Goal: Task Accomplishment & Management: Manage account settings

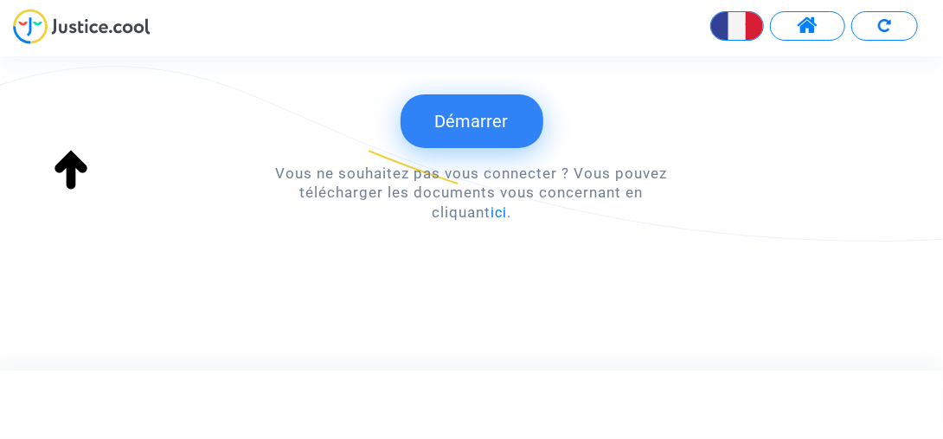
scroll to position [331, 0]
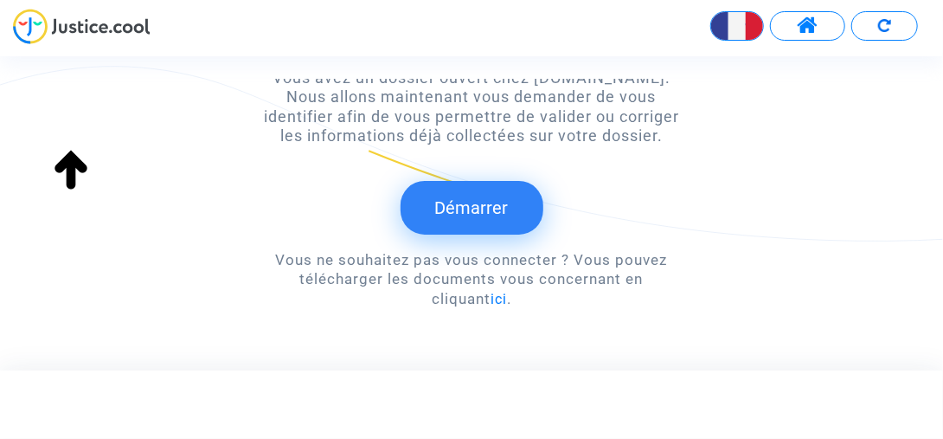
click at [479, 211] on button "Démarrer" at bounding box center [472, 208] width 143 height 54
click at [809, 28] on span at bounding box center [808, 26] width 22 height 22
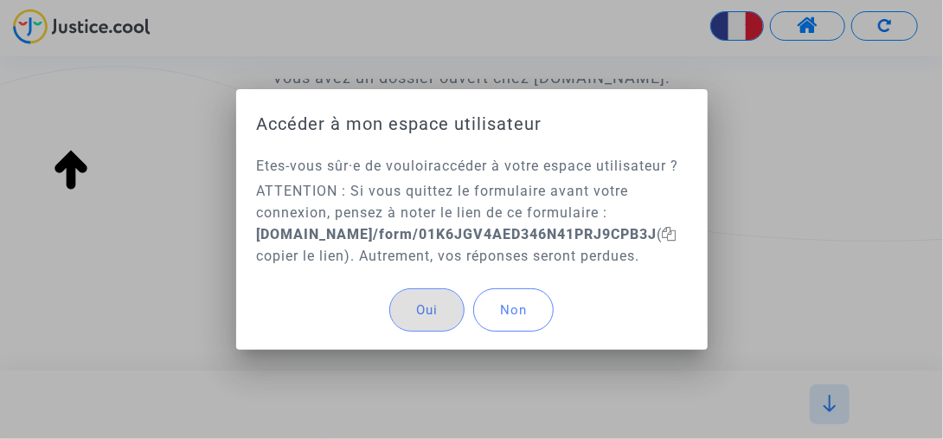
click at [514, 318] on span "Non" at bounding box center [513, 310] width 27 height 16
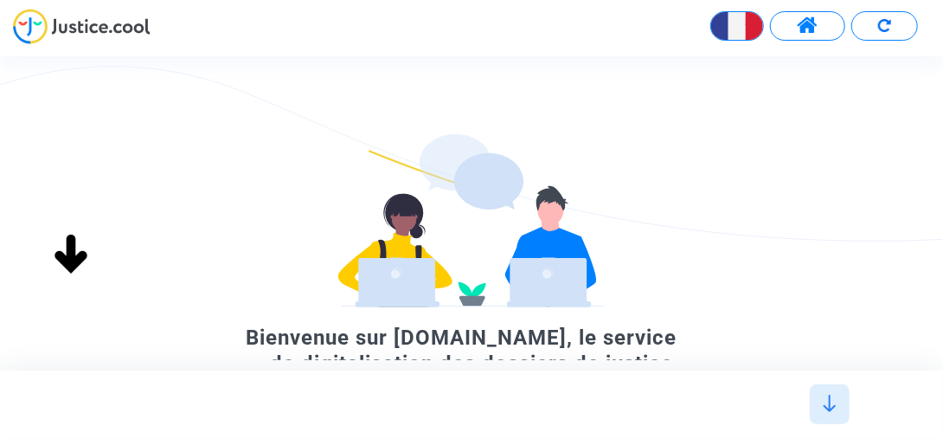
scroll to position [0, 0]
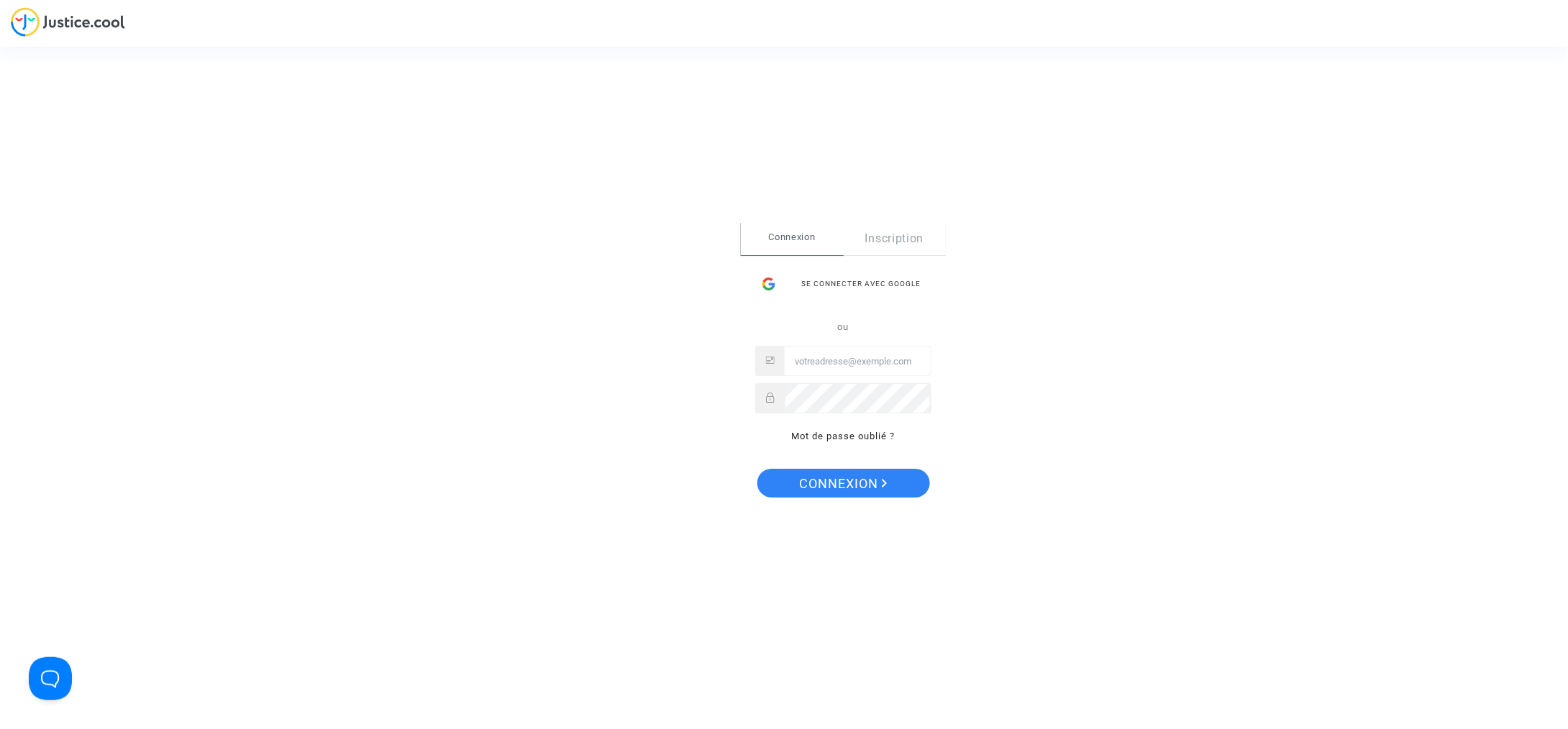
type input "[EMAIL_ADDRESS][DOMAIN_NAME]"
click at [846, 483] on span "Connexion" at bounding box center [843, 484] width 88 height 30
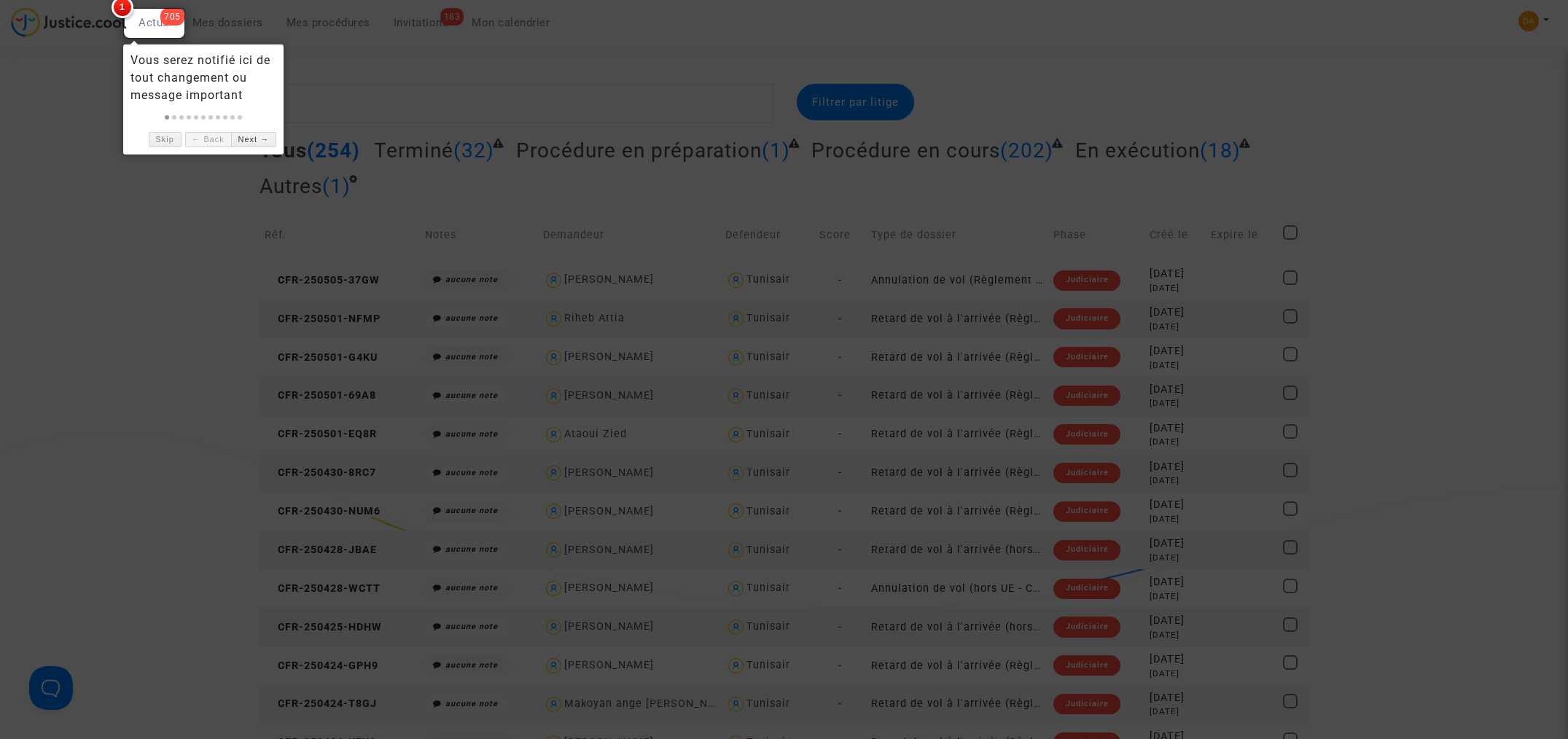
click at [1294, 206] on div at bounding box center [784, 369] width 1568 height 739
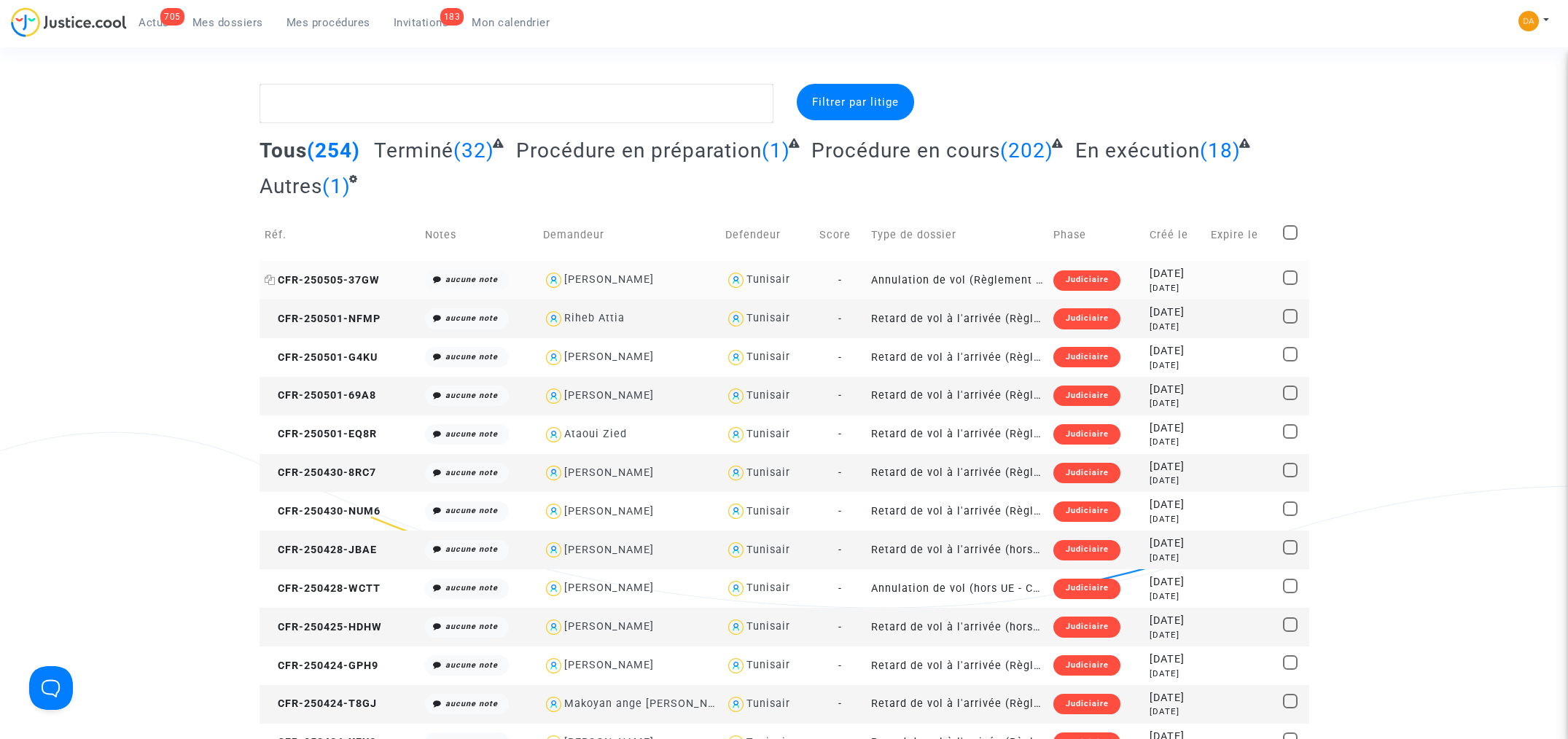
click at [303, 278] on span "CFR-250505-37GW" at bounding box center [322, 280] width 115 height 13
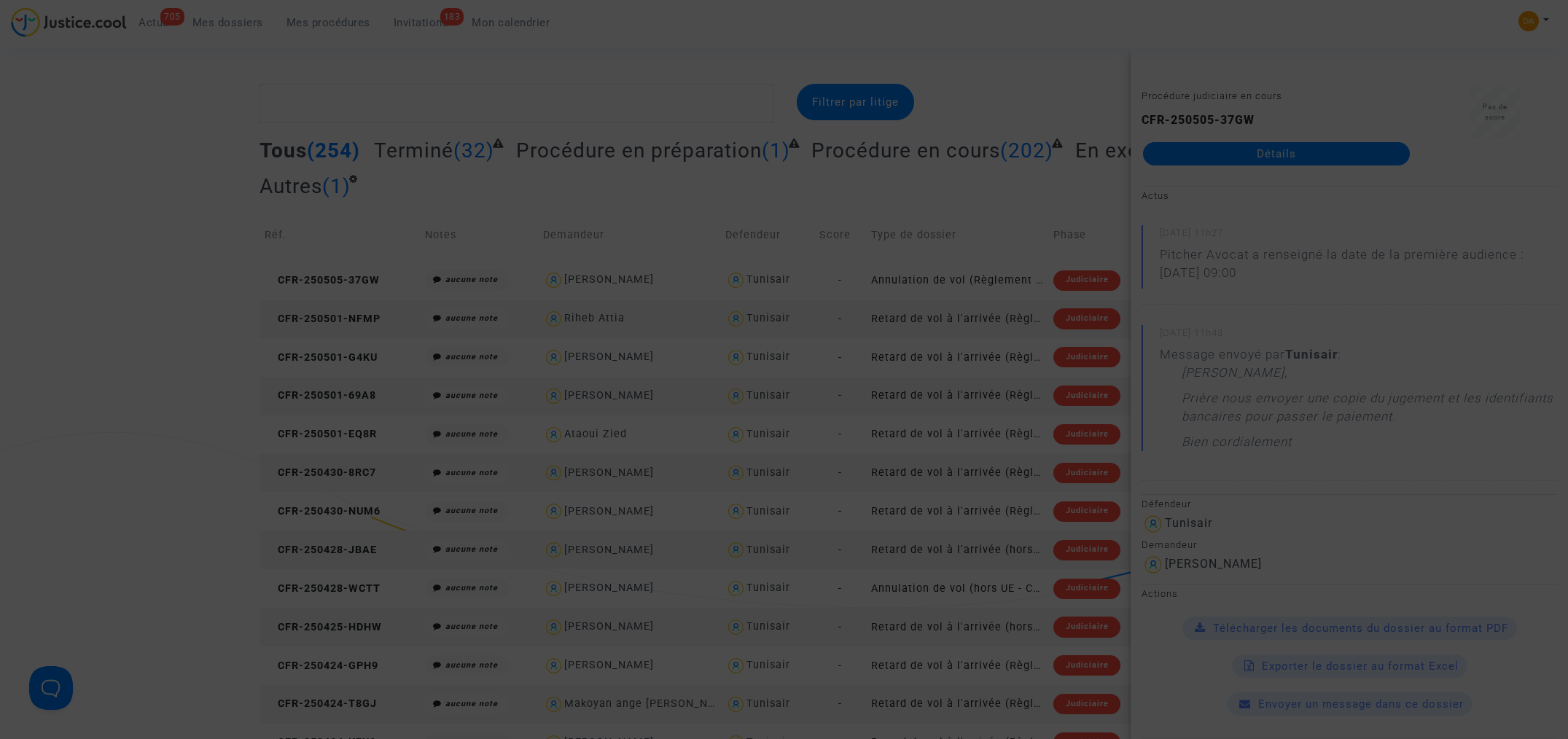
click at [458, 110] on div at bounding box center [784, 369] width 1568 height 739
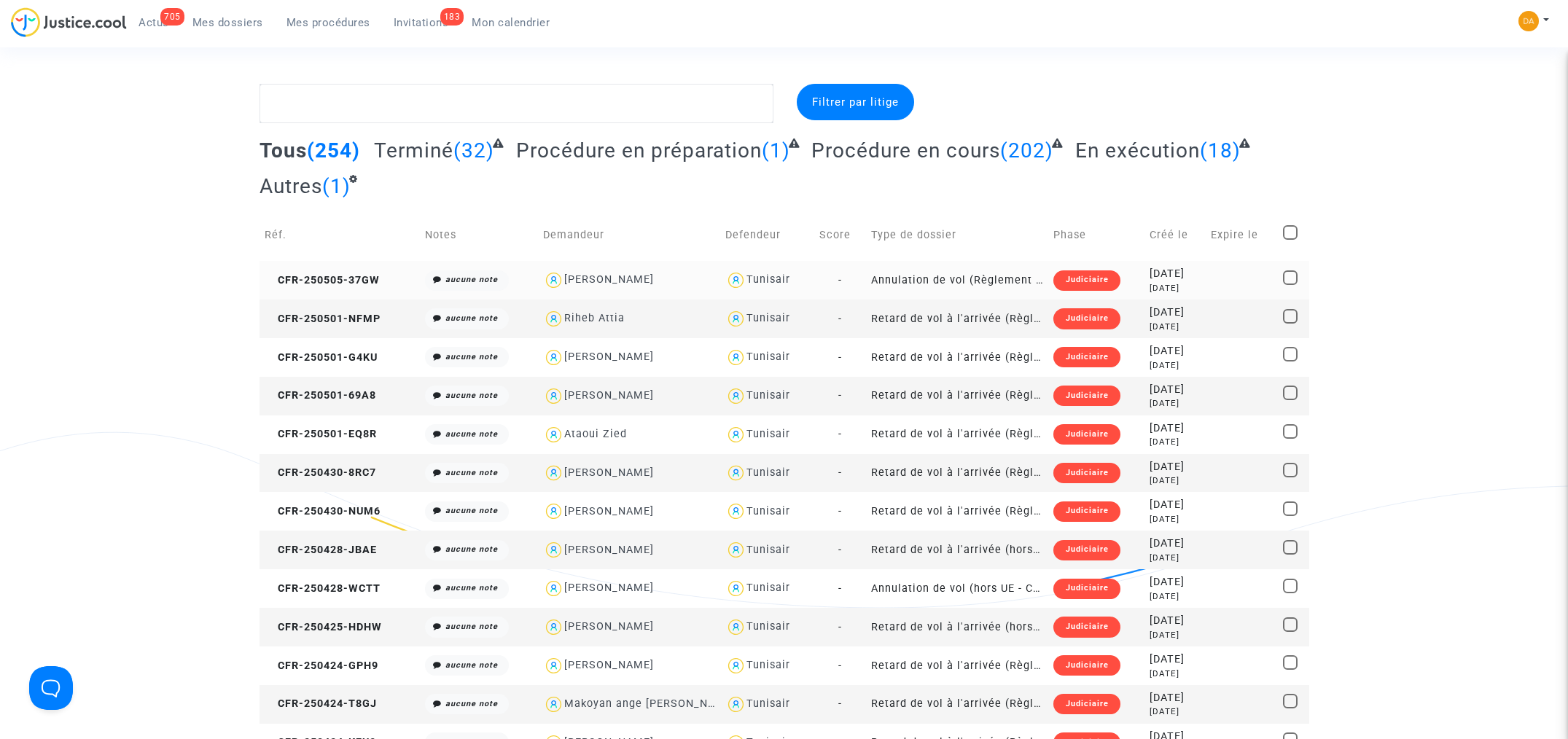
click at [1292, 279] on span at bounding box center [1290, 277] width 14 height 14
click at [1290, 285] on input "checkbox" at bounding box center [1290, 285] width 1 height 1
checkbox input "true"
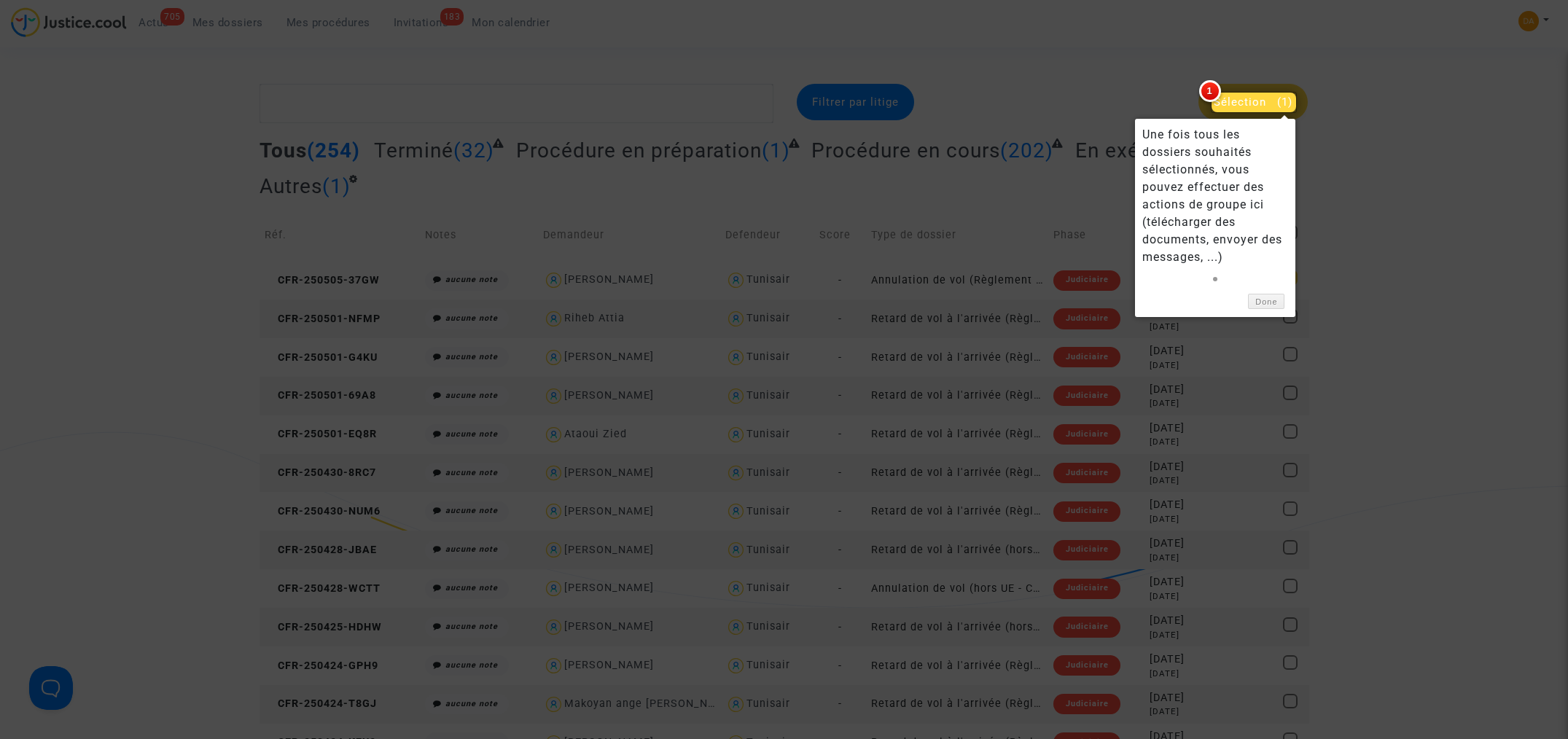
click at [1175, 86] on div at bounding box center [784, 369] width 1568 height 739
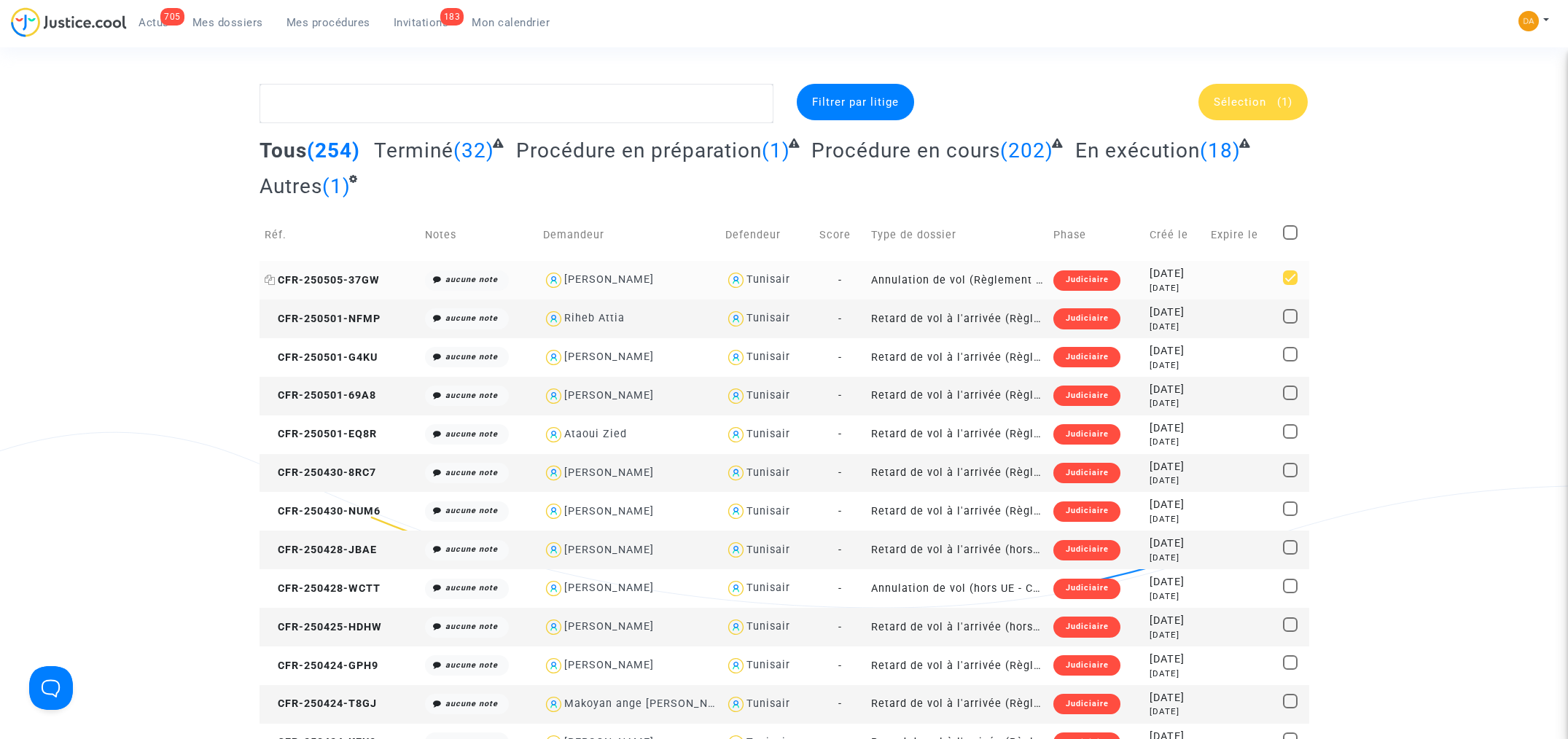
click at [329, 279] on span "CFR-250505-37GW" at bounding box center [322, 280] width 115 height 13
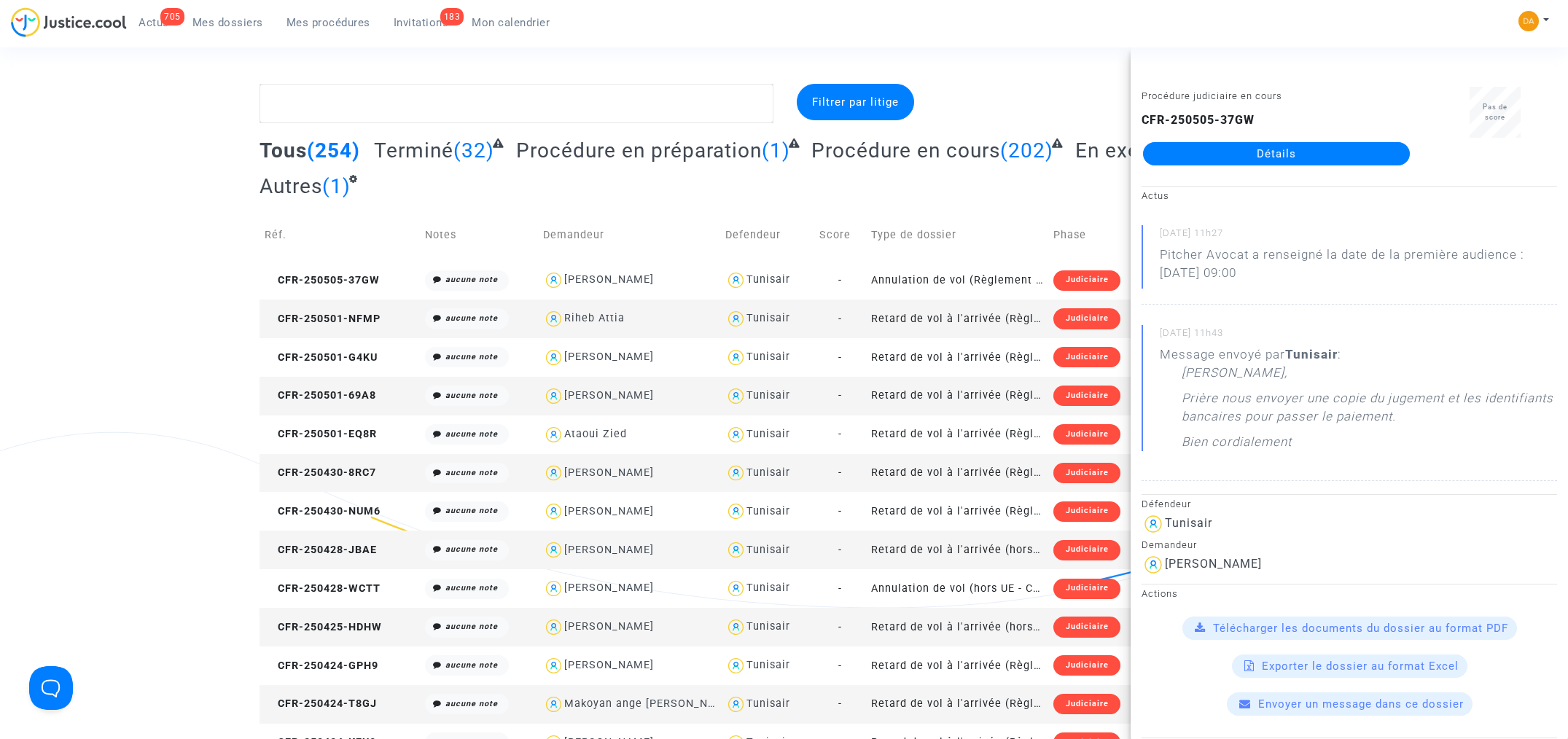
click at [1260, 154] on link "Détails" at bounding box center [1276, 154] width 267 height 24
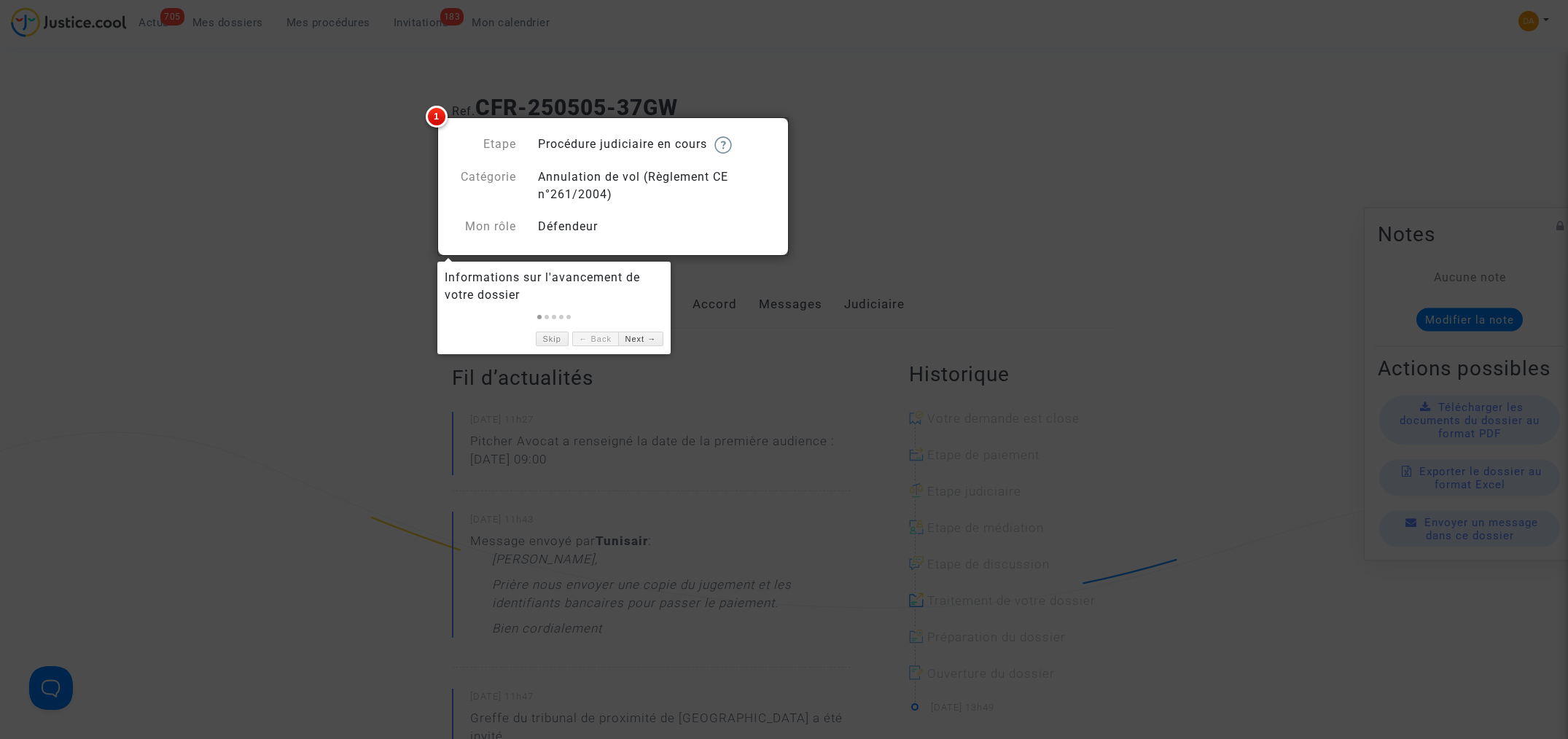
click at [393, 213] on div at bounding box center [784, 369] width 1568 height 739
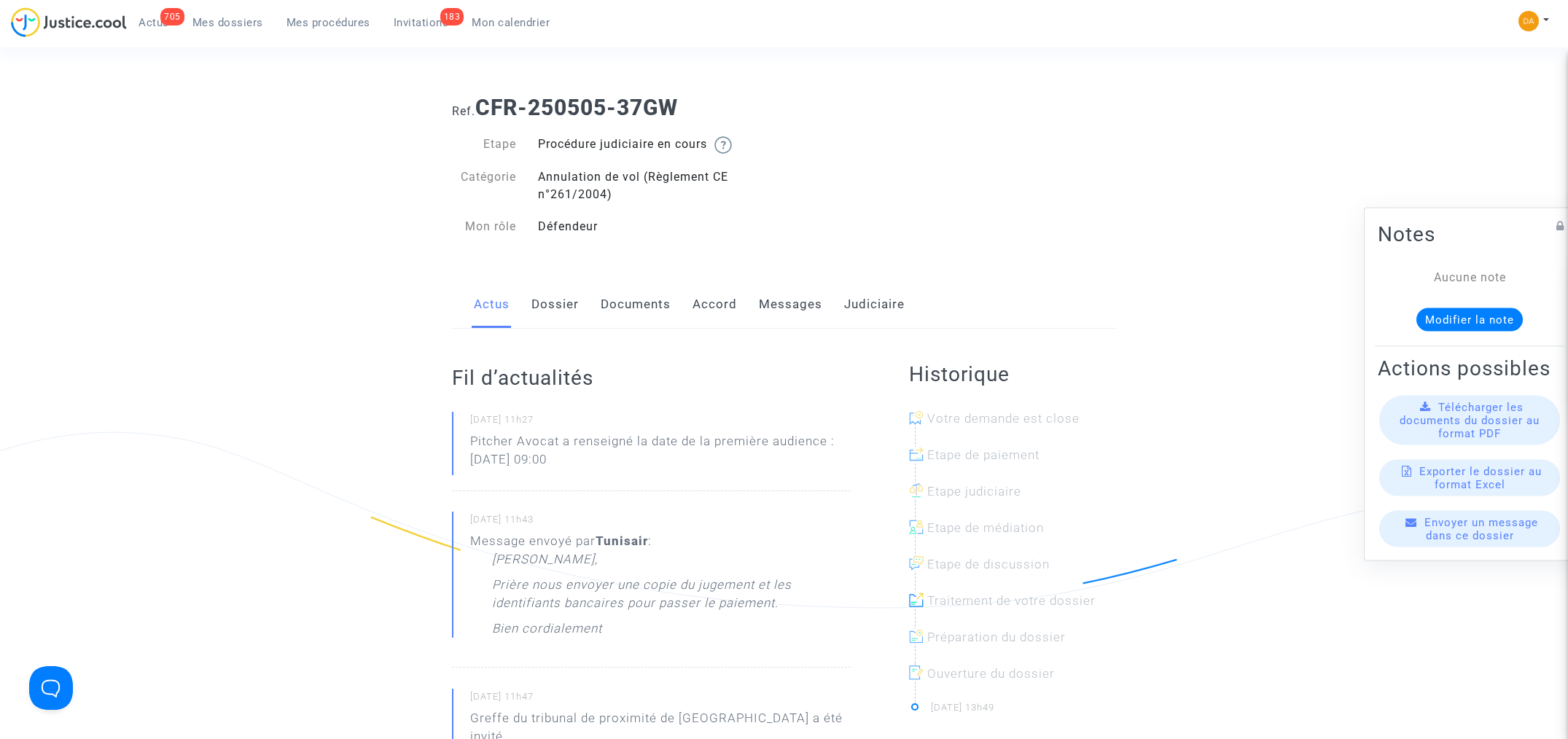
click at [1456, 433] on span "Télécharger les documents du dossier au format PDF" at bounding box center [1469, 420] width 140 height 40
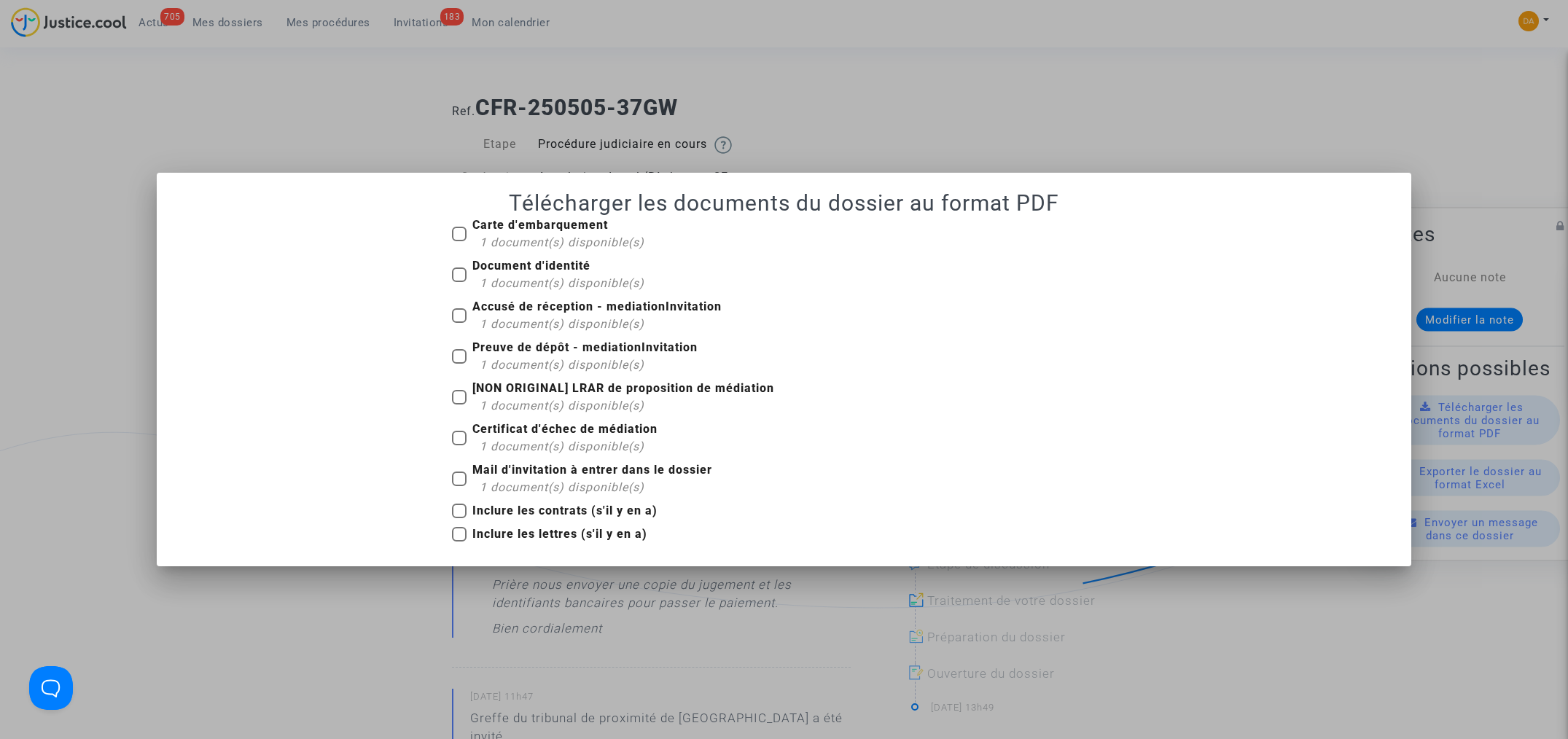
click at [276, 138] on div at bounding box center [784, 369] width 1568 height 739
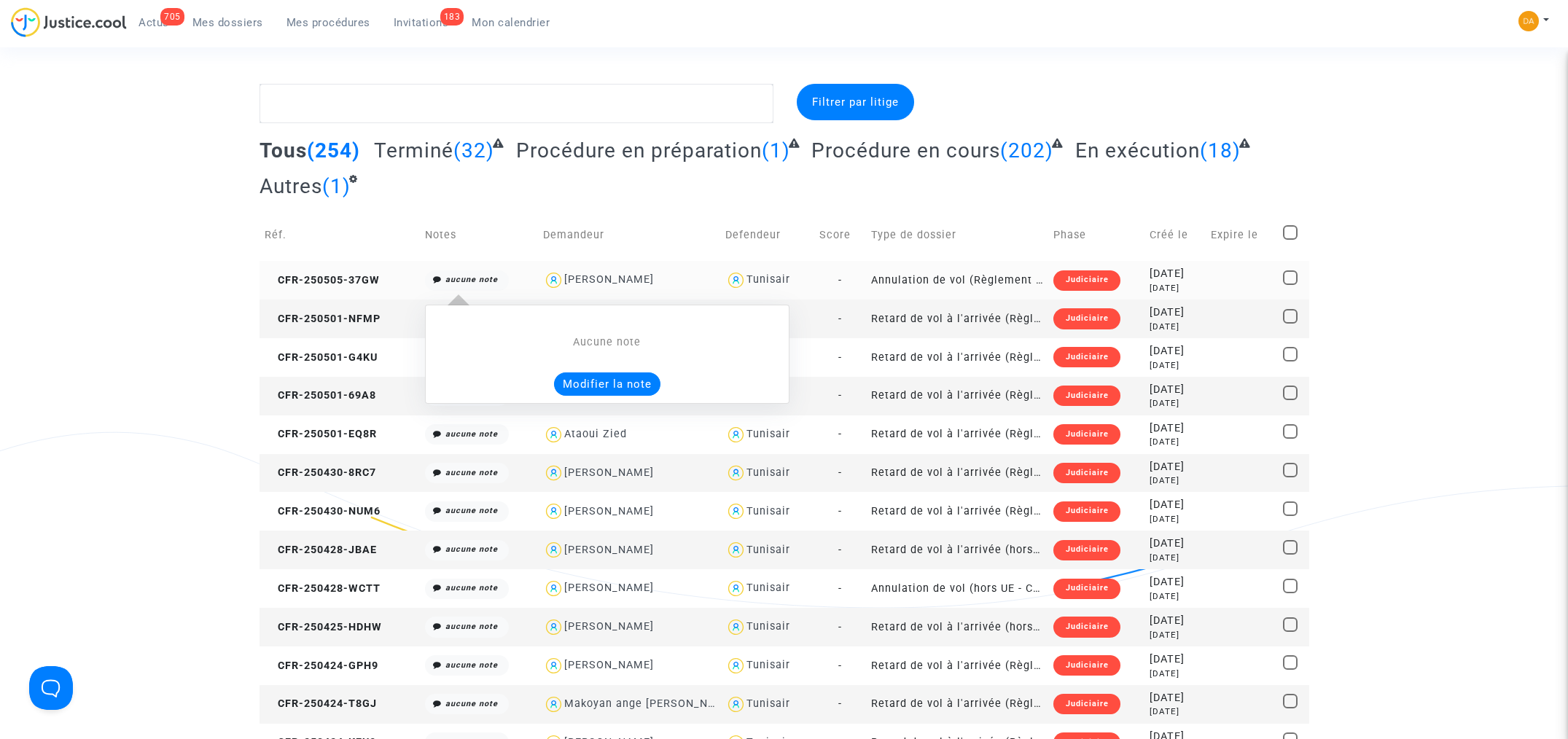
click at [468, 276] on icon "aucune note" at bounding box center [472, 279] width 52 height 9
click at [598, 388] on button "Modifier la note" at bounding box center [607, 384] width 106 height 24
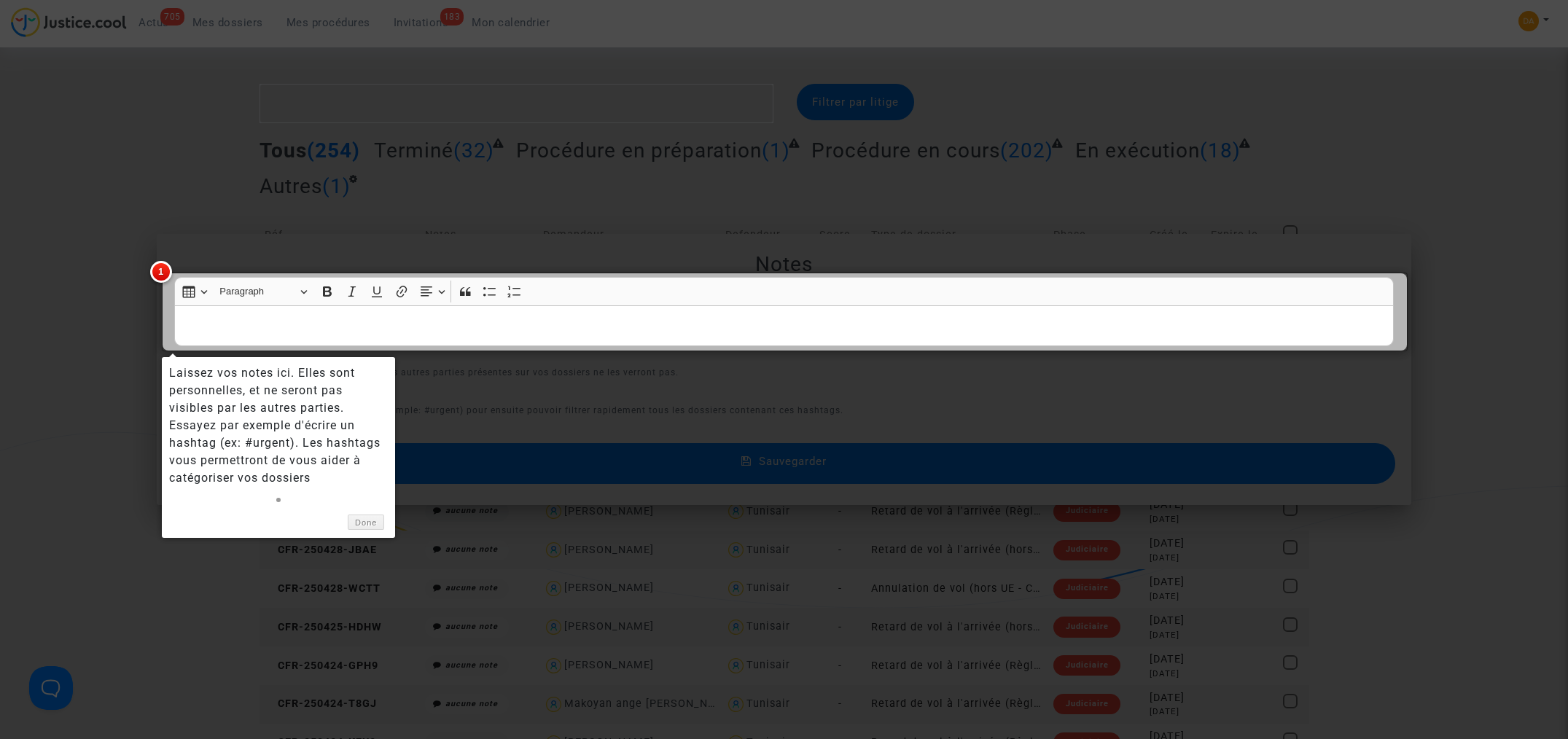
click at [83, 254] on div at bounding box center [784, 369] width 1568 height 739
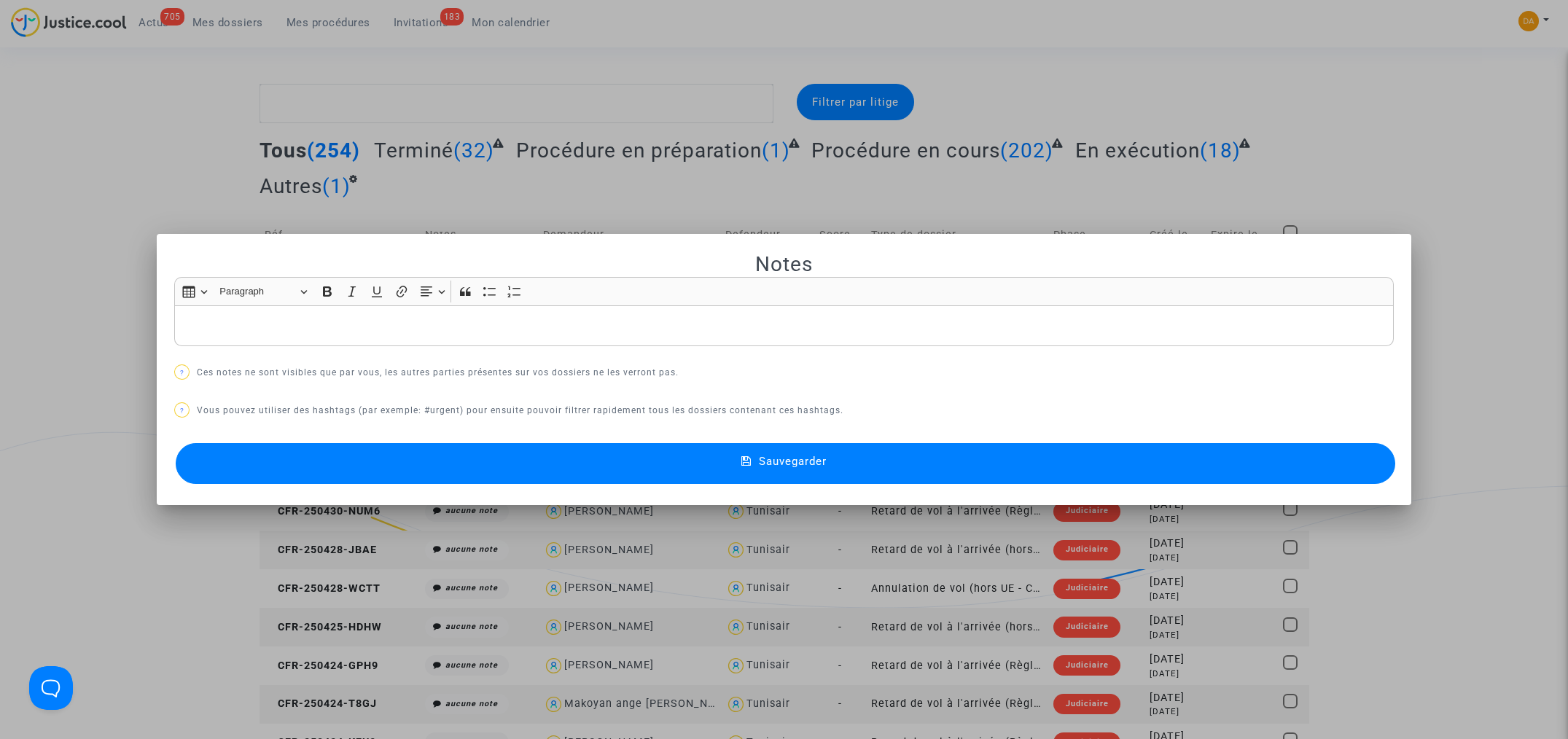
click at [94, 191] on div at bounding box center [784, 369] width 1568 height 739
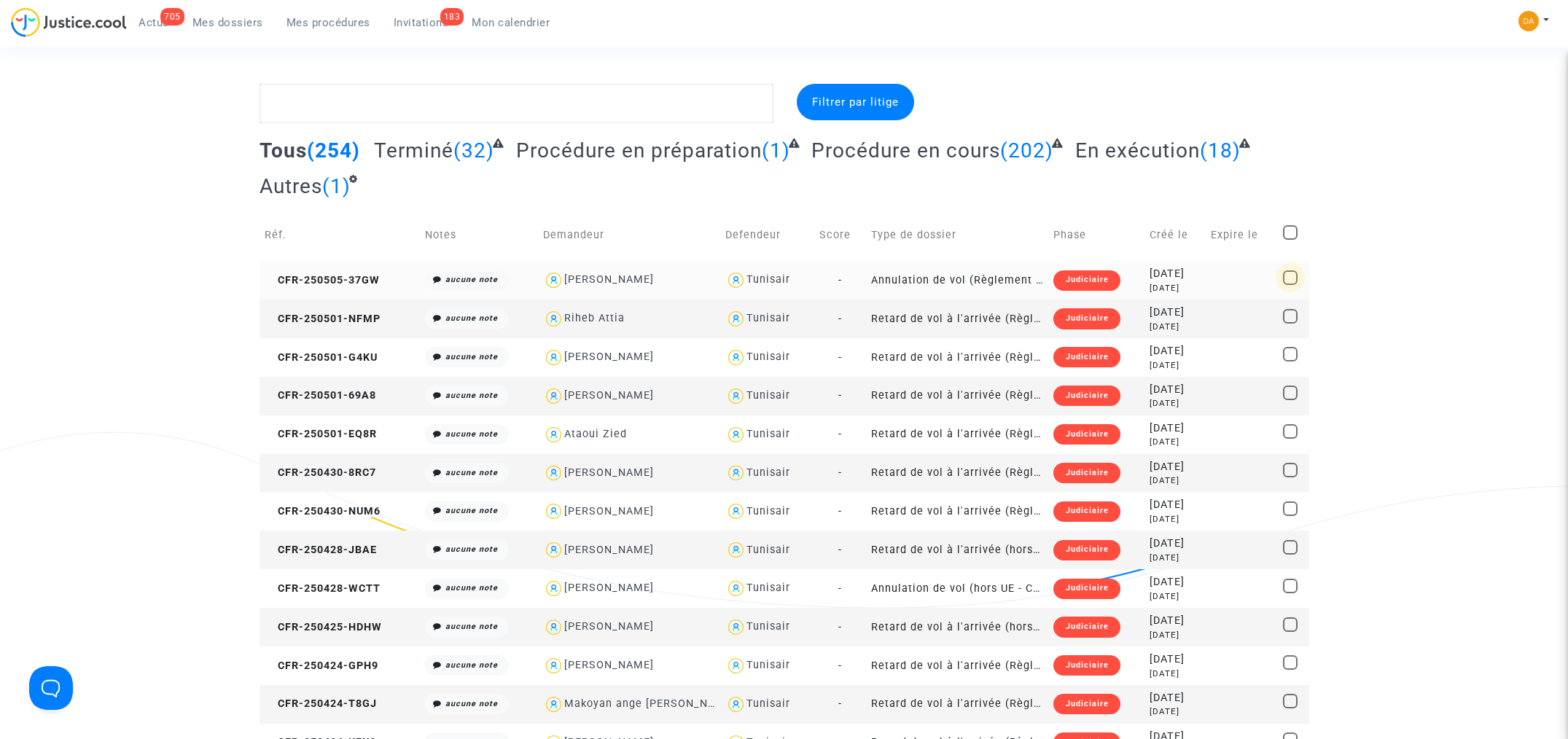
click at [1297, 270] on span at bounding box center [1290, 277] width 14 height 14
click at [1290, 285] on input "checkbox" at bounding box center [1290, 285] width 1 height 1
checkbox input "true"
click at [351, 280] on span "CFR-250505-37GW" at bounding box center [322, 280] width 115 height 13
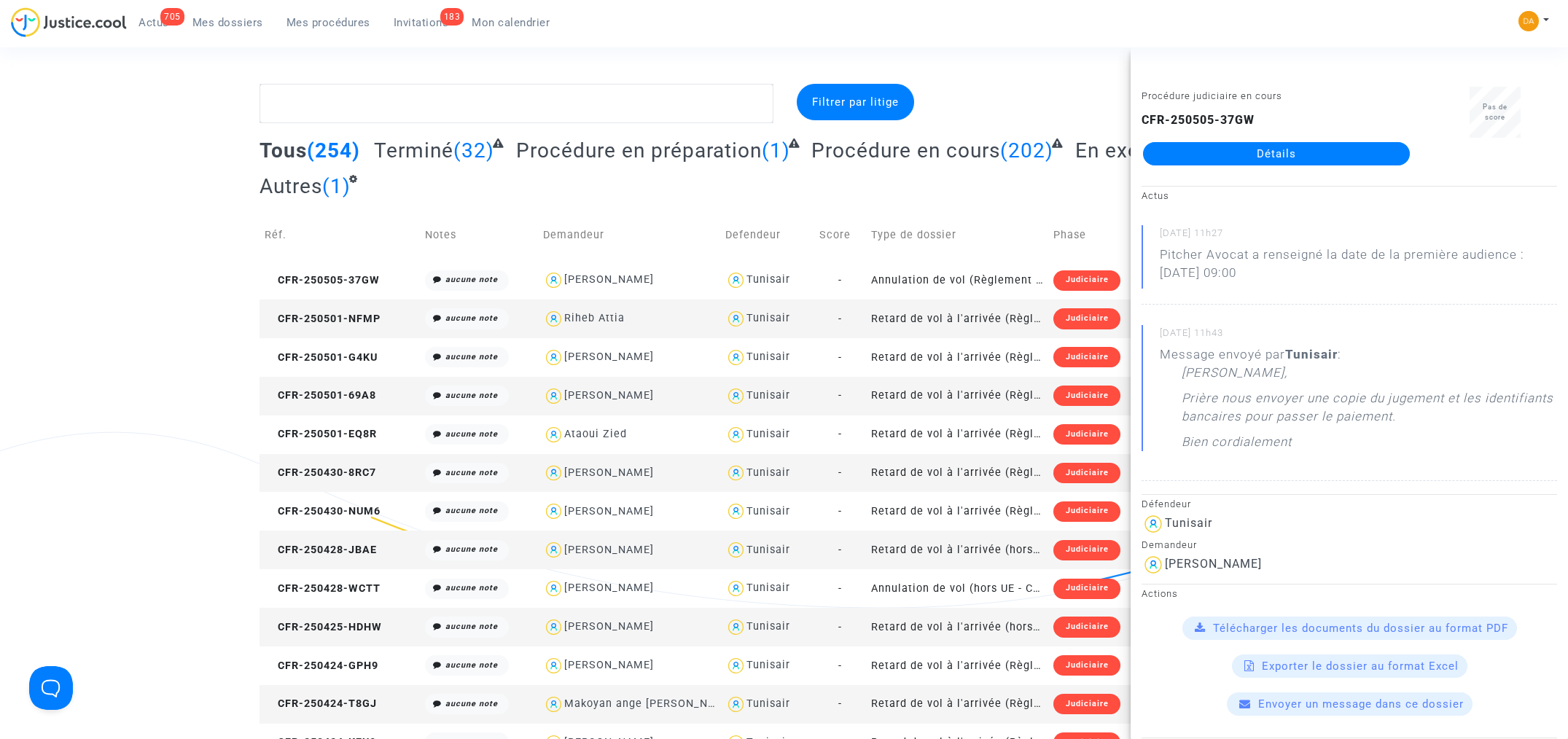
click at [1333, 703] on span "Envoyer un message dans ce dossier" at bounding box center [1361, 704] width 206 height 13
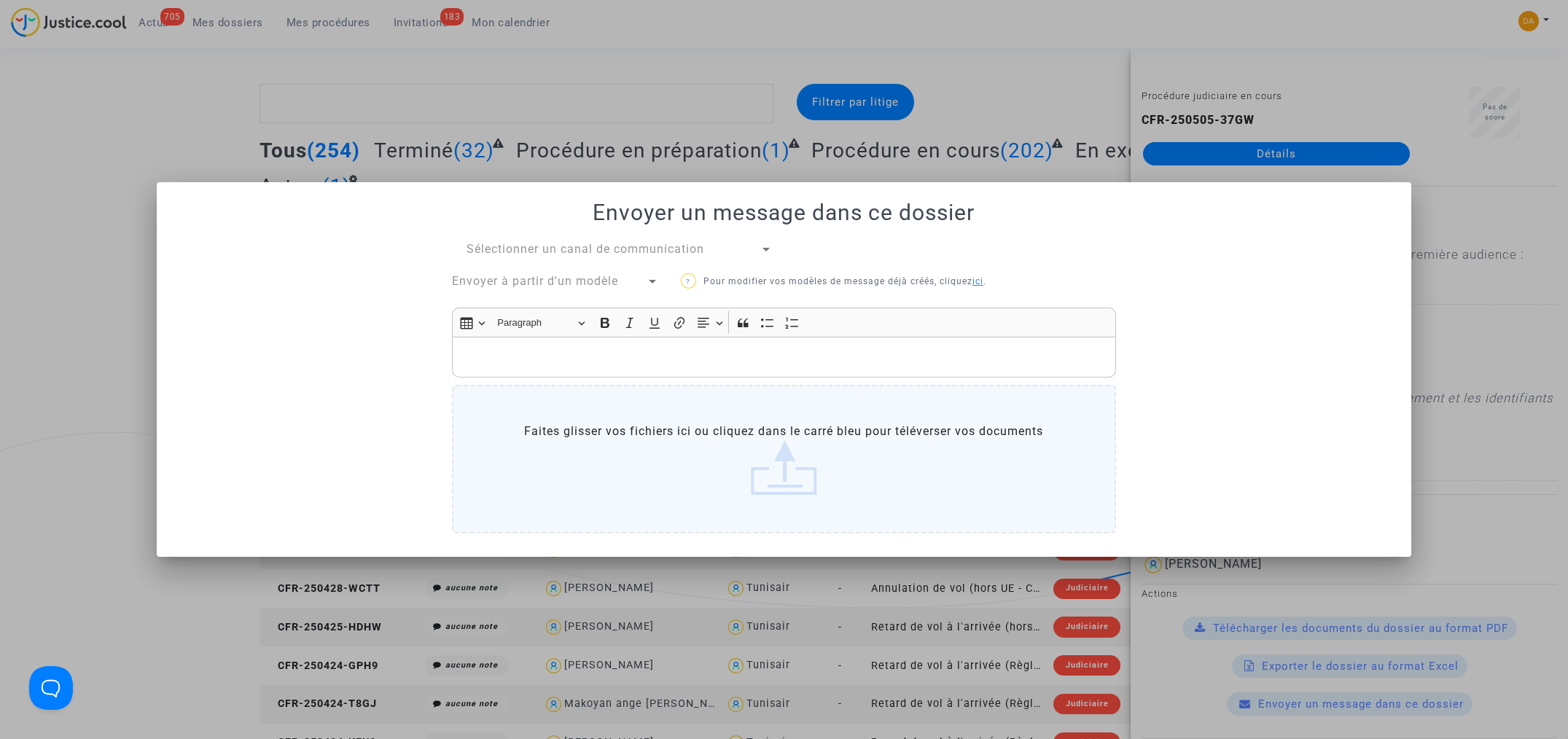
click at [96, 303] on div at bounding box center [784, 369] width 1568 height 739
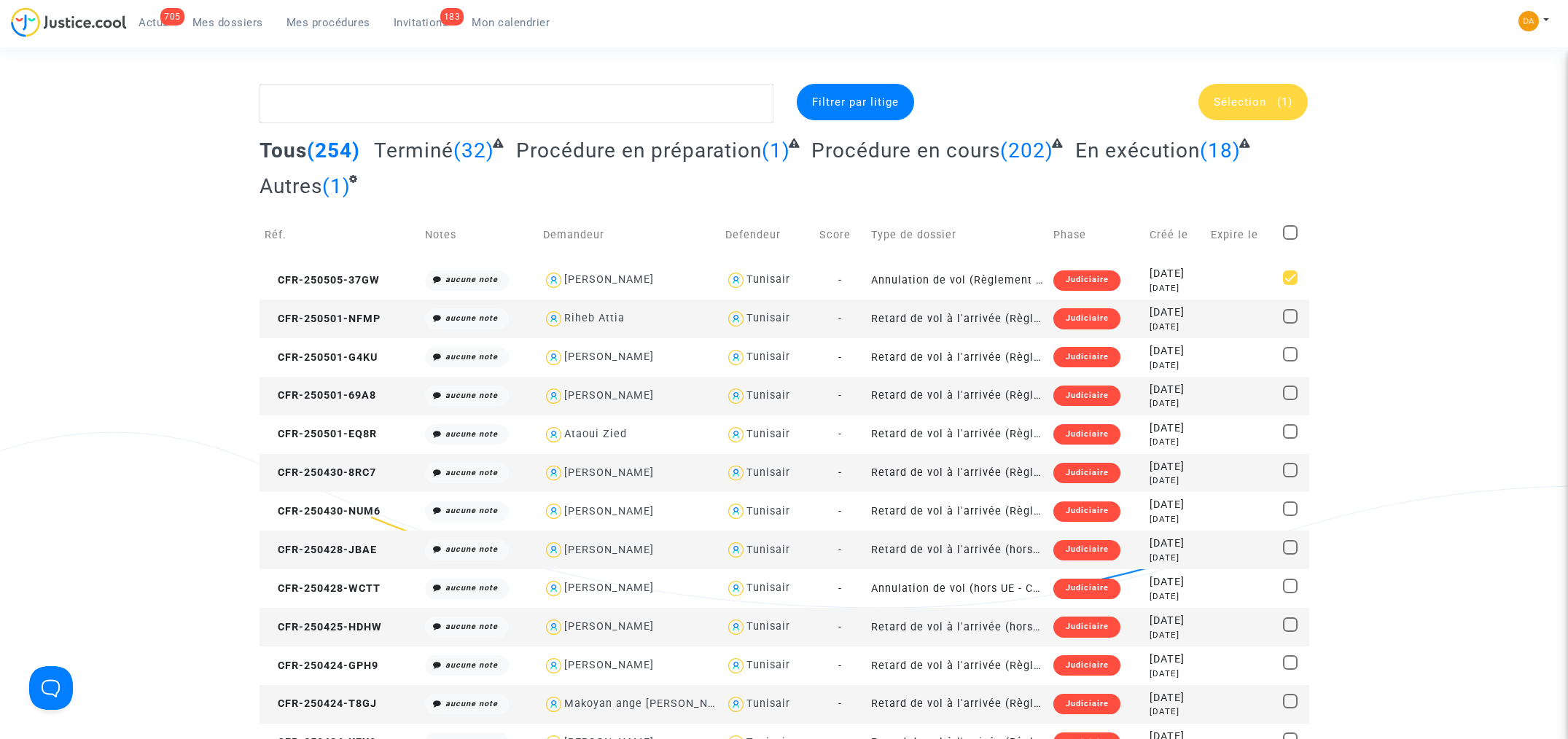
click at [433, 20] on span "Invitations" at bounding box center [421, 23] width 56 height 13
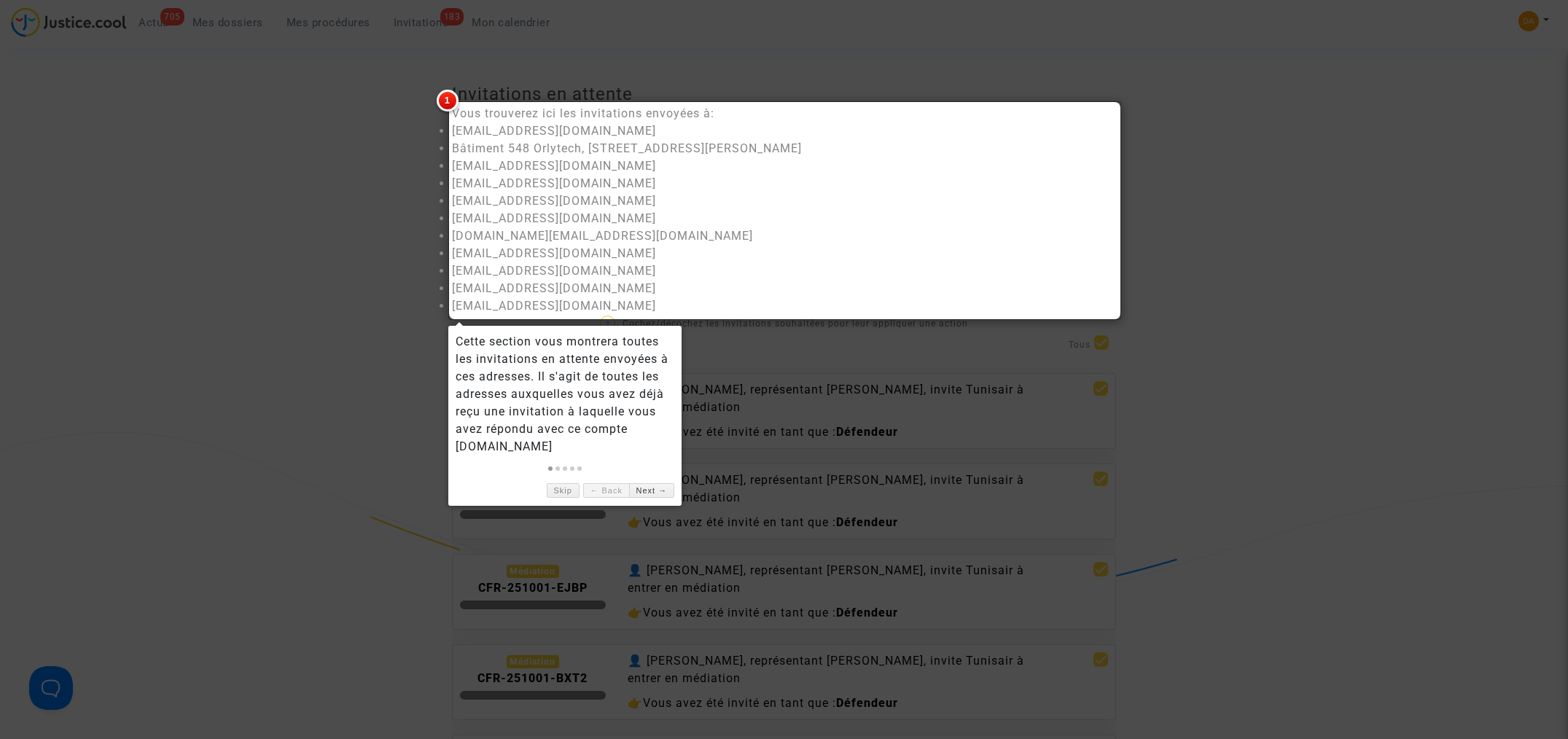
click at [362, 175] on div at bounding box center [784, 369] width 1568 height 739
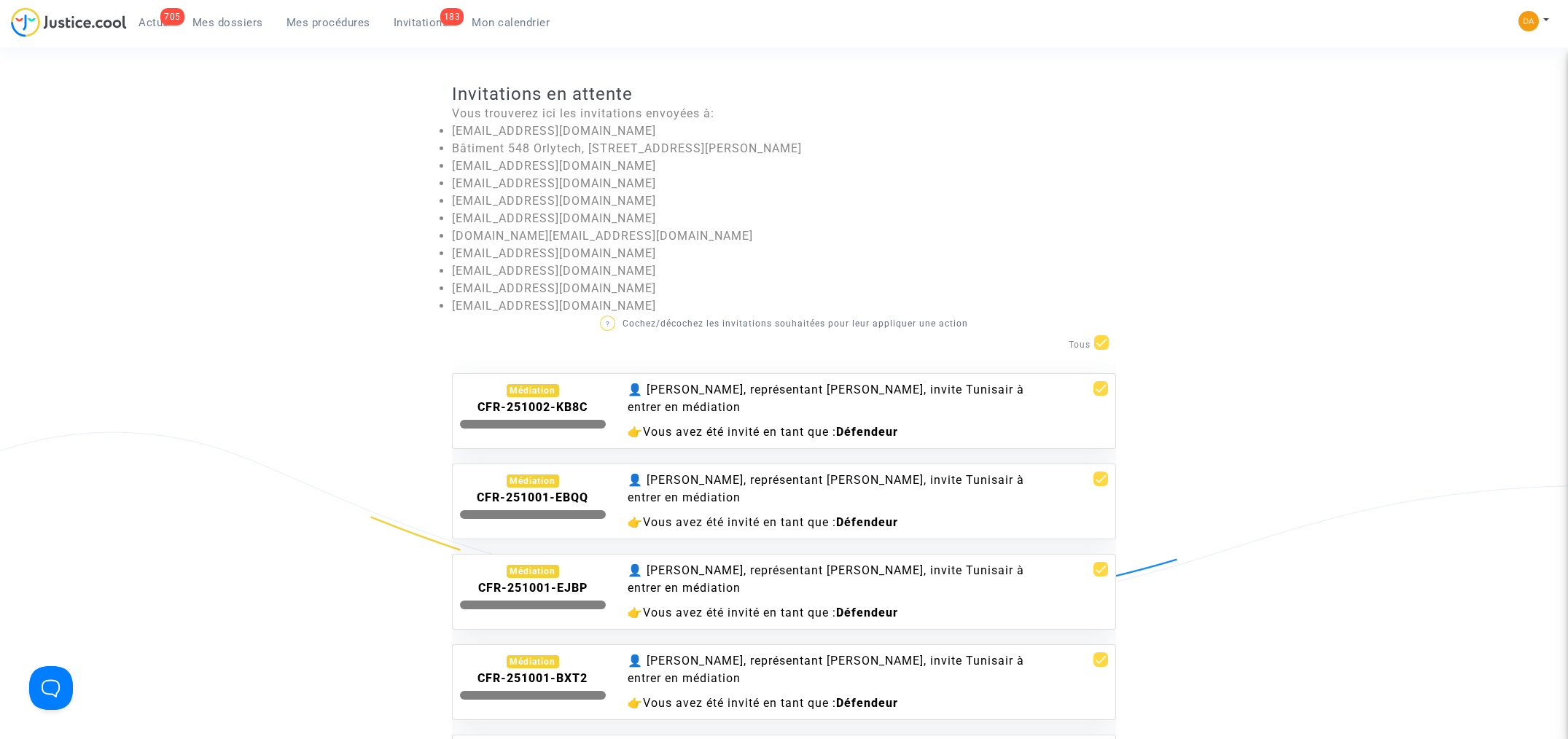
click at [546, 409] on b "CFR-251002-KB8C" at bounding box center [532, 407] width 110 height 13
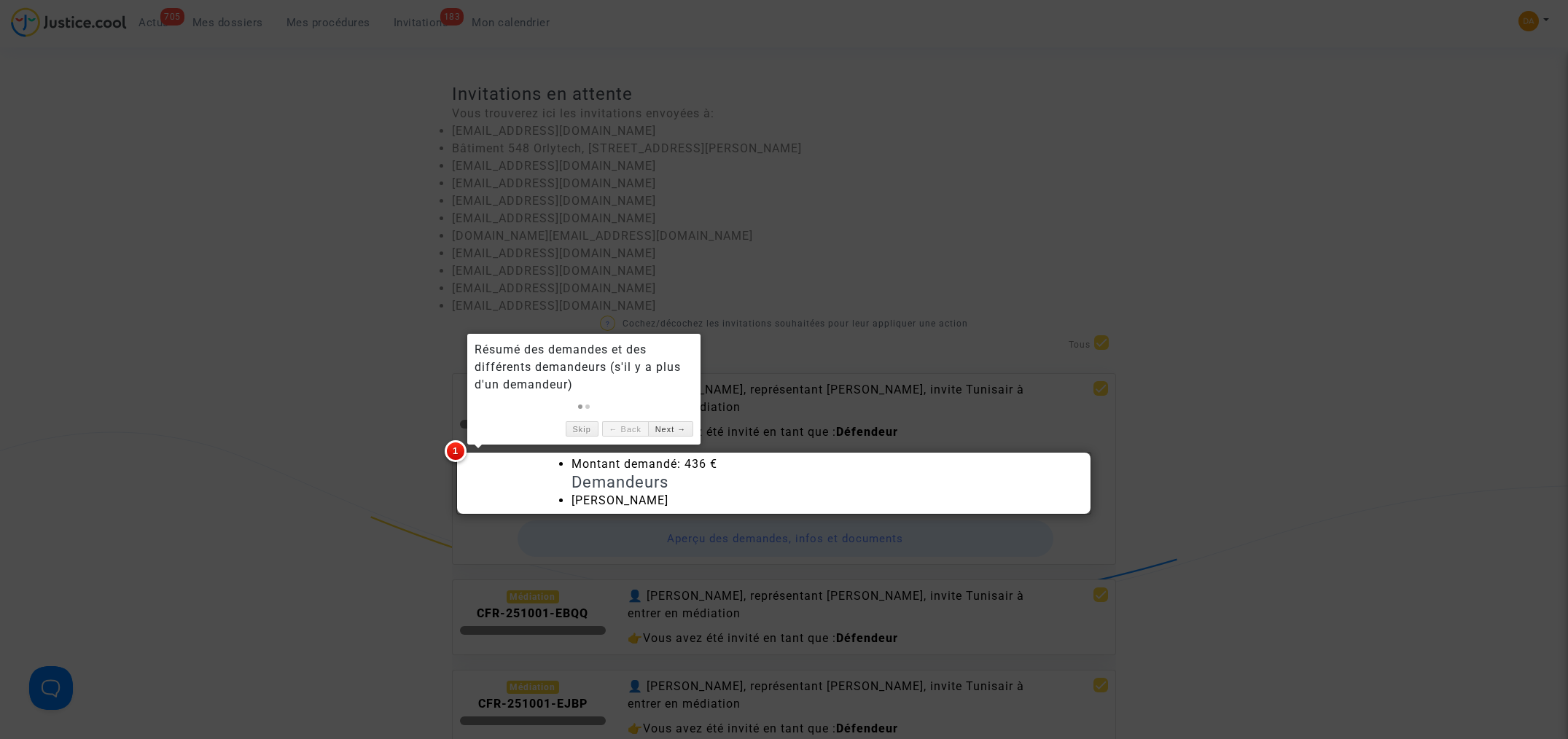
click at [327, 442] on div at bounding box center [784, 369] width 1568 height 739
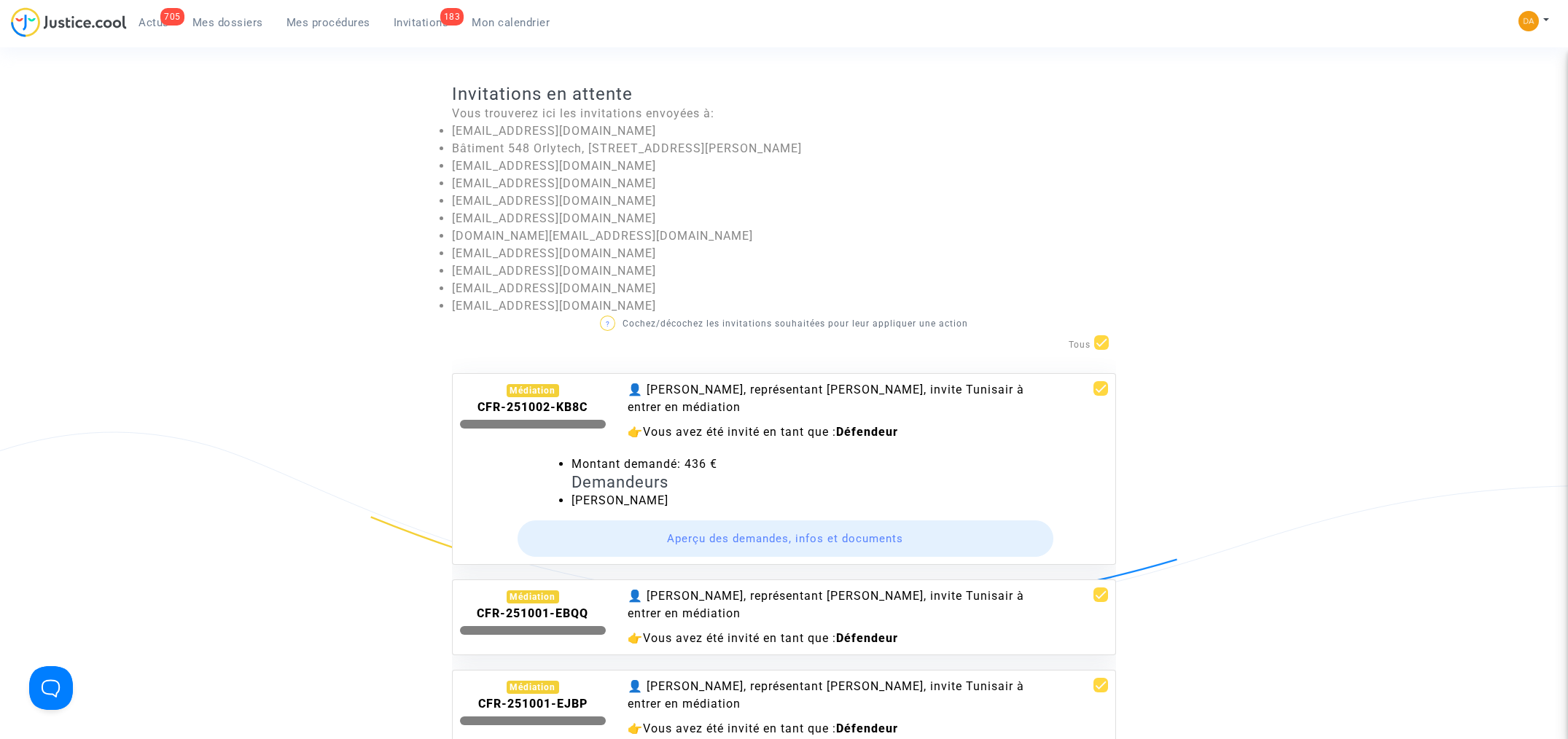
click at [738, 544] on button "Aperçu des demandes, infos et documents" at bounding box center [785, 538] width 537 height 36
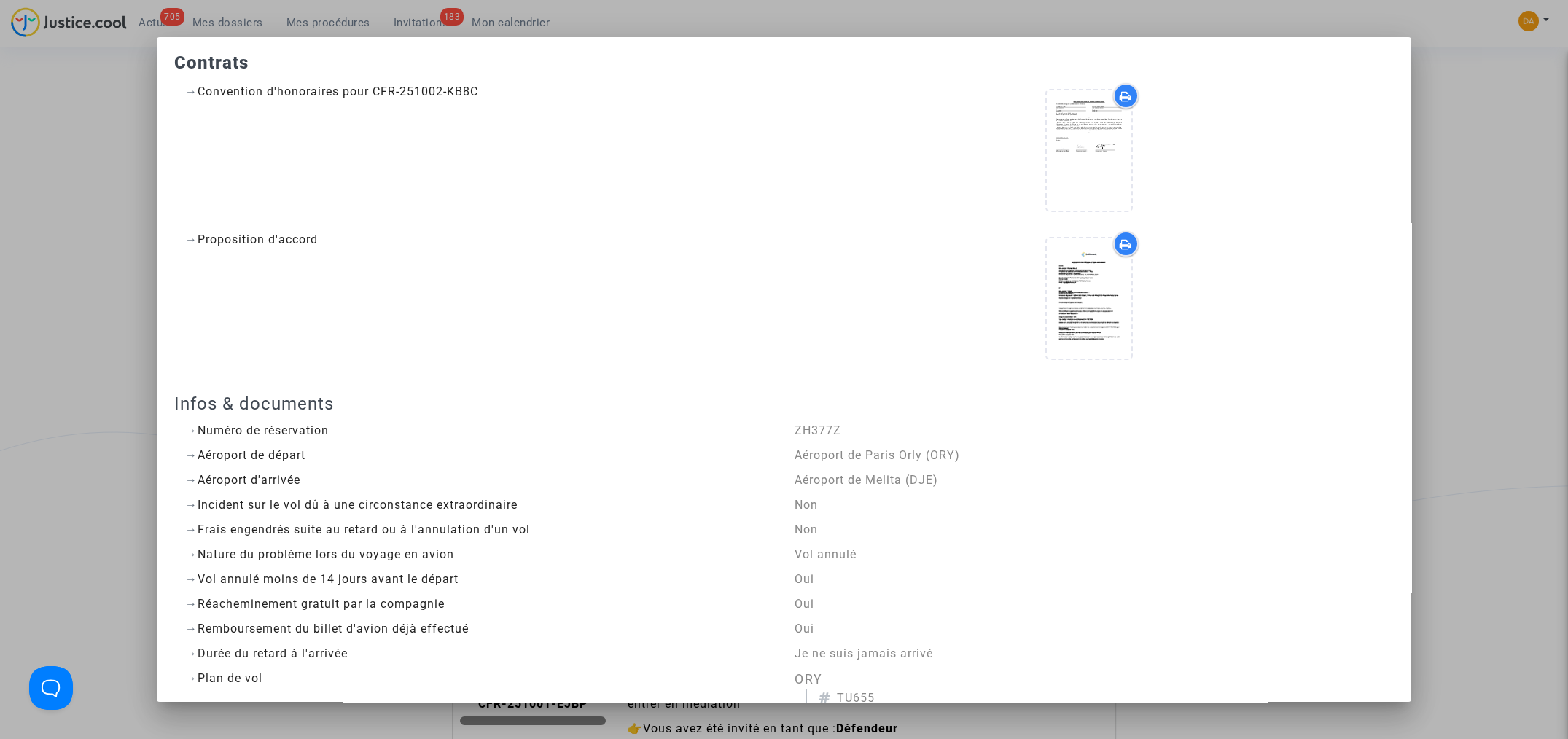
click at [47, 177] on div at bounding box center [784, 369] width 1568 height 739
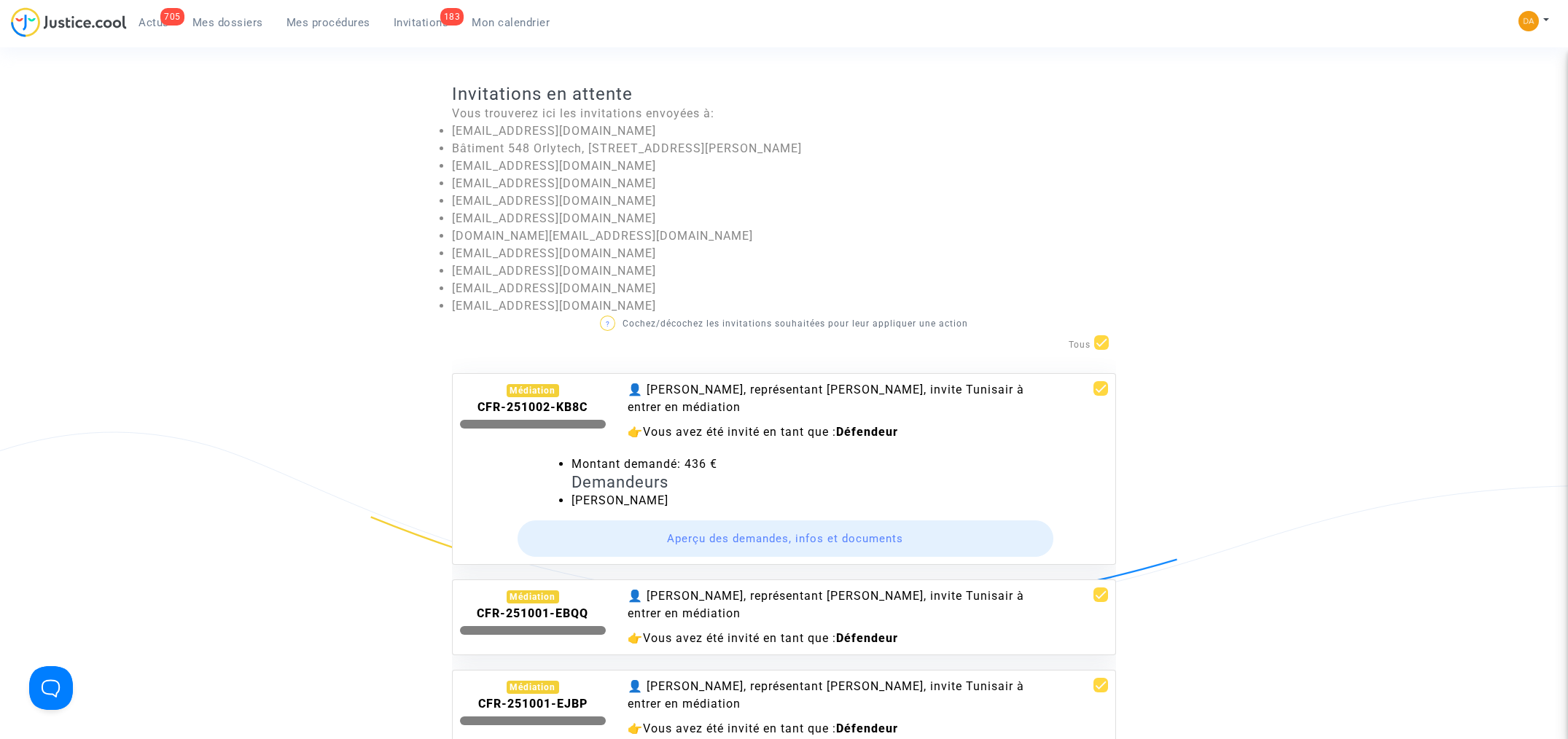
click at [752, 542] on button "Aperçu des demandes, infos et documents" at bounding box center [785, 538] width 537 height 36
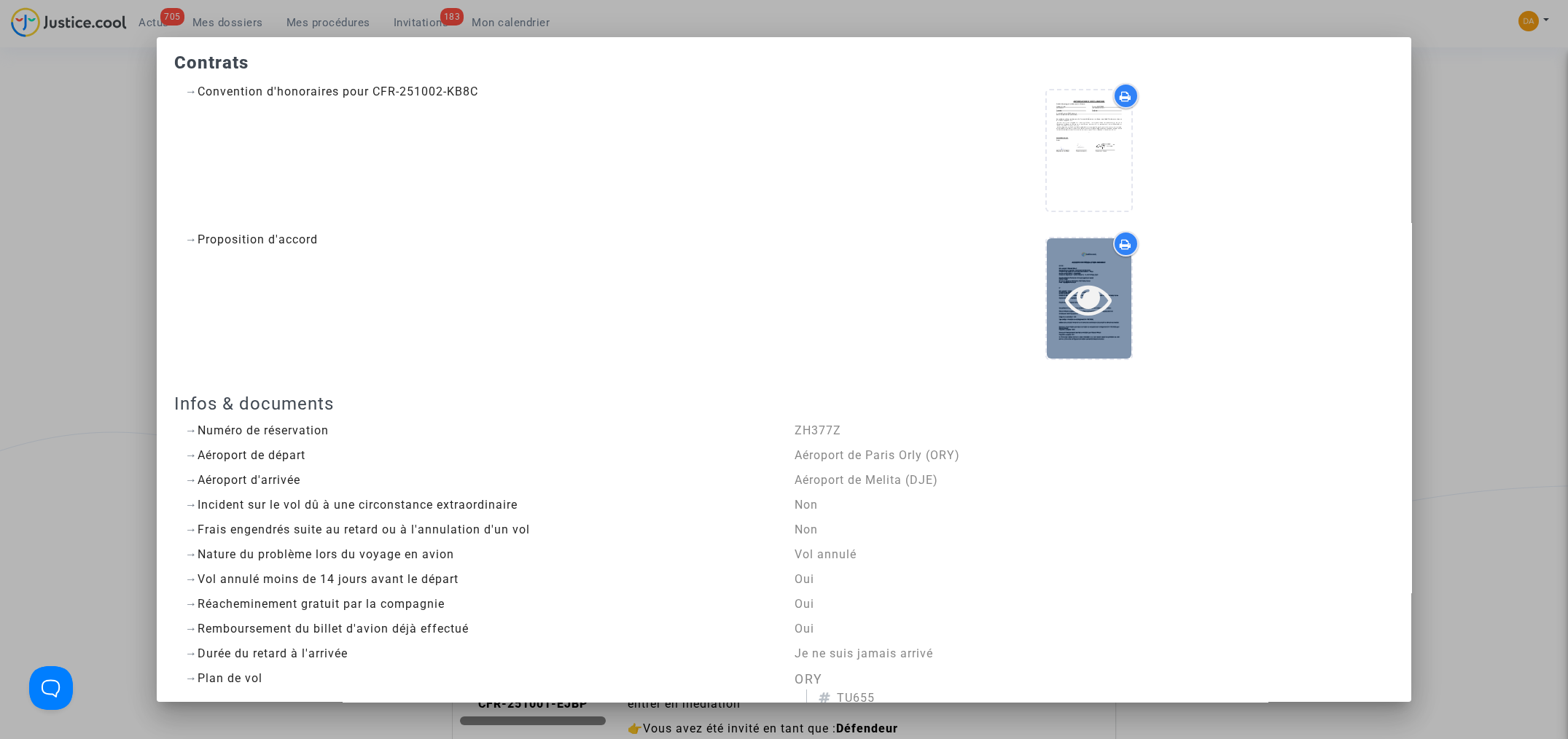
click at [1087, 319] on icon at bounding box center [1089, 298] width 47 height 46
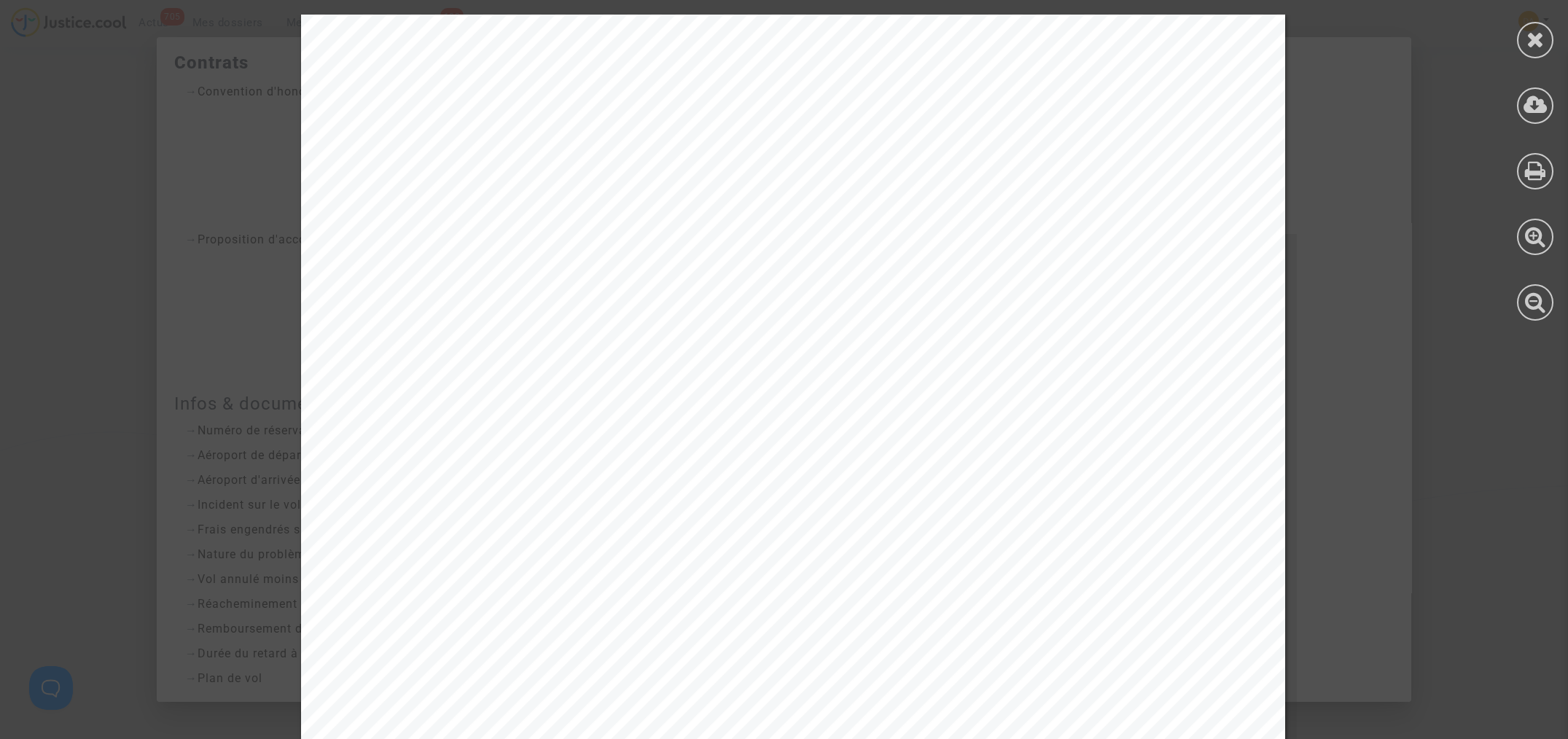
click at [1533, 35] on icon at bounding box center [1536, 40] width 19 height 22
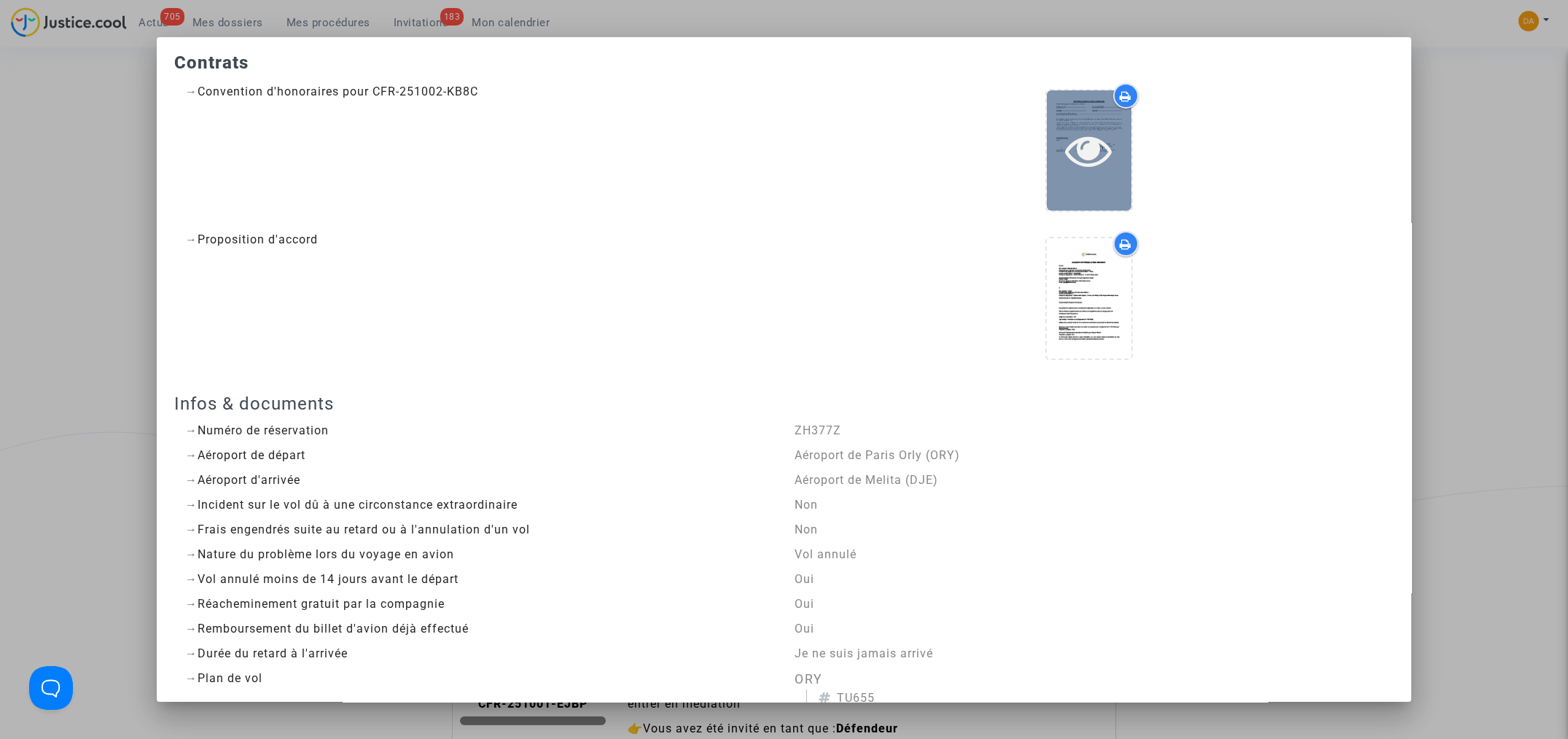
click at [1078, 117] on div at bounding box center [1089, 150] width 84 height 120
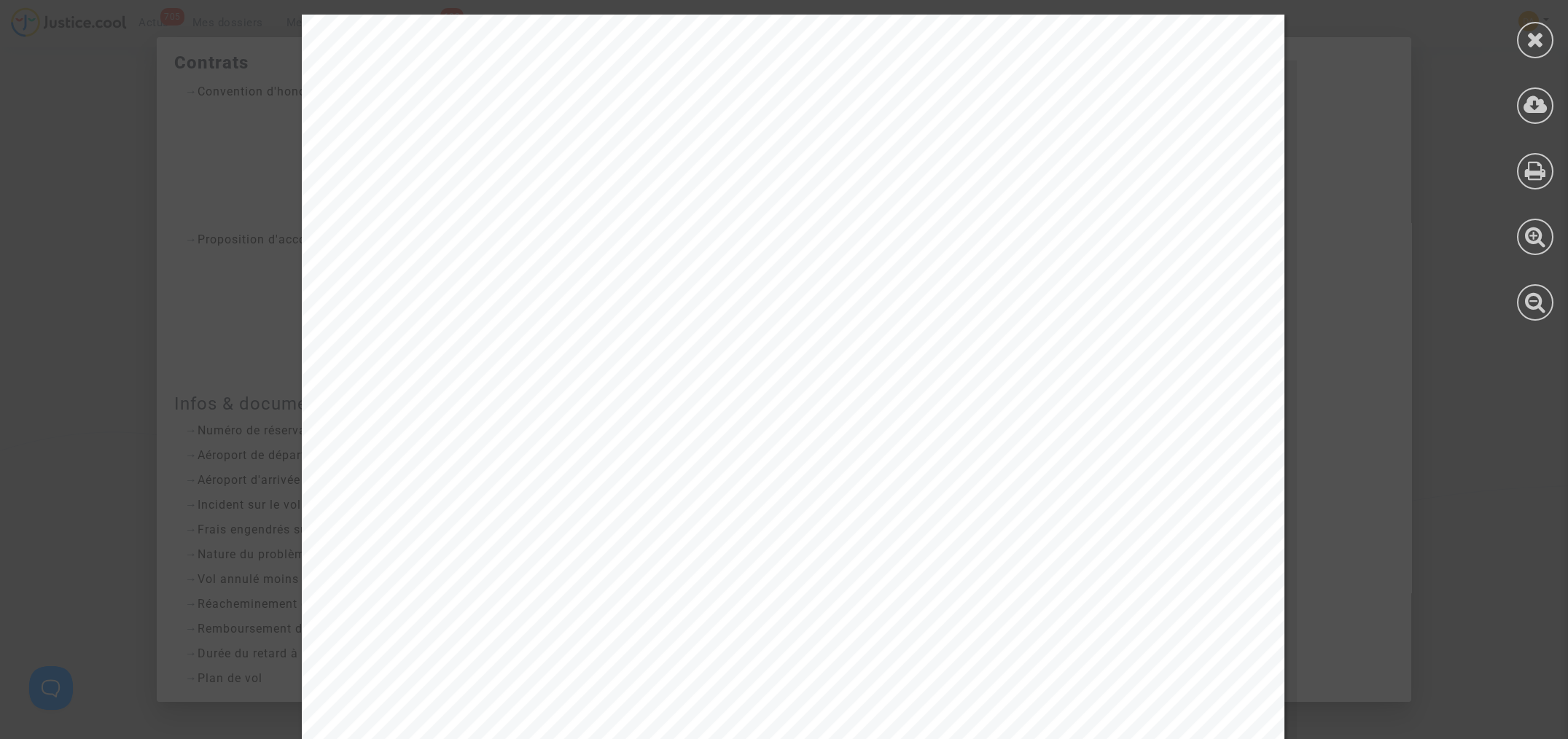
click at [1523, 40] on div at bounding box center [1534, 40] width 36 height 36
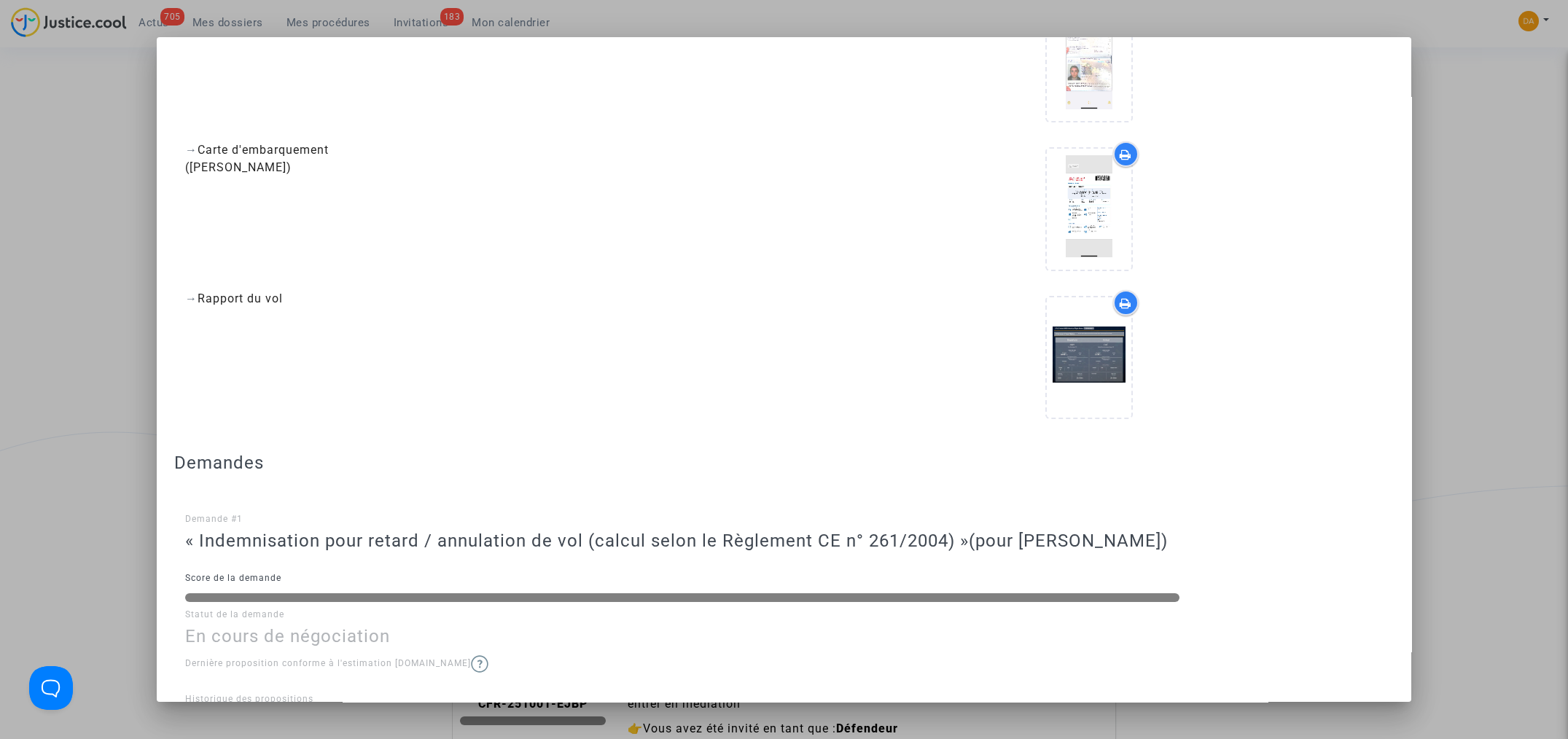
scroll to position [874, 0]
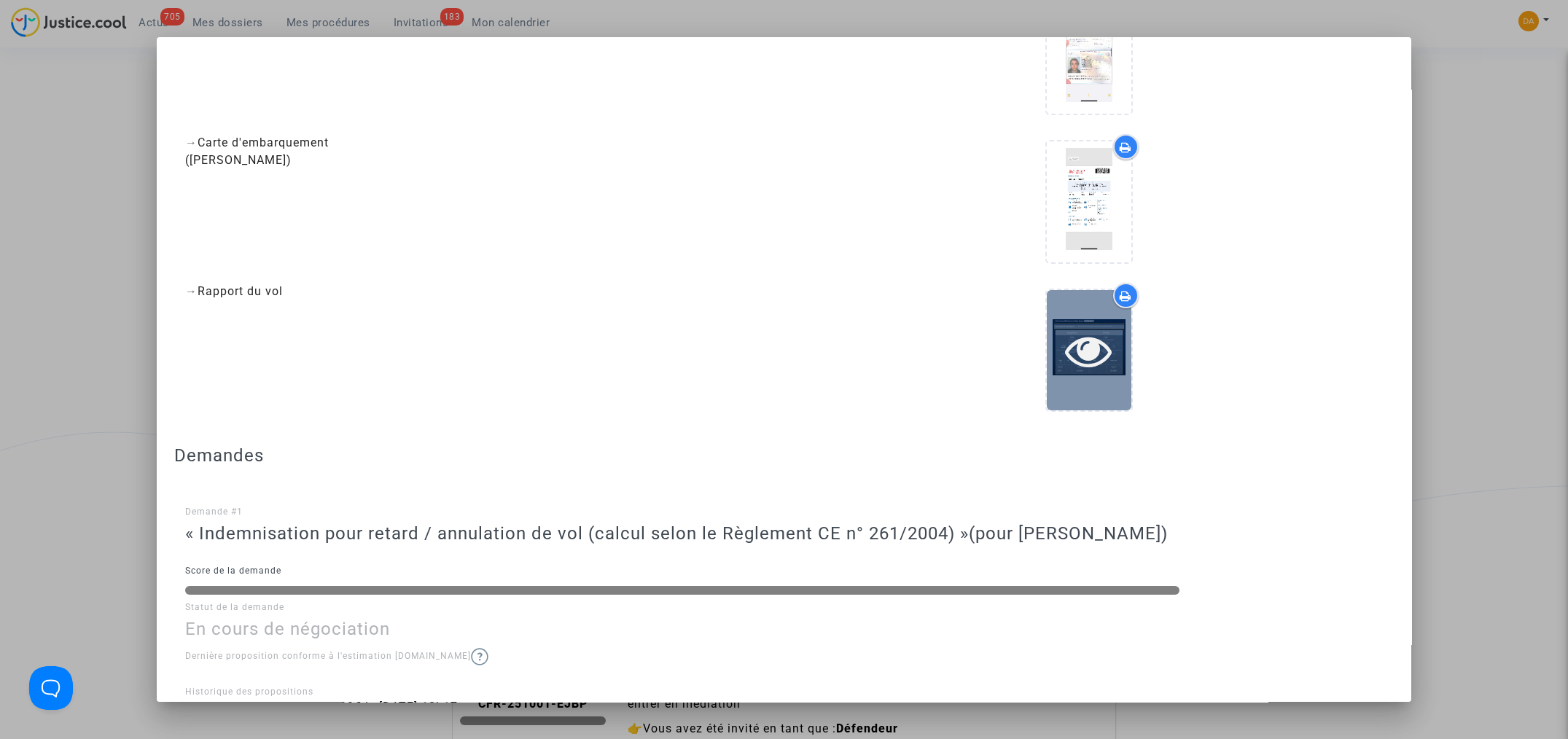
click at [1073, 341] on icon at bounding box center [1089, 350] width 47 height 46
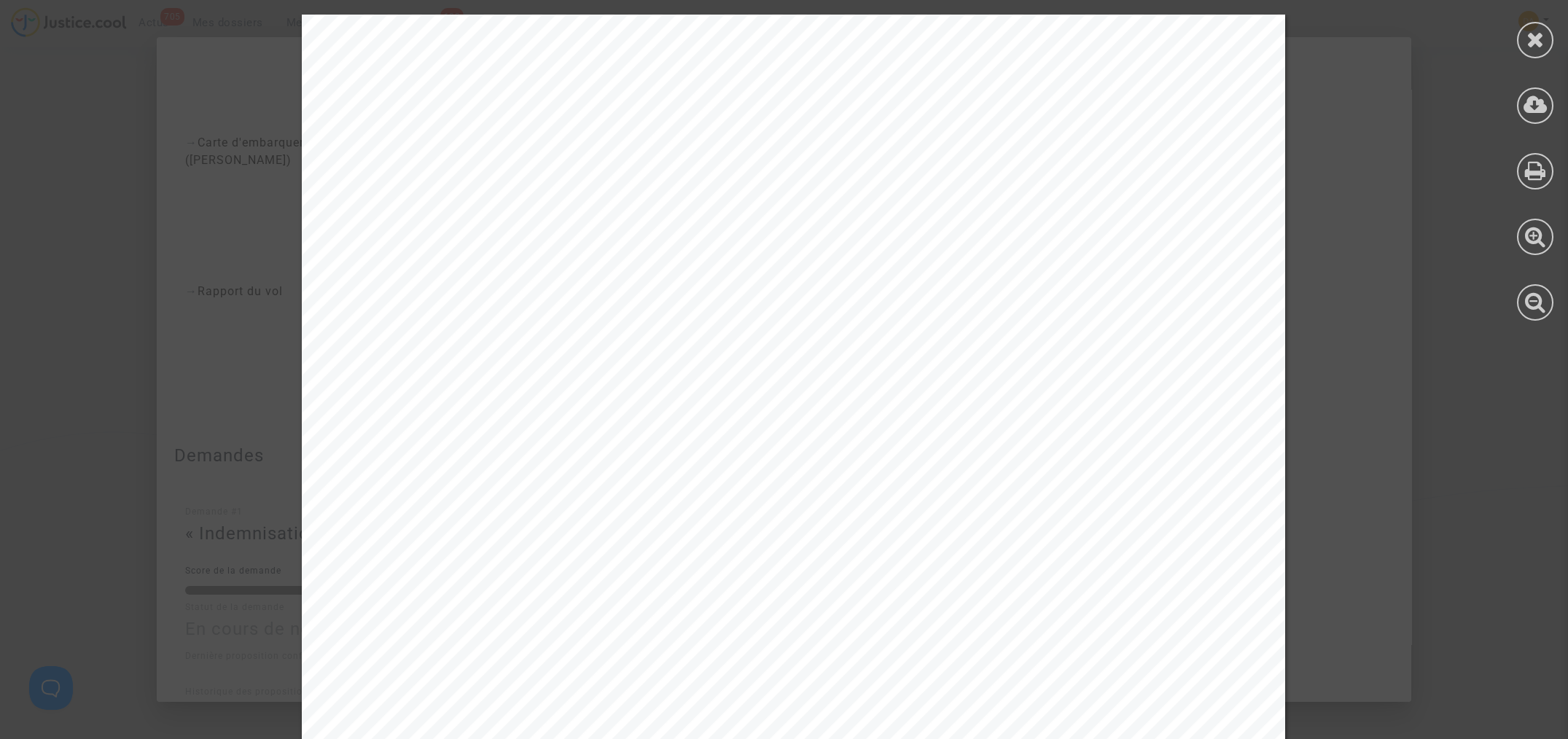
scroll to position [146, 0]
click at [1533, 51] on div at bounding box center [1534, 40] width 36 height 36
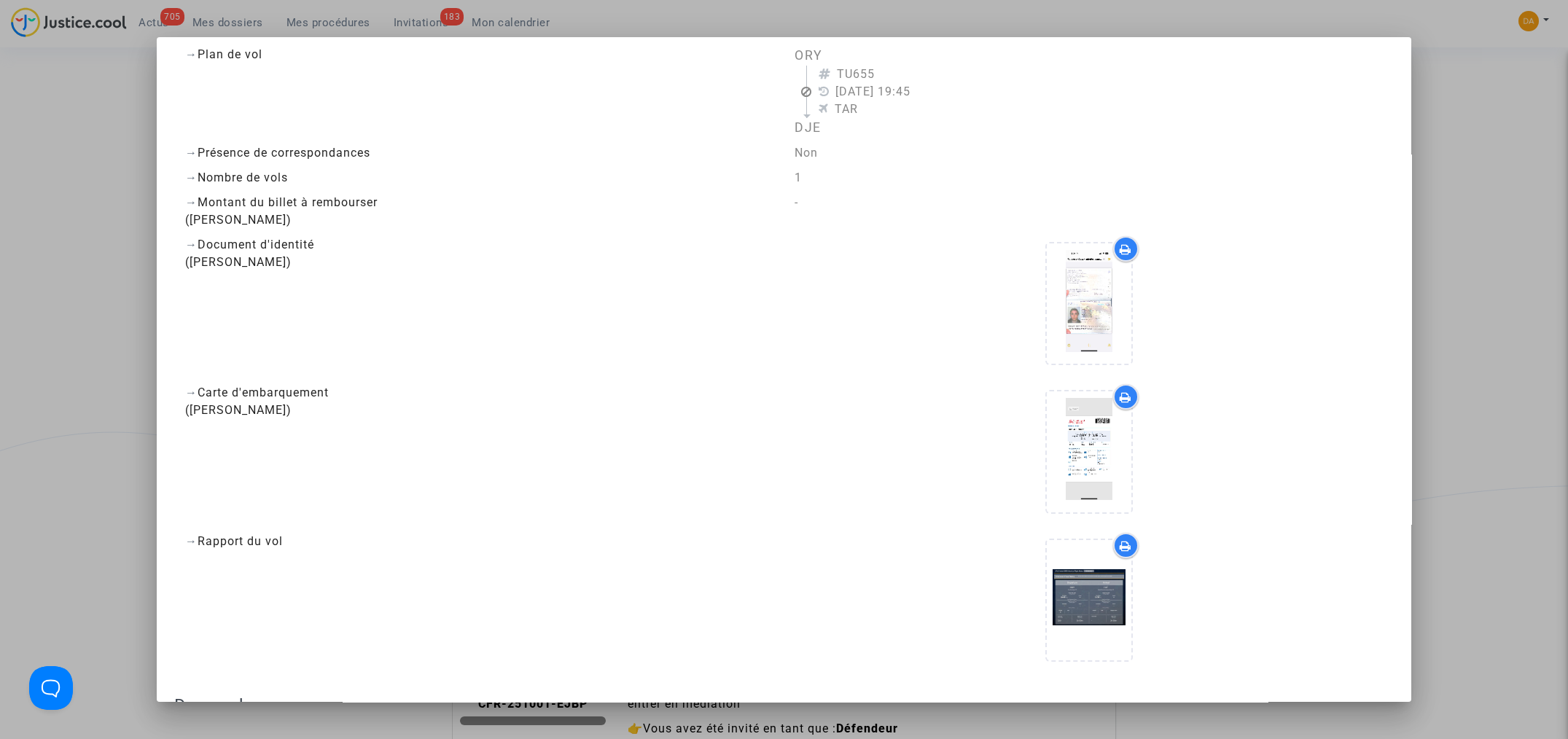
scroll to position [583, 0]
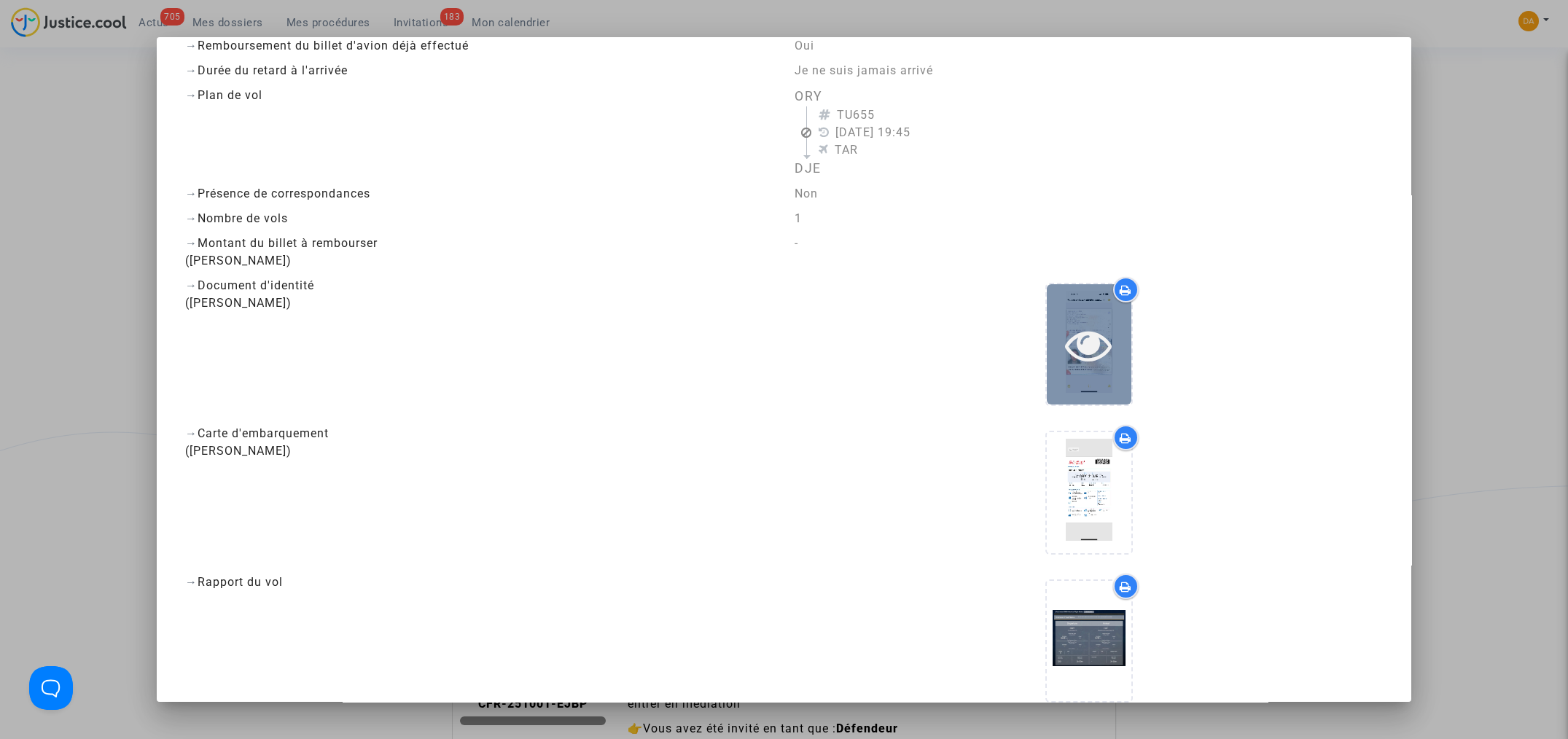
click at [1084, 322] on icon at bounding box center [1089, 345] width 47 height 46
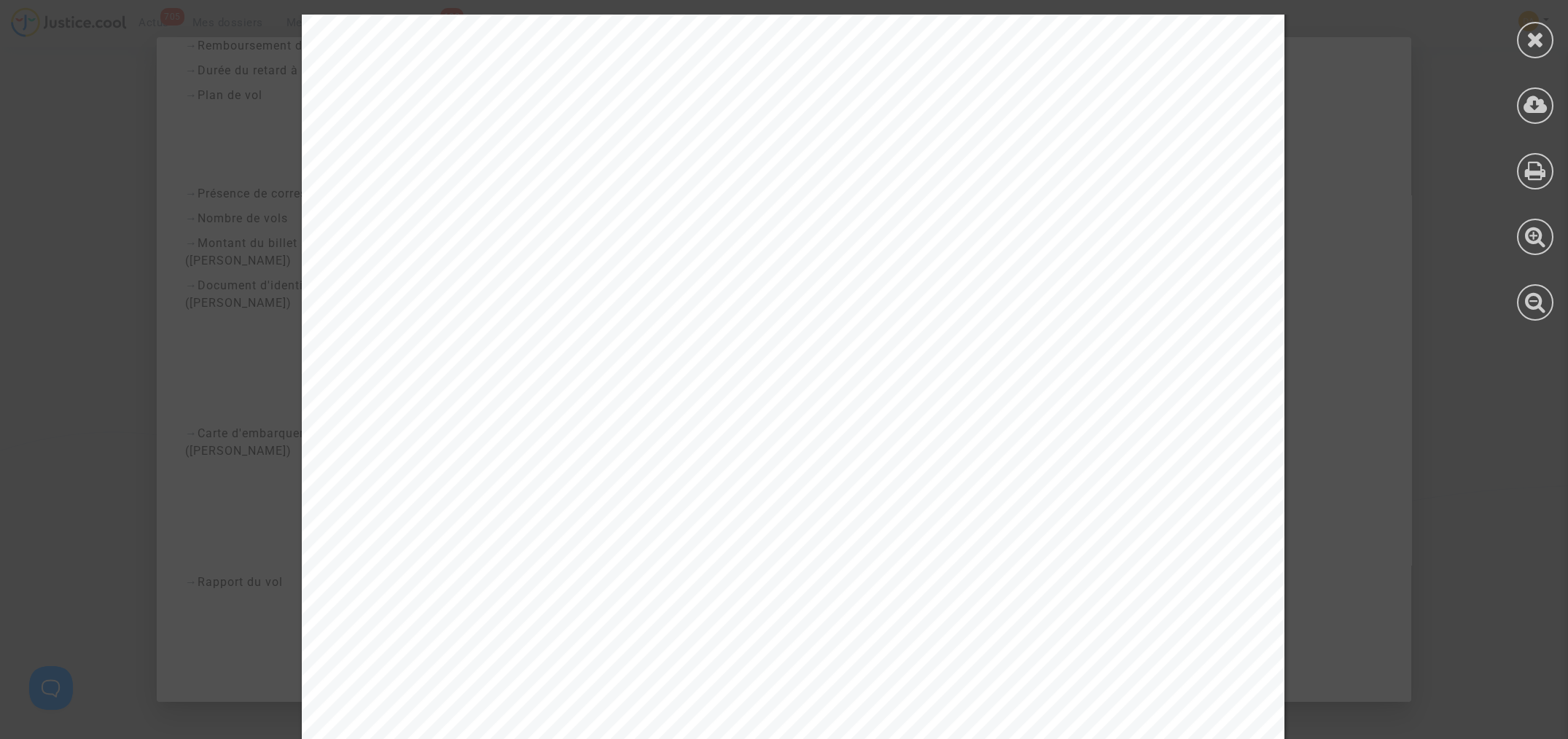
scroll to position [0, 0]
click at [1527, 40] on icon at bounding box center [1536, 40] width 19 height 22
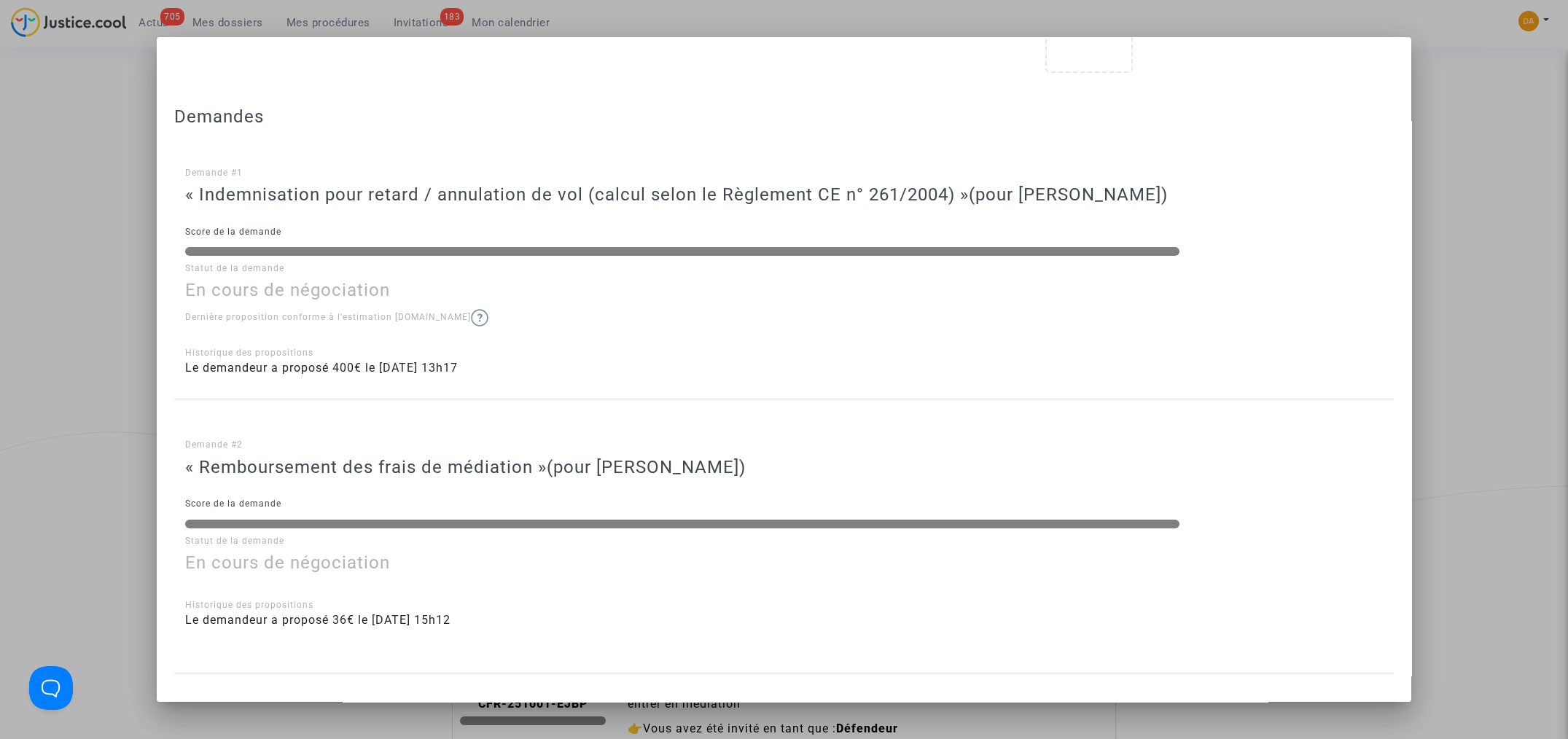
scroll to position [1216, 0]
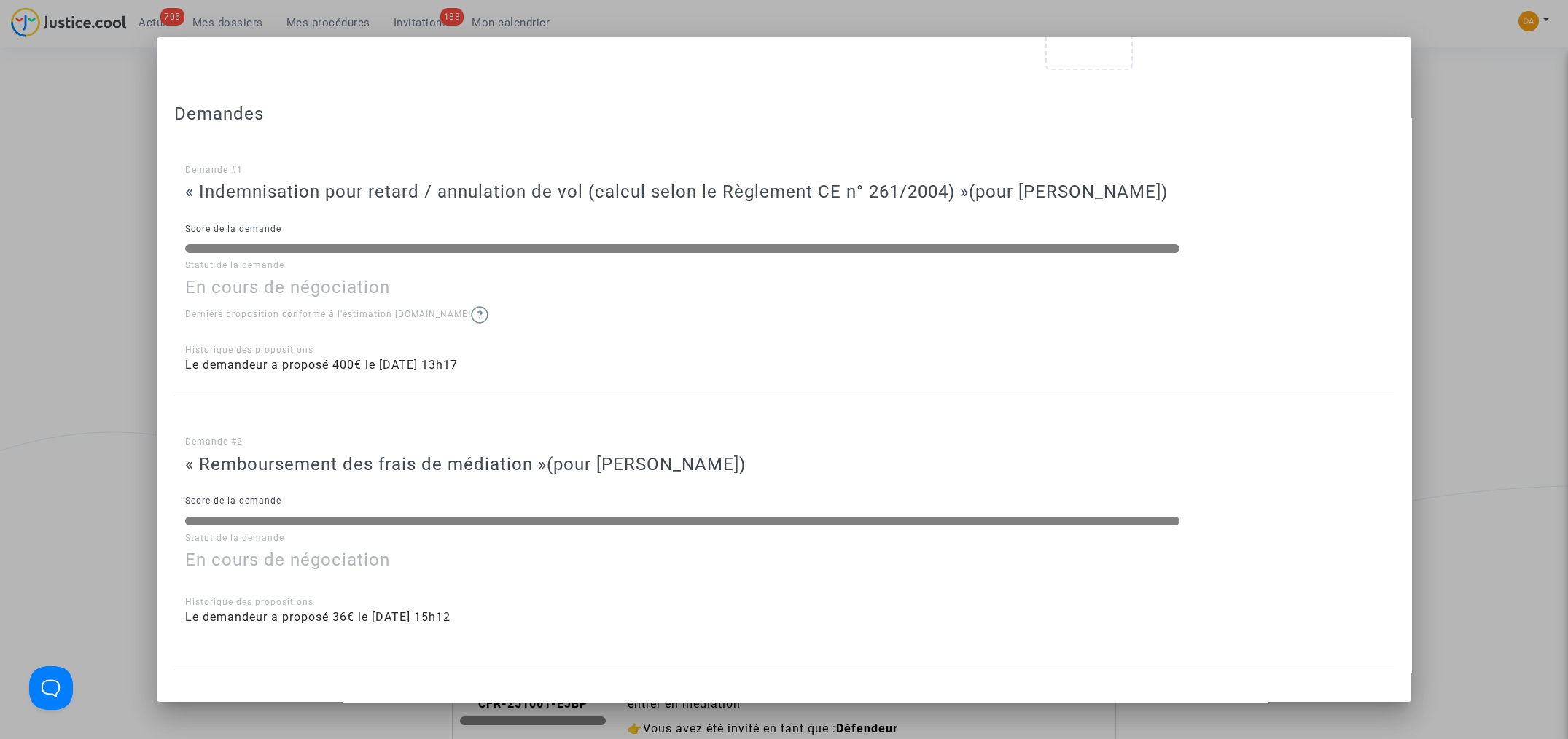
click at [114, 289] on div at bounding box center [784, 369] width 1568 height 739
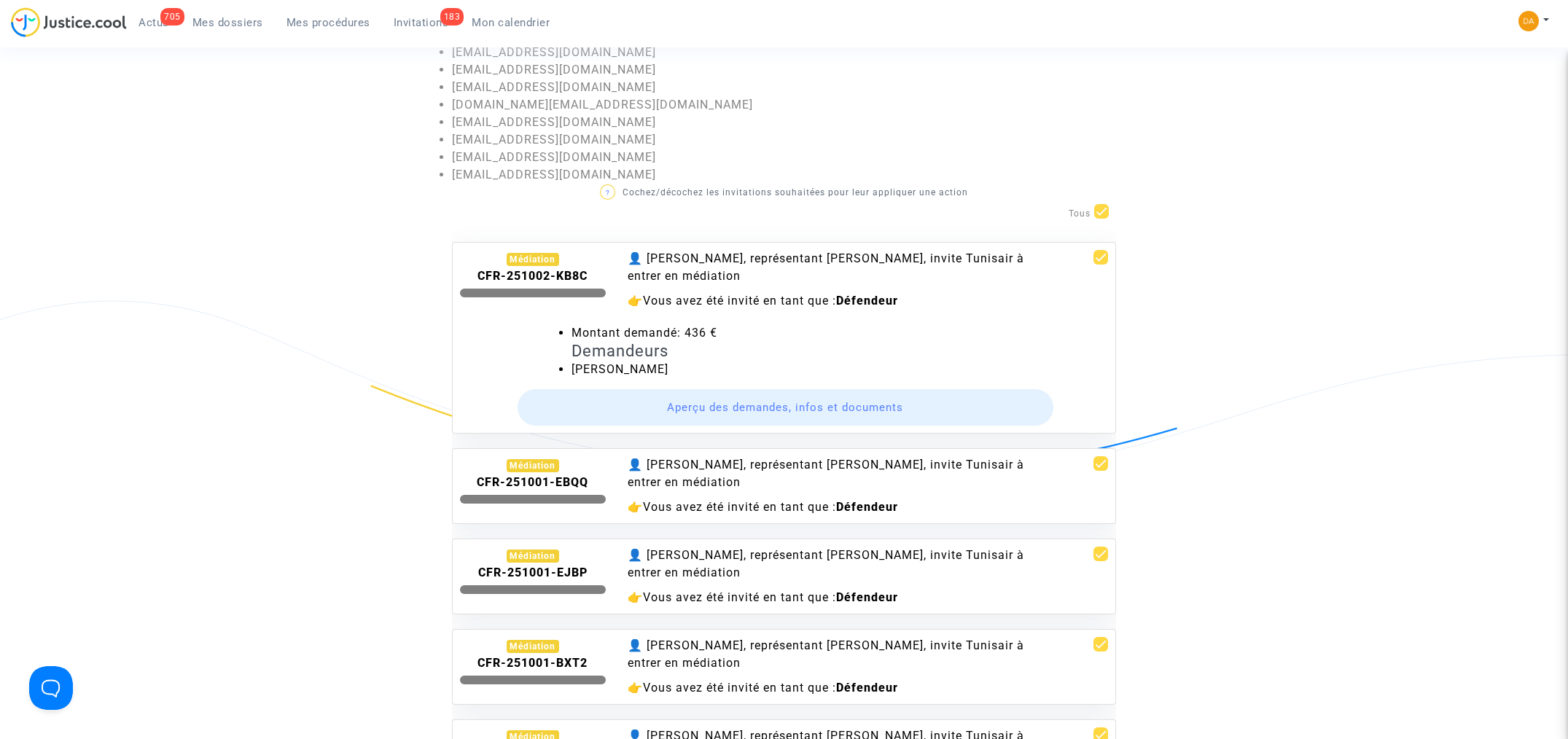
scroll to position [0, 0]
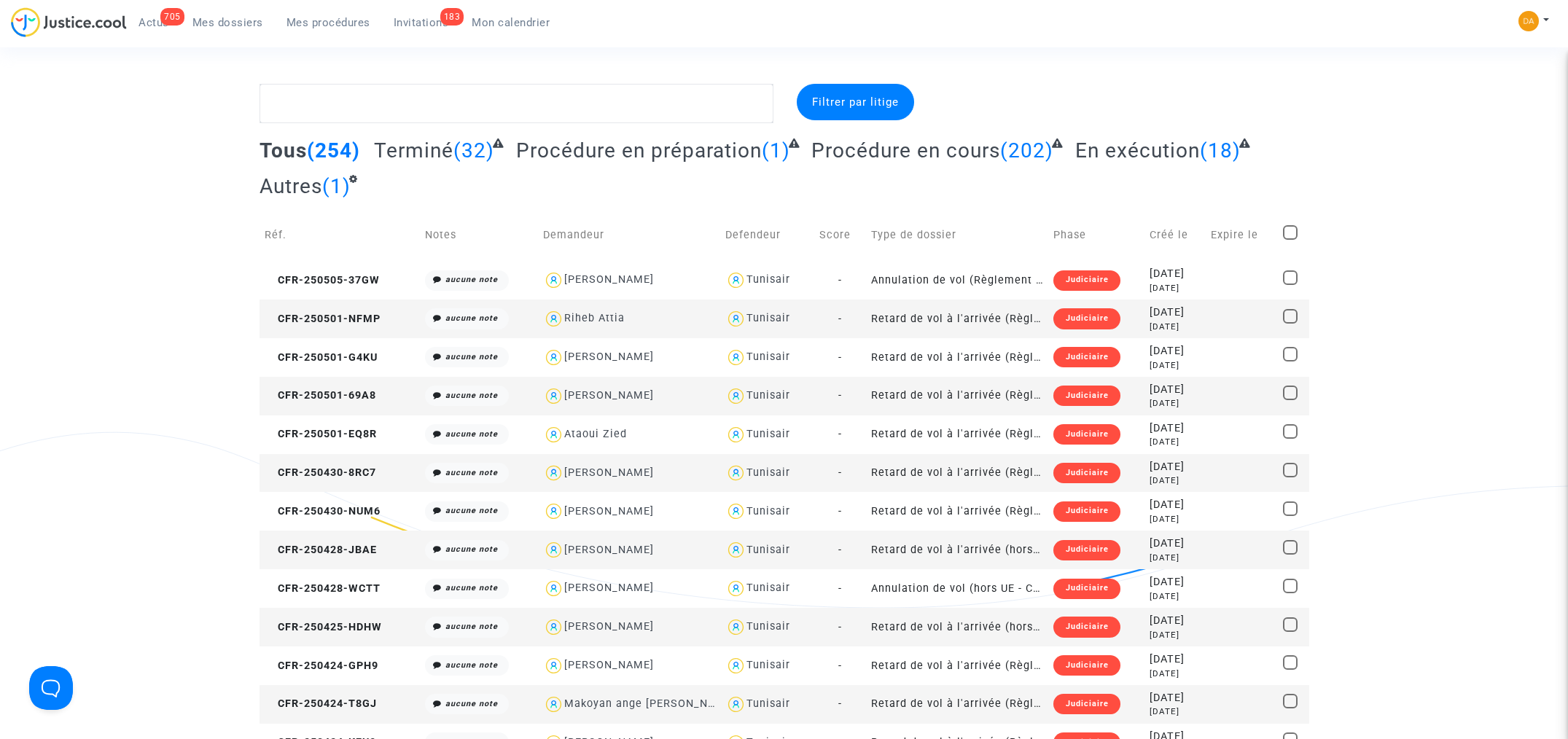
click at [506, 22] on span "Mon calendrier" at bounding box center [511, 23] width 78 height 13
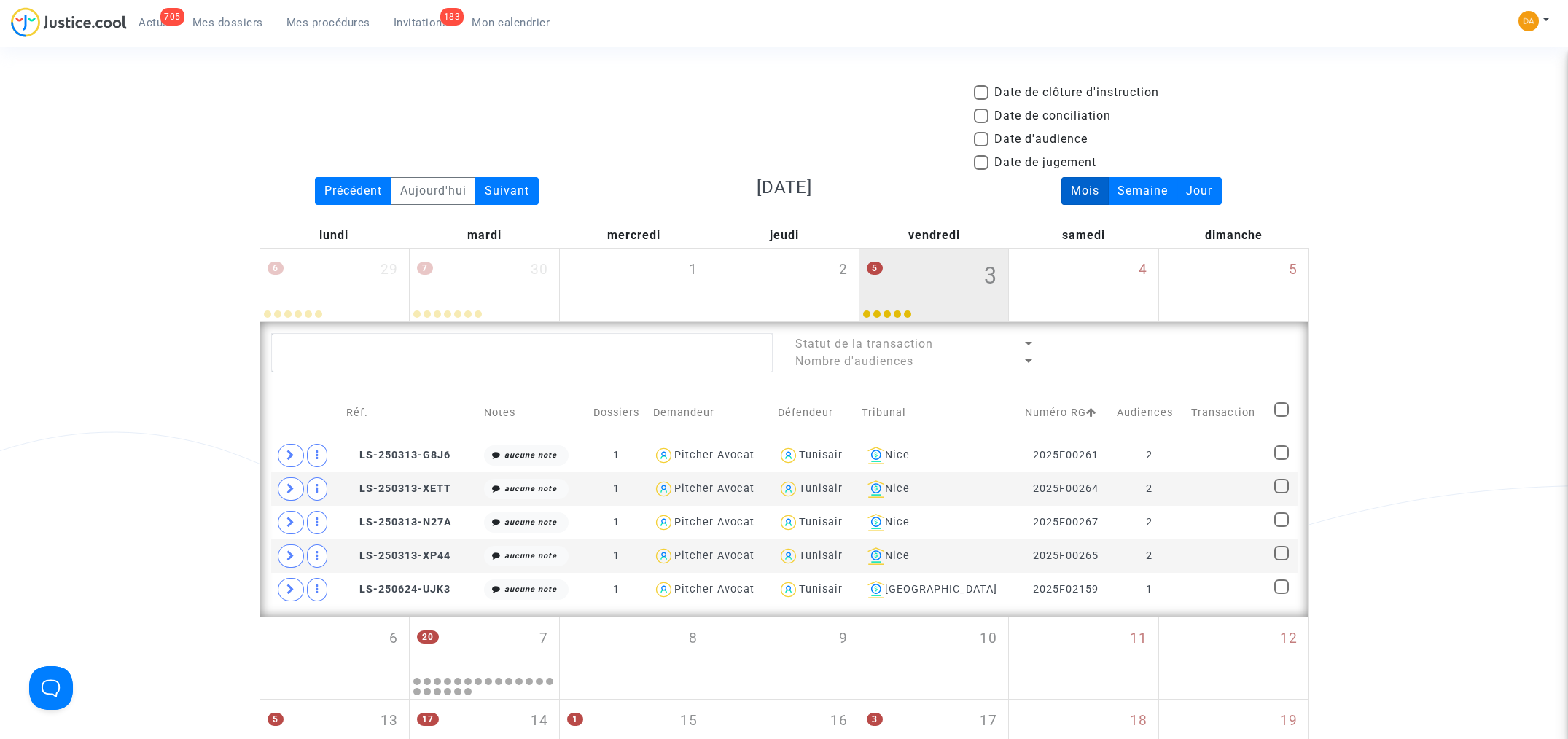
click at [84, 279] on div "Date de clôture d'instruction Date de conciliation Date d'audience Date de juge…" at bounding box center [784, 506] width 1568 height 846
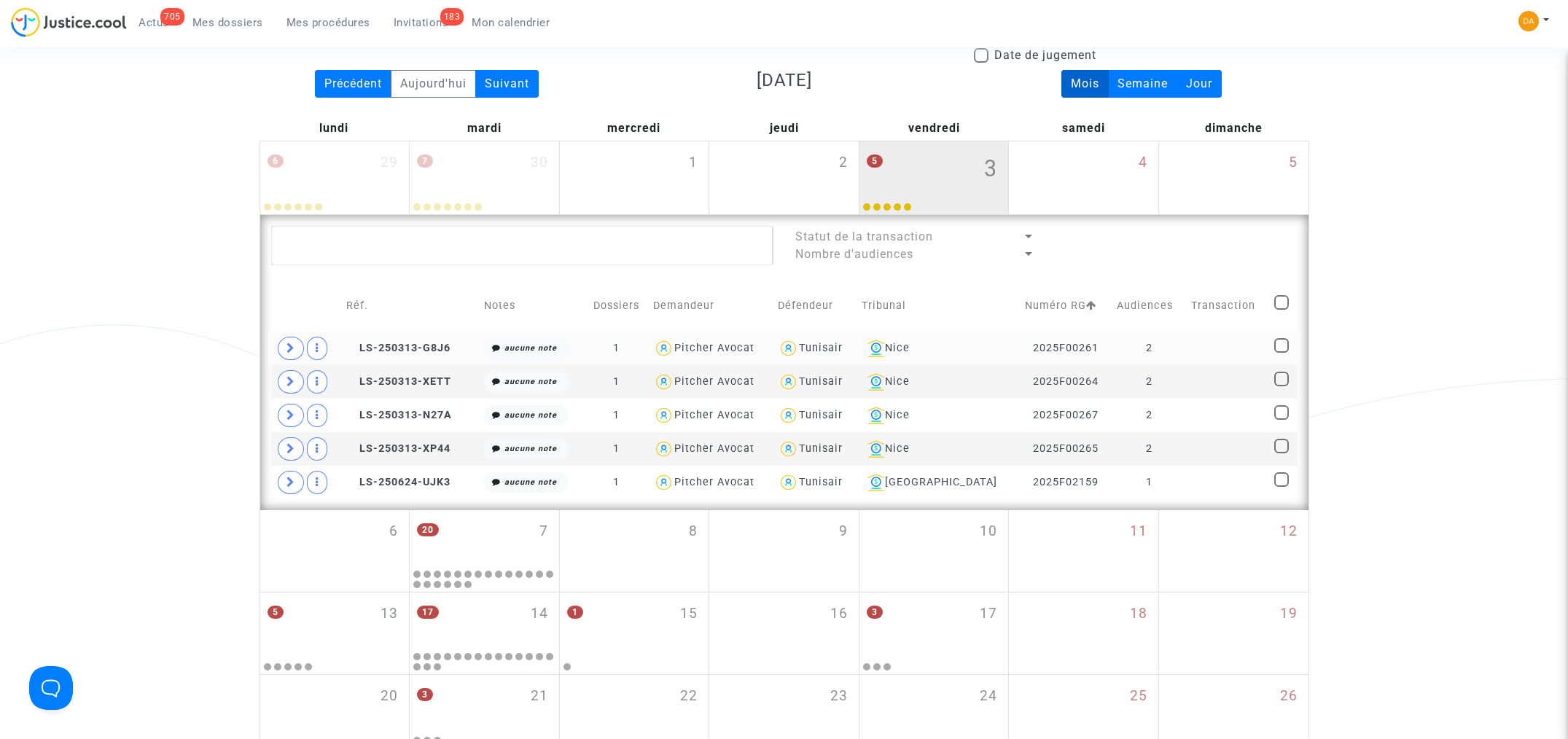
scroll to position [146, 0]
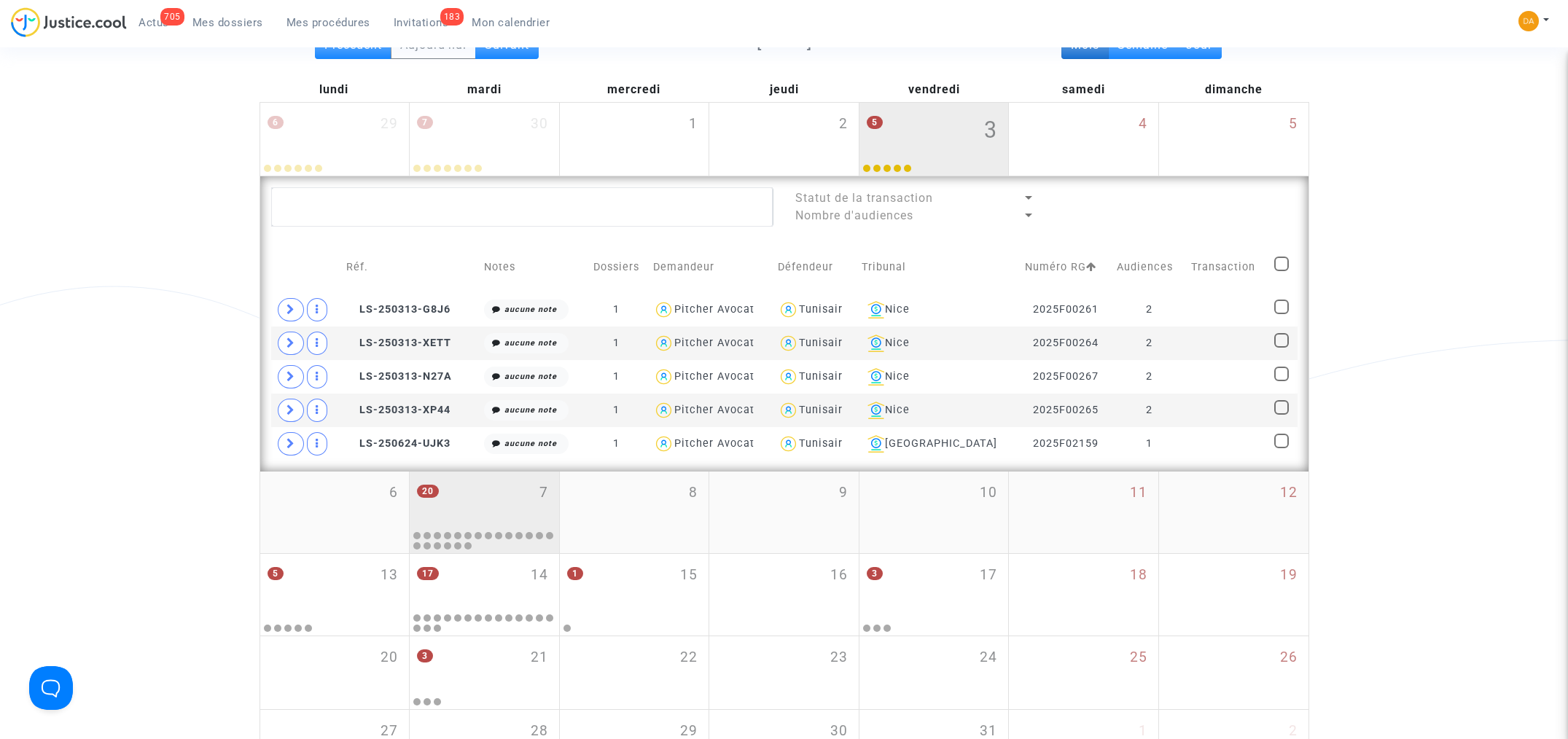
click at [463, 511] on div "20 7" at bounding box center [484, 500] width 149 height 56
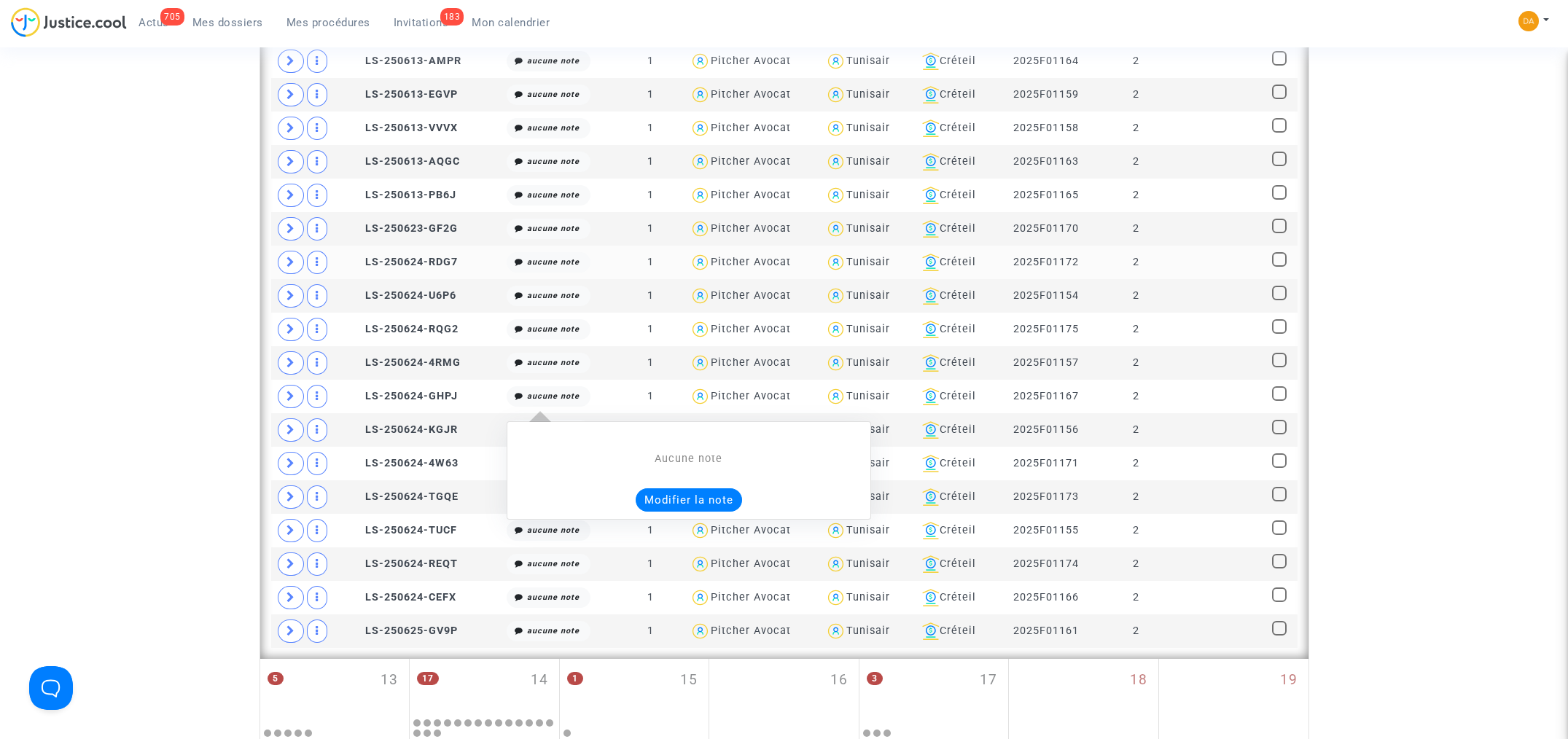
scroll to position [583, 0]
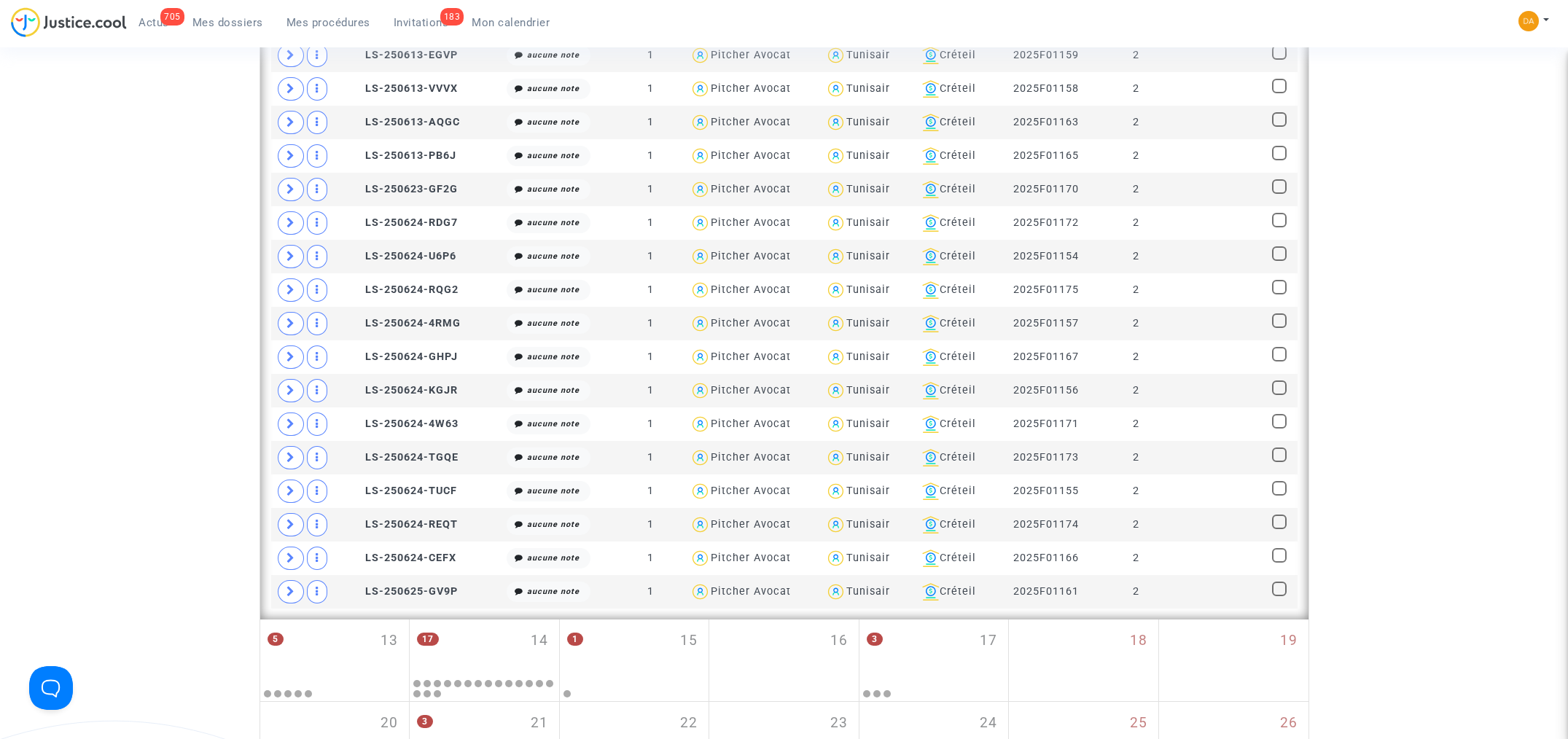
click at [100, 360] on div "Date de clôture d'instruction Date de conciliation Date d'audience Date de juge…" at bounding box center [784, 174] width 1568 height 1349
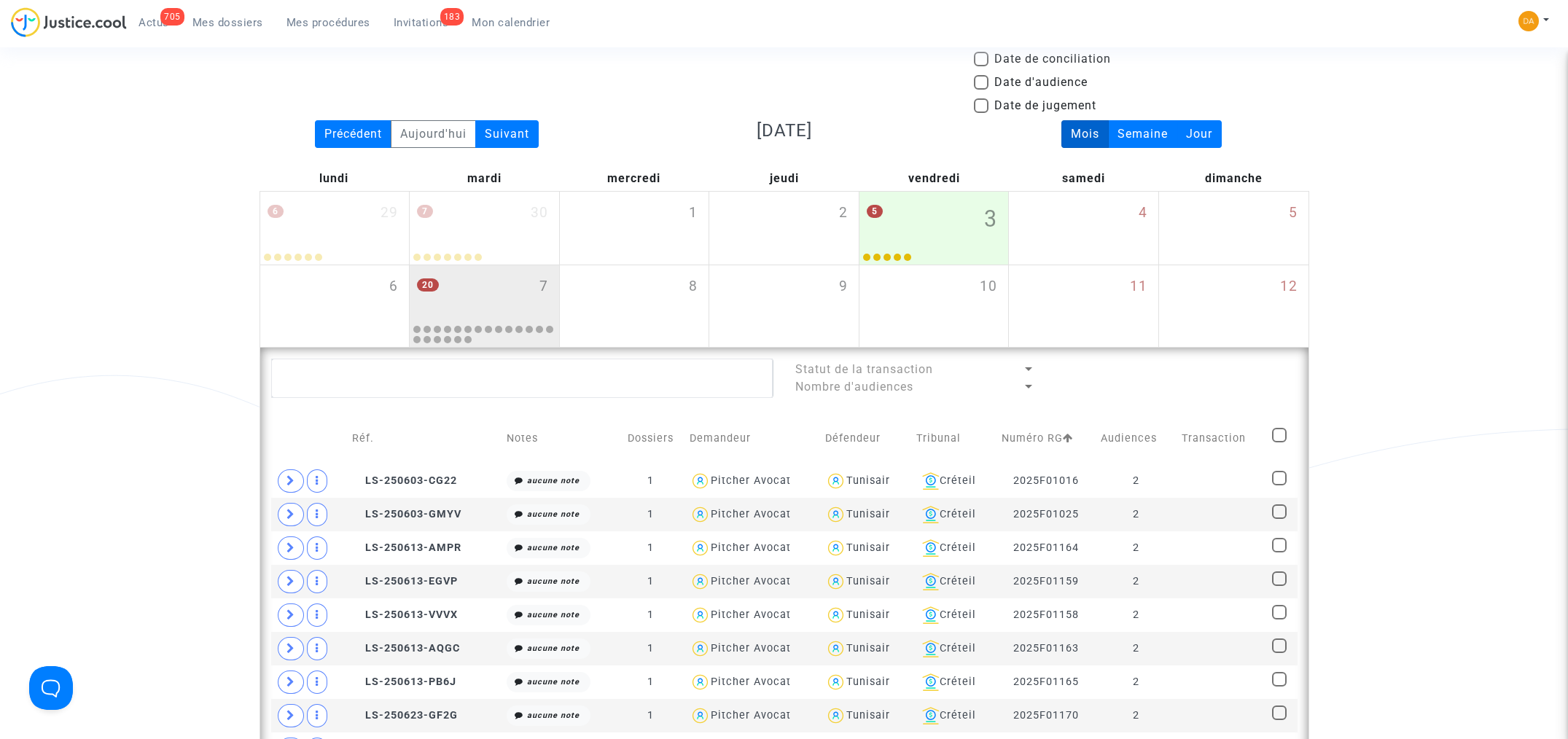
scroll to position [0, 0]
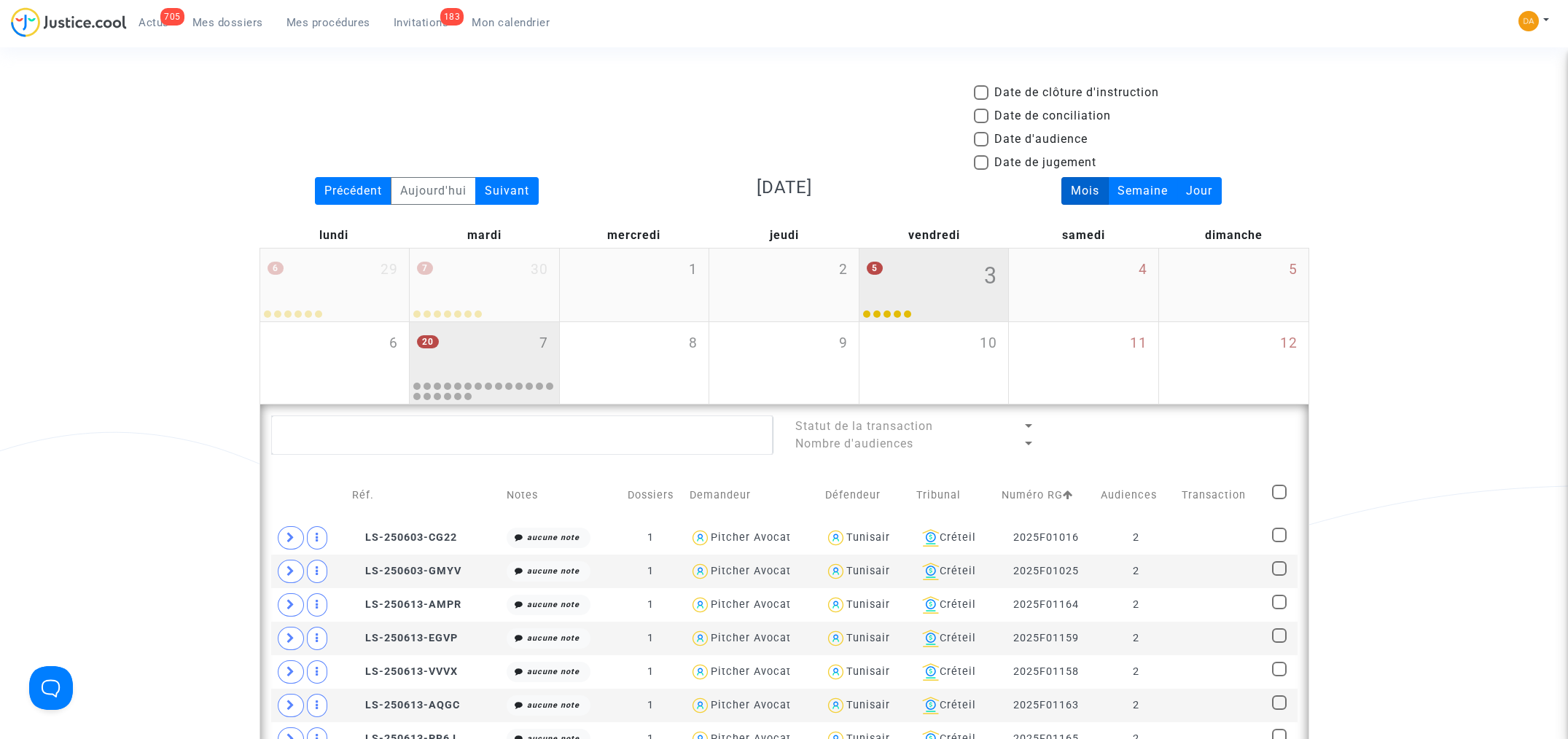
click at [942, 290] on div "5 3" at bounding box center [934, 276] width 149 height 56
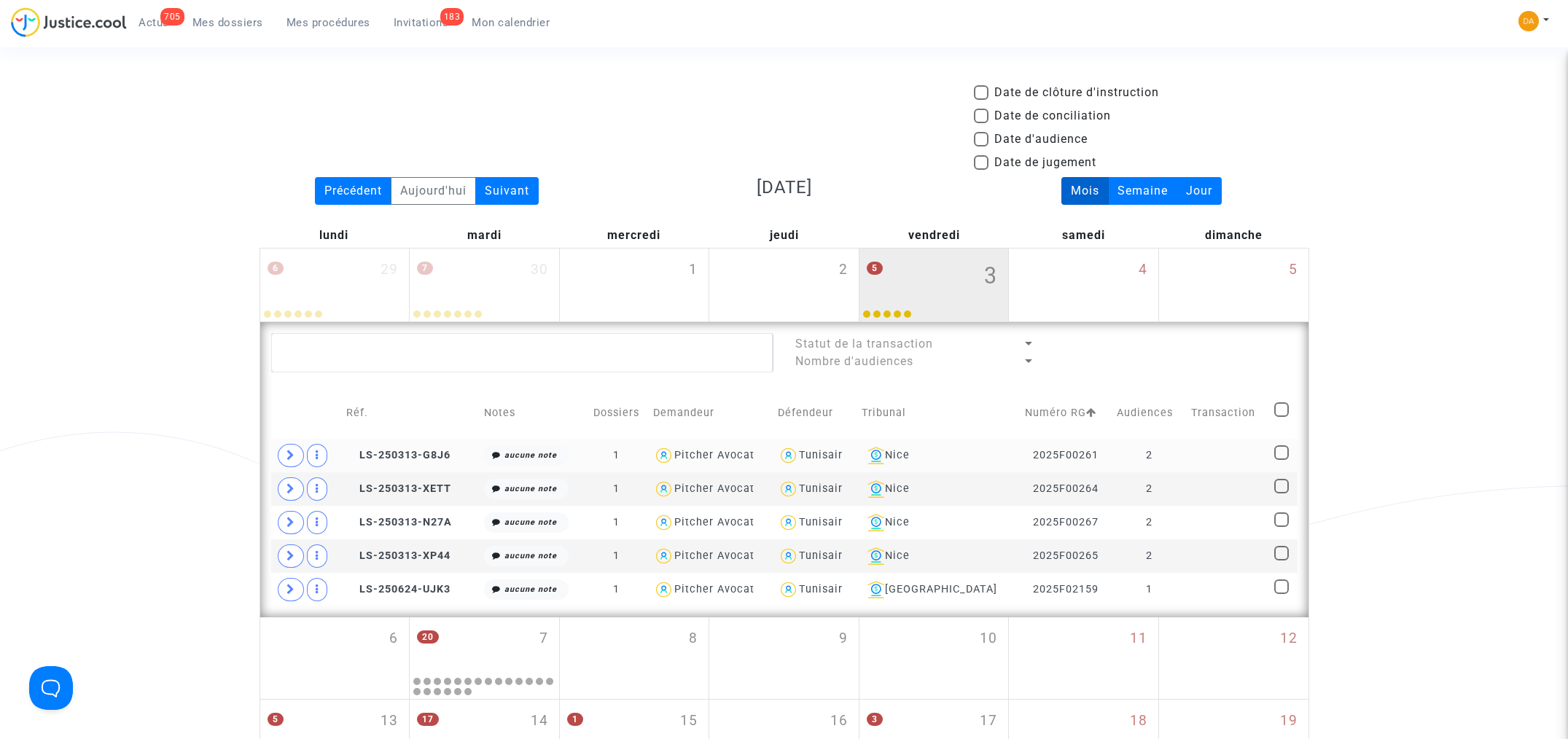
scroll to position [146, 0]
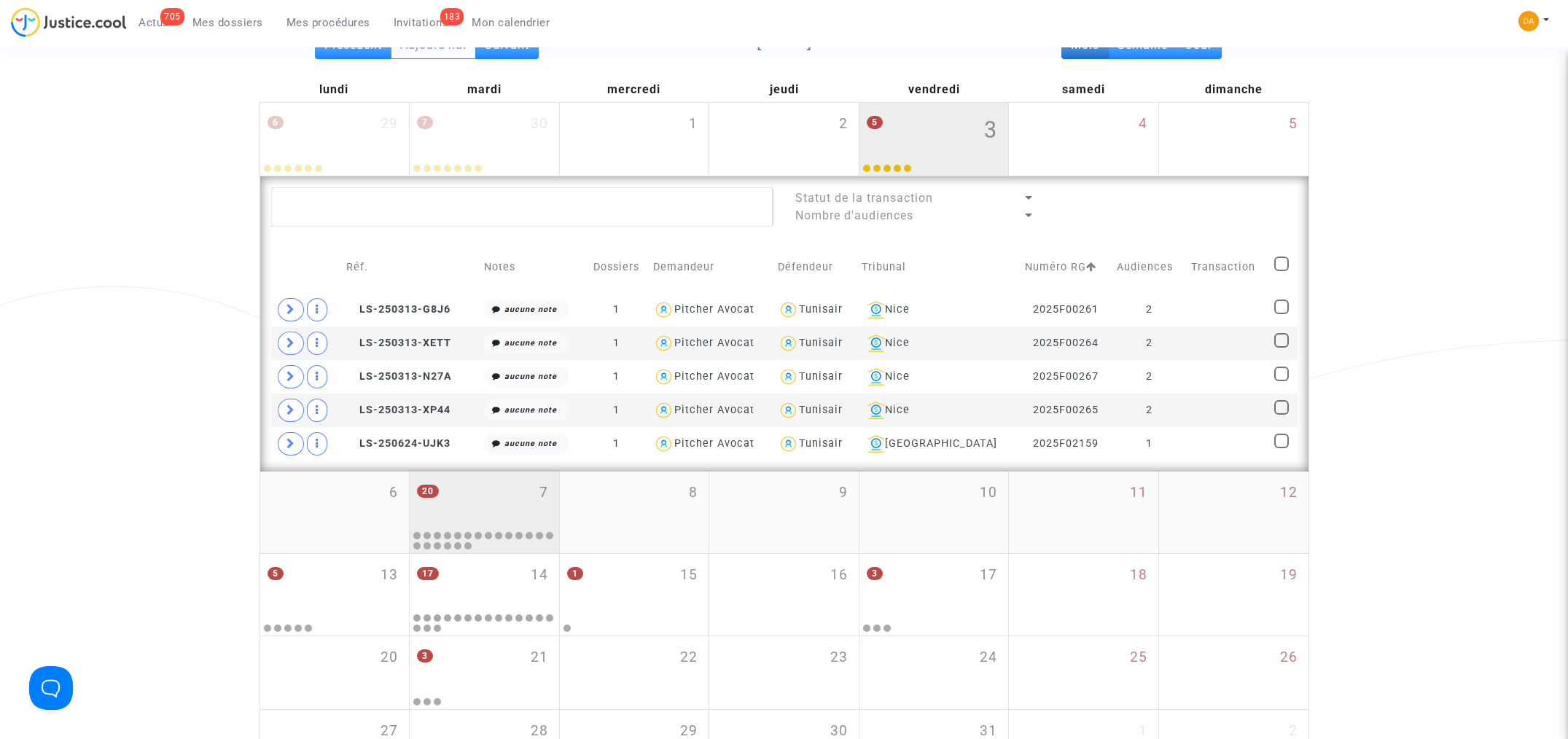
click at [490, 511] on div "20 7" at bounding box center [484, 500] width 149 height 56
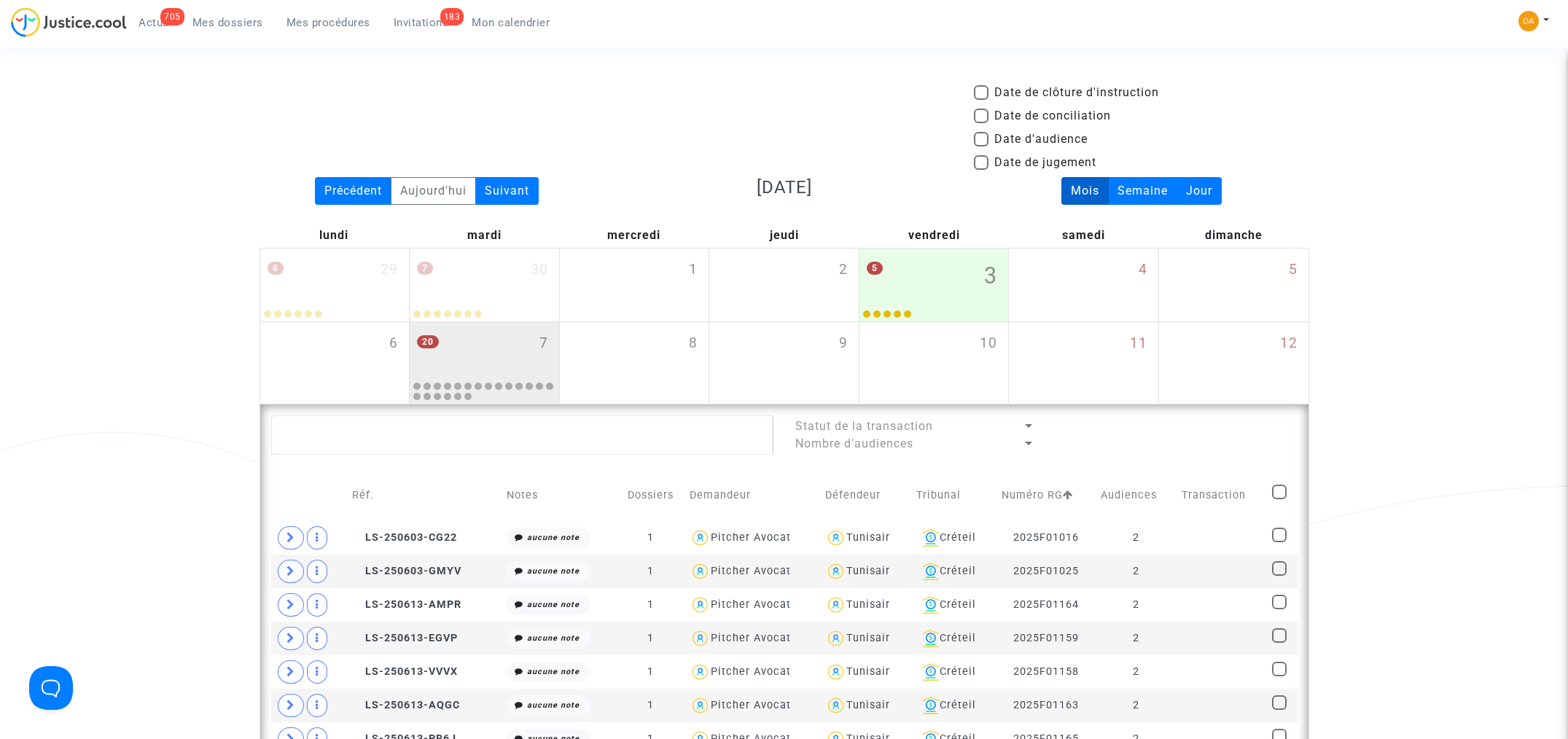
click at [1525, 24] on img at bounding box center [1528, 21] width 20 height 20
click at [1521, 24] on img at bounding box center [1528, 21] width 20 height 20
click at [1491, 52] on link "Mon profil" at bounding box center [1491, 52] width 115 height 24
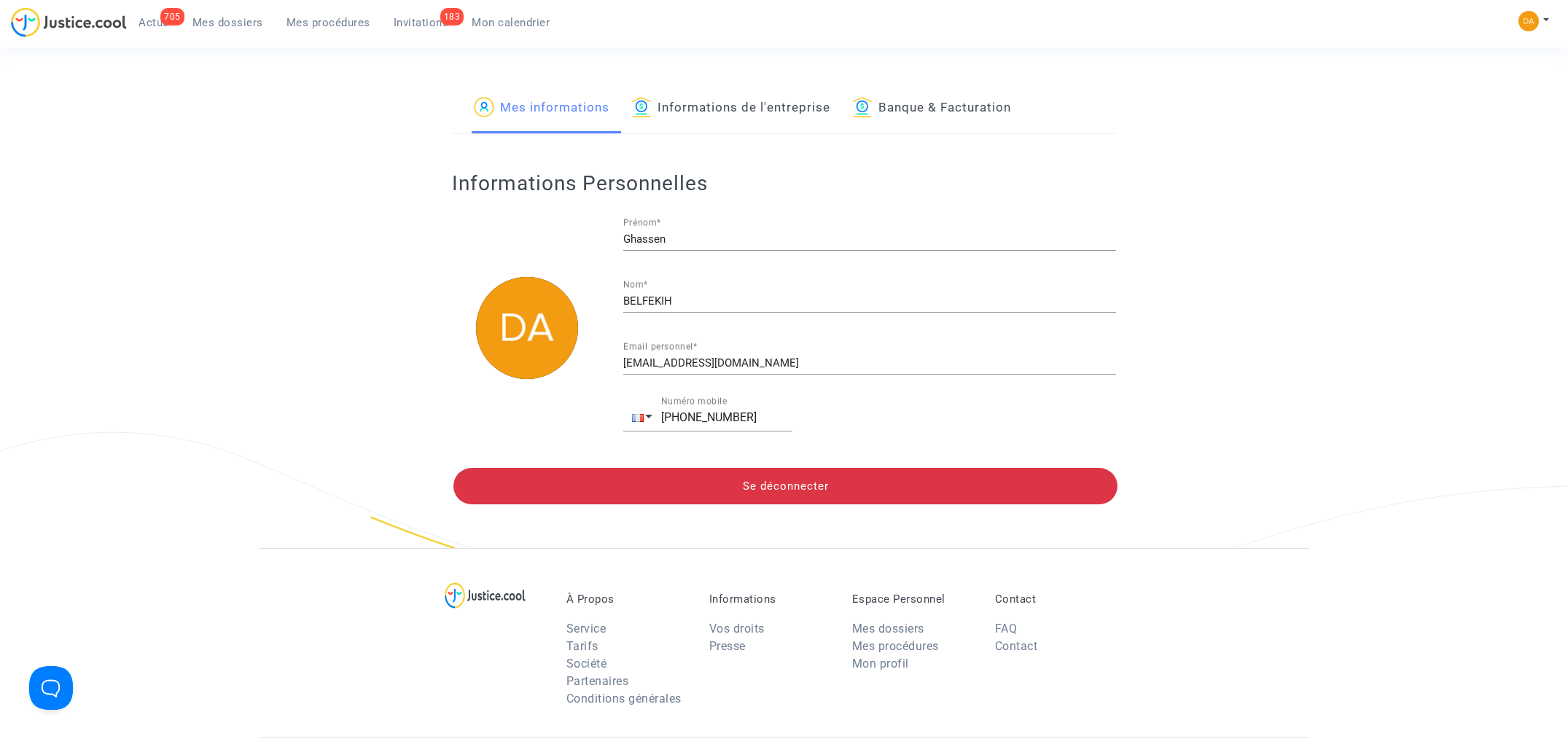
click at [751, 113] on link "Informations de l'entreprise" at bounding box center [730, 108] width 199 height 50
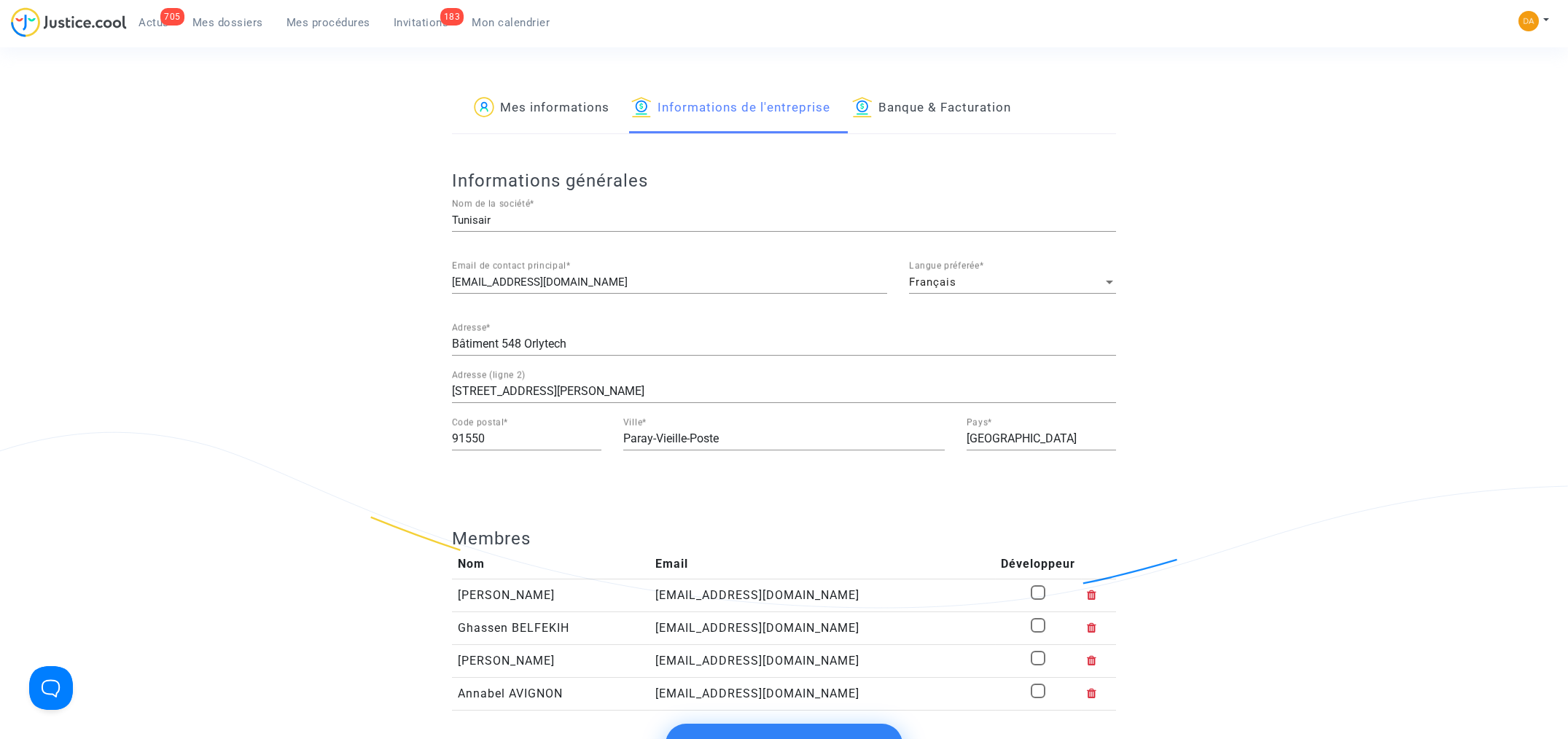
scroll to position [146, 0]
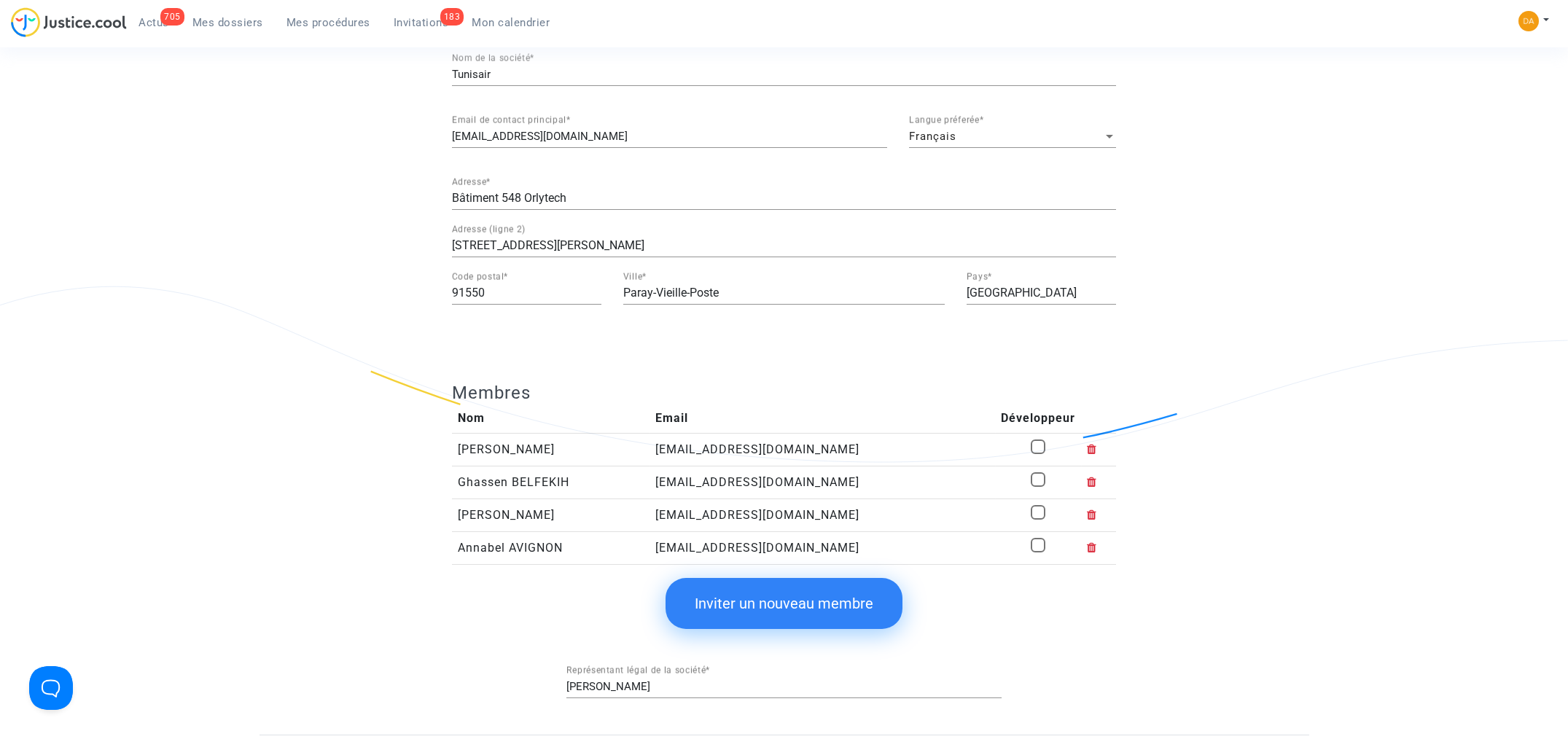
click at [763, 610] on button "Inviter un nouveau membre" at bounding box center [784, 603] width 237 height 51
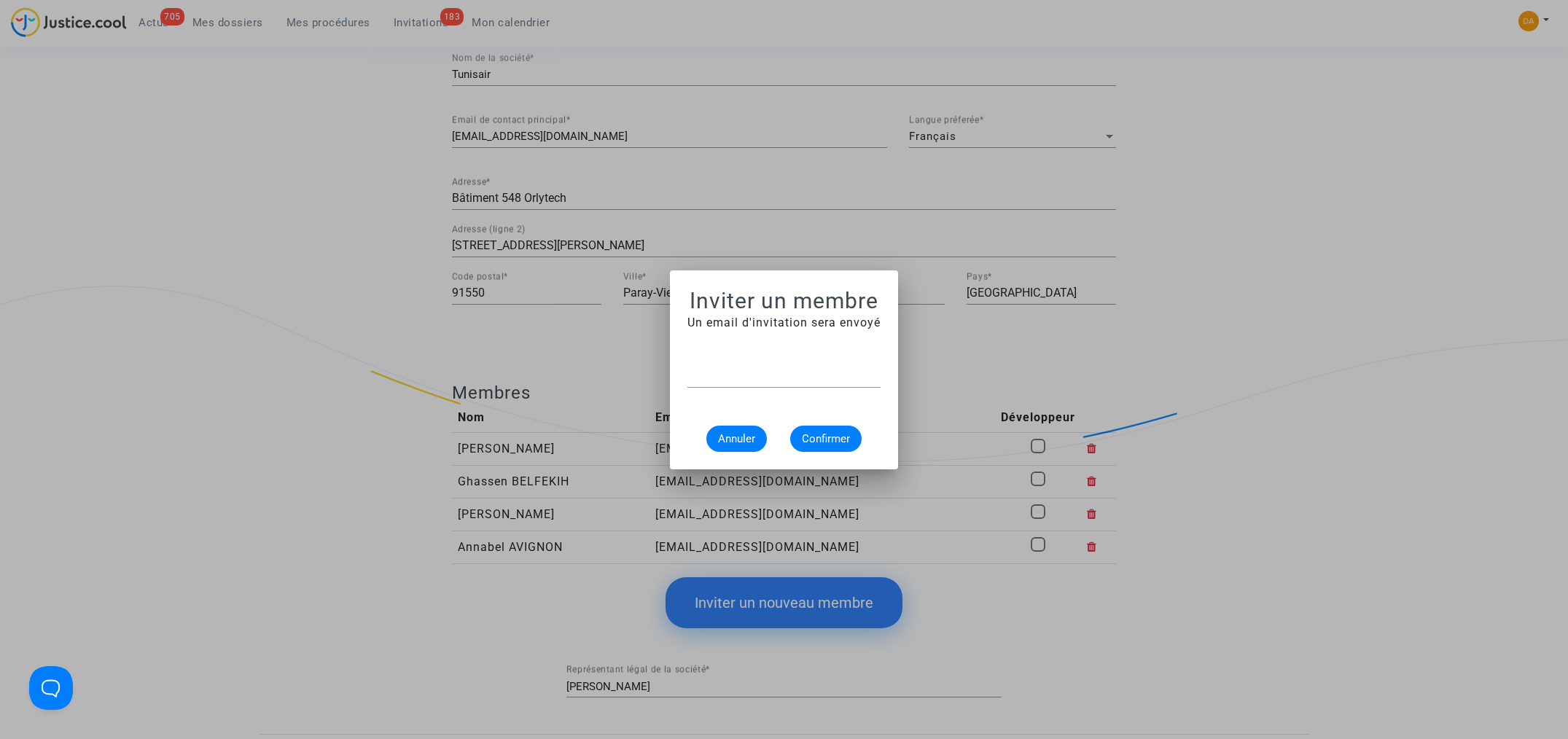
click at [334, 344] on div at bounding box center [784, 369] width 1568 height 739
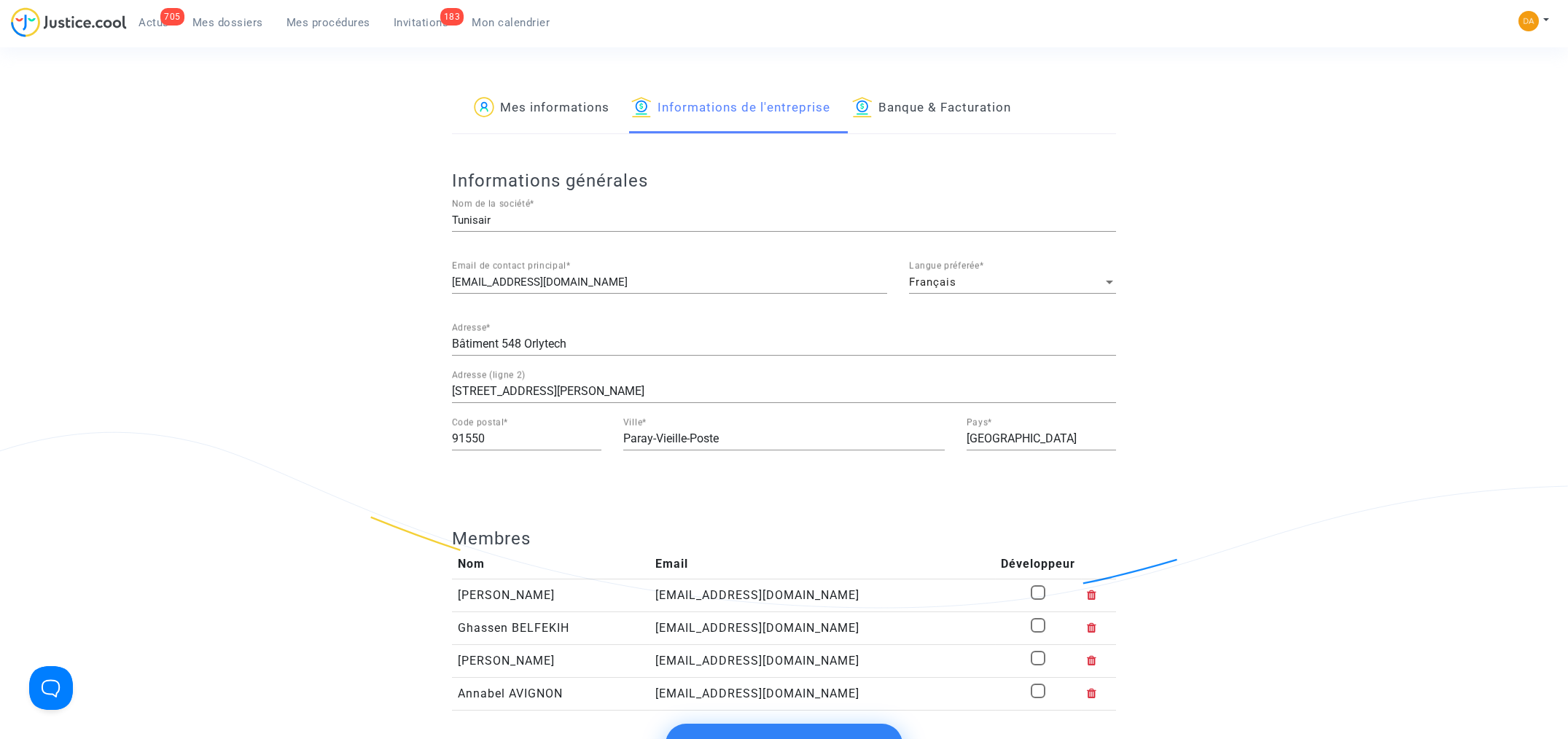
click at [407, 29] on link "183 Invitations" at bounding box center [420, 23] width 78 height 22
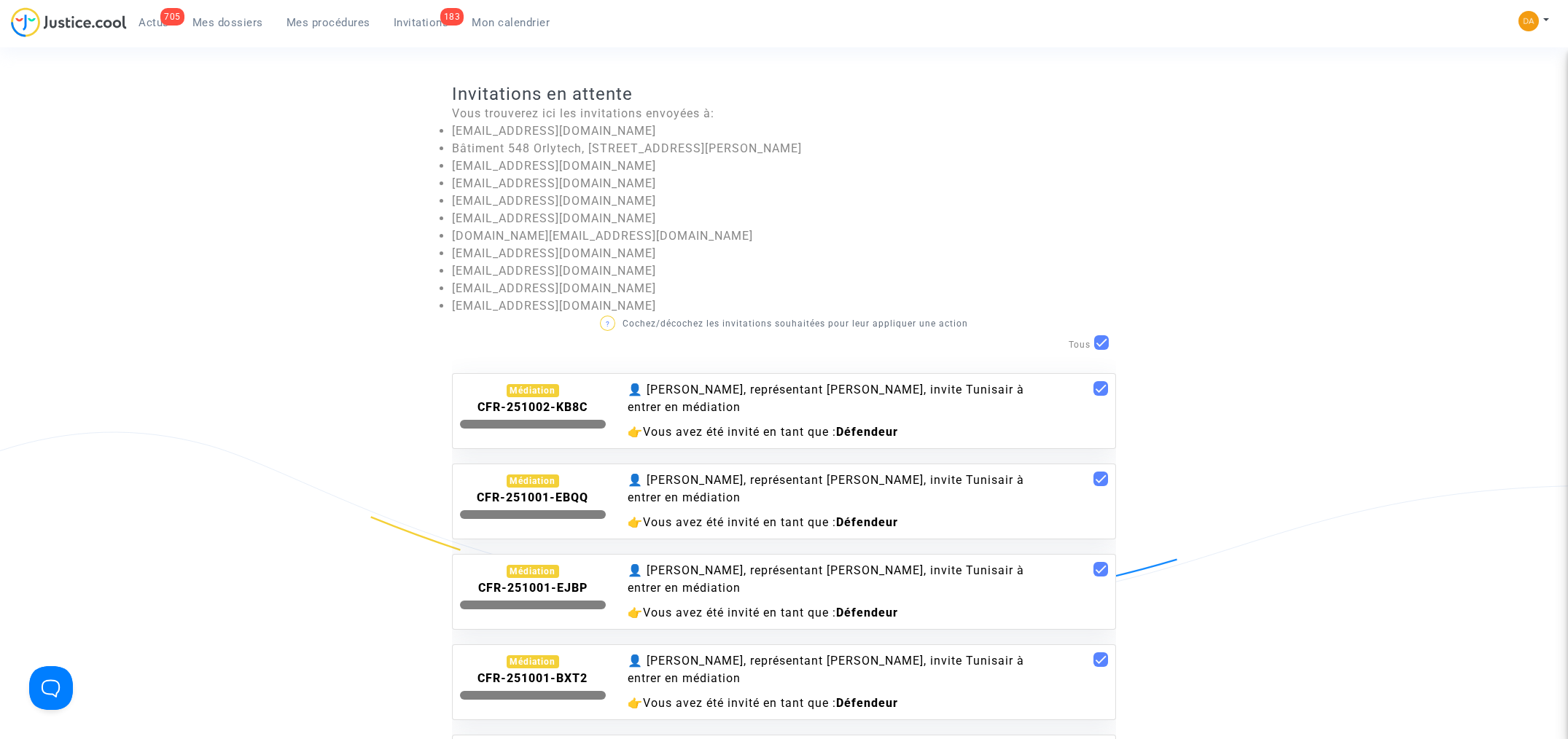
click at [529, 392] on div "Médiation" at bounding box center [532, 391] width 53 height 13
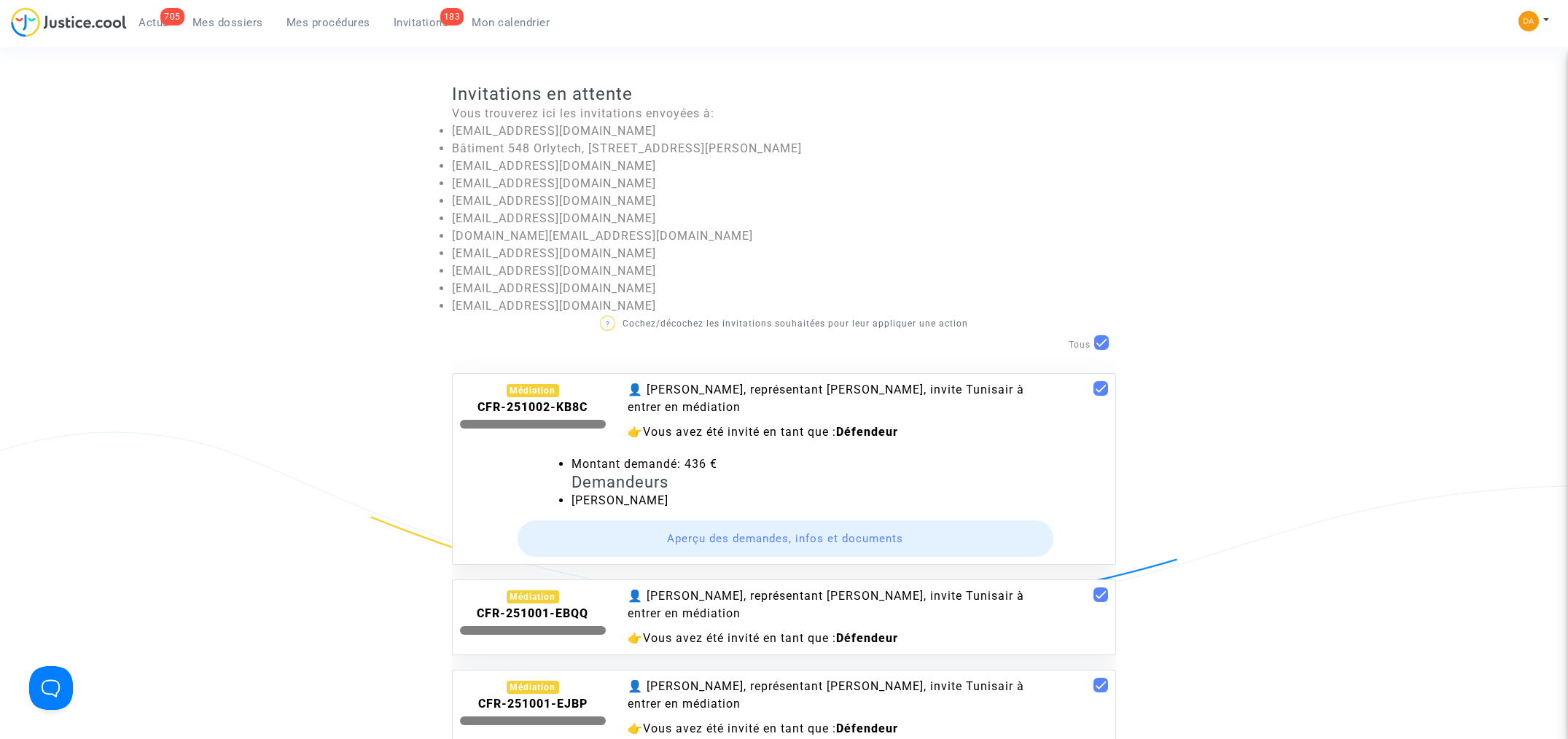
drag, startPoint x: 529, startPoint y: 392, endPoint x: 776, endPoint y: 544, distance: 290.0
click at [776, 544] on button "Aperçu des demandes, infos et documents" at bounding box center [785, 538] width 537 height 36
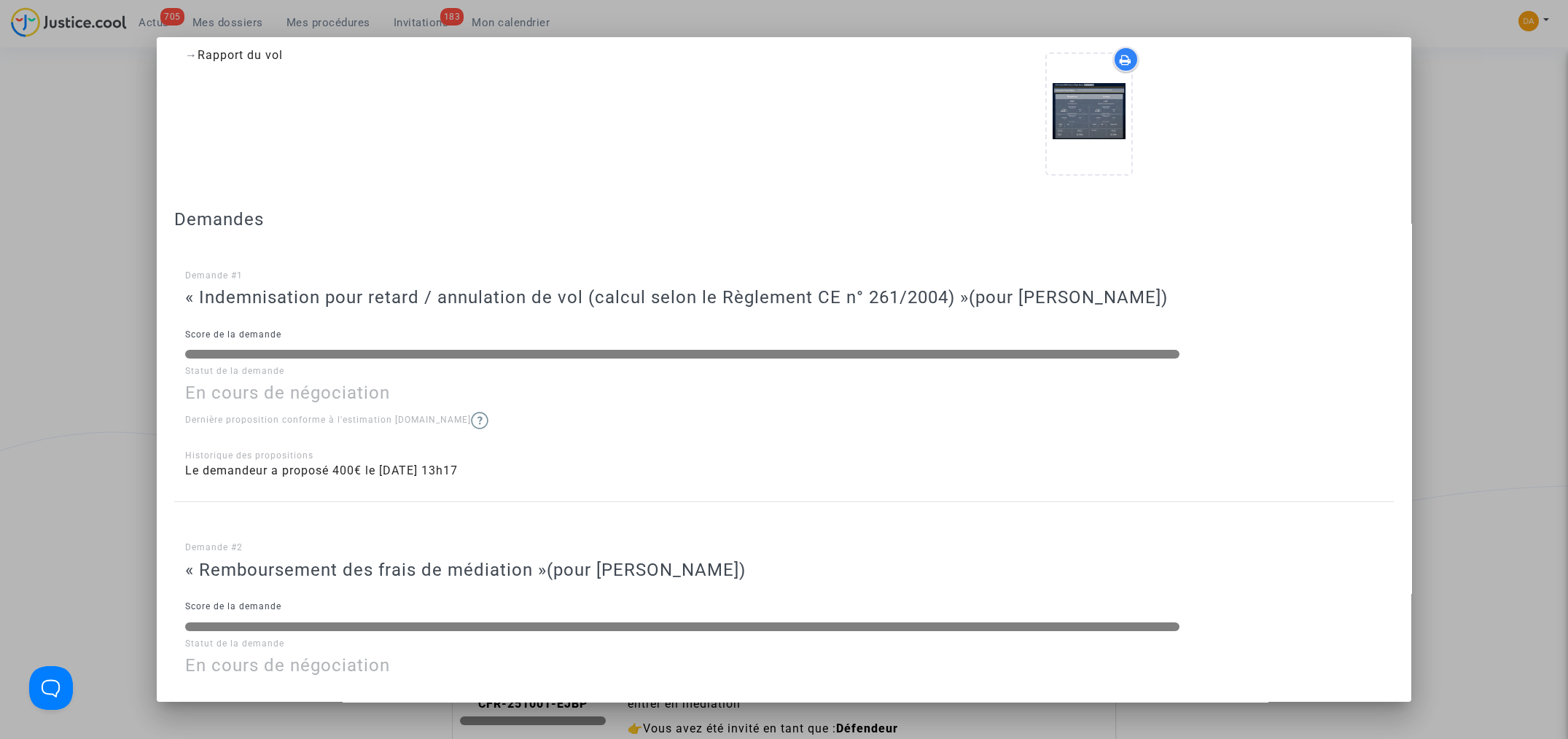
scroll to position [1070, 0]
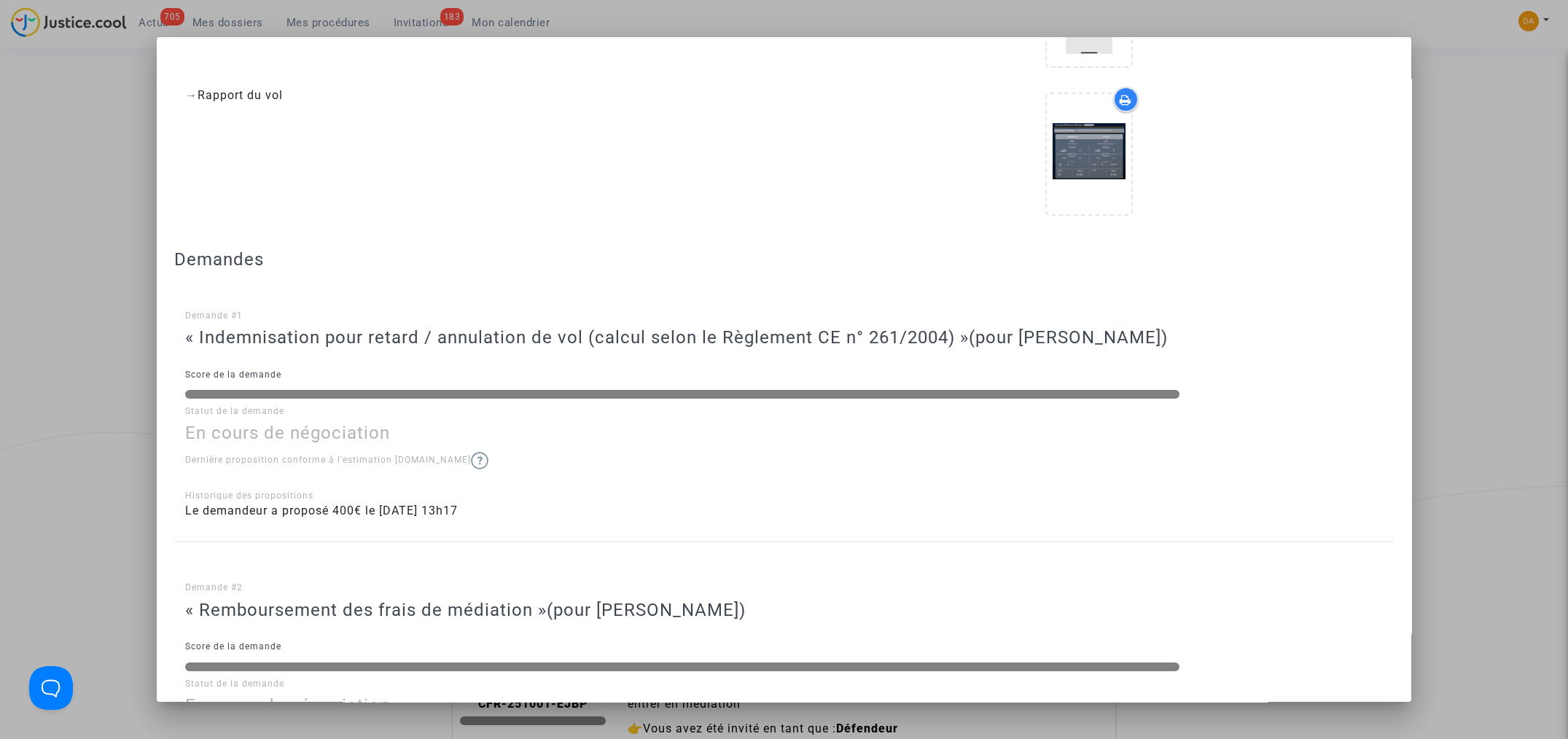
click at [1470, 104] on div at bounding box center [784, 369] width 1568 height 739
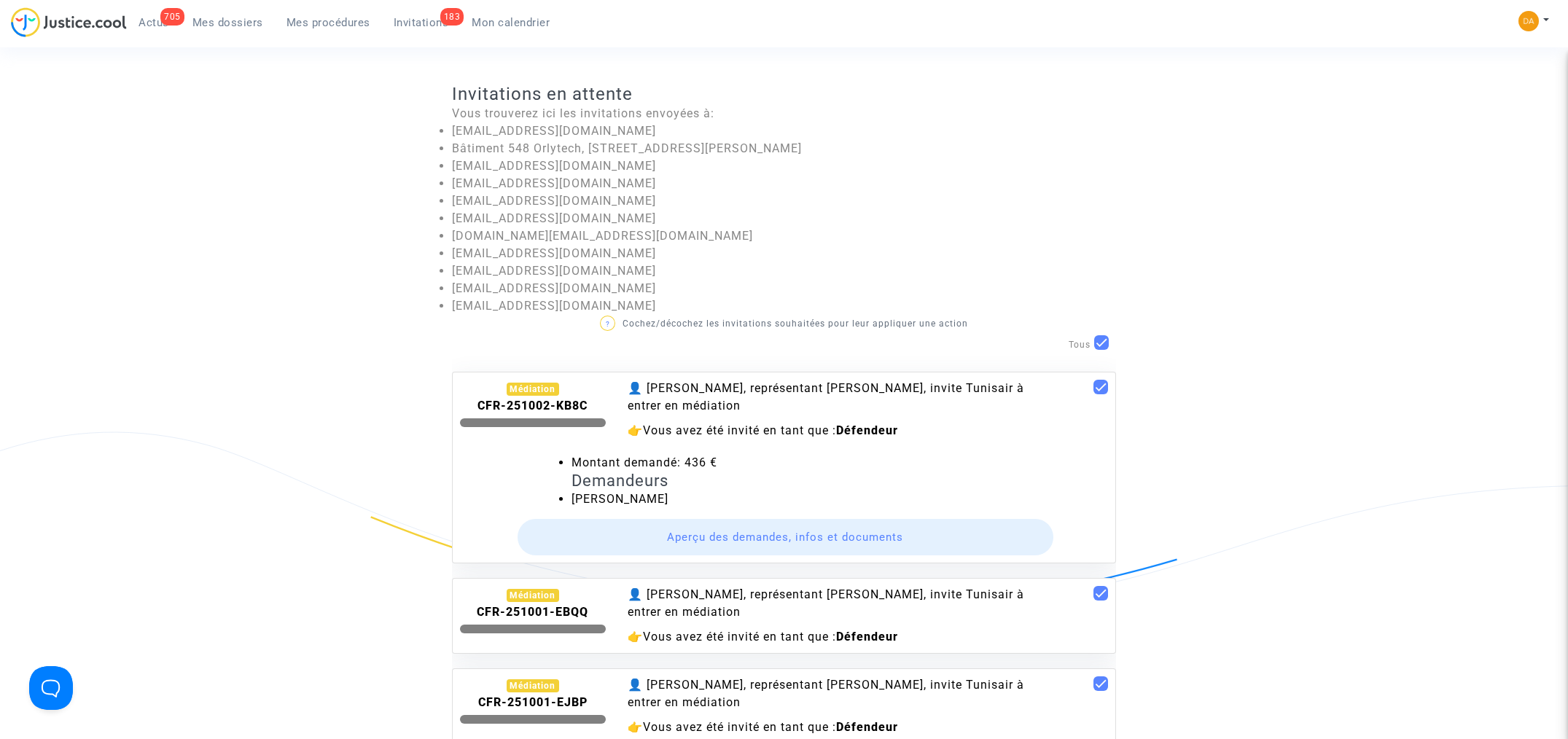
scroll to position [0, 0]
click at [555, 401] on b "CFR-251002-KB8C" at bounding box center [532, 407] width 110 height 13
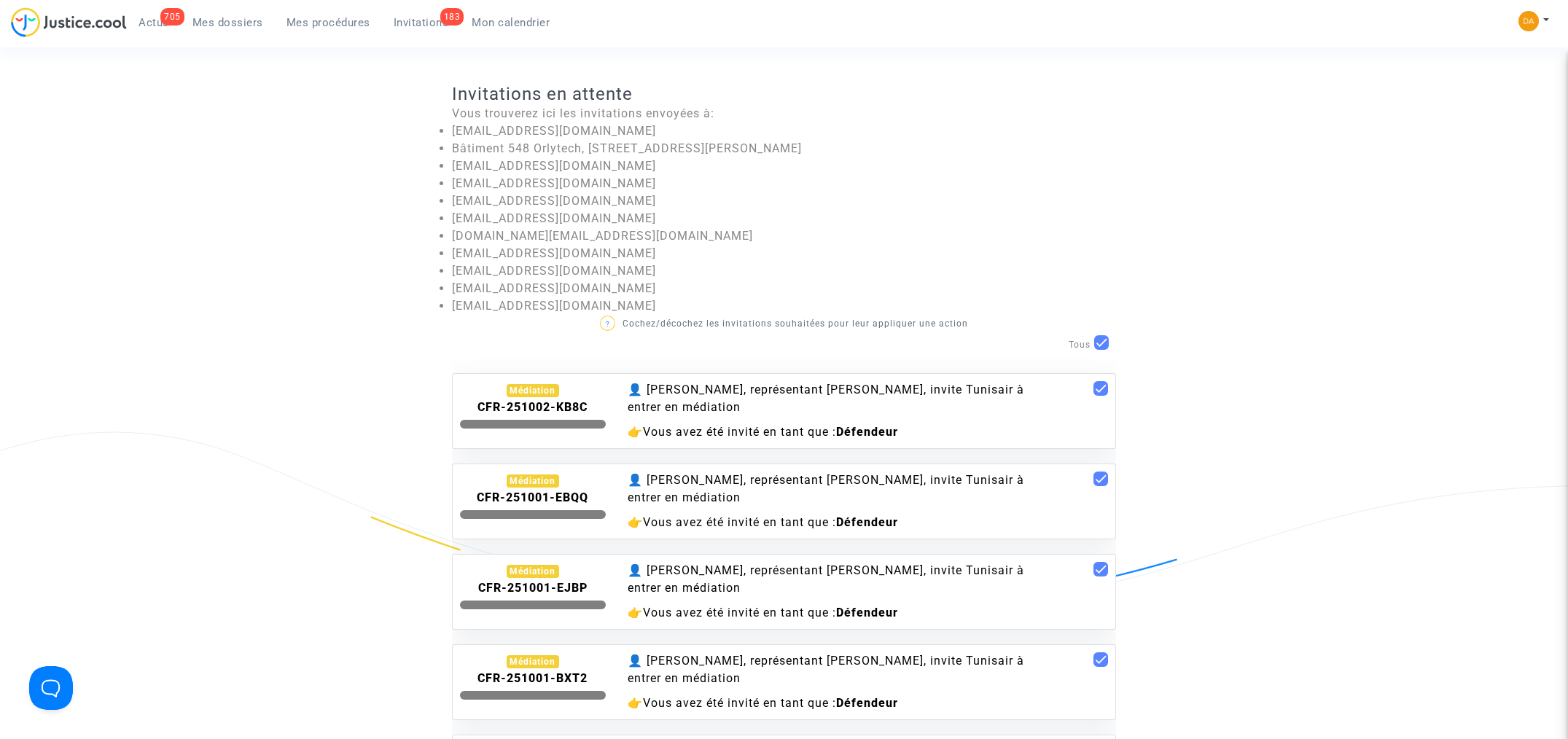
click at [556, 400] on b "CFR-251002-KB8C" at bounding box center [532, 407] width 110 height 13
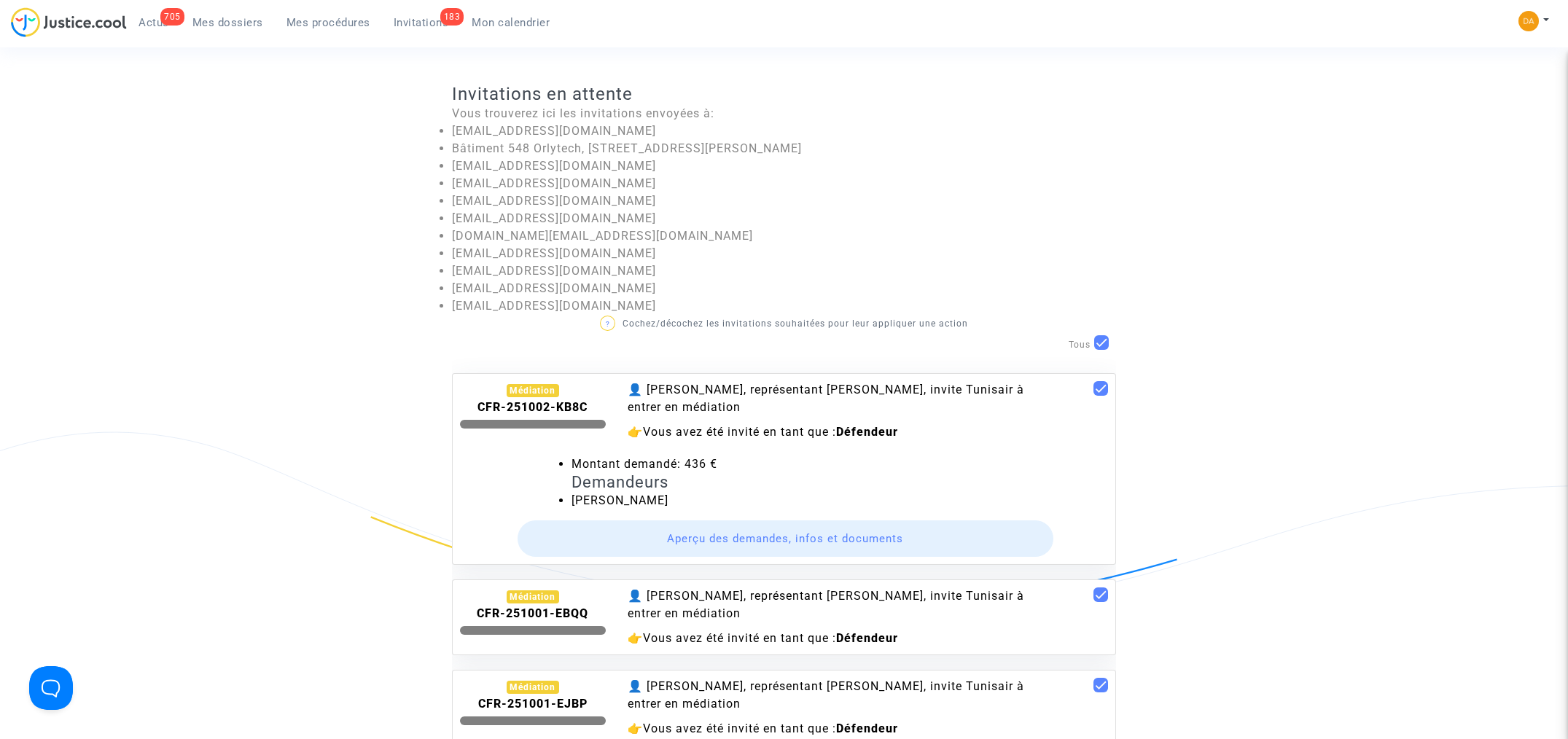
click at [804, 538] on button "Aperçu des demandes, infos et documents" at bounding box center [785, 538] width 537 height 36
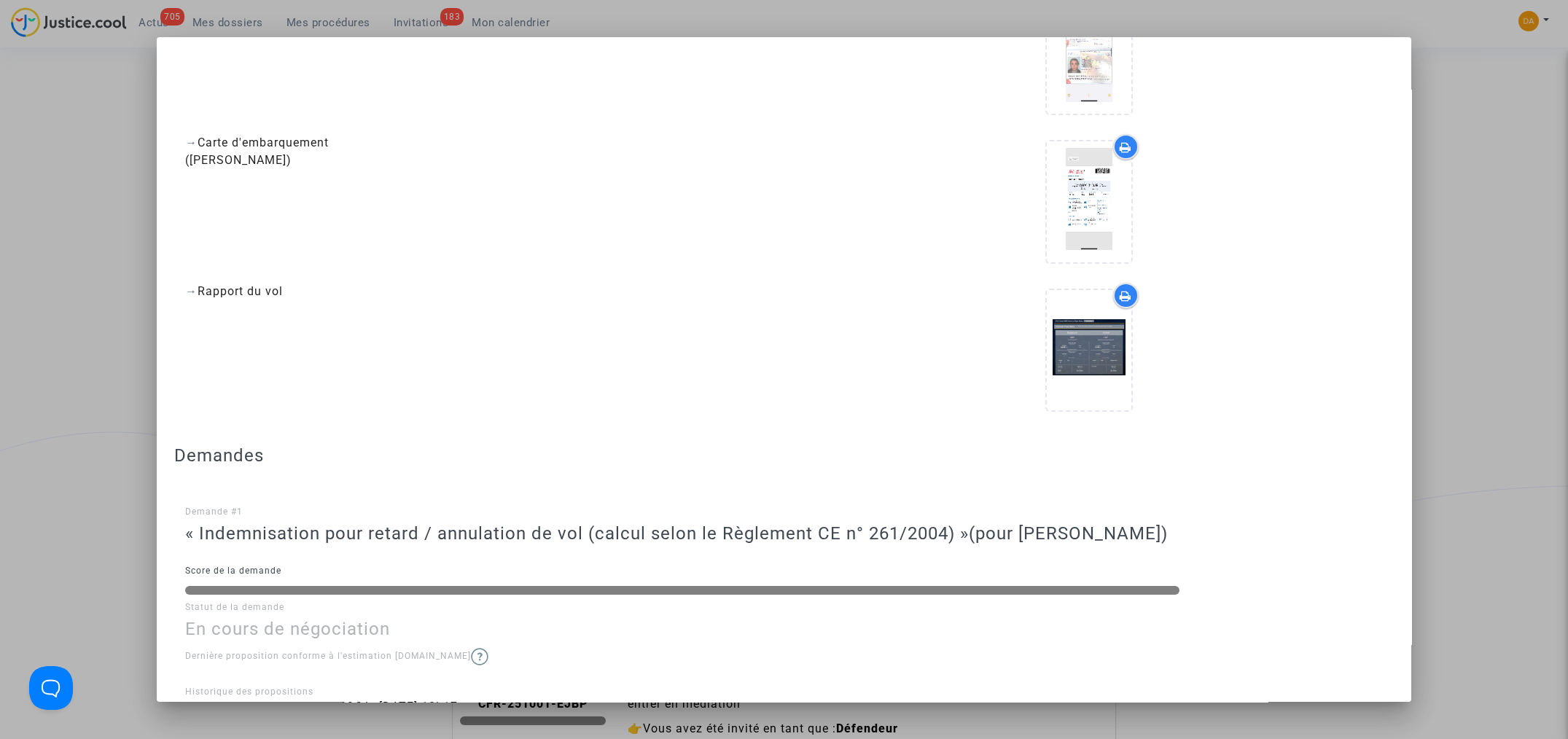
scroll to position [1216, 0]
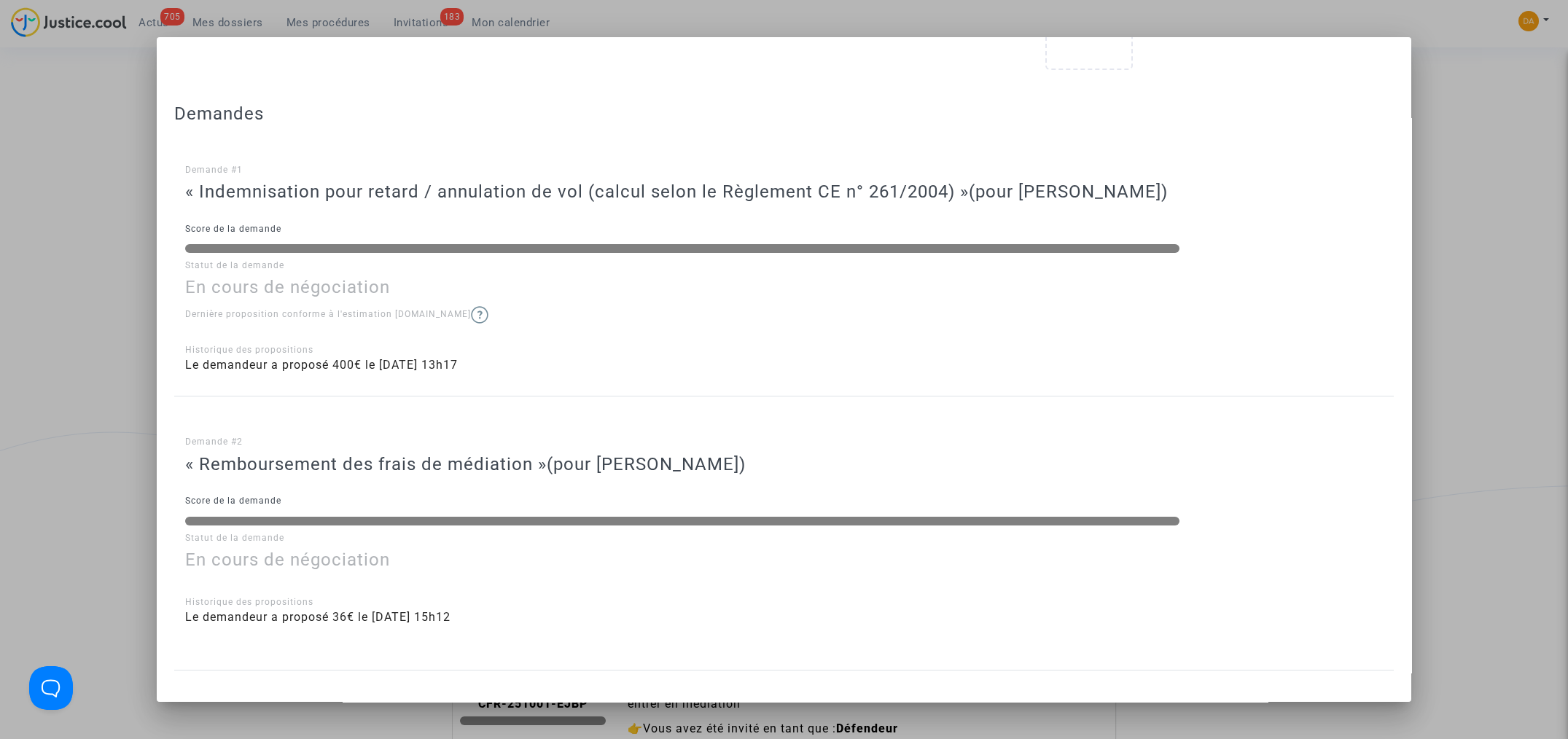
click at [1470, 138] on div at bounding box center [784, 369] width 1568 height 739
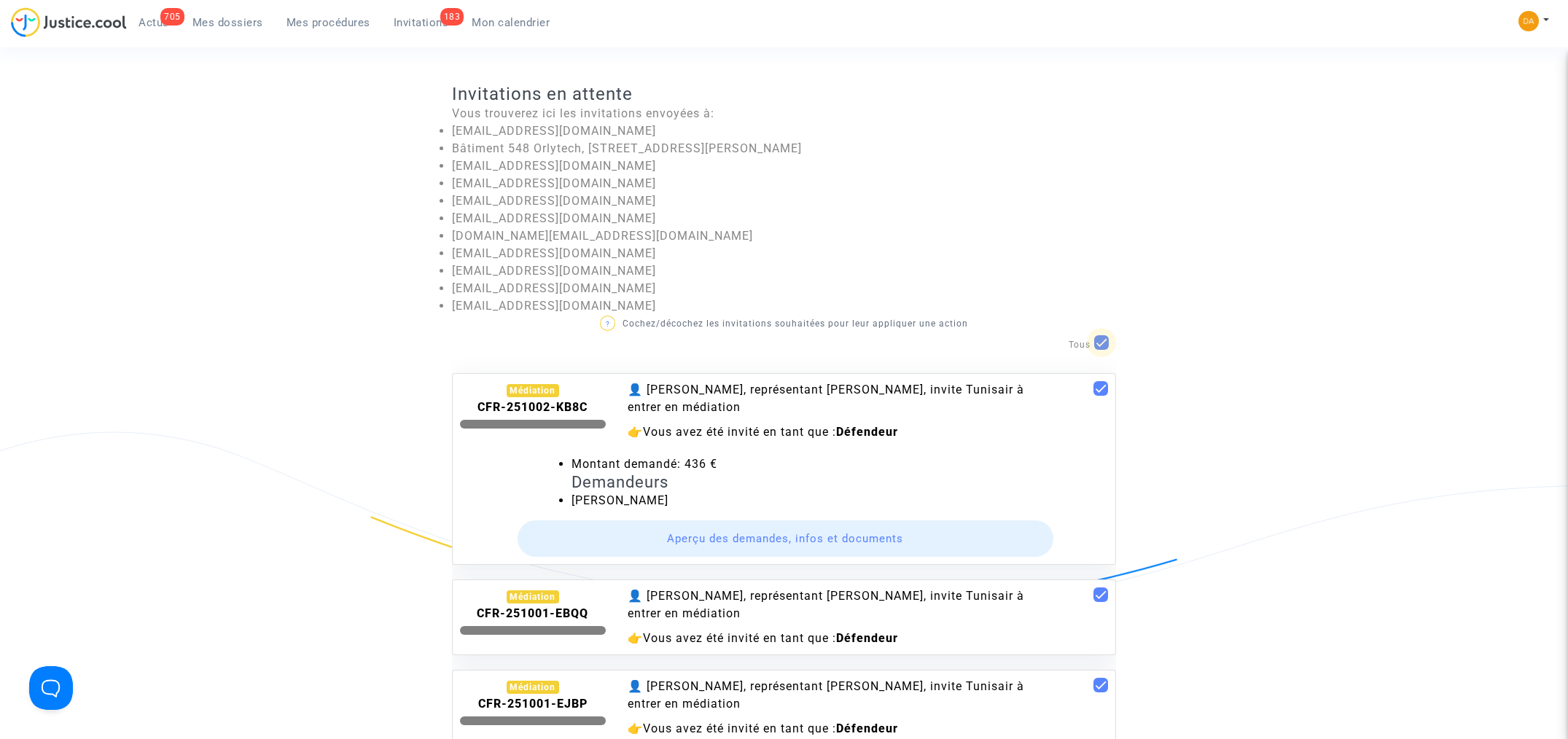
click at [1098, 338] on span at bounding box center [1101, 342] width 14 height 14
click at [1100, 350] on input "checkbox" at bounding box center [1100, 350] width 1 height 1
checkbox input "false"
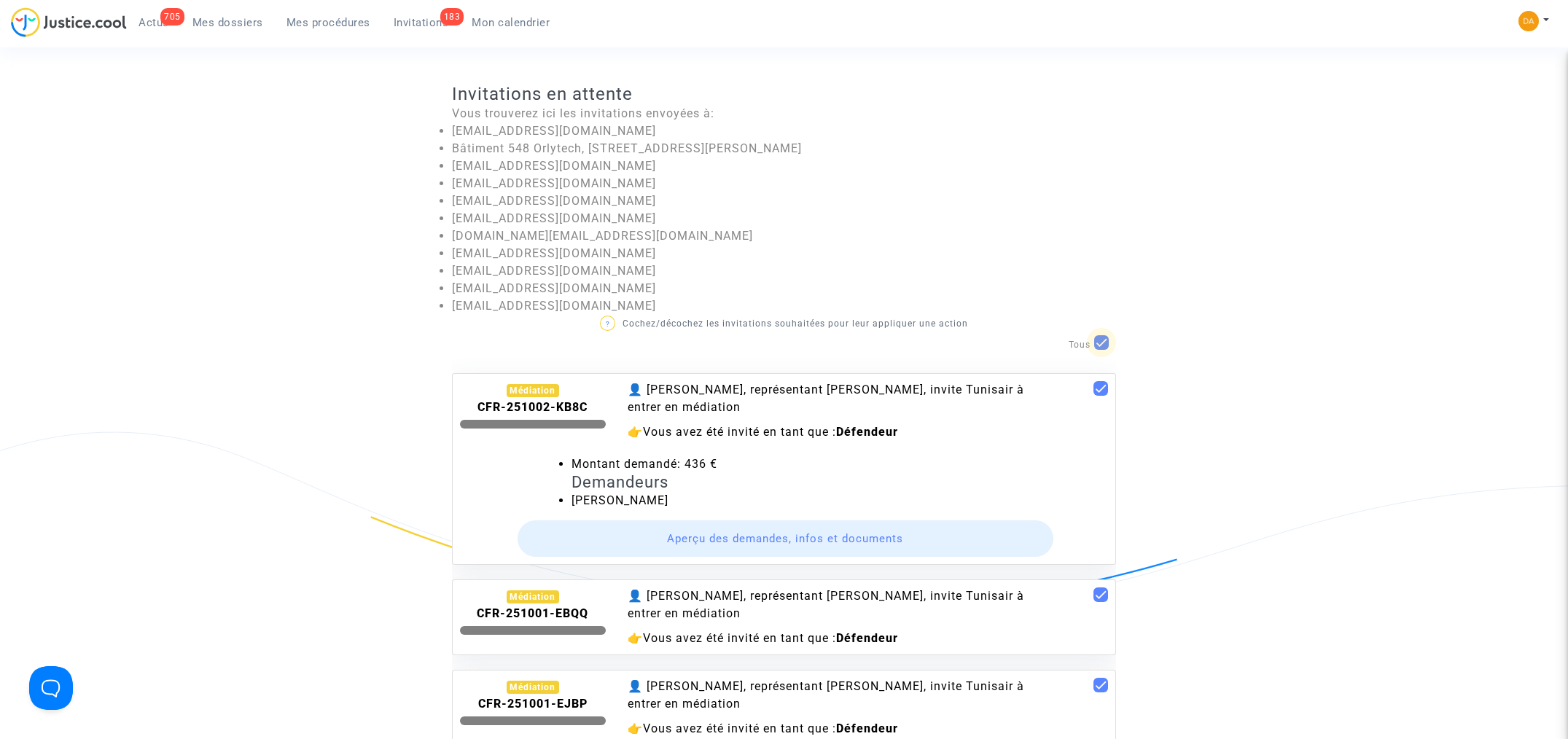
checkbox input "false"
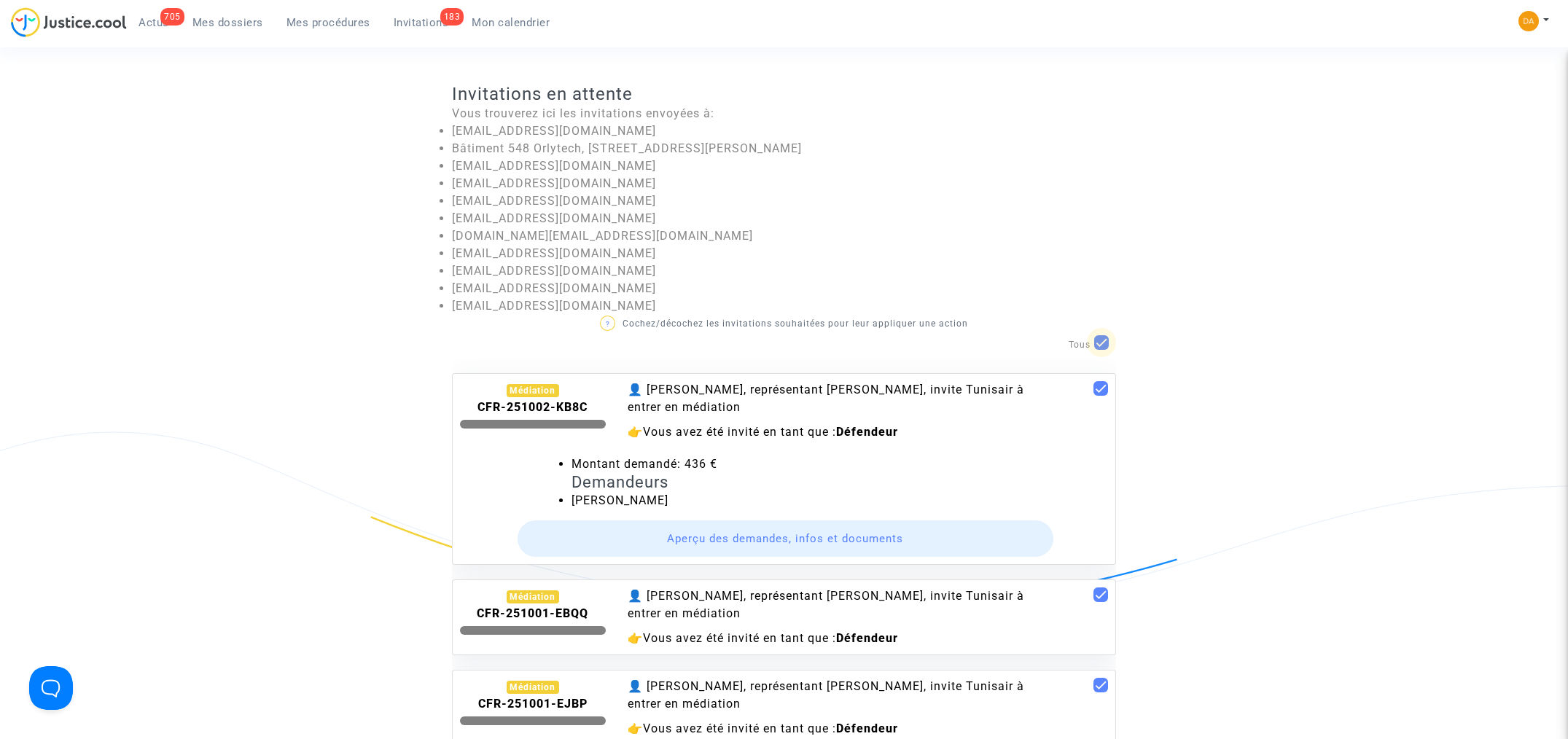
checkbox input "false"
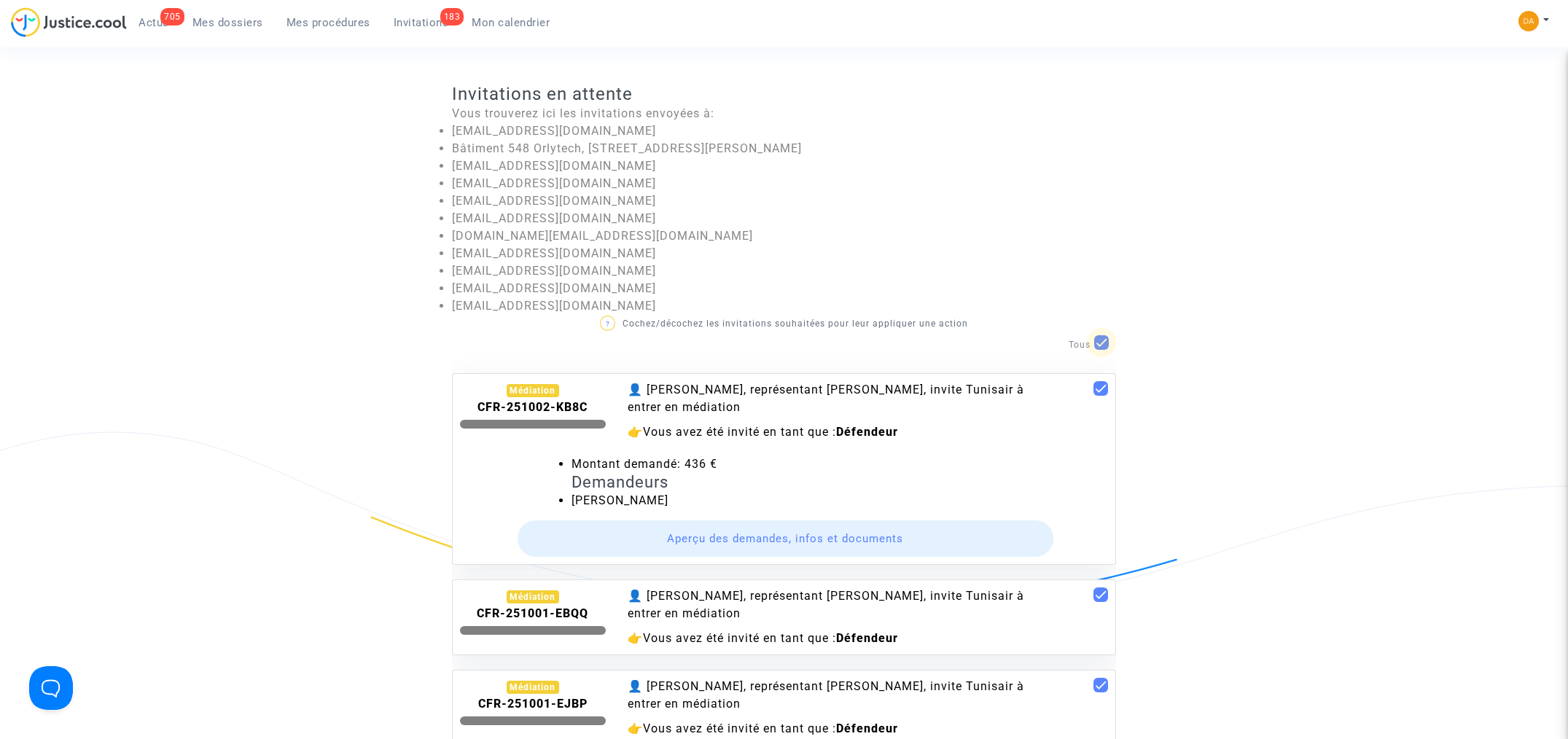
checkbox input "false"
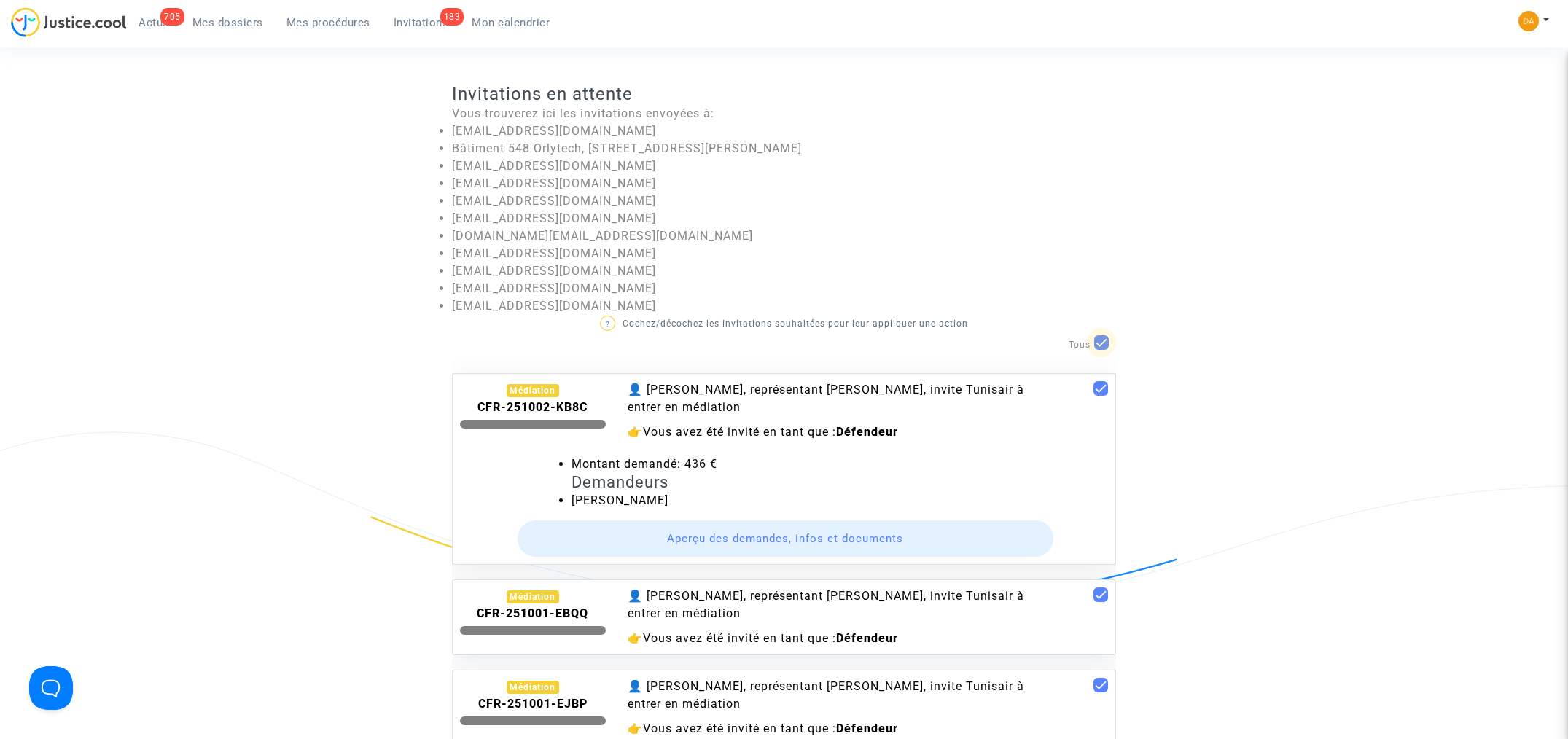
checkbox input "false"
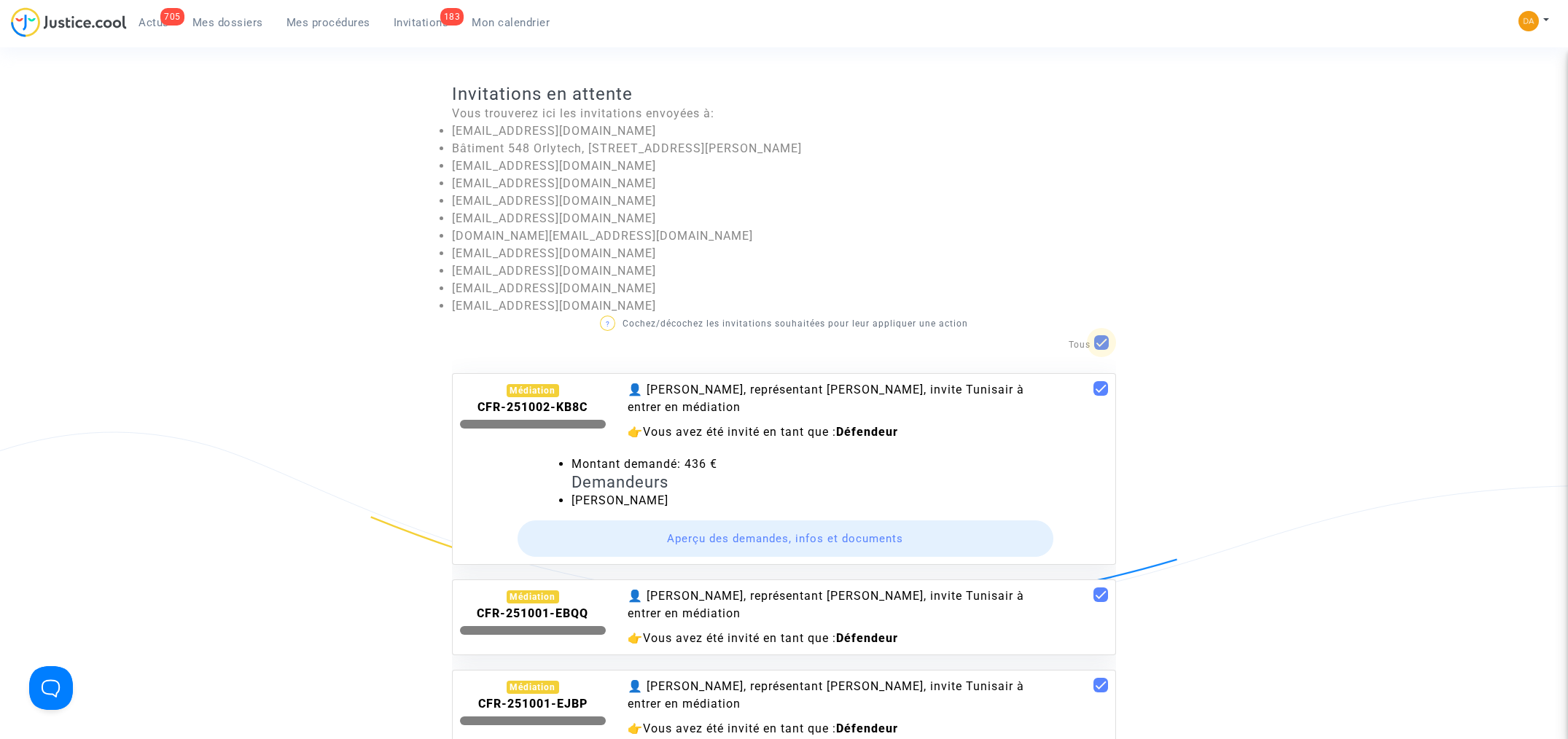
checkbox input "false"
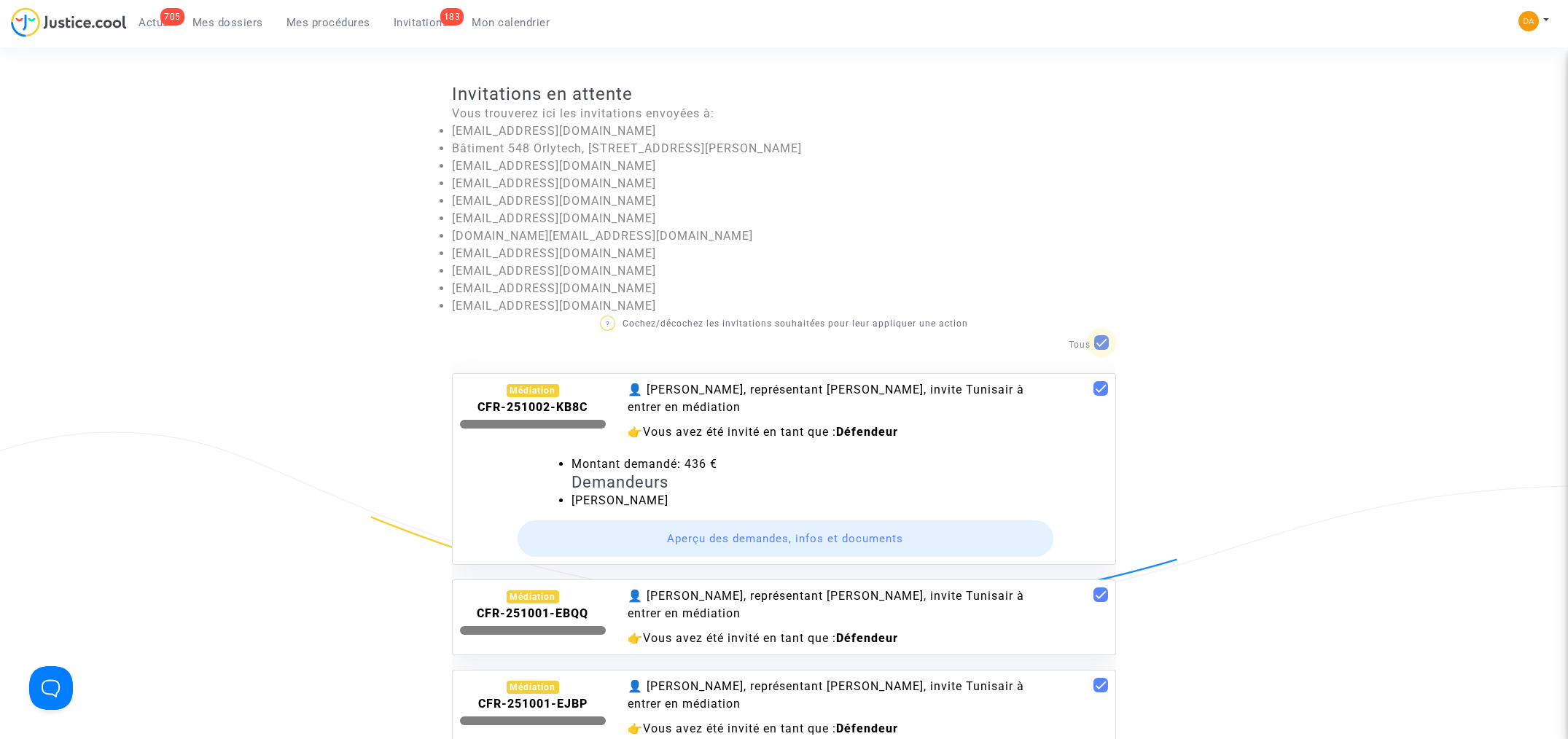
checkbox input "false"
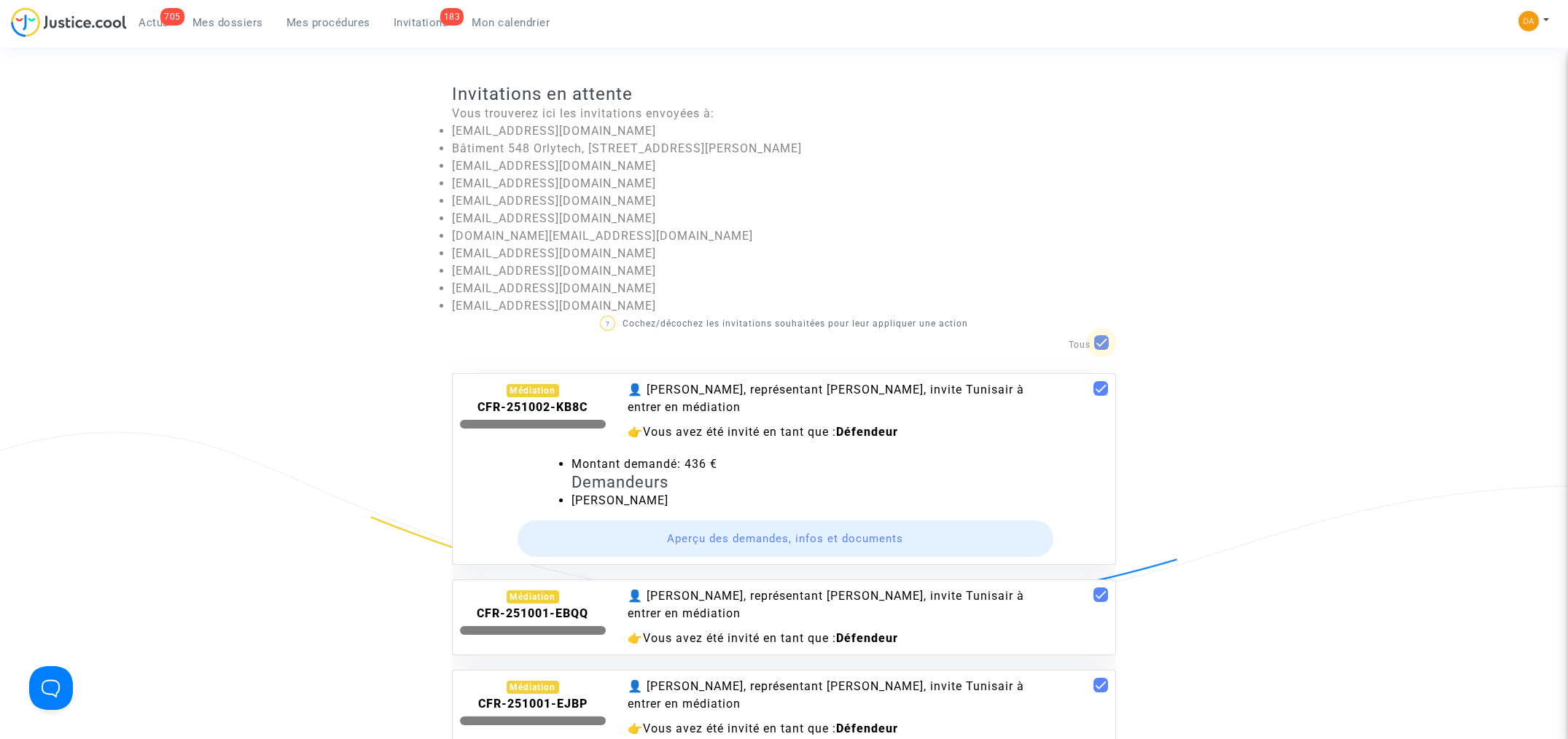
checkbox input "false"
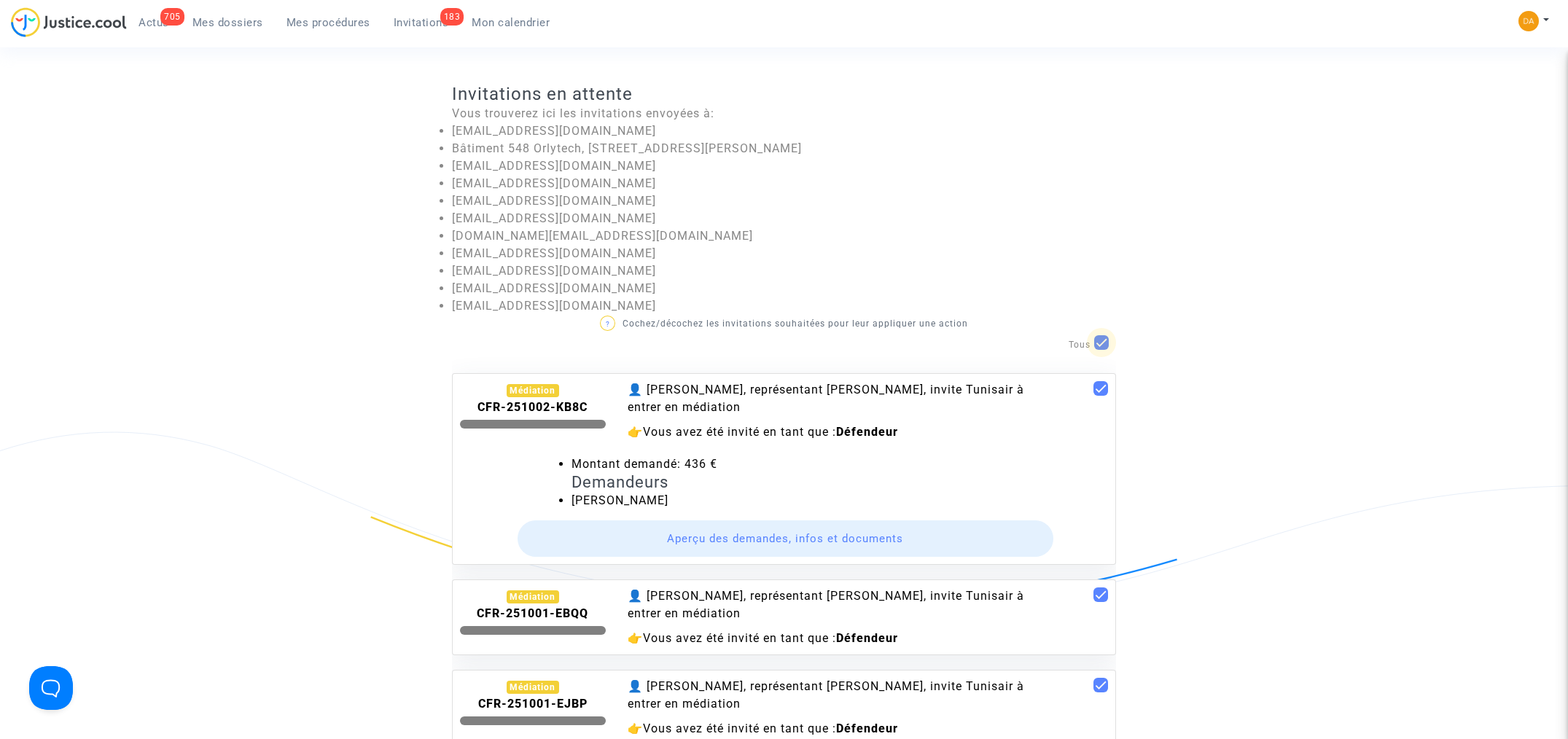
checkbox input "false"
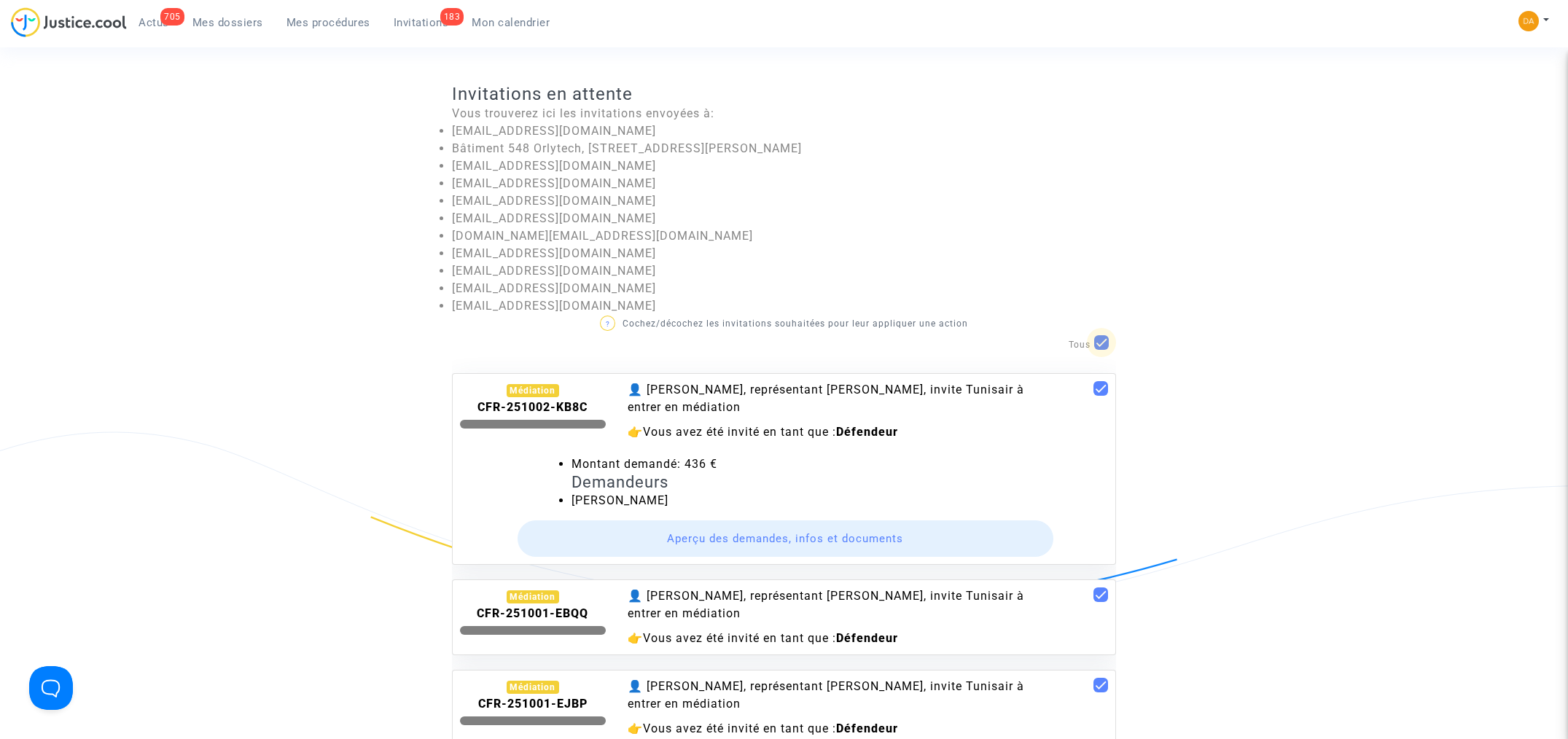
checkbox input "false"
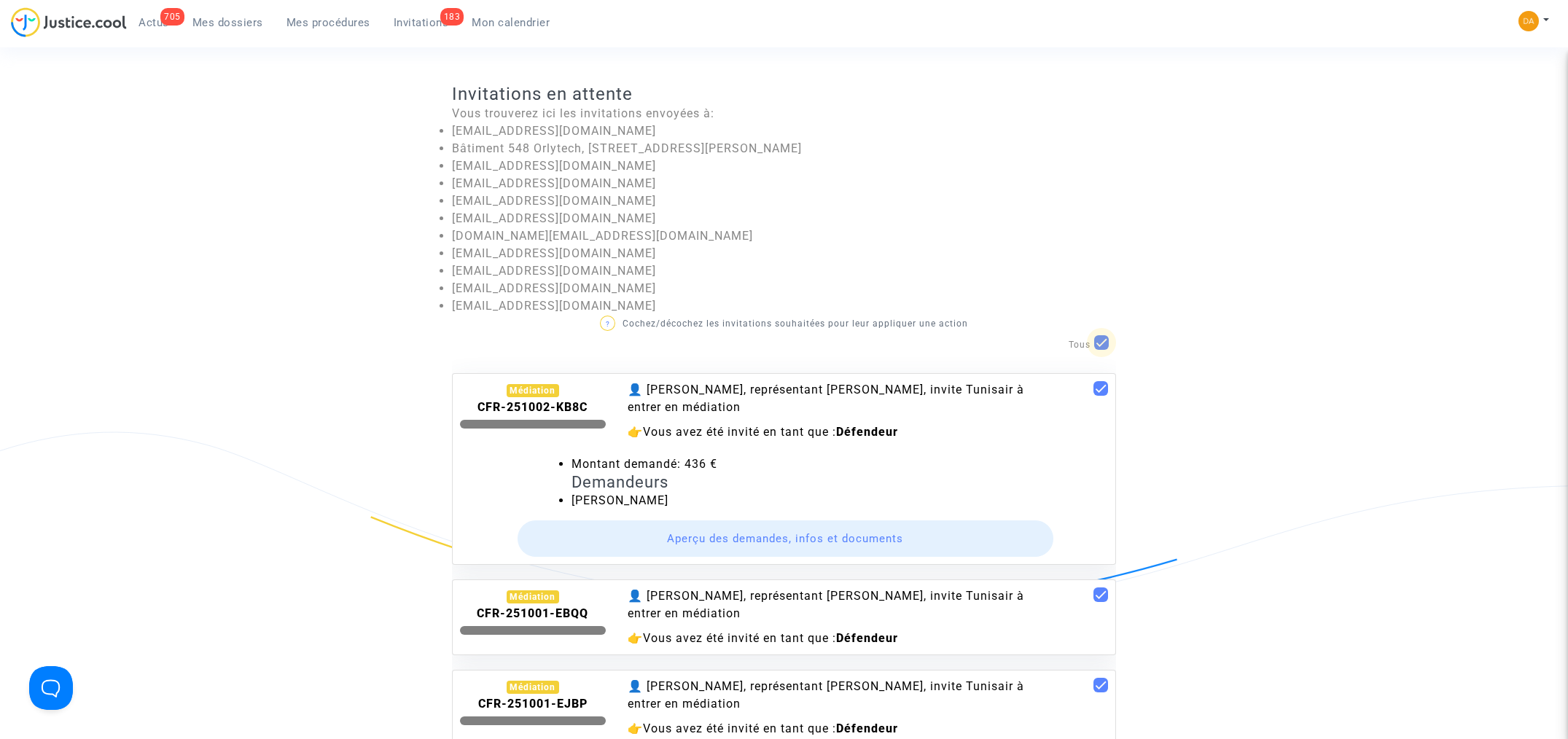
checkbox input "false"
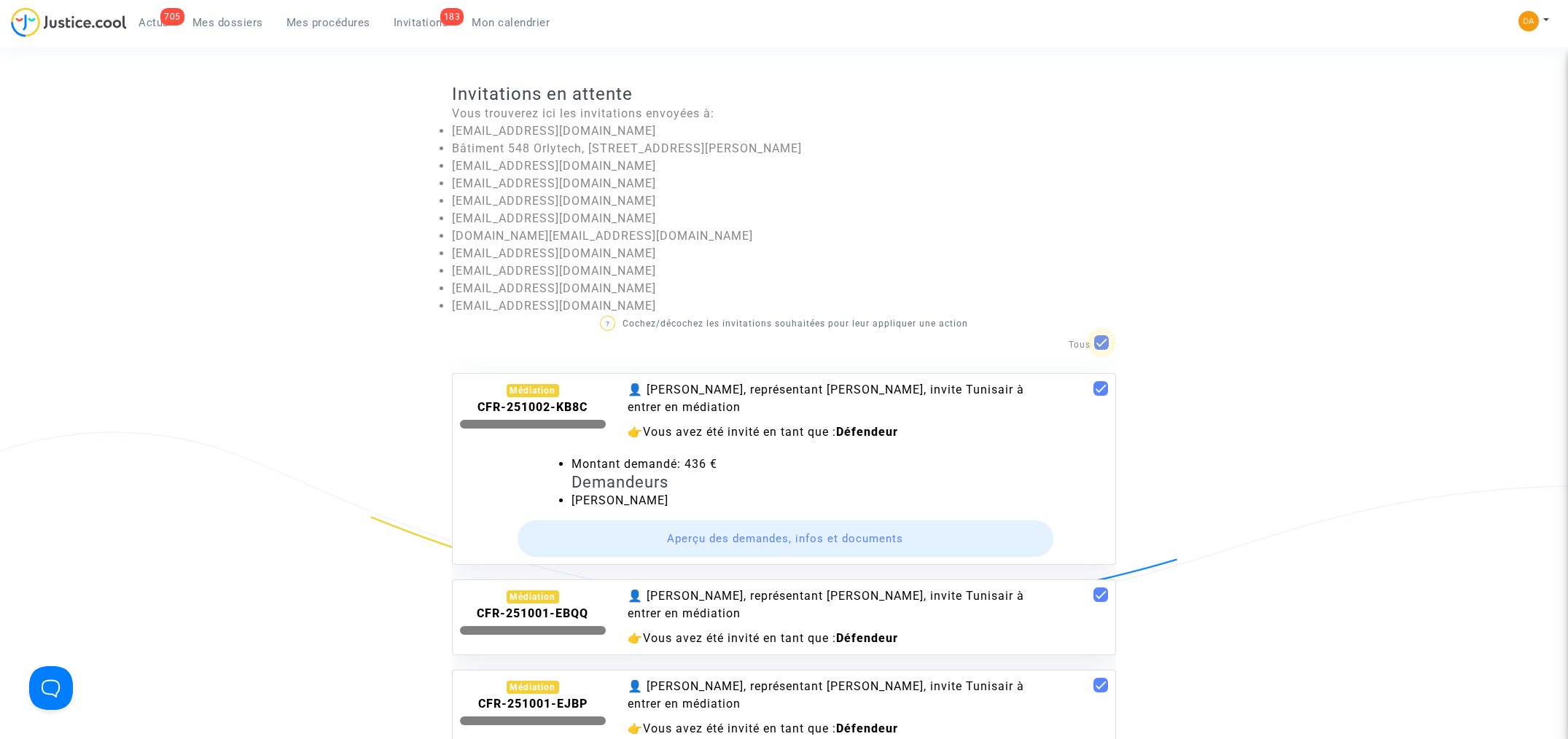
checkbox input "false"
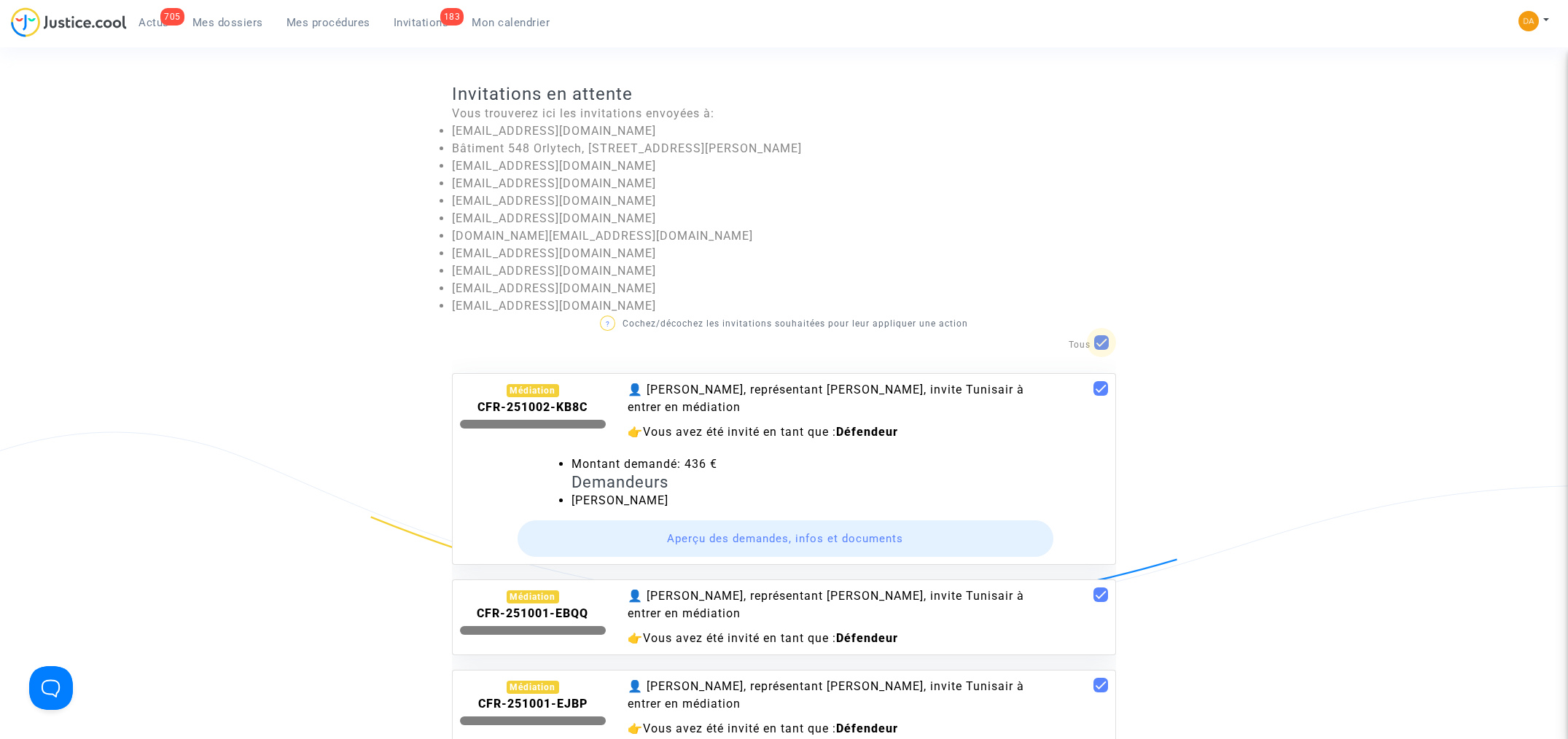
checkbox input "false"
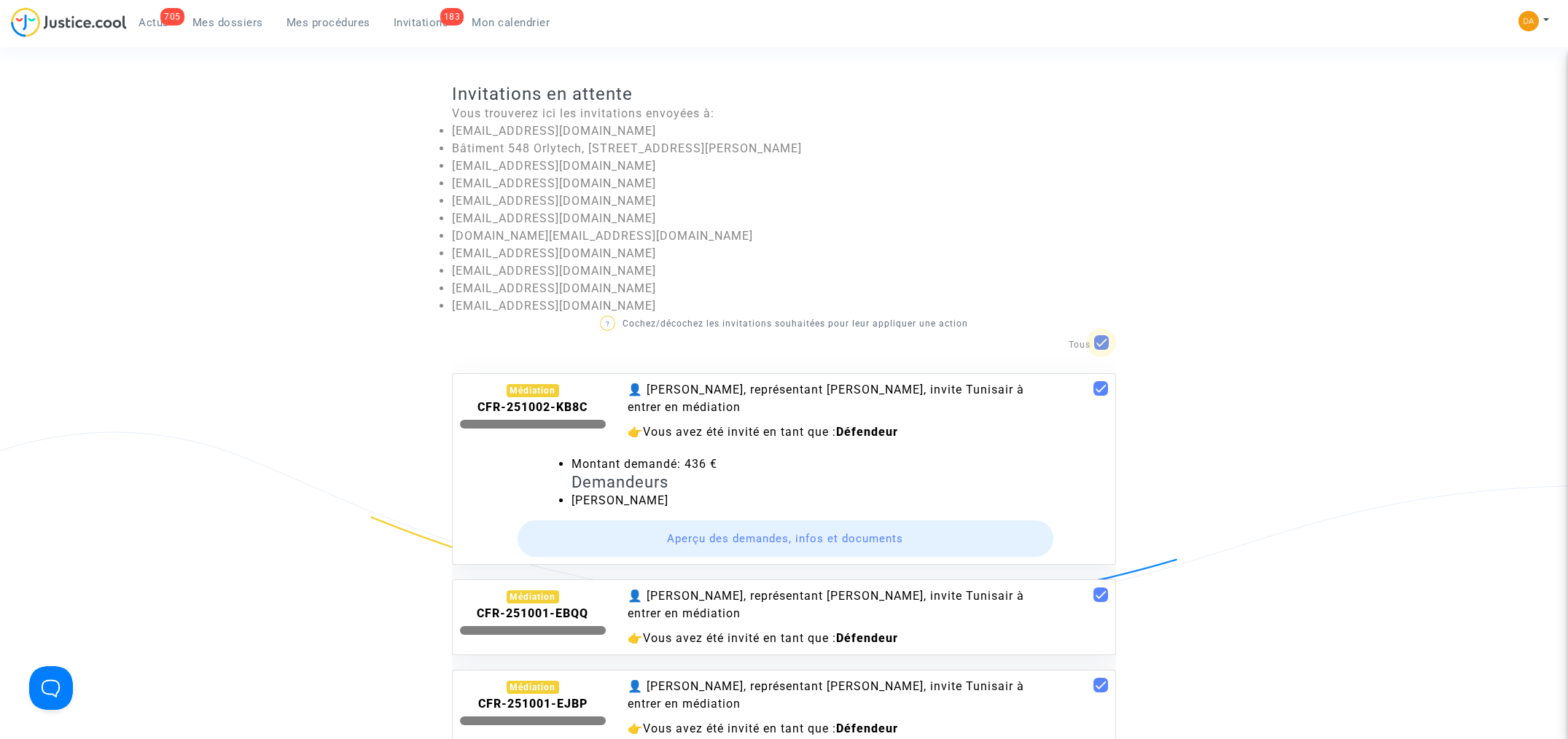
checkbox input "false"
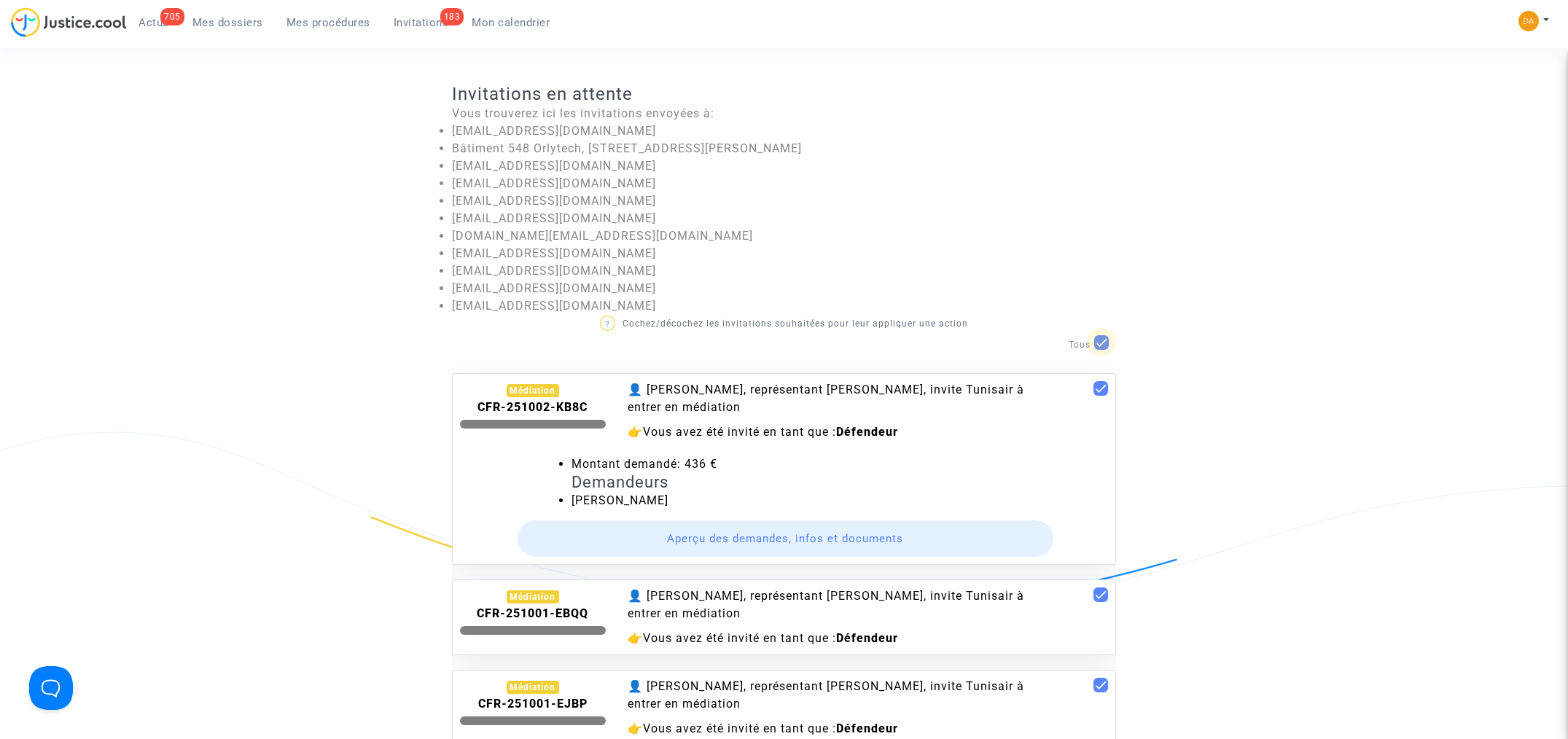
checkbox input "false"
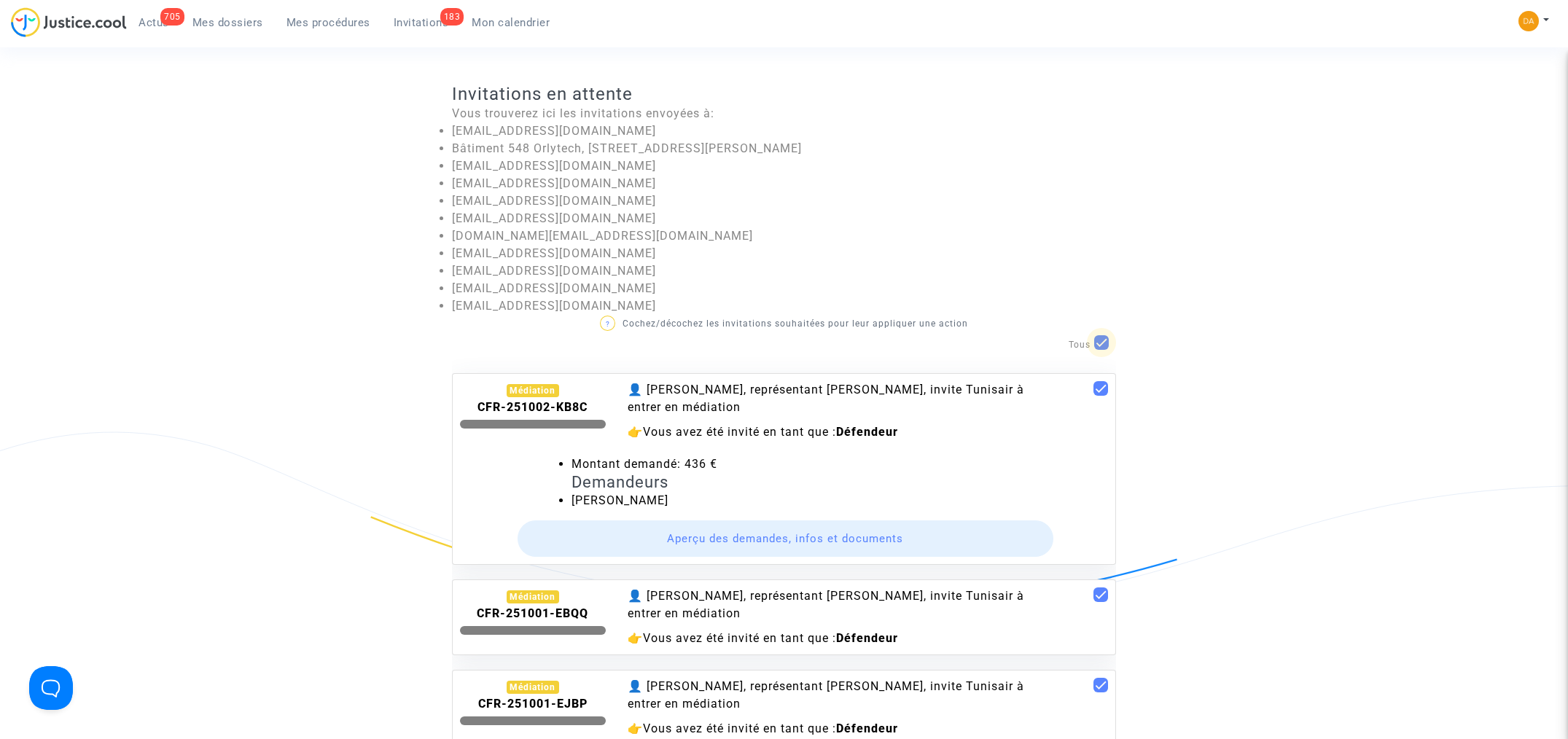
checkbox input "false"
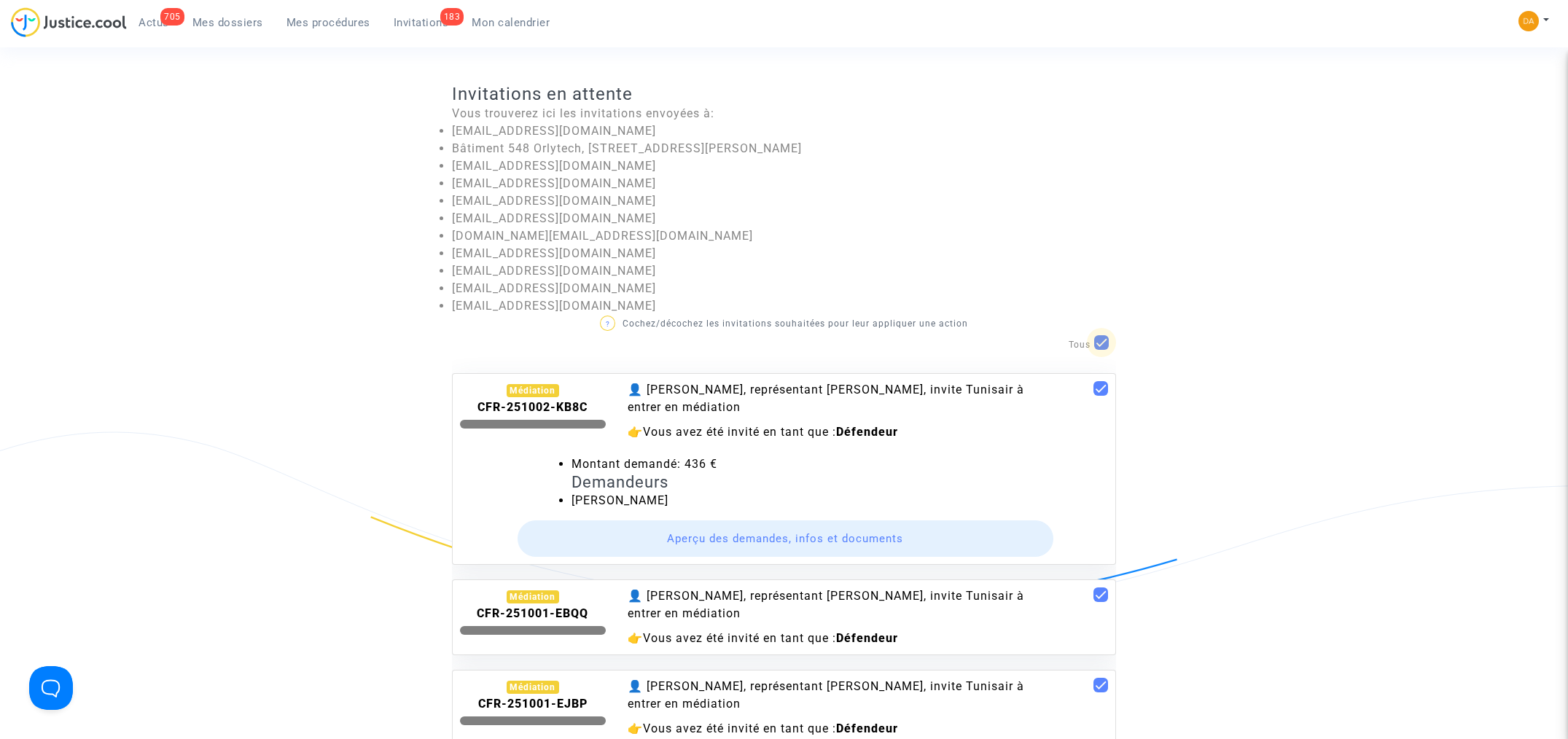
checkbox input "false"
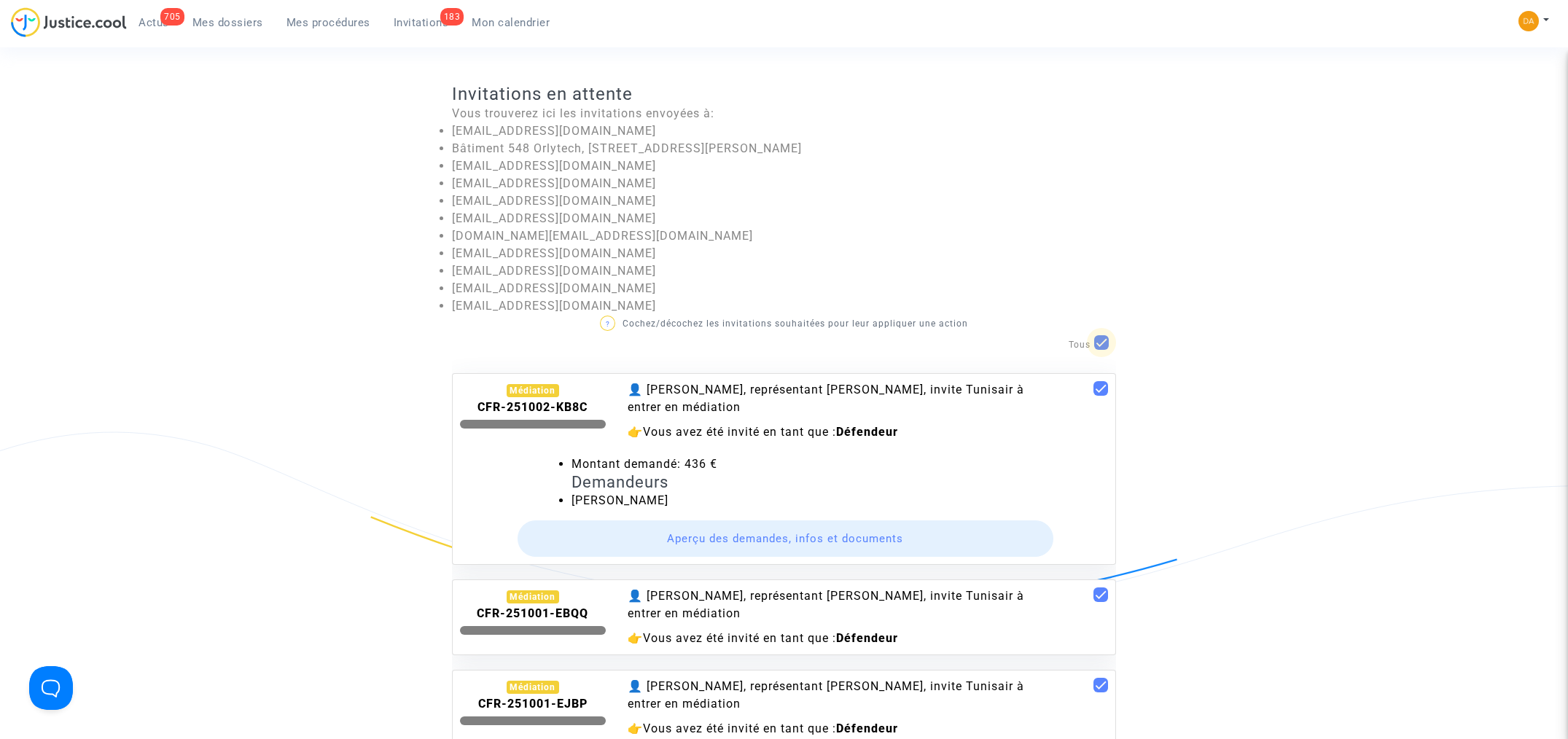
checkbox input "false"
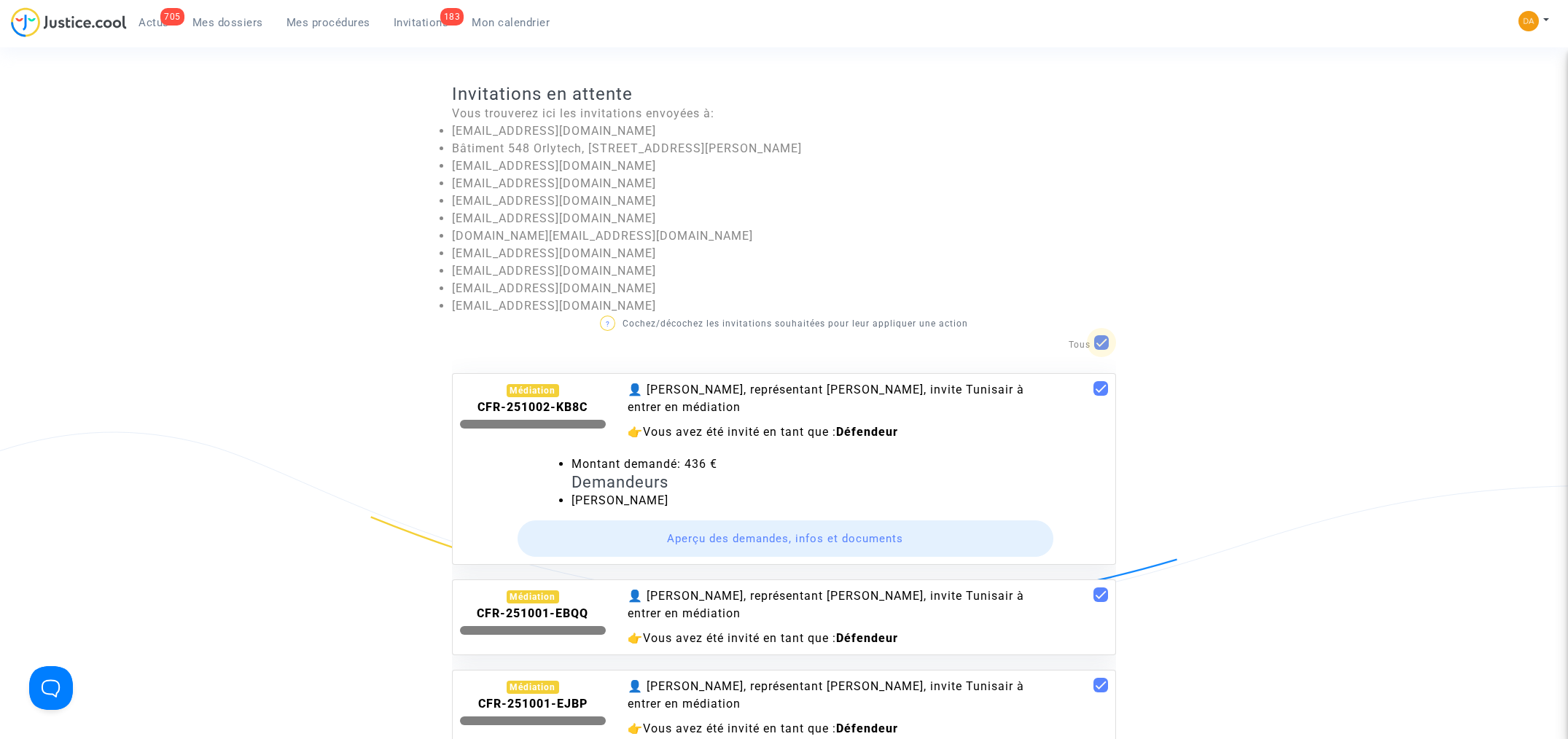
checkbox input "false"
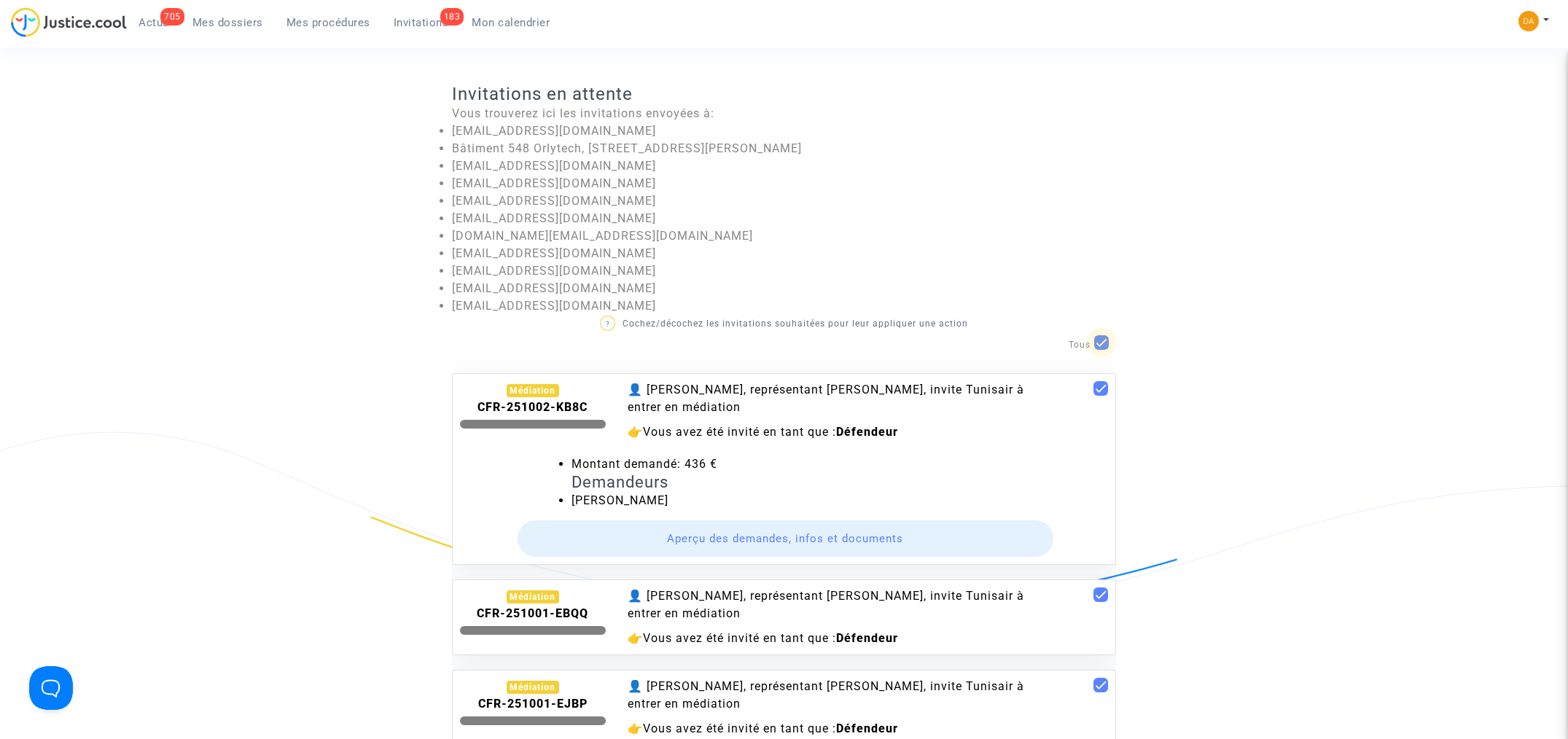
checkbox input "false"
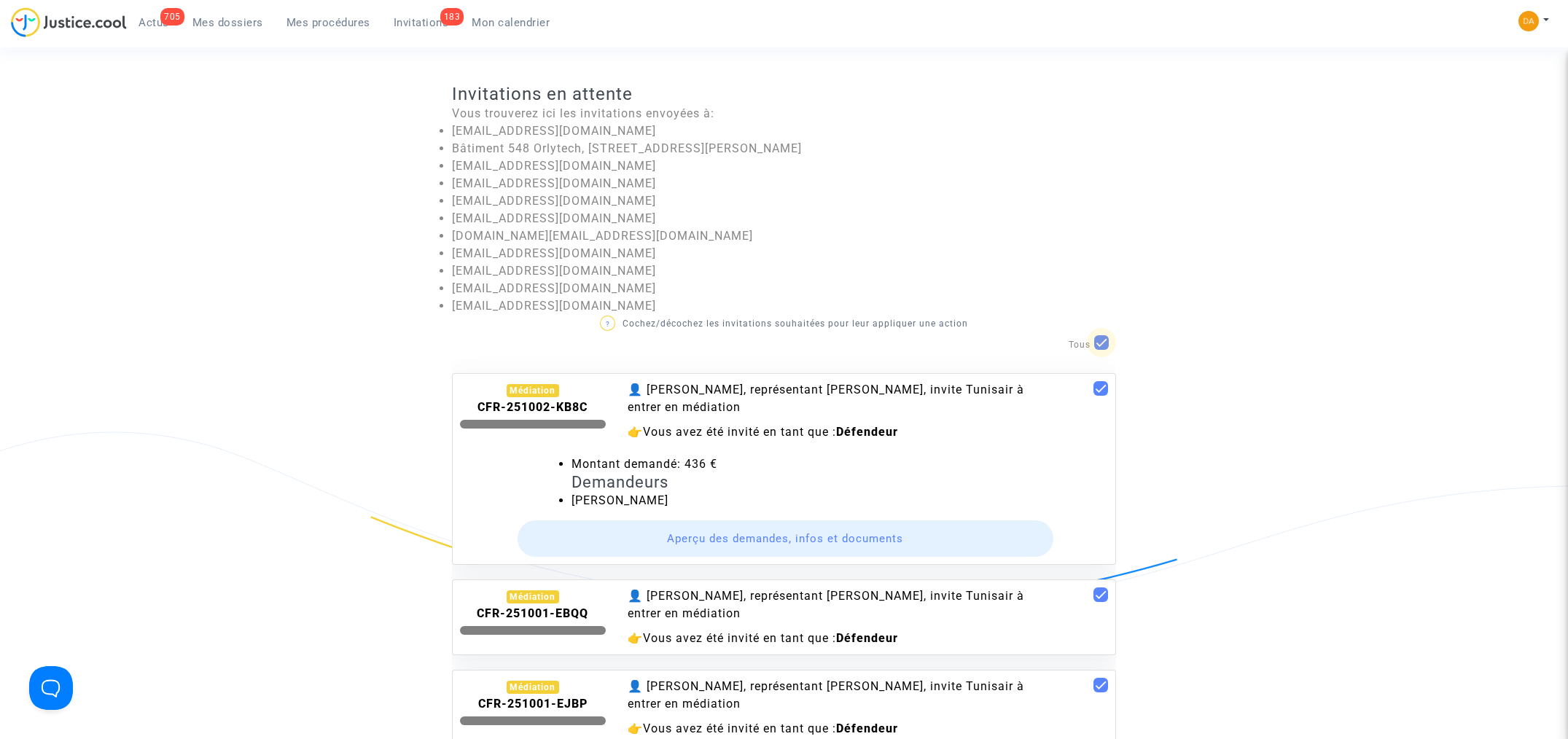
checkbox input "false"
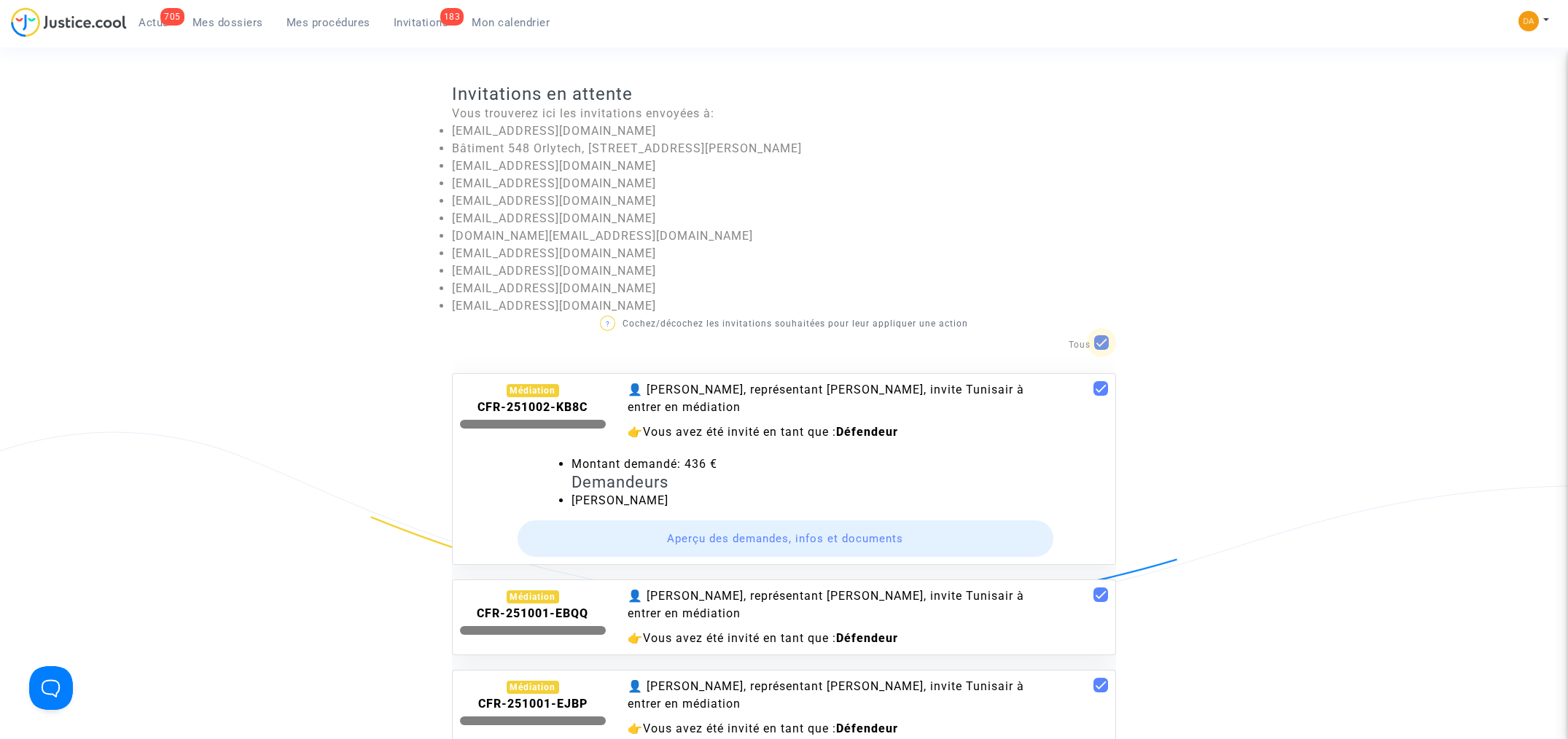
checkbox input "false"
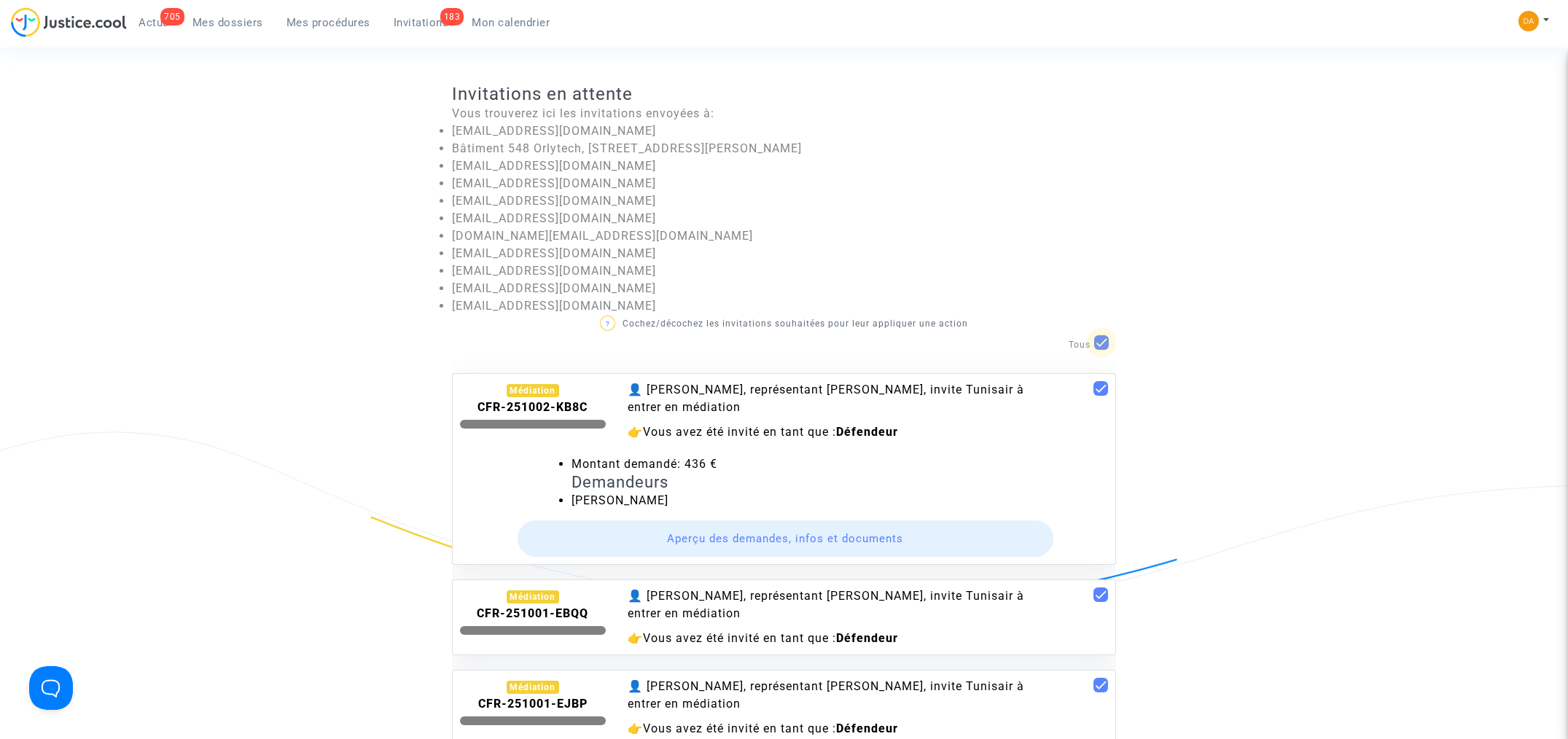
checkbox input "false"
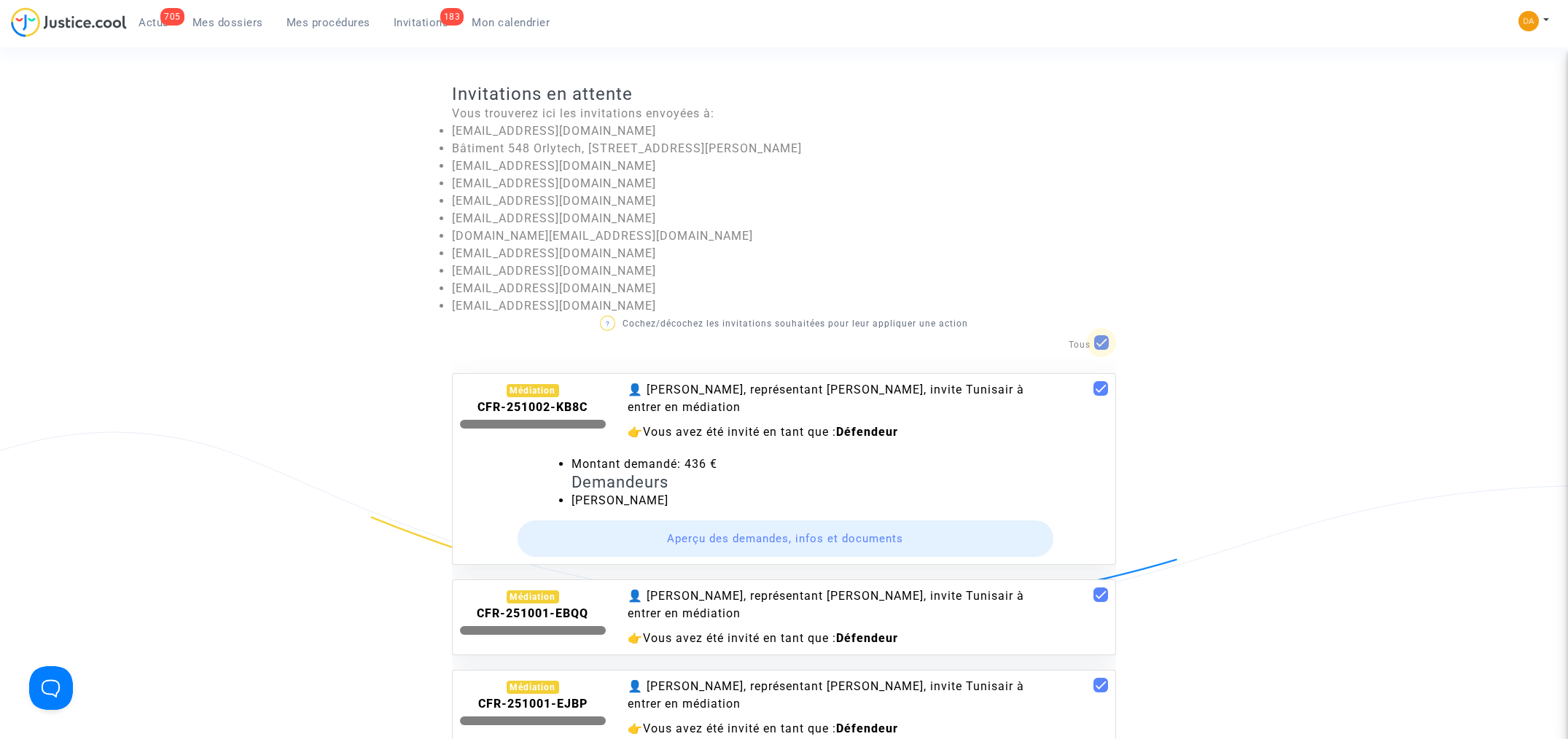
checkbox input "false"
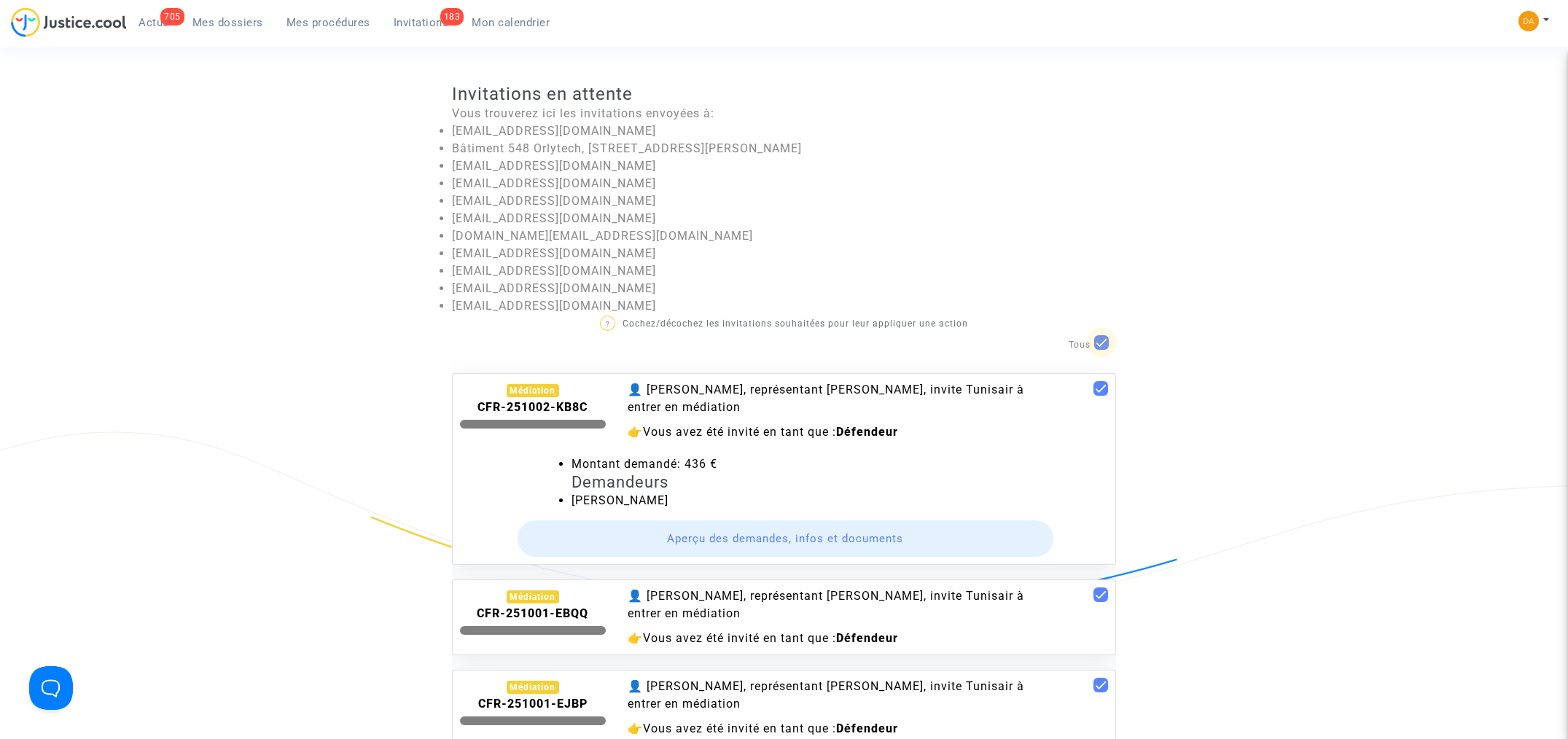
checkbox input "false"
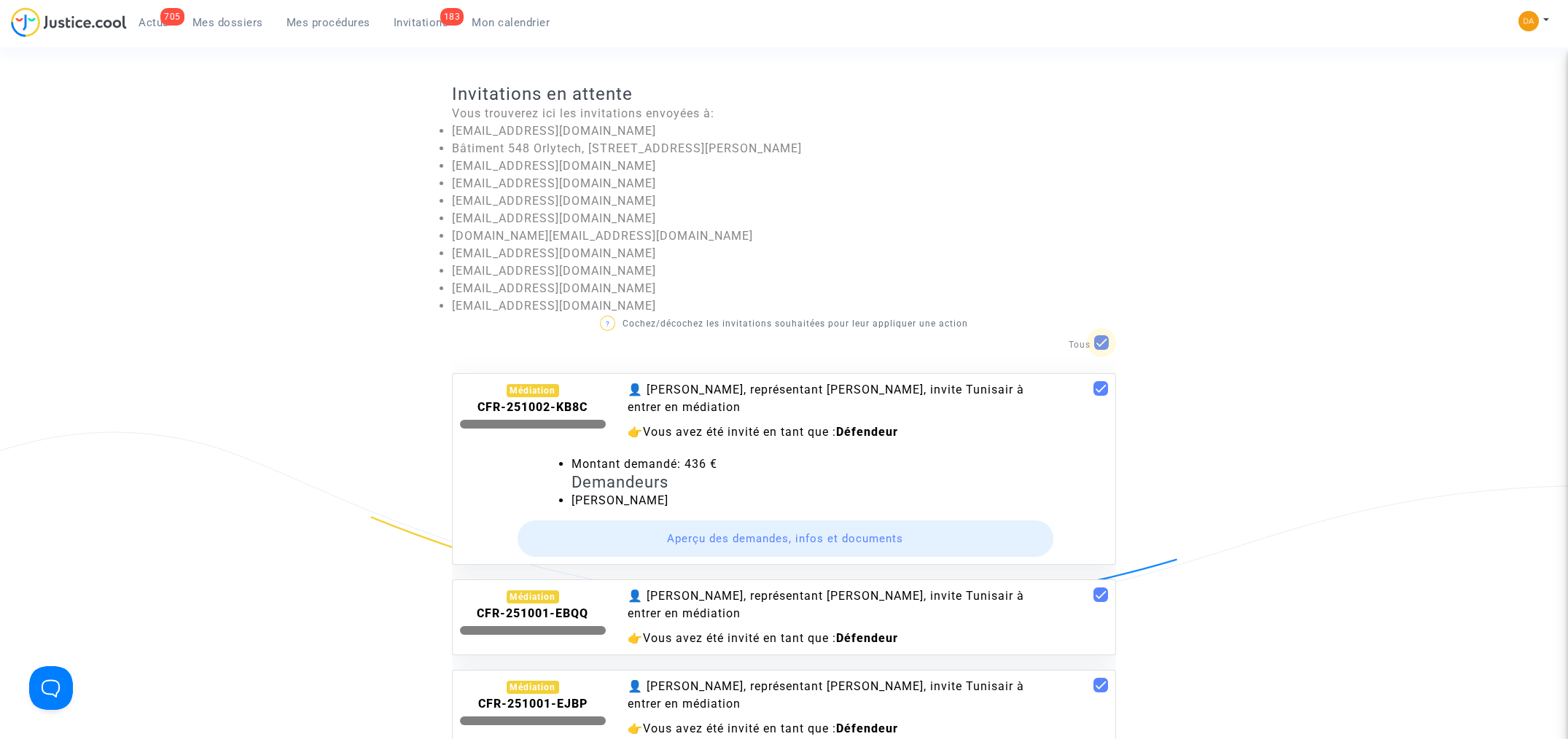
checkbox input "false"
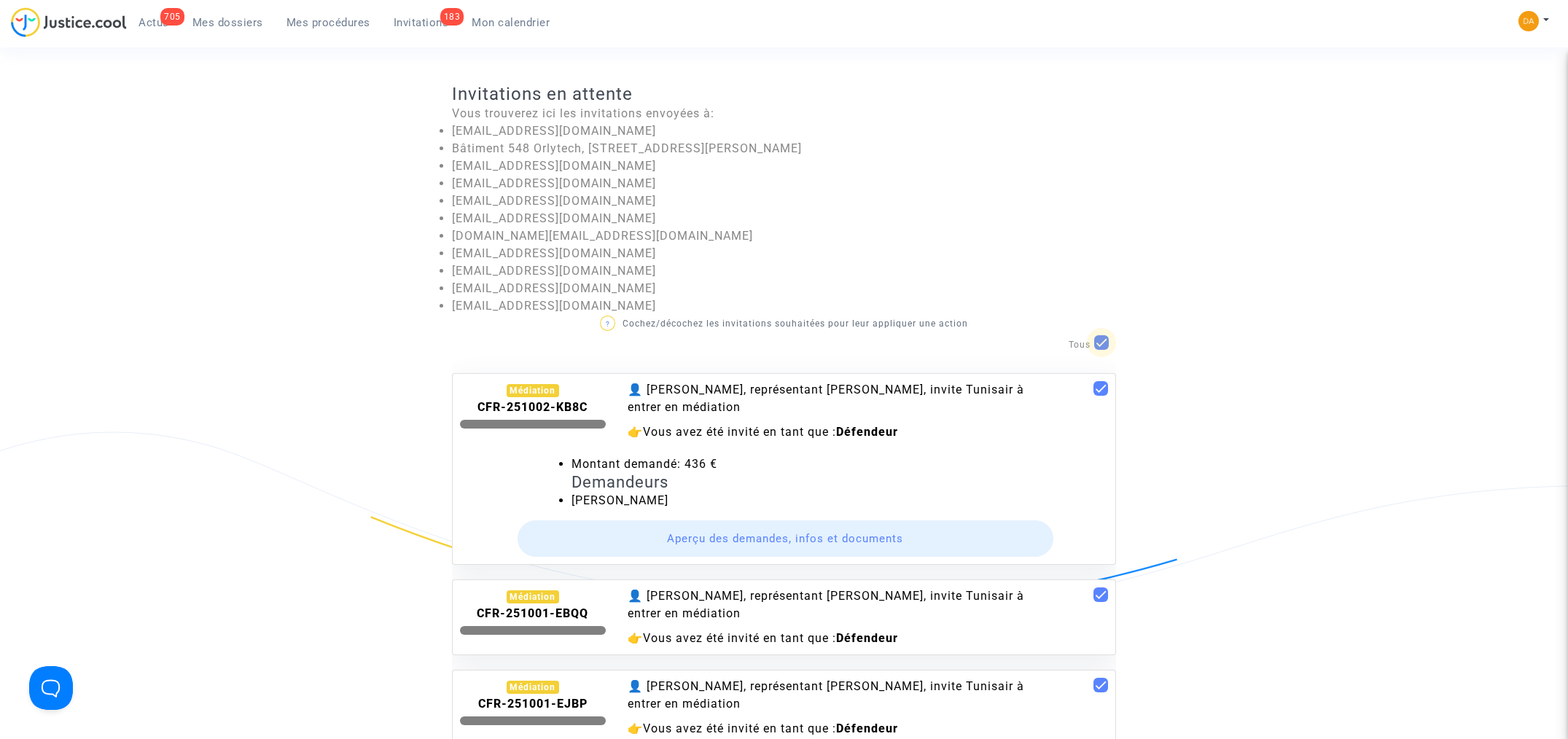
checkbox input "false"
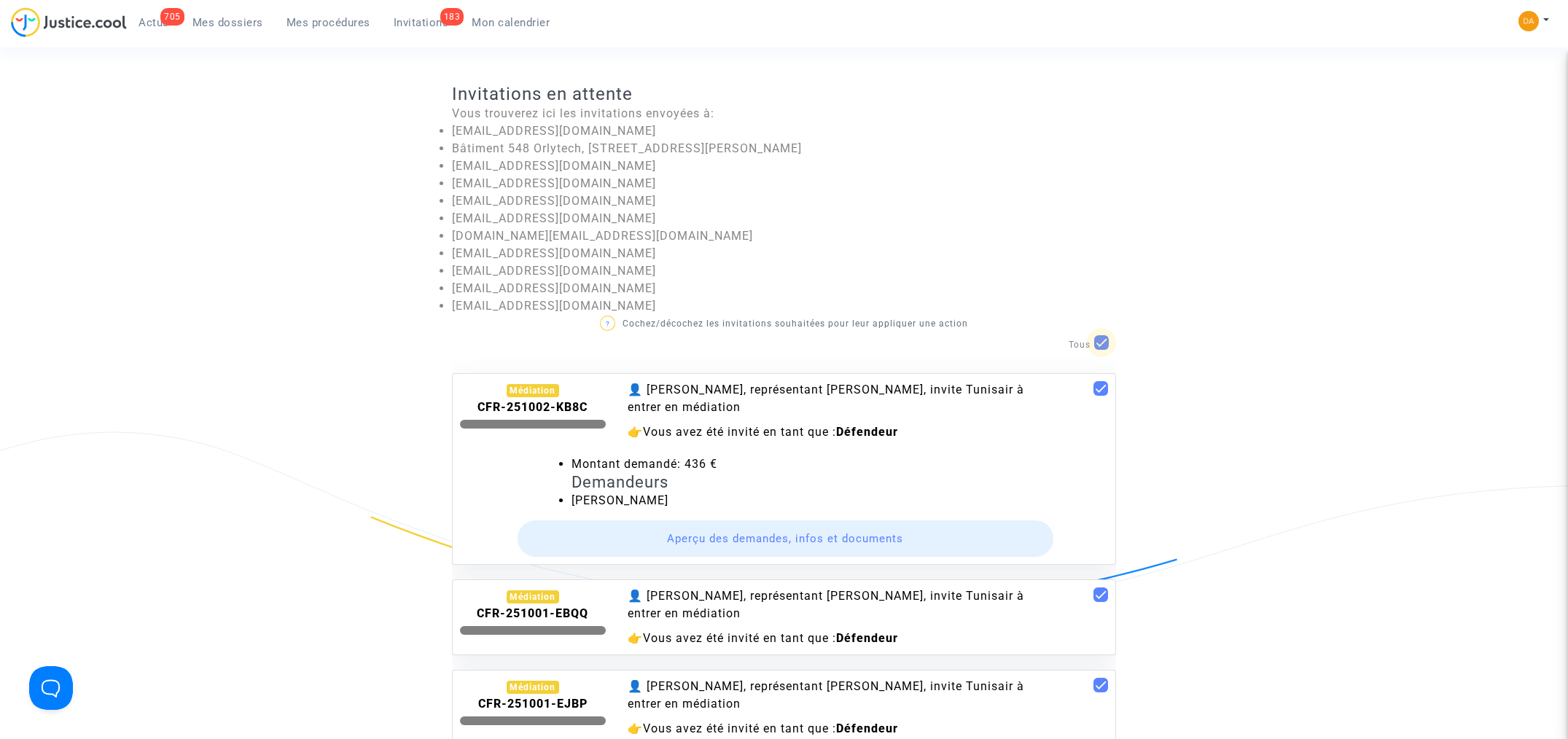
checkbox input "false"
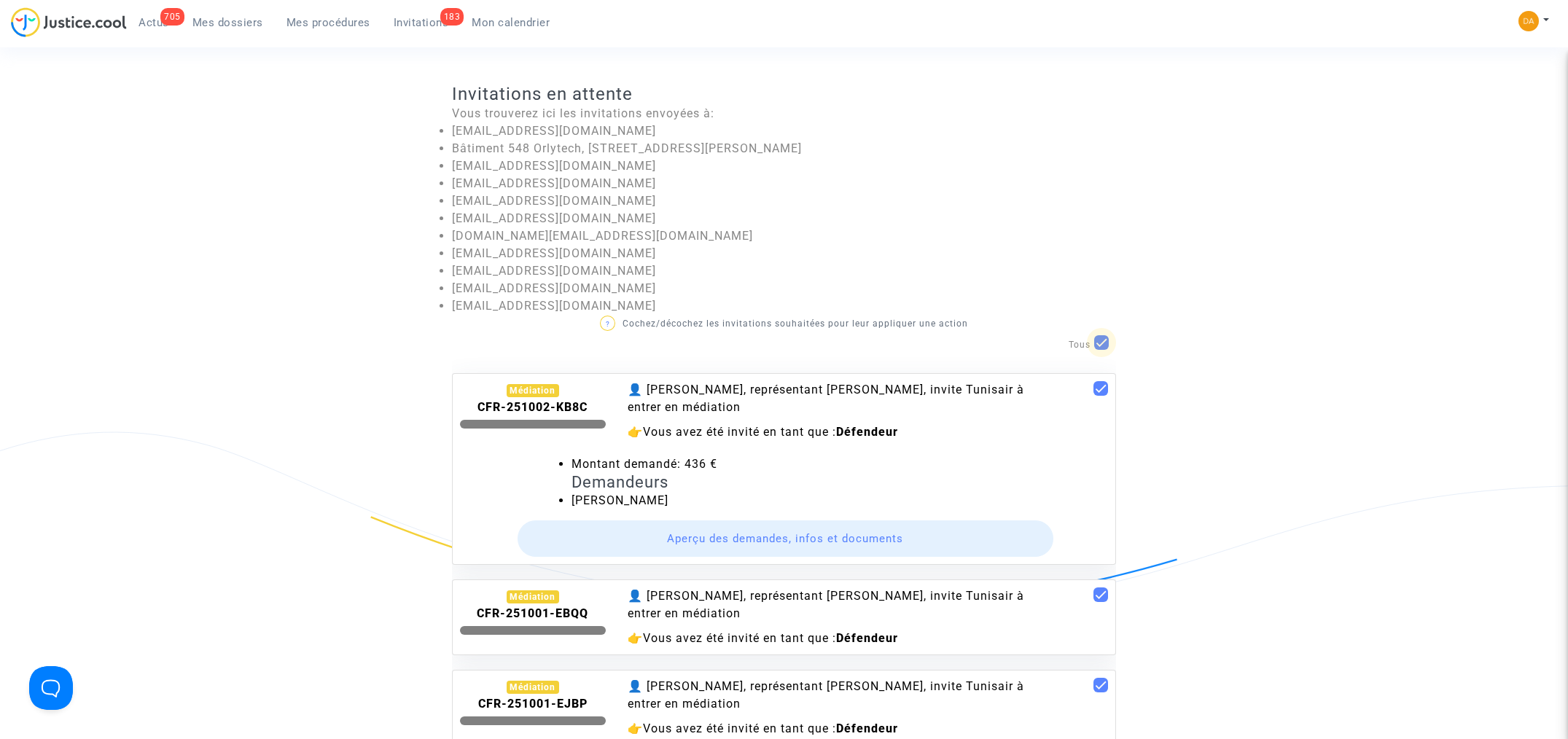
checkbox input "false"
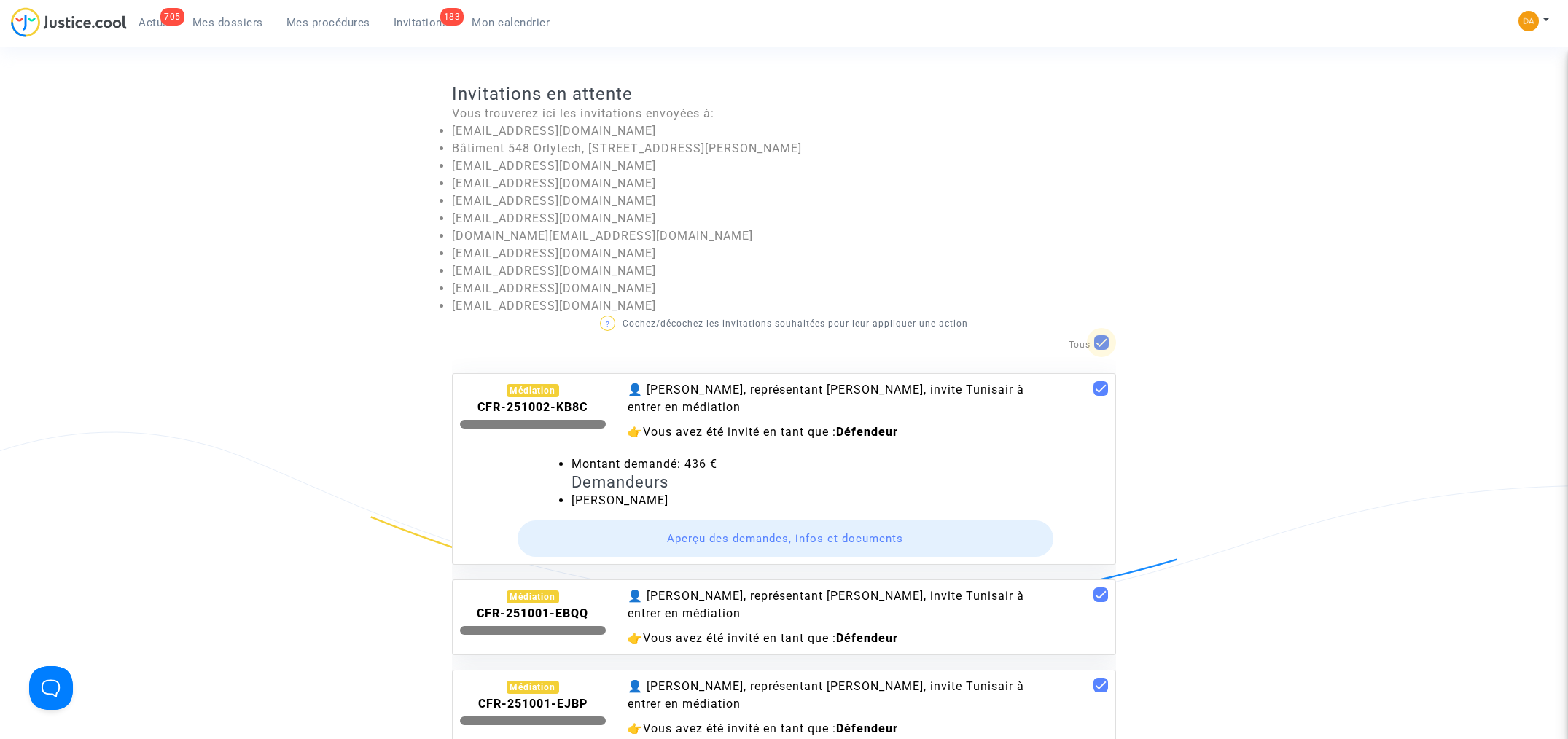
checkbox input "false"
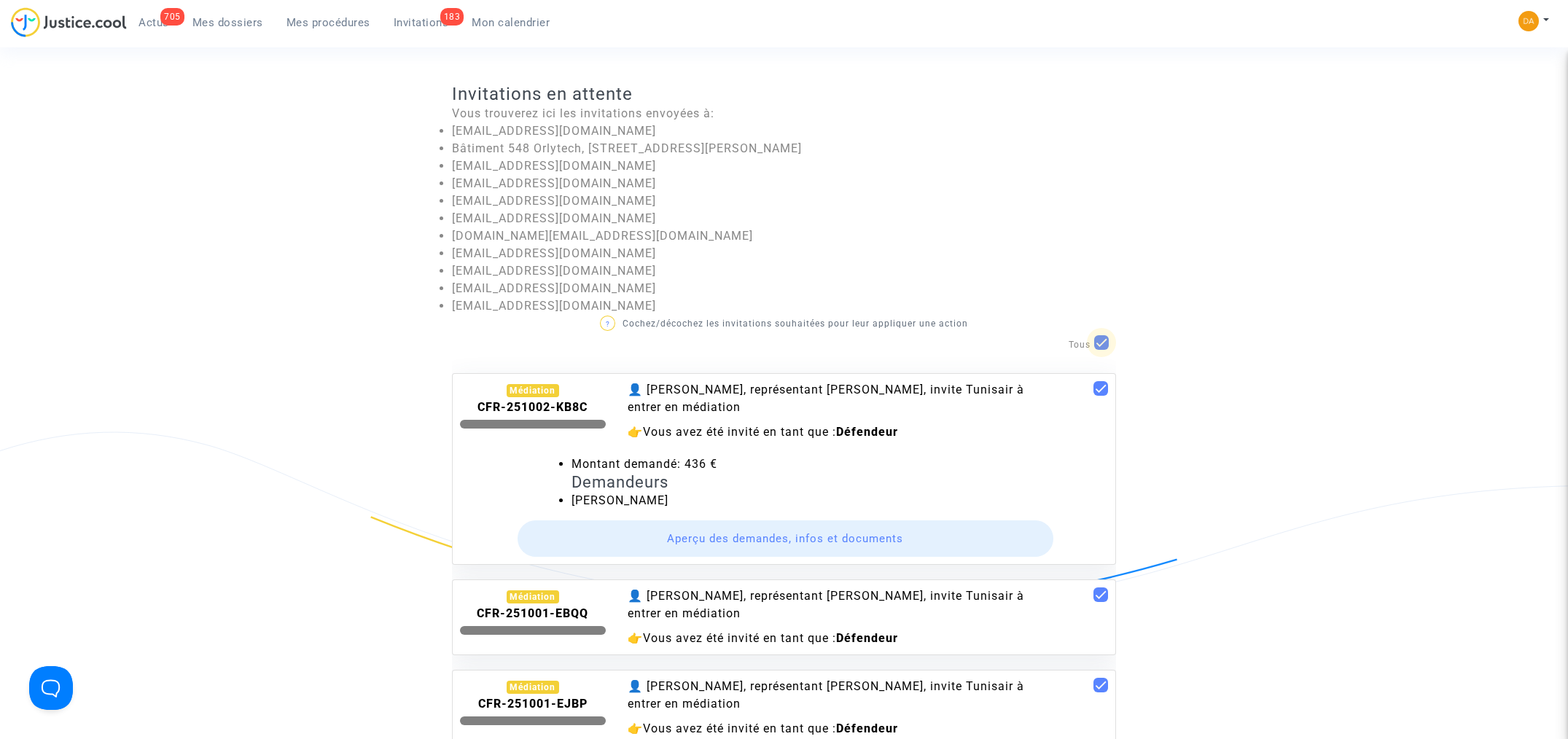
checkbox input "false"
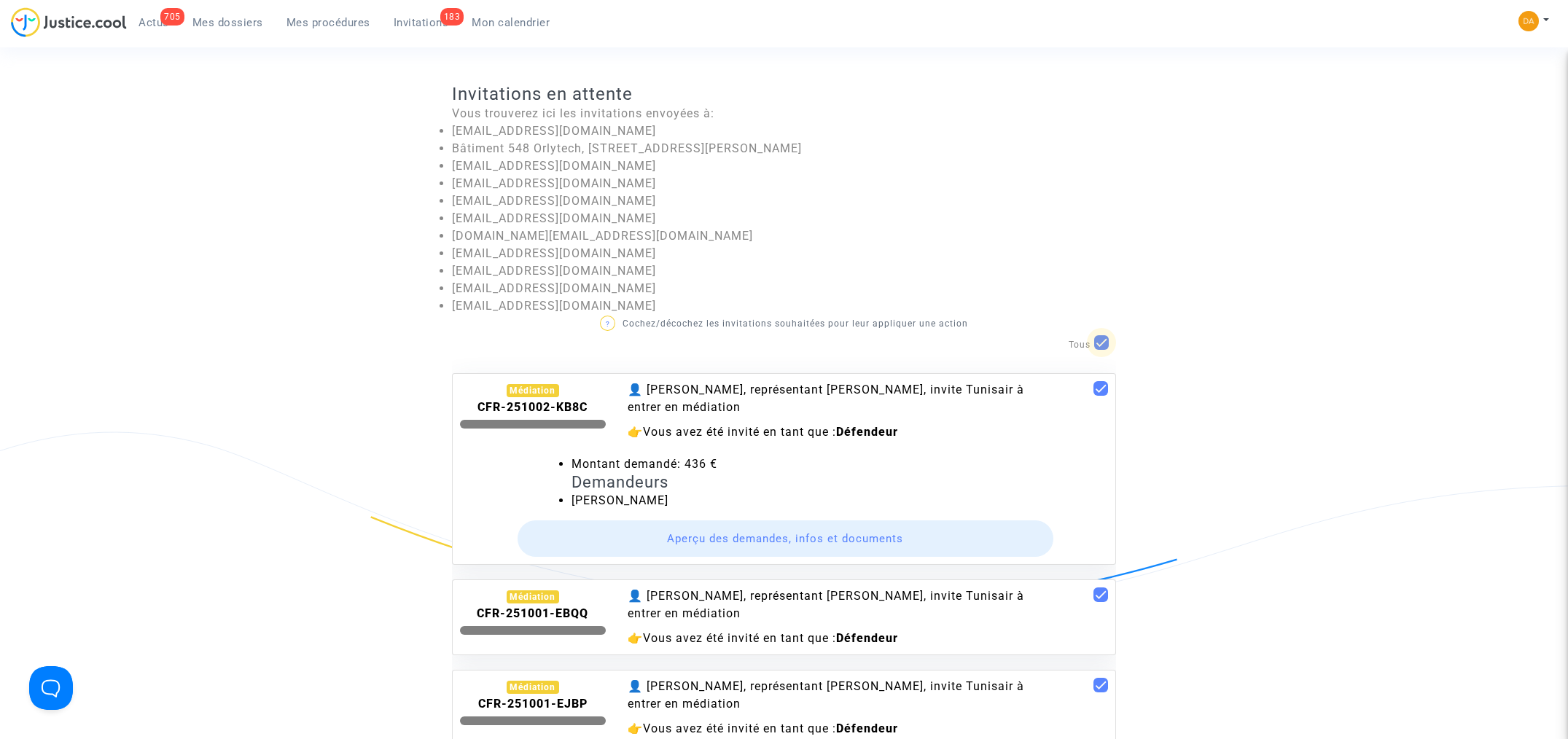
checkbox input "false"
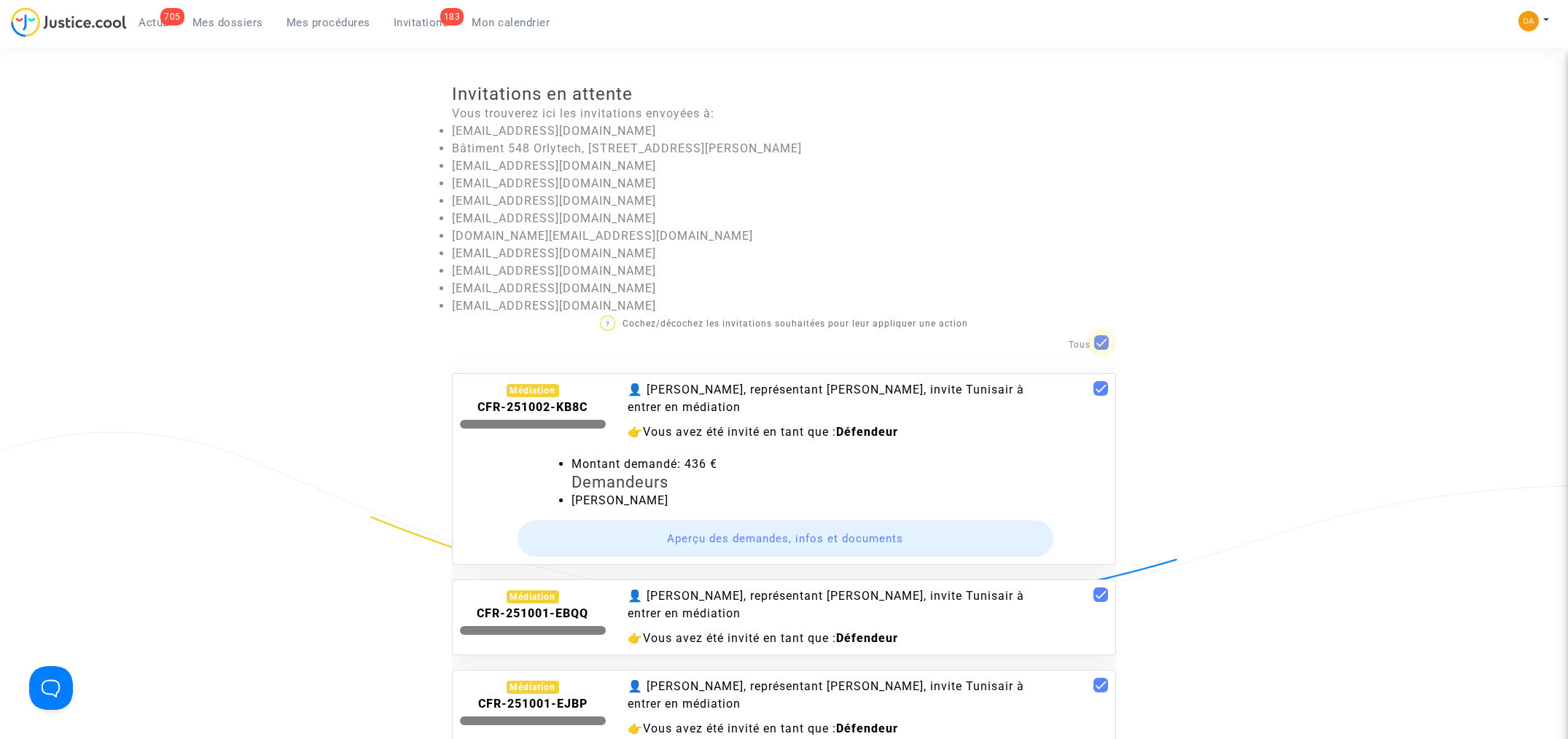
checkbox input "false"
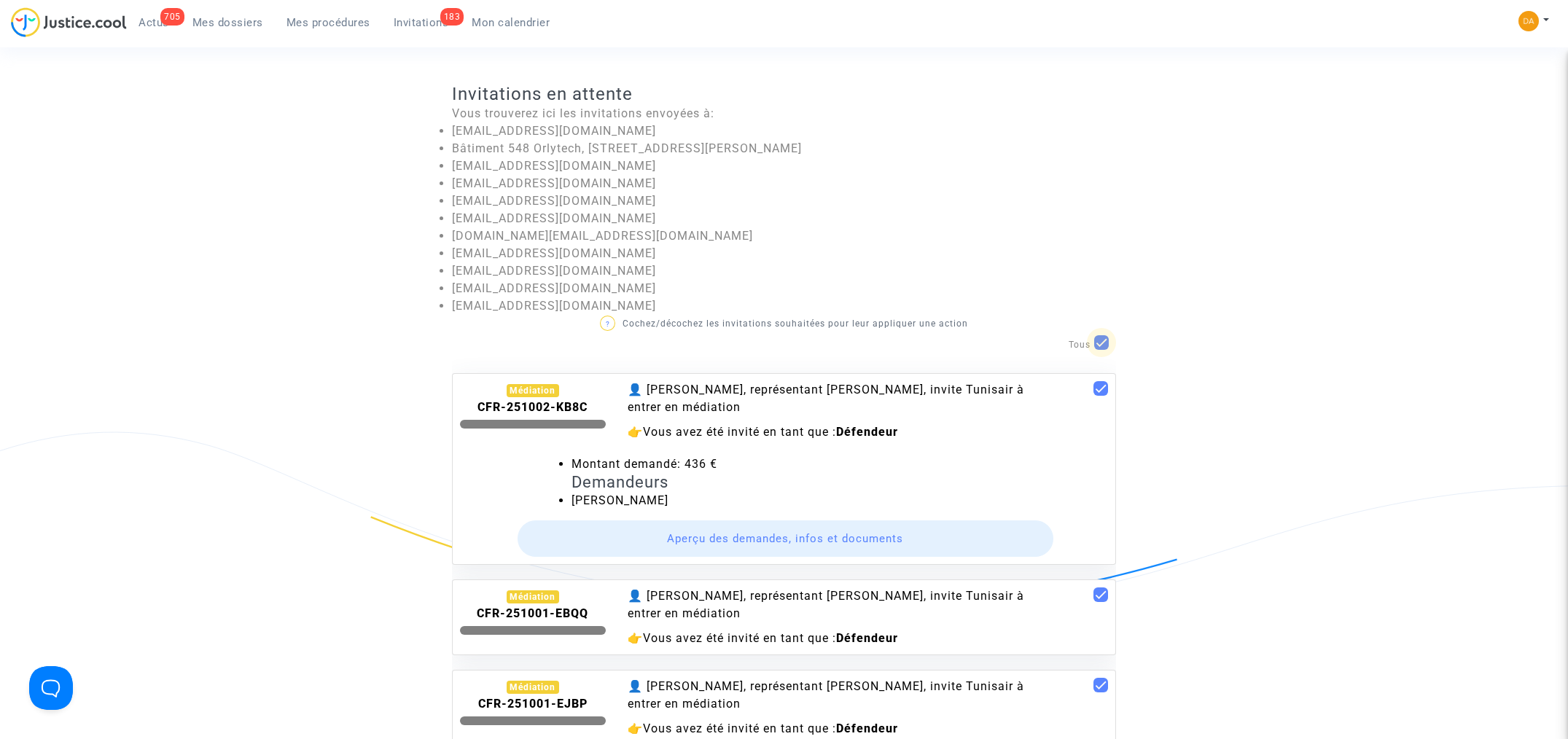
checkbox input "false"
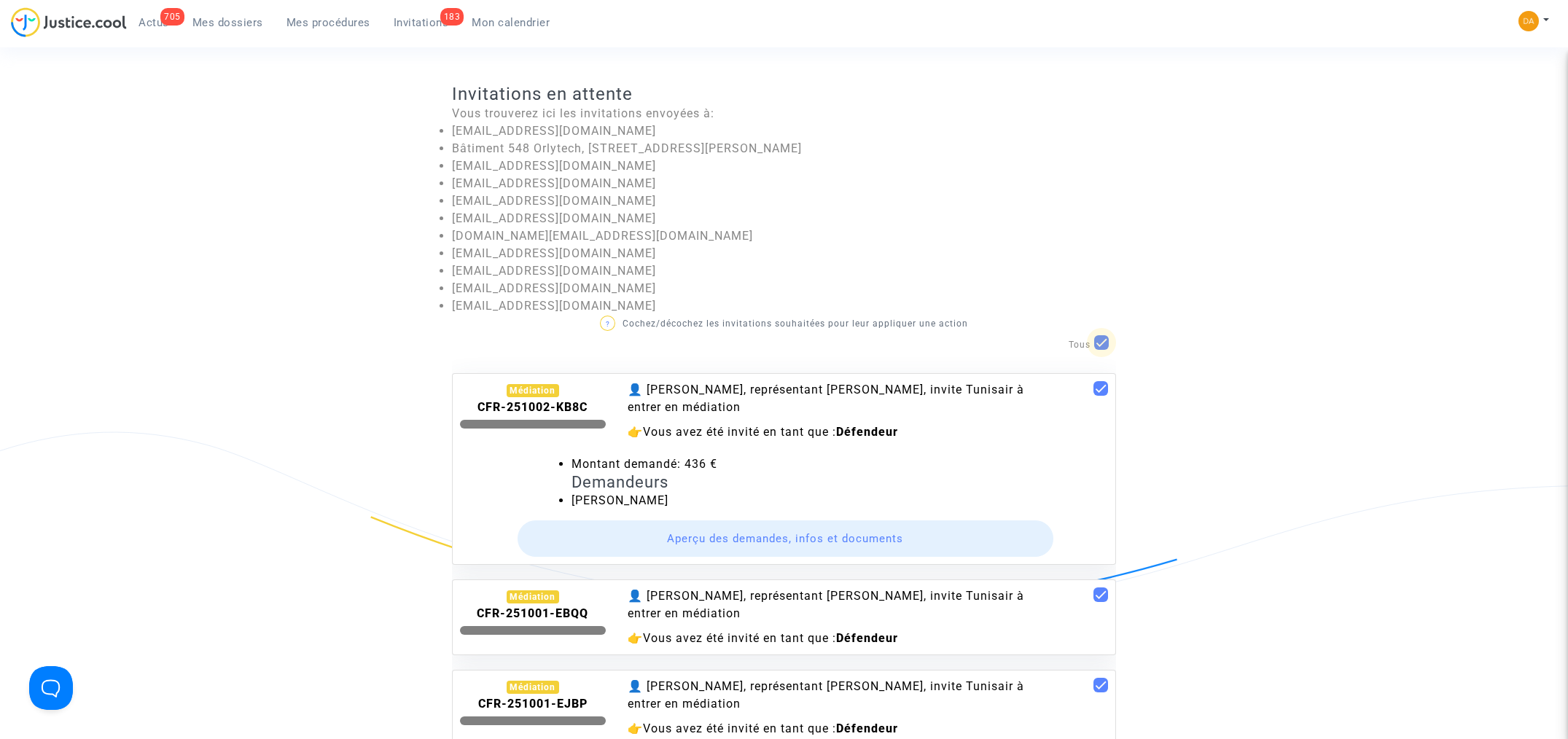
checkbox input "false"
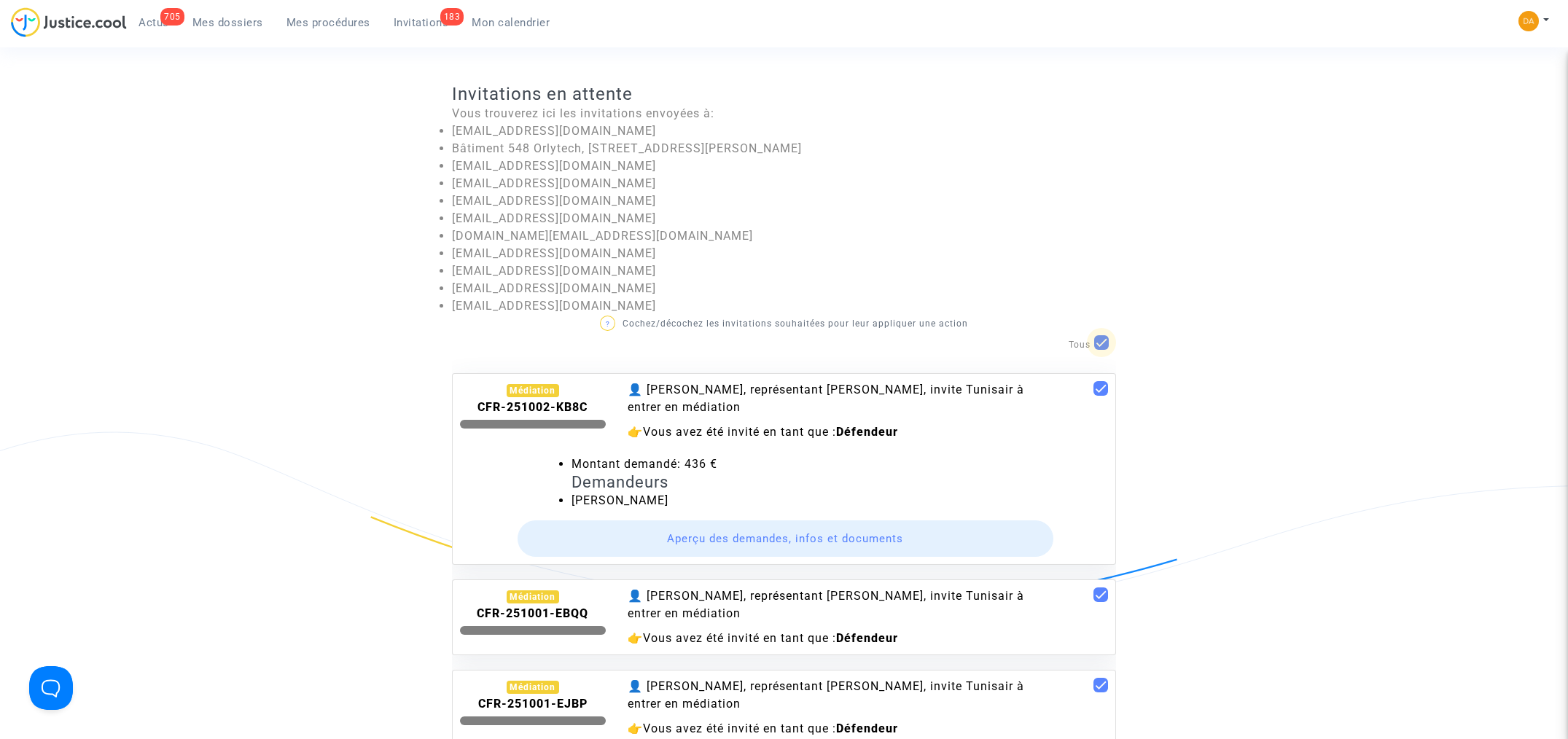
checkbox input "false"
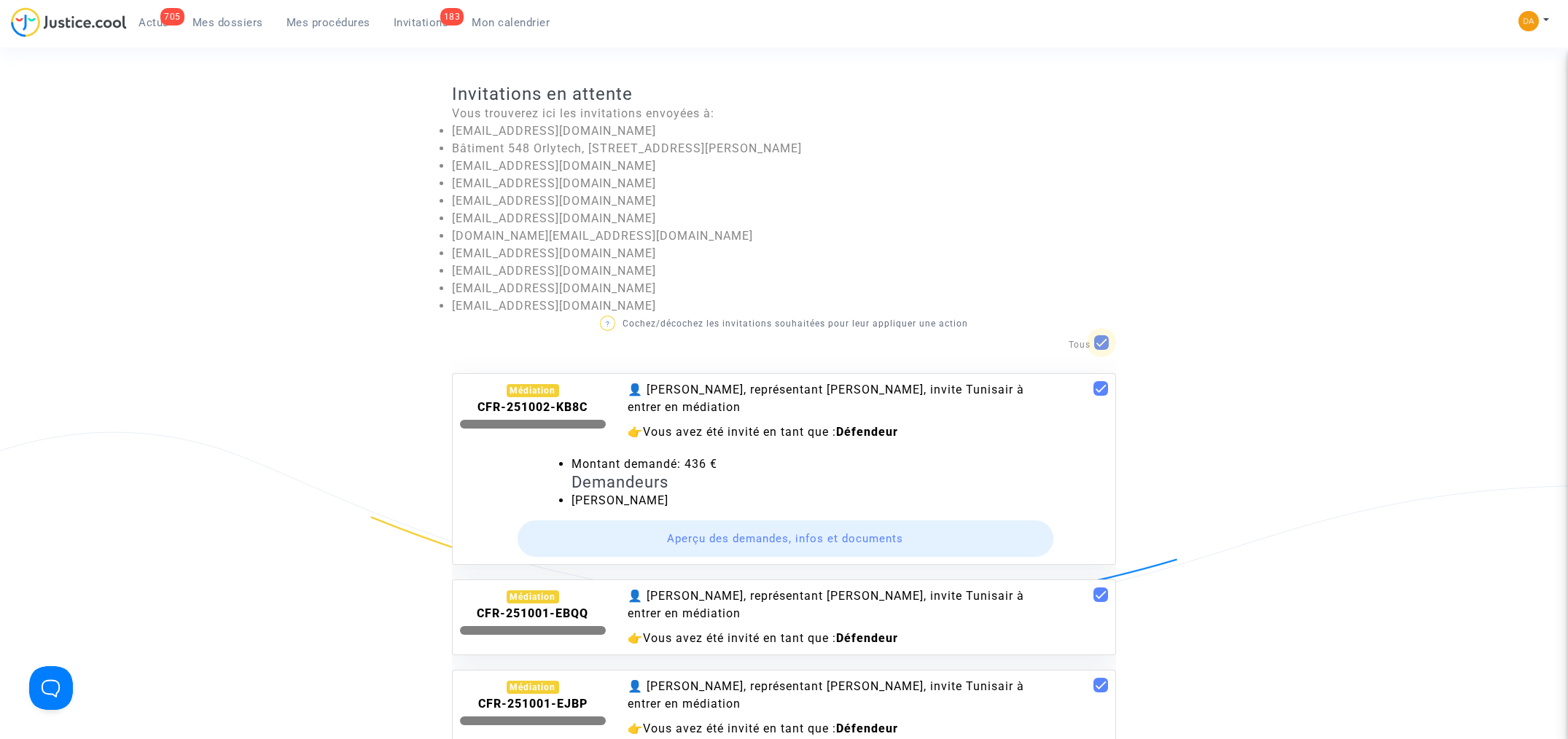
checkbox input "false"
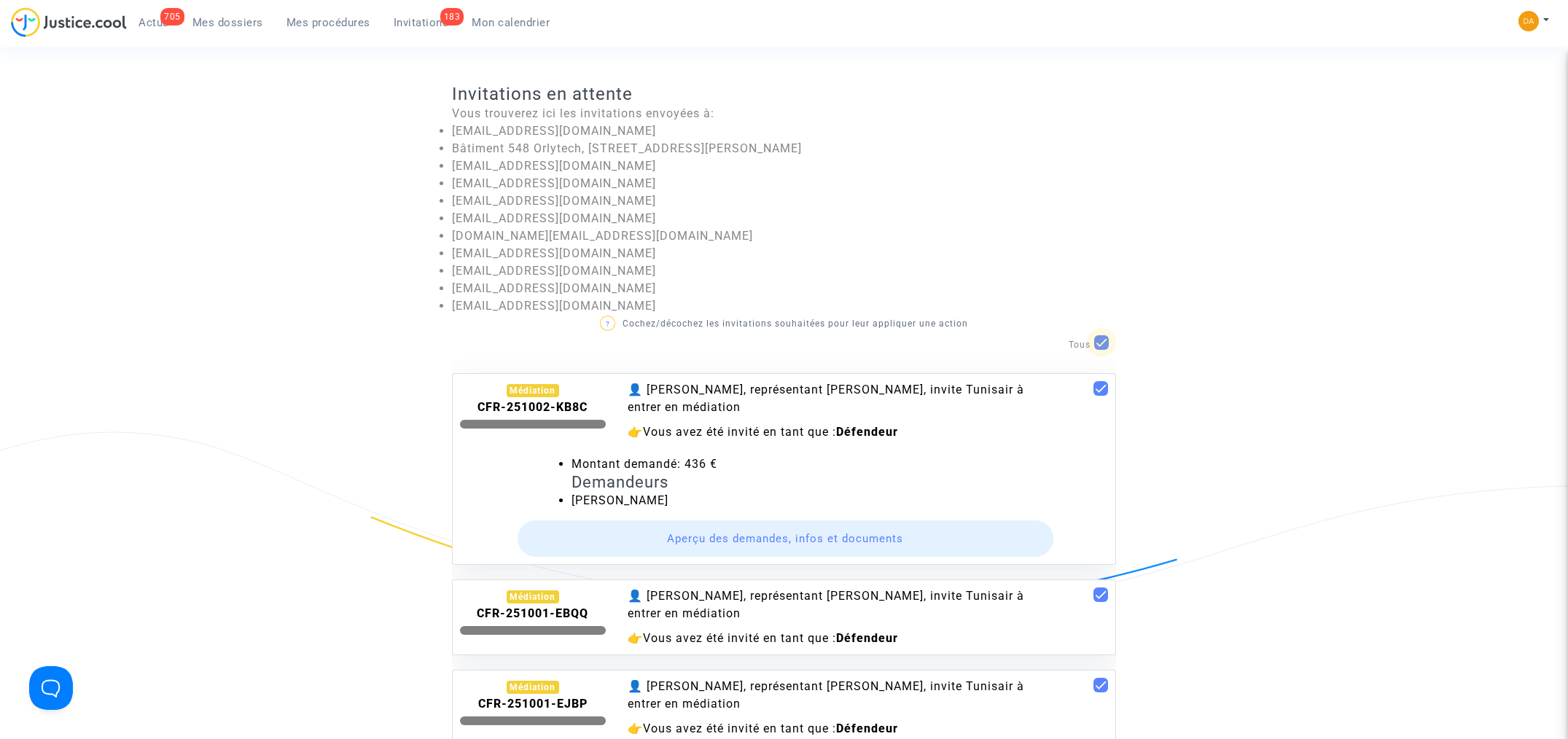
checkbox input "false"
click at [1094, 388] on span at bounding box center [1100, 388] width 14 height 14
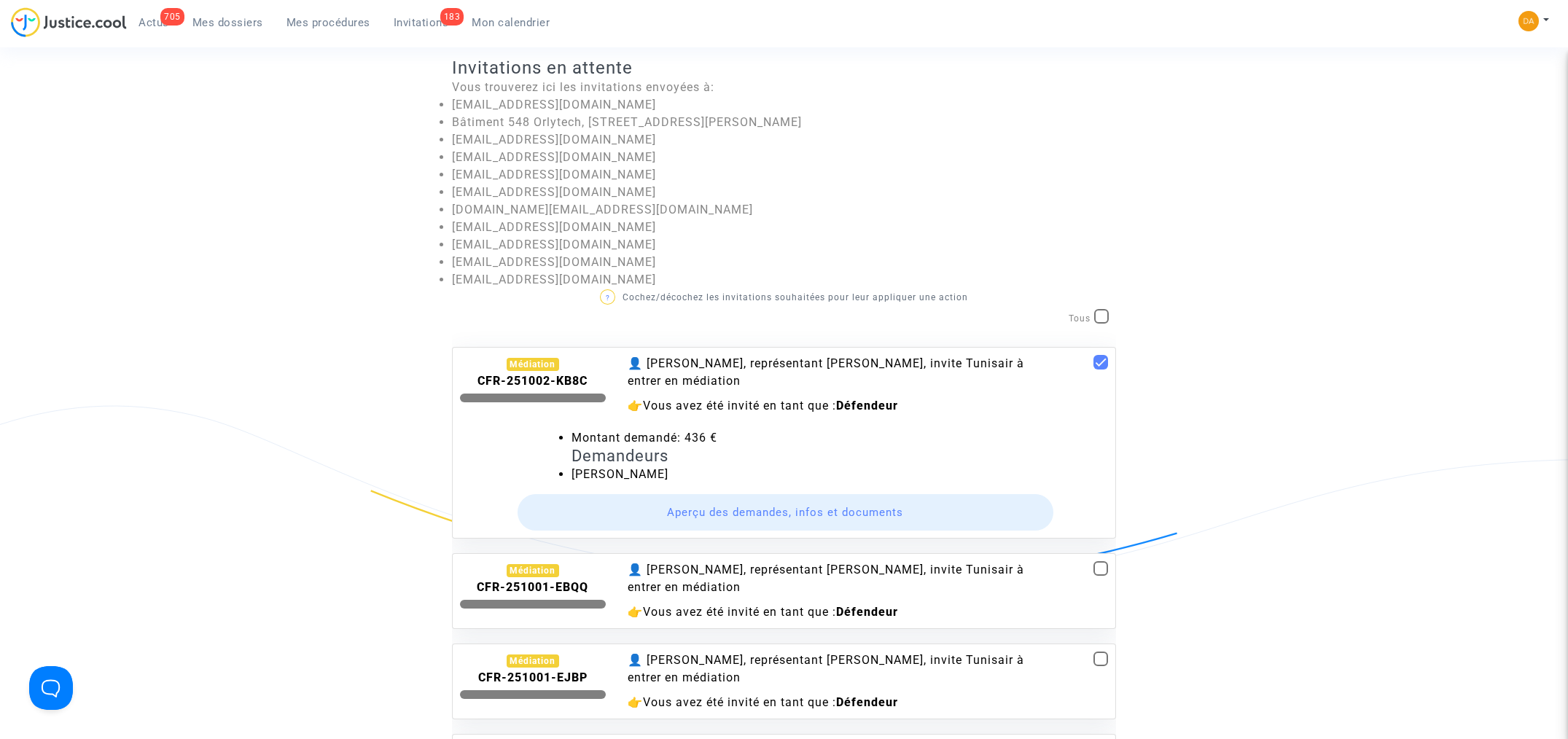
scroll to position [0, 0]
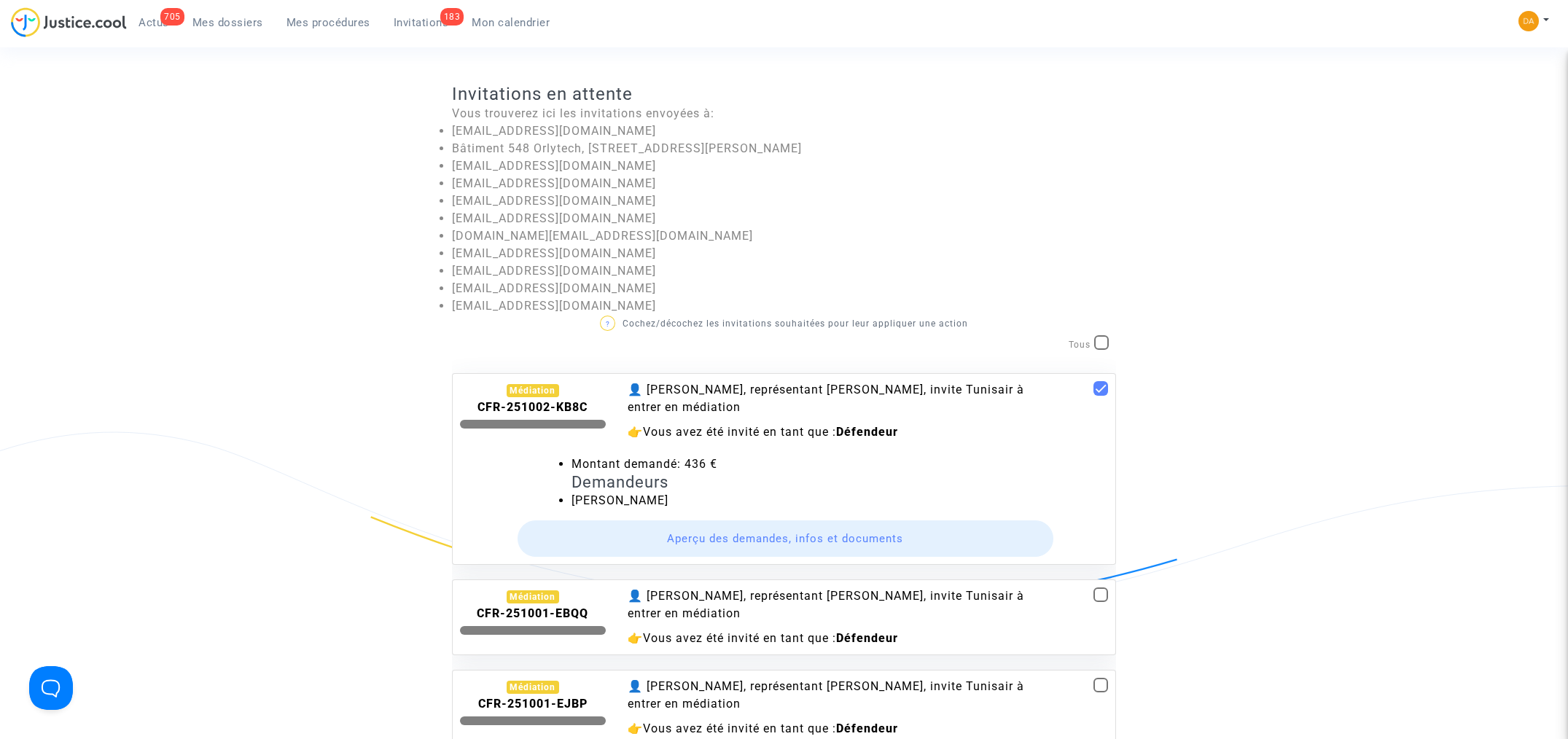
click at [741, 533] on button "Aperçu des demandes, infos et documents" at bounding box center [785, 538] width 537 height 36
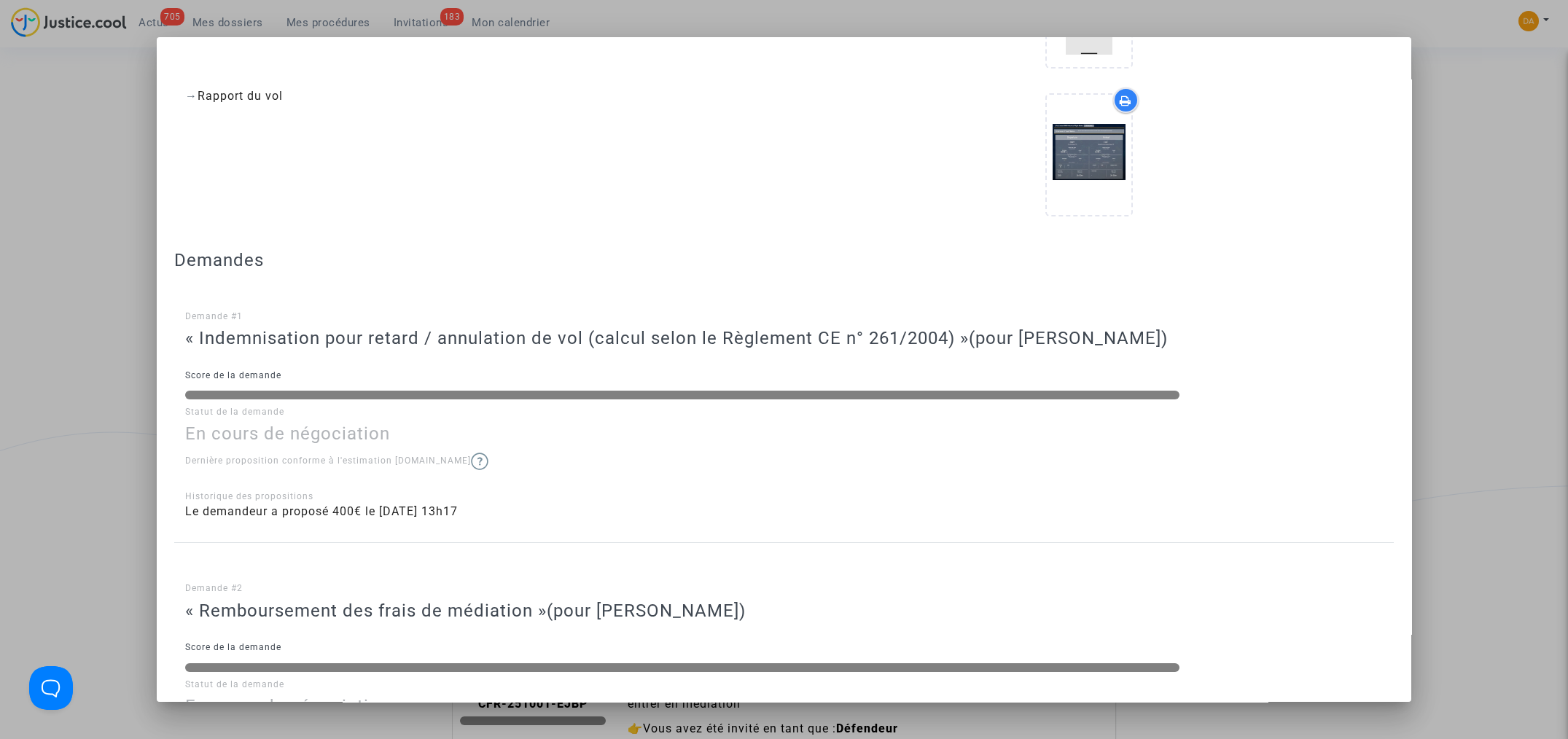
scroll to position [1216, 0]
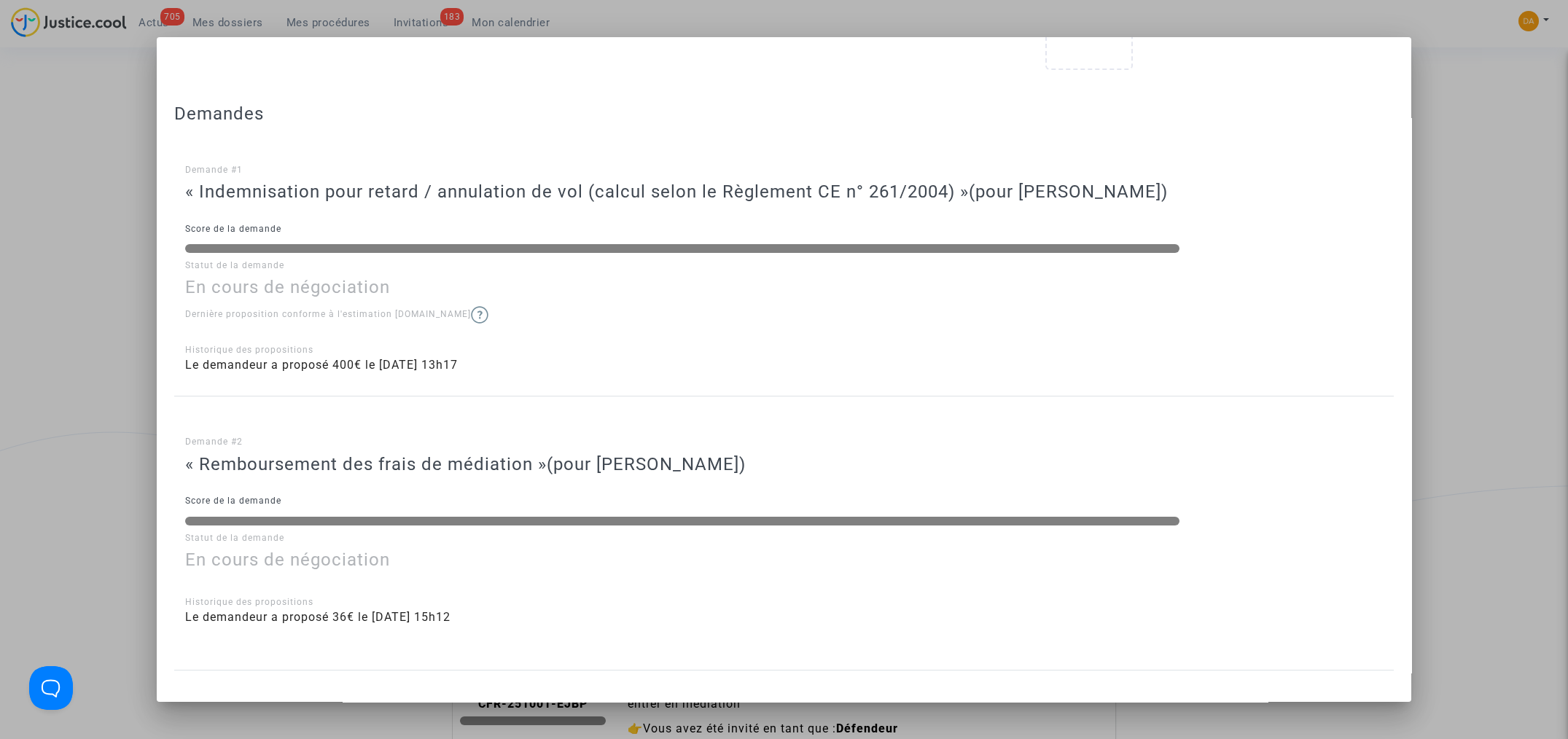
click at [1490, 123] on div at bounding box center [784, 369] width 1568 height 739
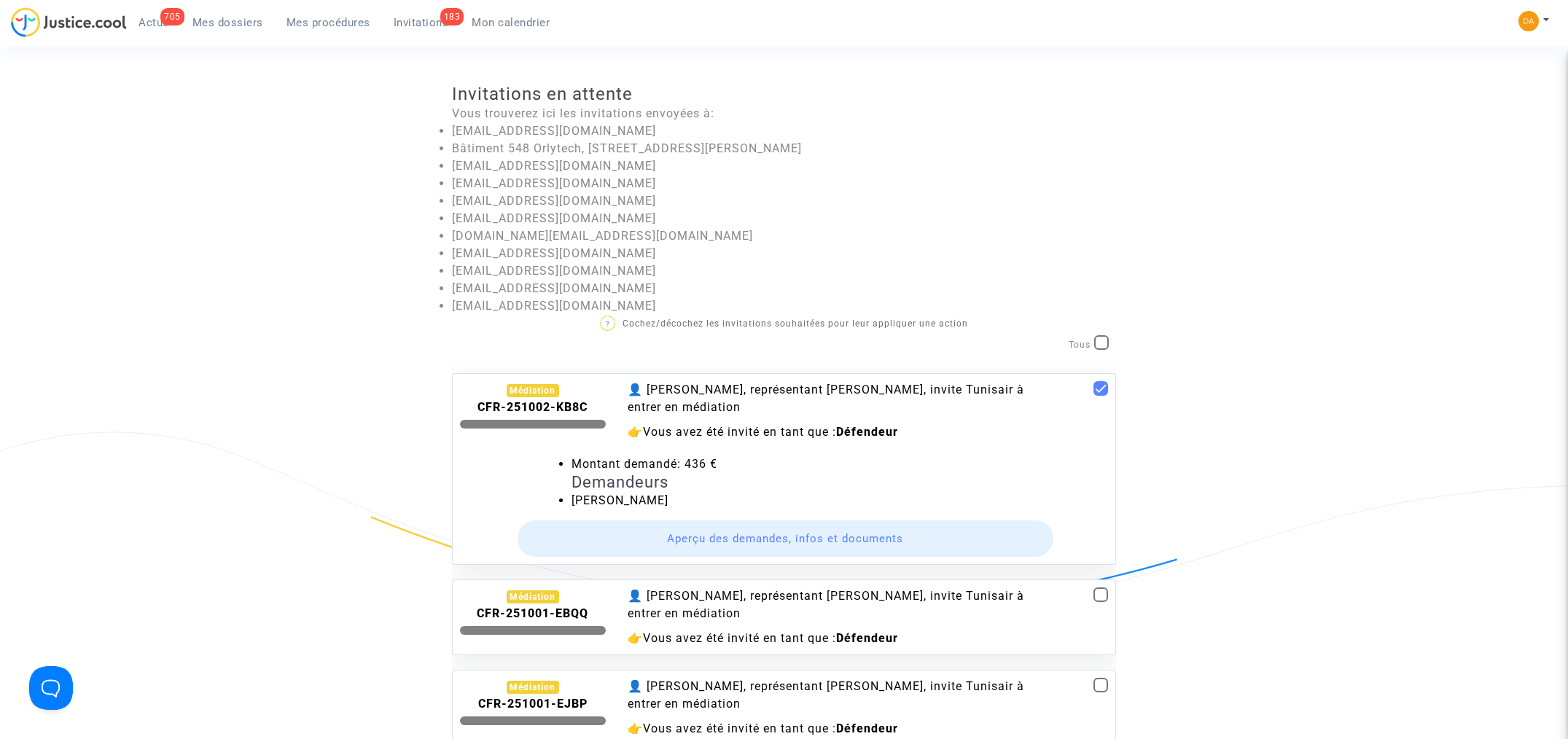
click at [428, 13] on link "183 Invitations" at bounding box center [420, 23] width 78 height 22
click at [423, 19] on span "Invitations" at bounding box center [421, 23] width 56 height 13
click at [521, 409] on b "CFR-251002-KB8C" at bounding box center [532, 407] width 110 height 13
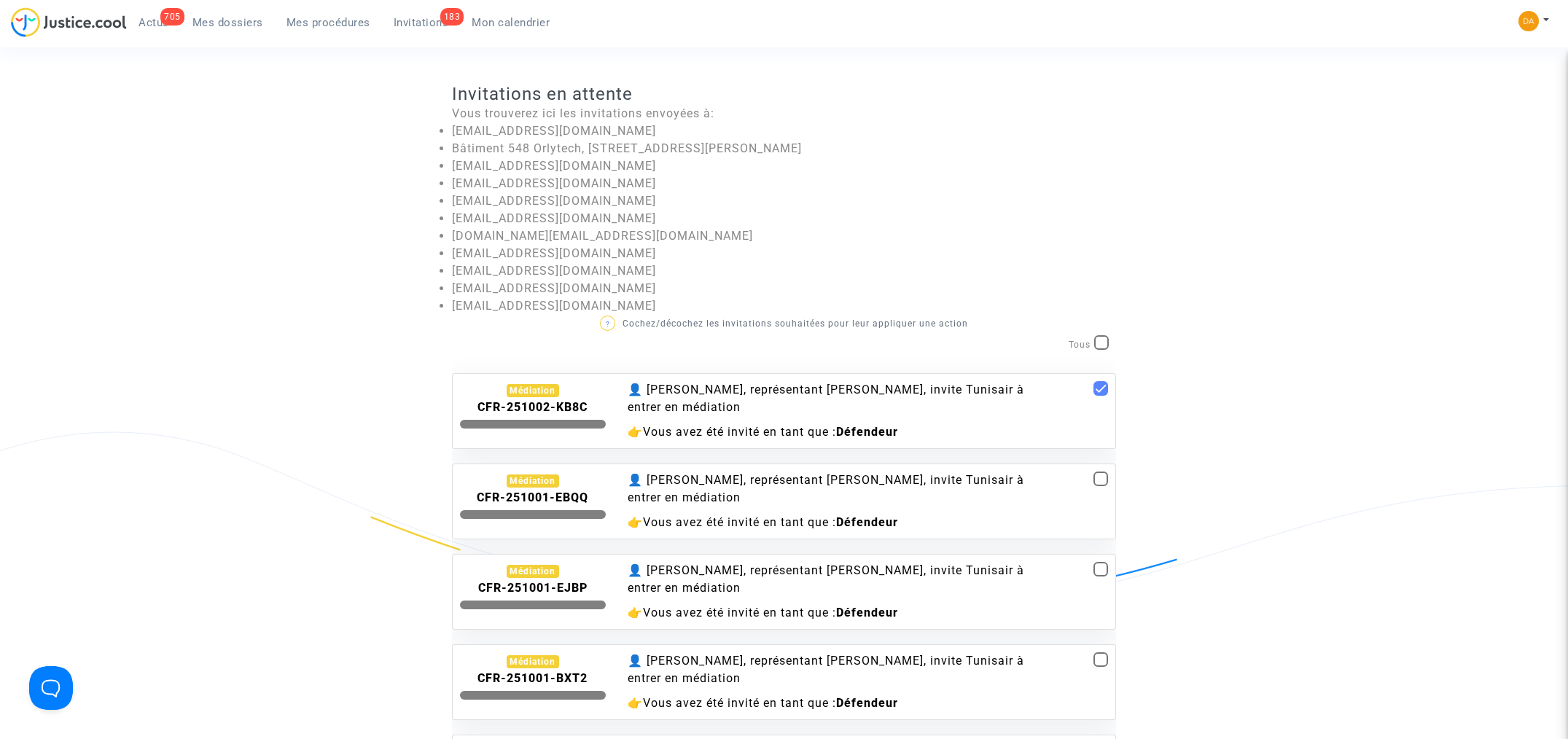
click at [522, 406] on b "CFR-251002-KB8C" at bounding box center [532, 407] width 110 height 13
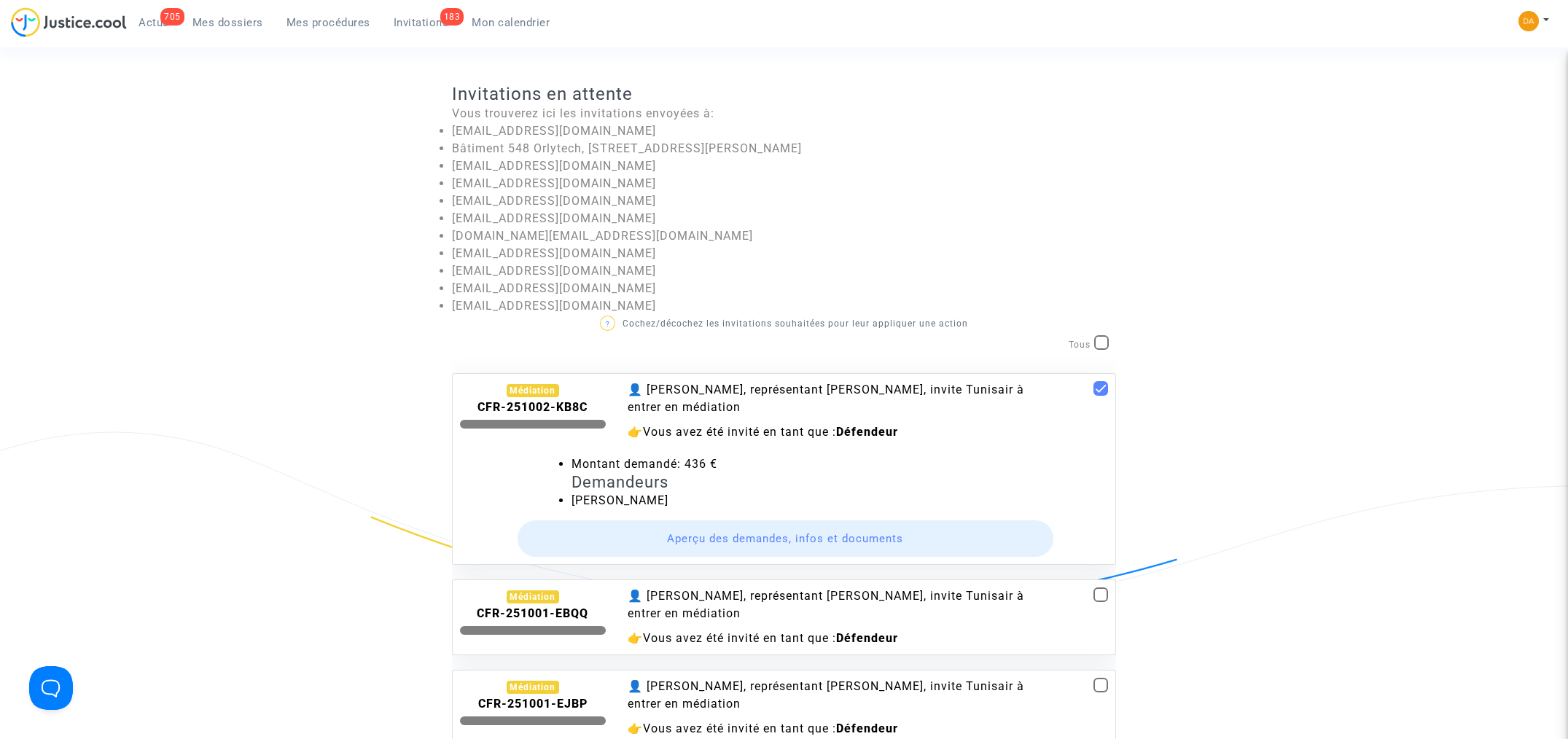
click at [522, 406] on b "CFR-251002-KB8C" at bounding box center [532, 407] width 110 height 13
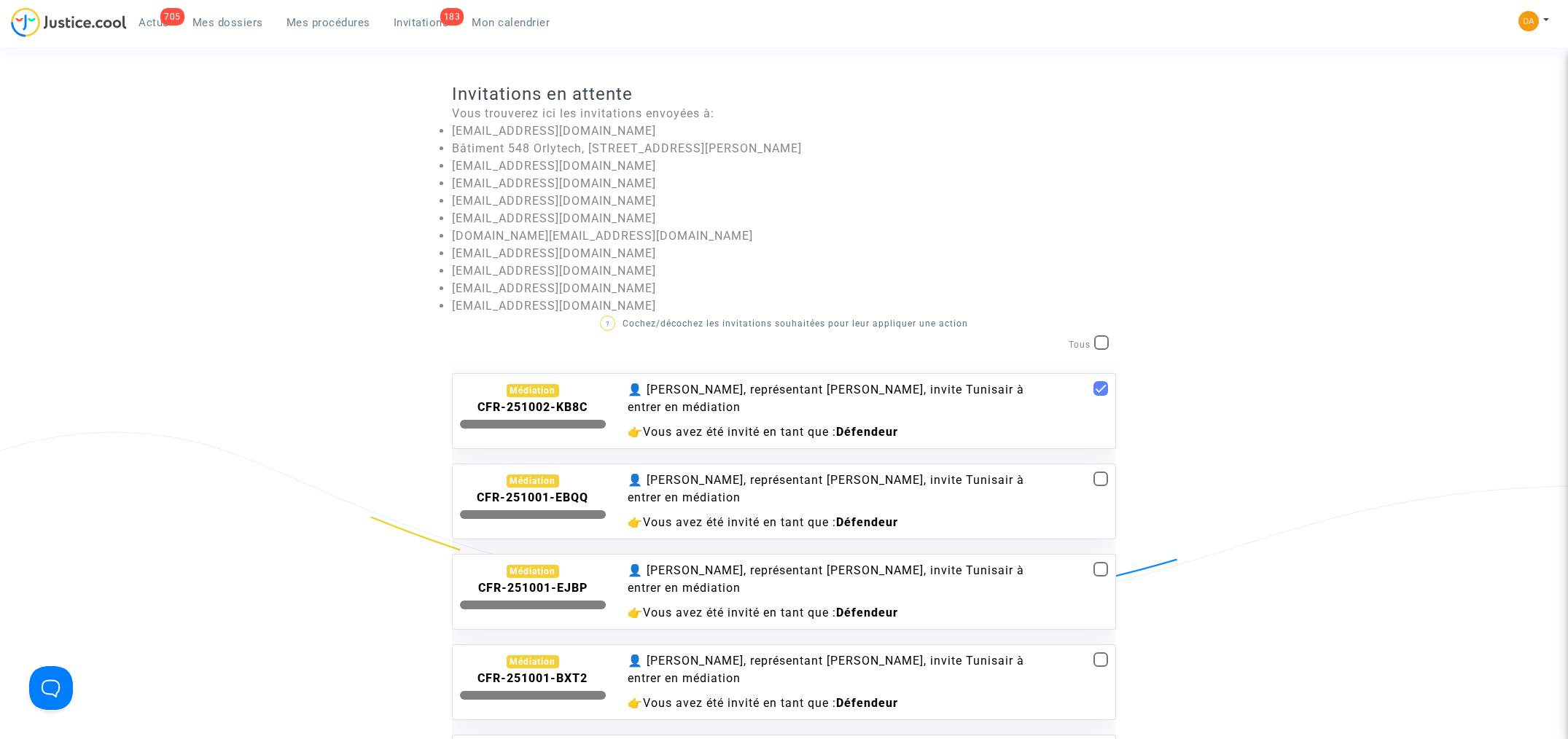
click at [521, 405] on b "CFR-251002-KB8C" at bounding box center [532, 407] width 110 height 13
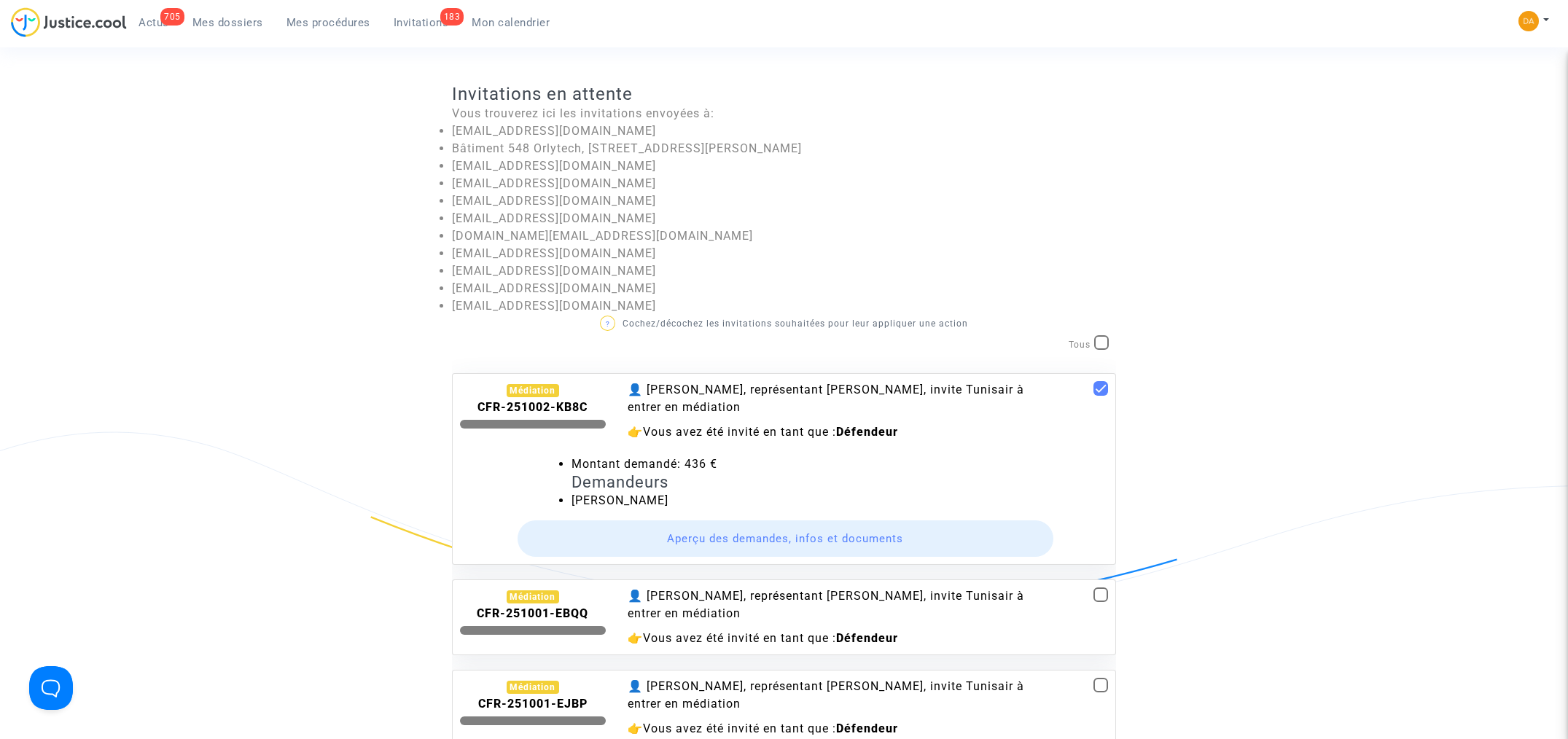
click at [208, 179] on div "Invitations en attente Vous trouverez ici les invitations envoyées à: customerc…" at bounding box center [784, 512] width 1568 height 859
click at [1094, 387] on span at bounding box center [1100, 388] width 14 height 14
checkbox input "false"
click at [542, 404] on b "CFR-251002-KB8C" at bounding box center [532, 407] width 110 height 13
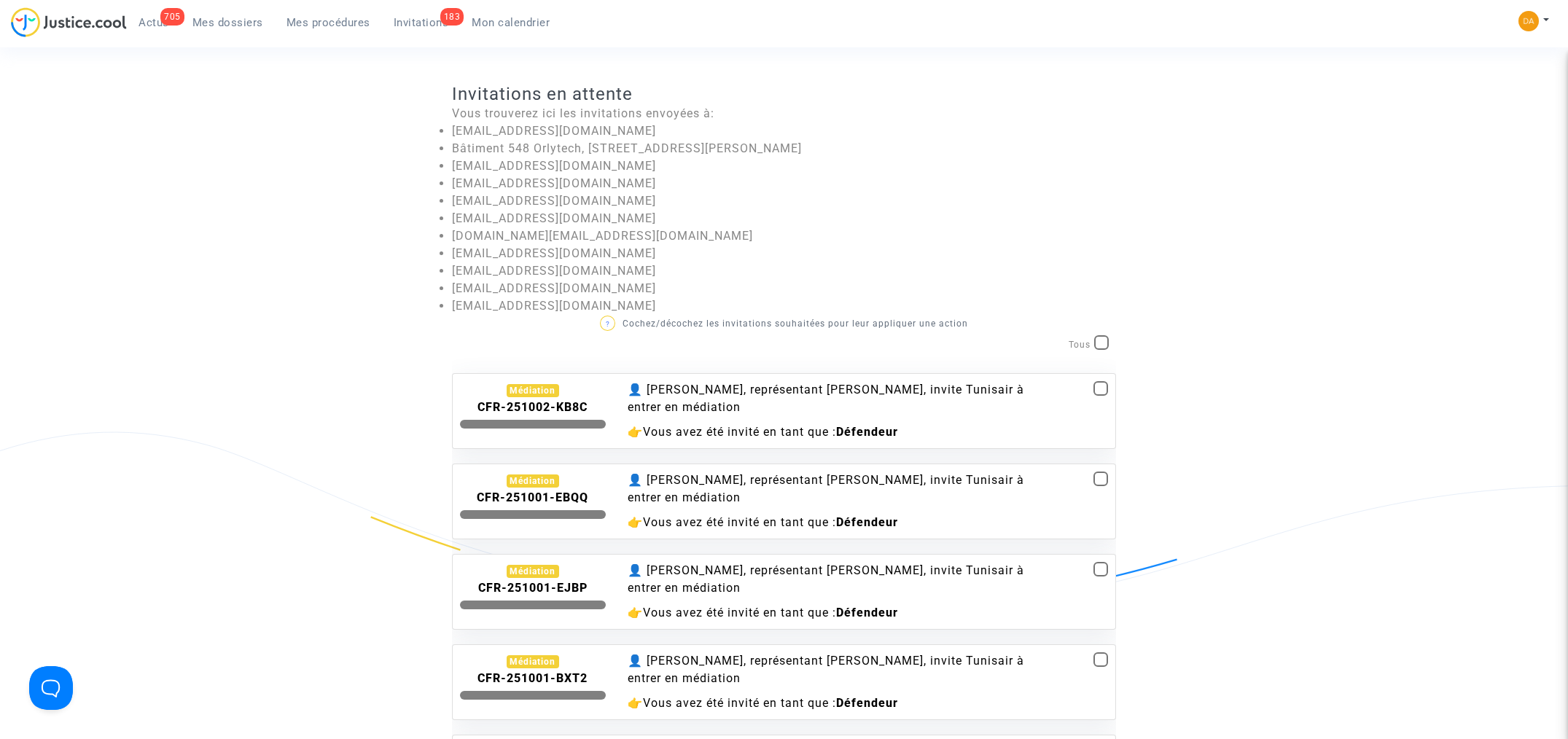
click at [542, 404] on b "CFR-251002-KB8C" at bounding box center [532, 407] width 110 height 13
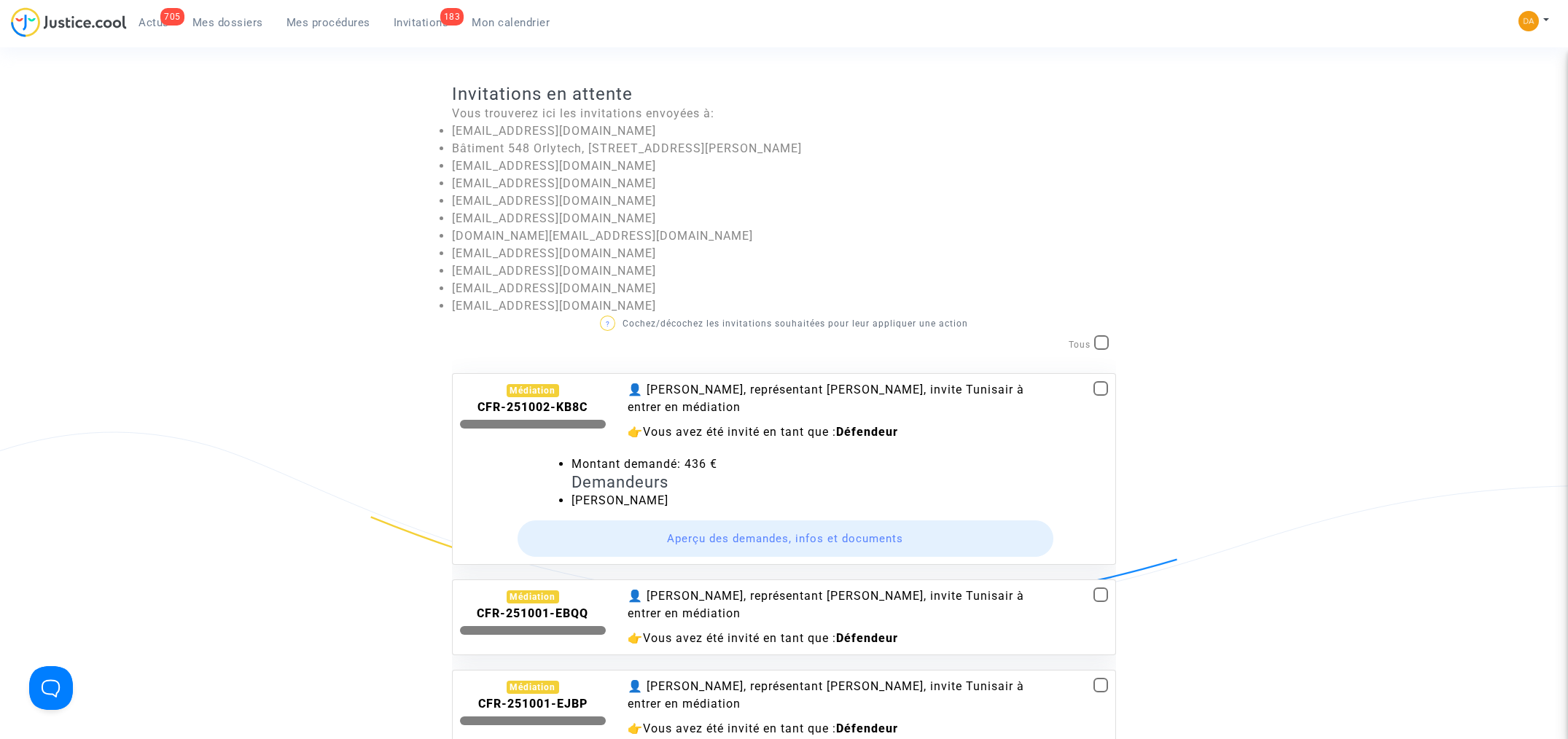
click at [542, 404] on b "CFR-251002-KB8C" at bounding box center [532, 407] width 110 height 13
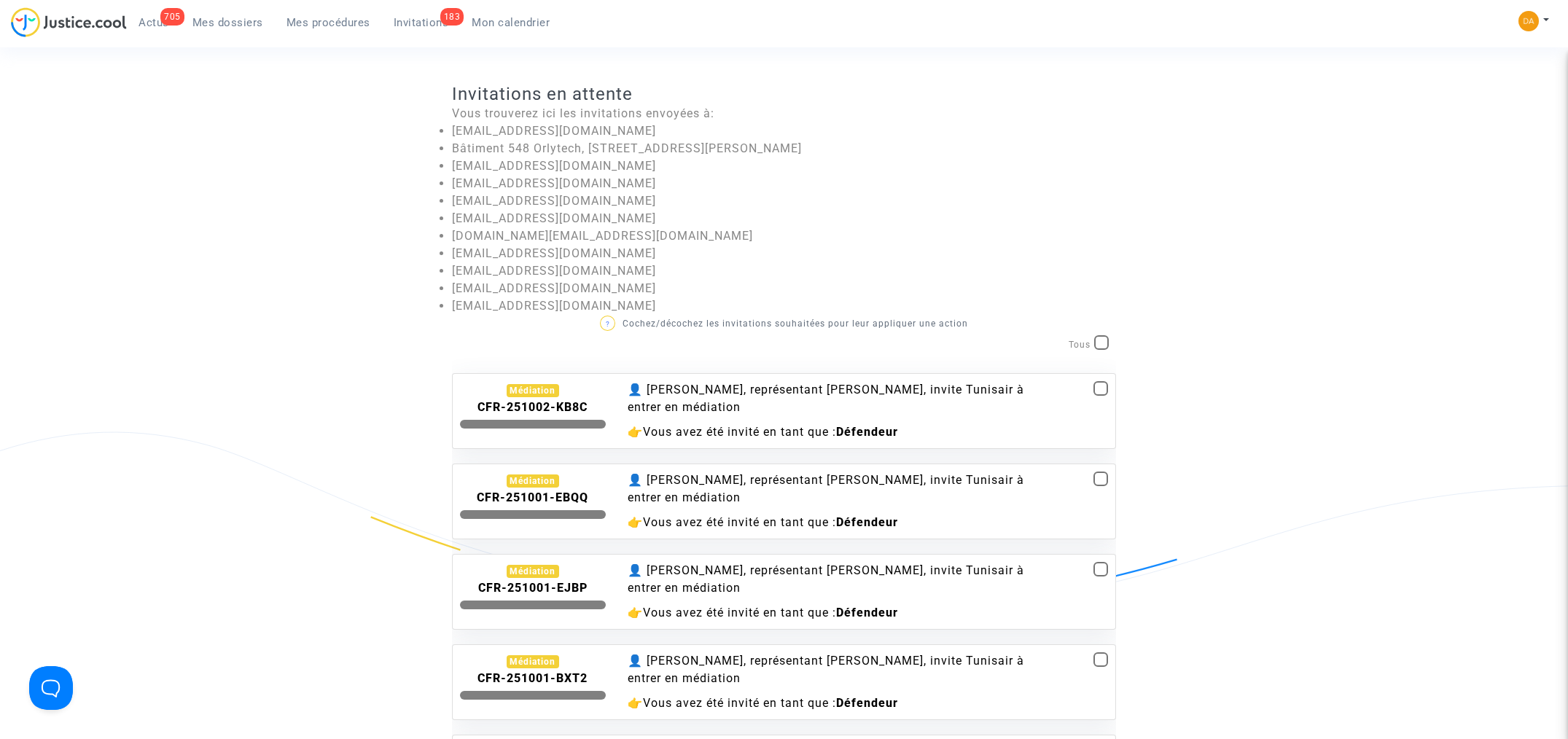
click at [542, 404] on b "CFR-251002-KB8C" at bounding box center [532, 407] width 110 height 13
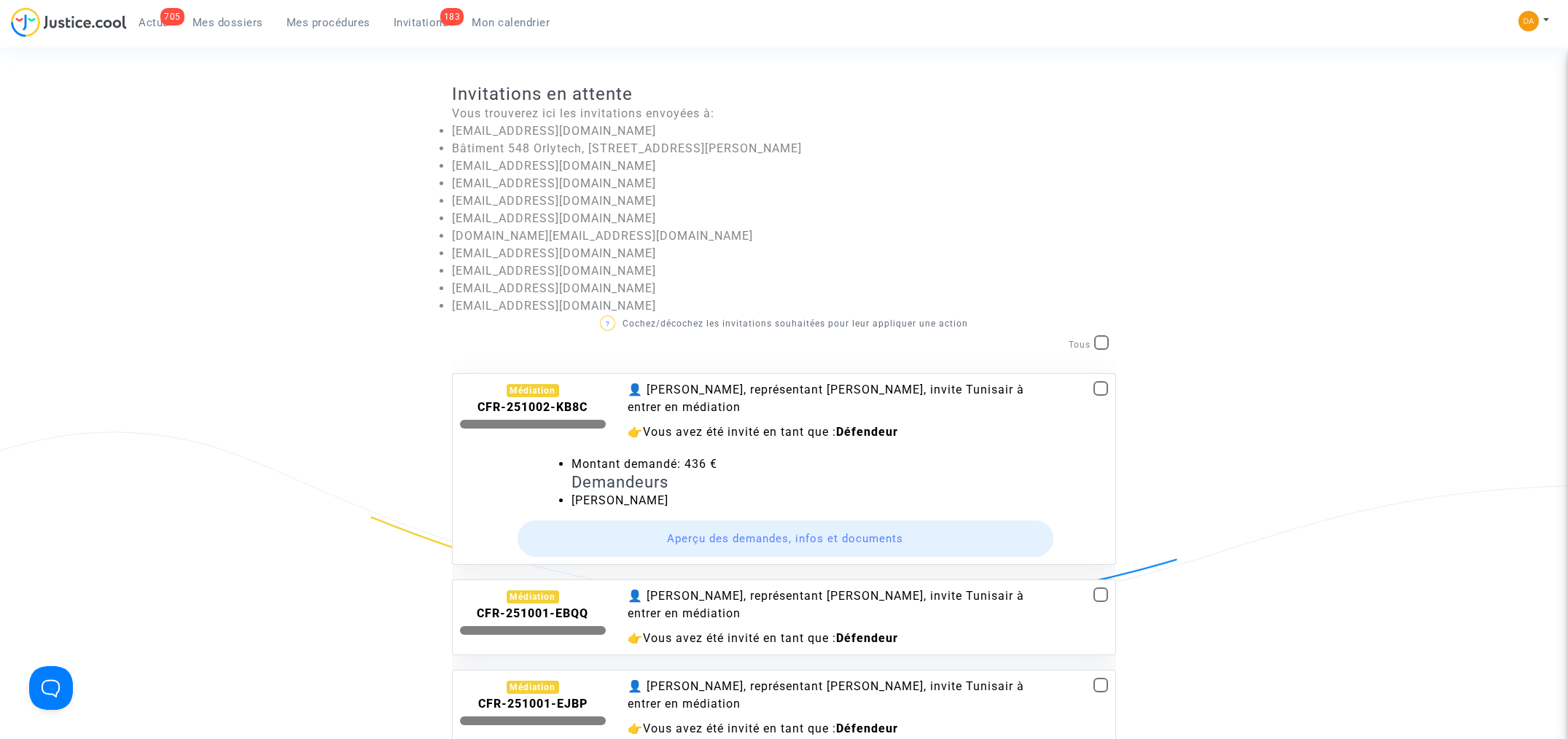
click at [858, 538] on button "Aperçu des demandes, infos et documents" at bounding box center [785, 538] width 537 height 36
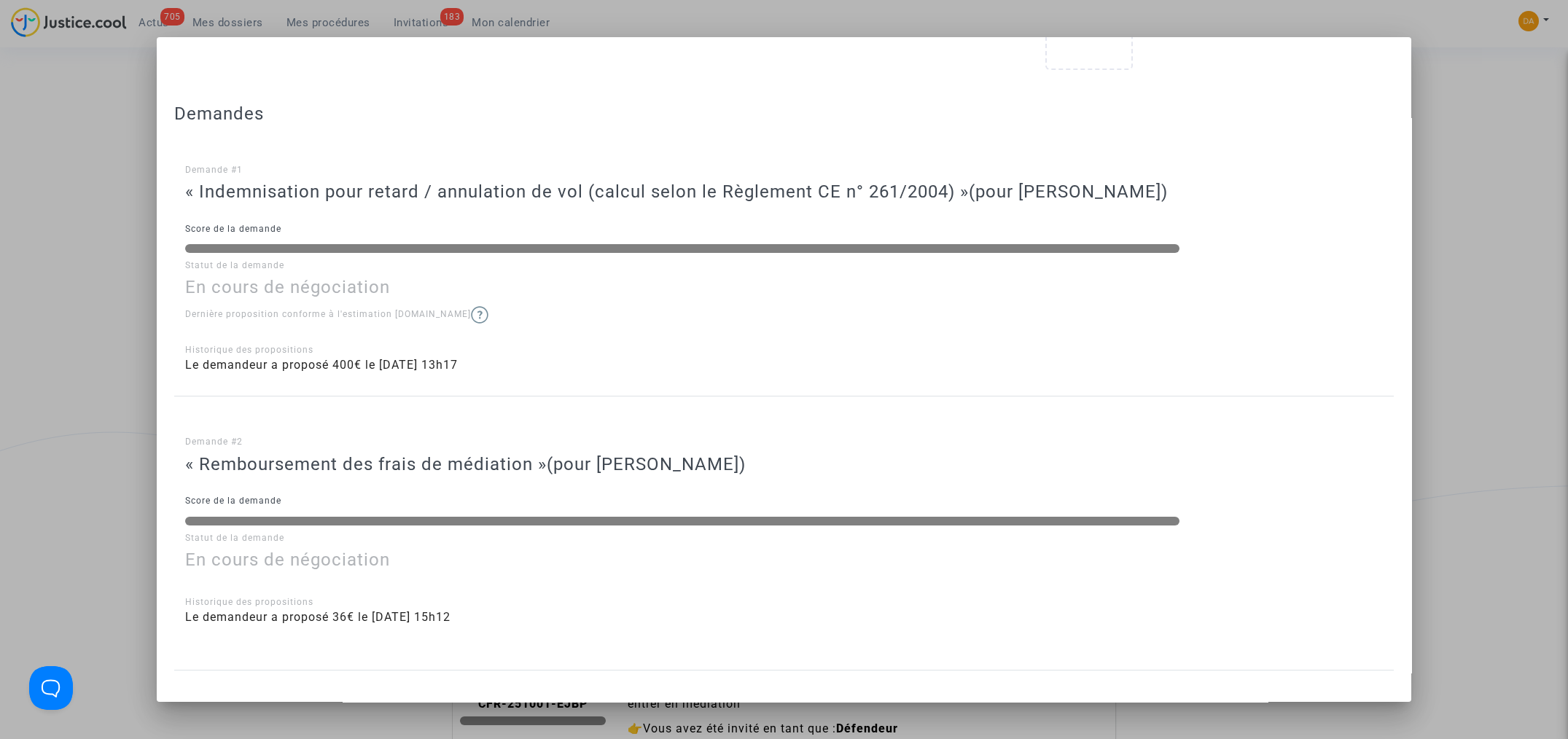
click at [1452, 293] on div at bounding box center [784, 369] width 1568 height 739
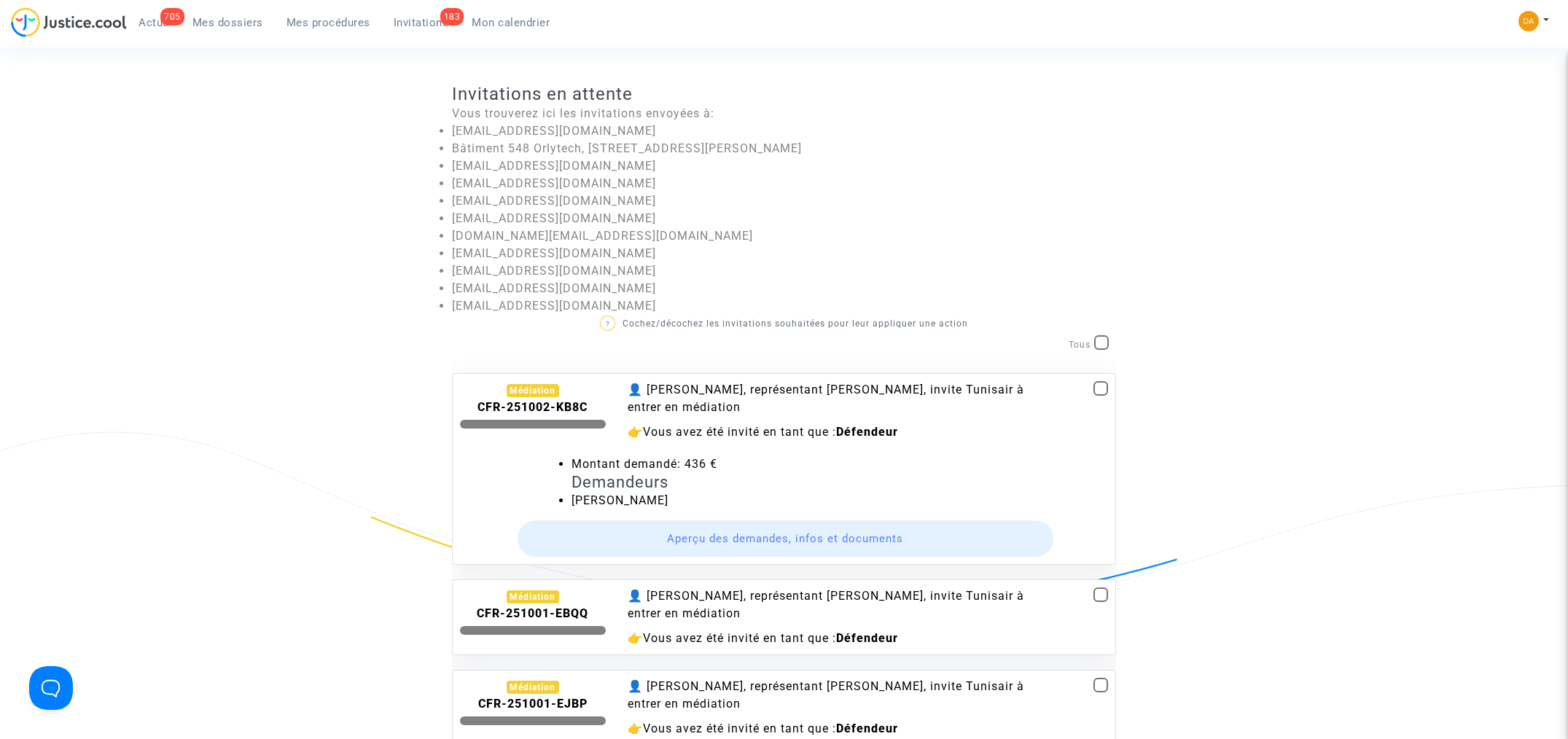
click at [228, 24] on span "Mes dossiers" at bounding box center [227, 23] width 71 height 13
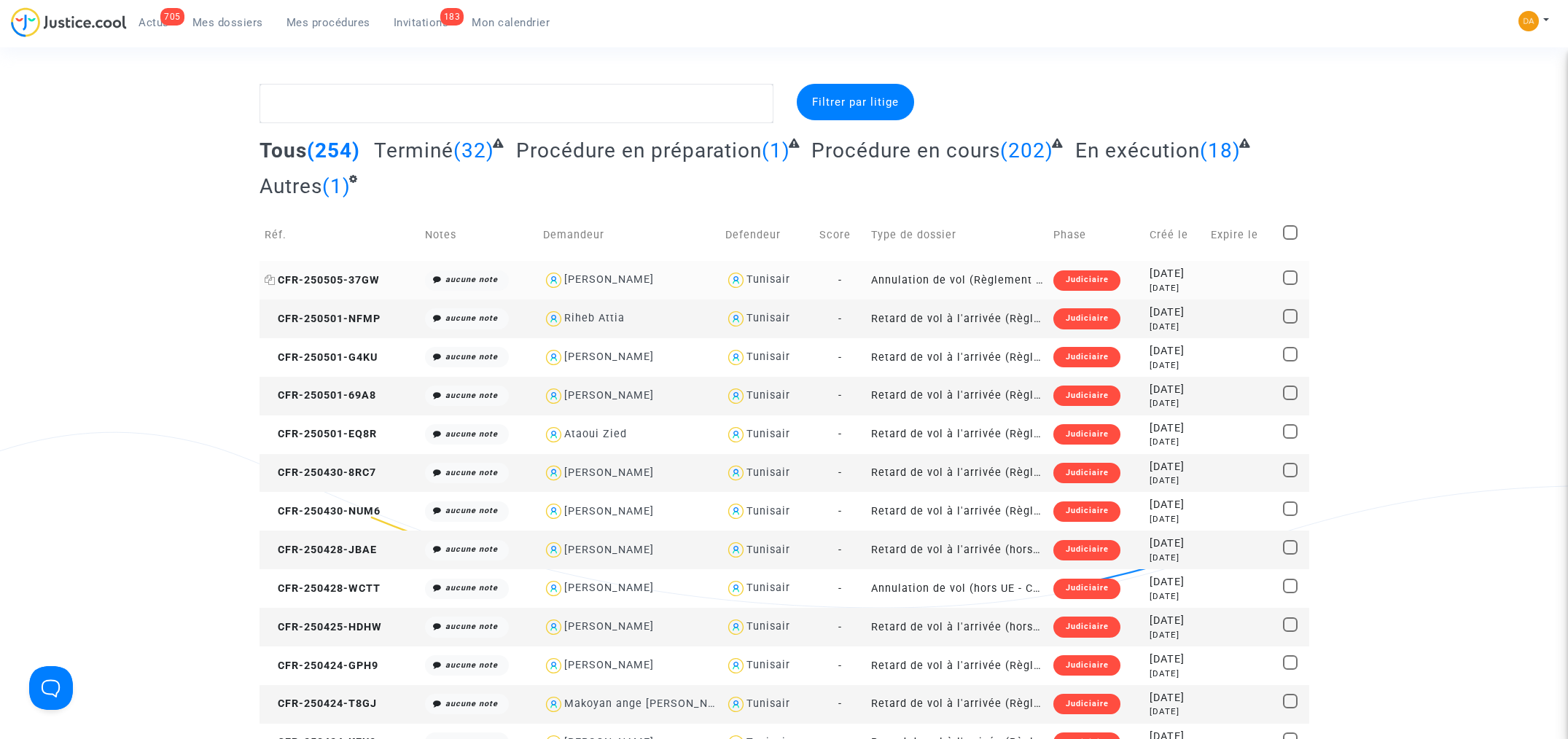
click at [347, 284] on span "CFR-250505-37GW" at bounding box center [322, 280] width 115 height 13
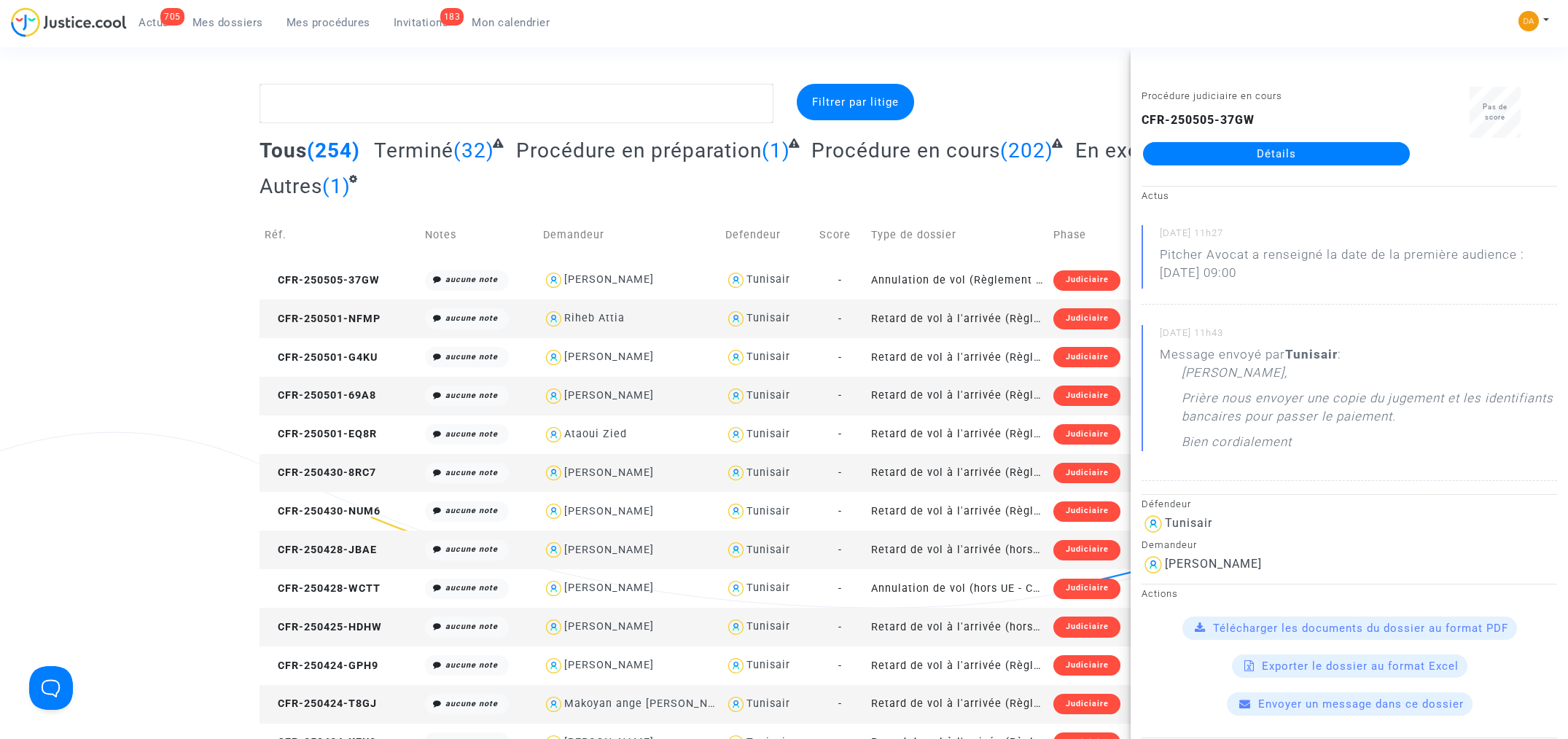
click at [1325, 710] on span "Envoyer un message dans ce dossier" at bounding box center [1361, 704] width 206 height 13
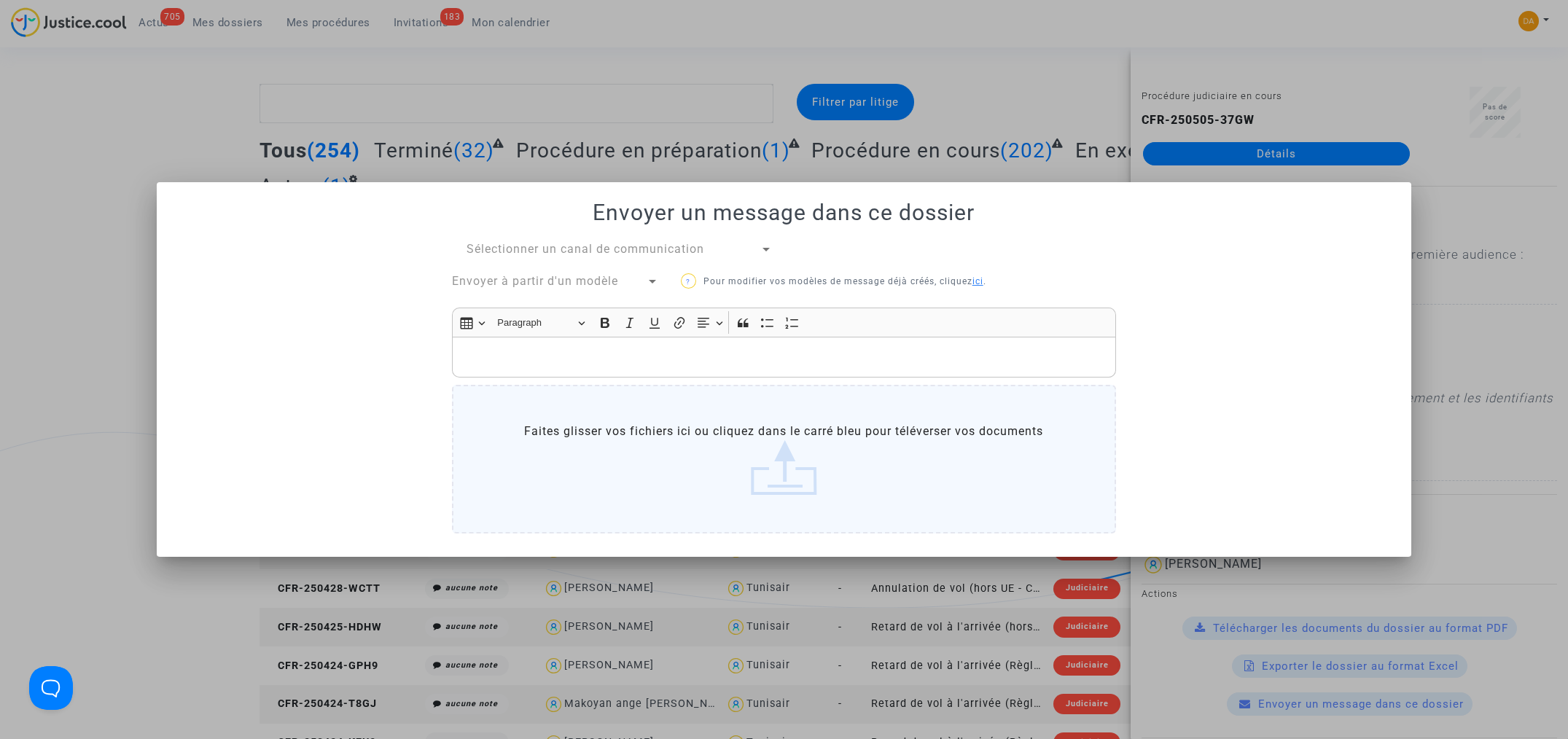
click at [534, 252] on span "Sélectionner un canal de communication" at bounding box center [586, 249] width 238 height 13
click at [527, 252] on span "Canal officiel" at bounding box center [506, 249] width 78 height 13
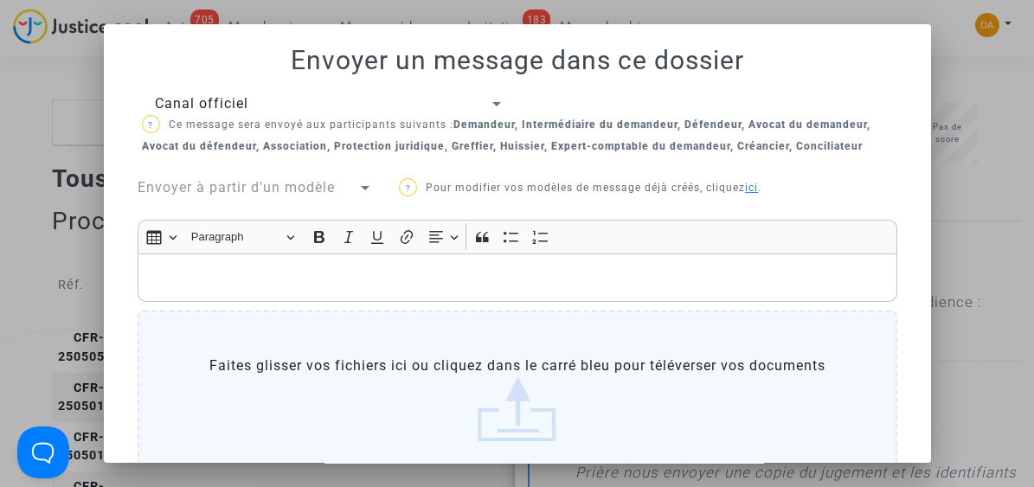
click at [969, 76] on div at bounding box center [517, 243] width 1034 height 487
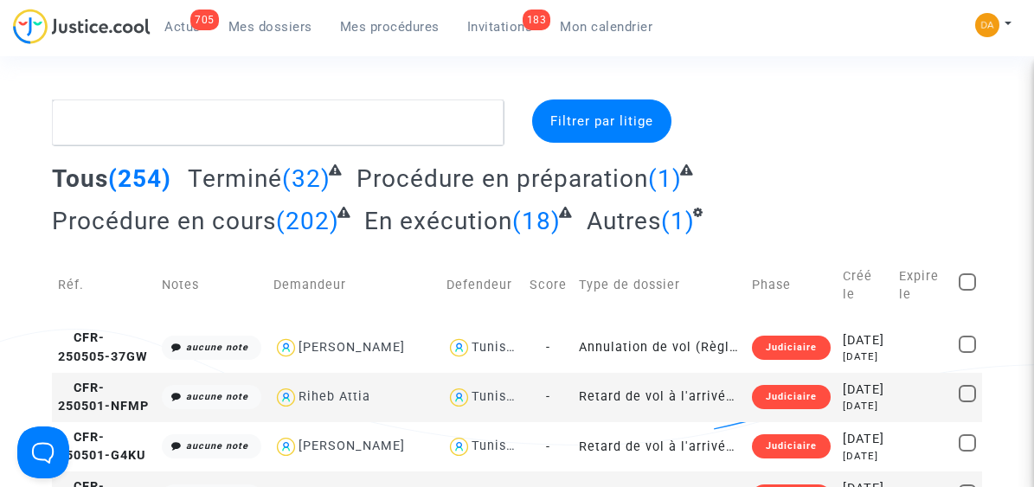
click at [832, 125] on div at bounding box center [836, 122] width 319 height 47
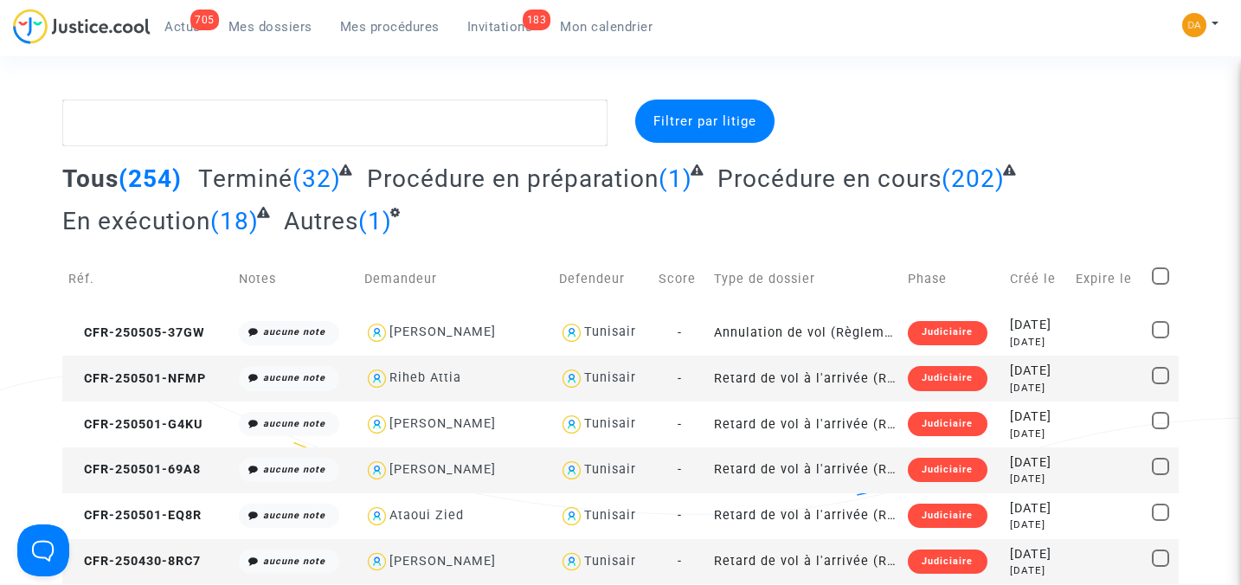
click at [936, 125] on div at bounding box center [1001, 122] width 381 height 47
click at [509, 21] on span "Invitations" at bounding box center [500, 27] width 66 height 16
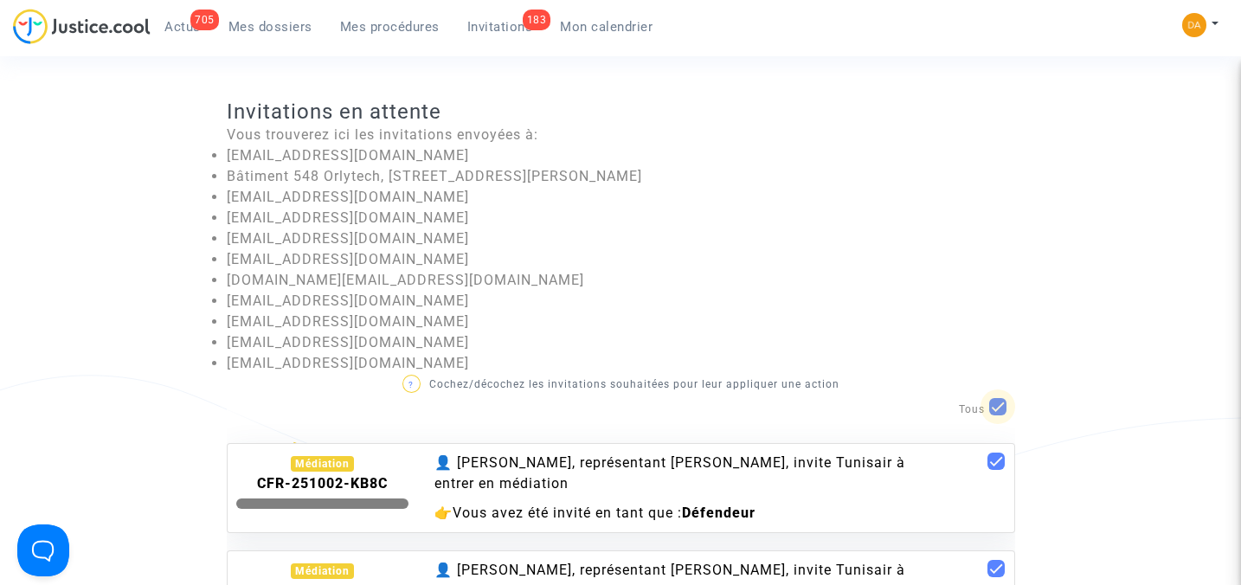
click at [992, 406] on span at bounding box center [997, 406] width 17 height 17
click at [997, 415] on input "checkbox" at bounding box center [997, 415] width 1 height 1
checkbox input "false"
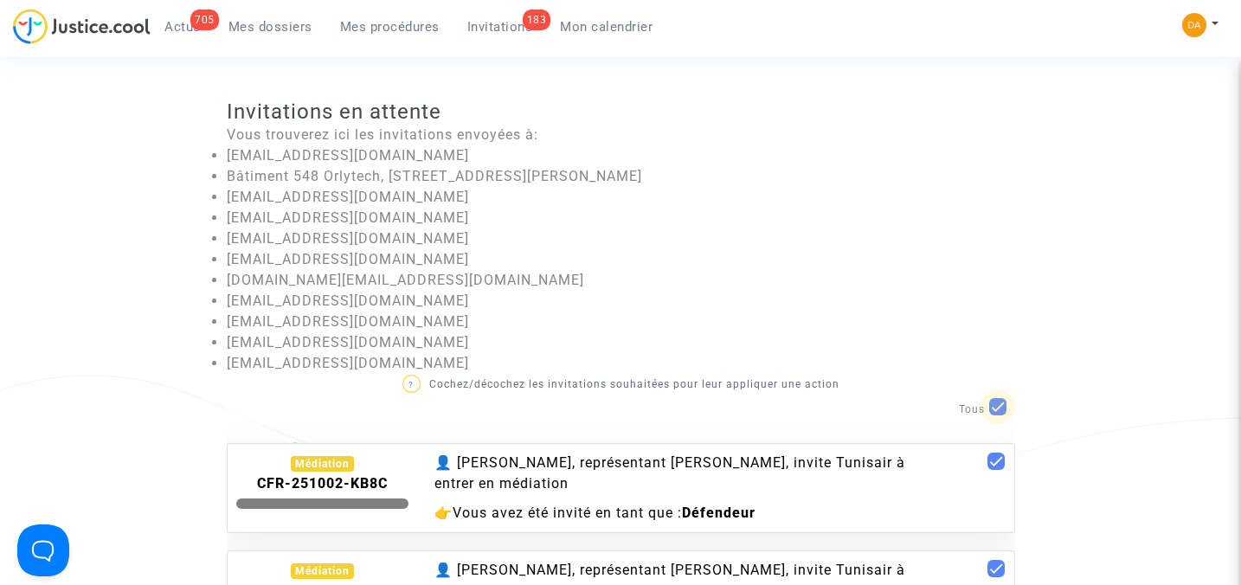
checkbox input "false"
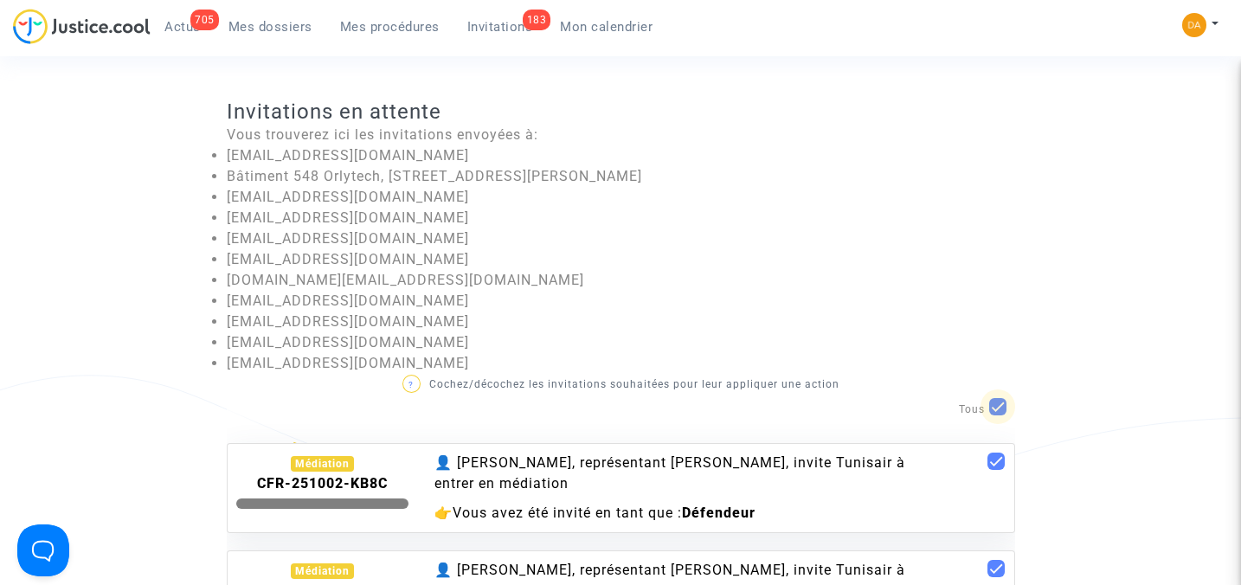
checkbox input "false"
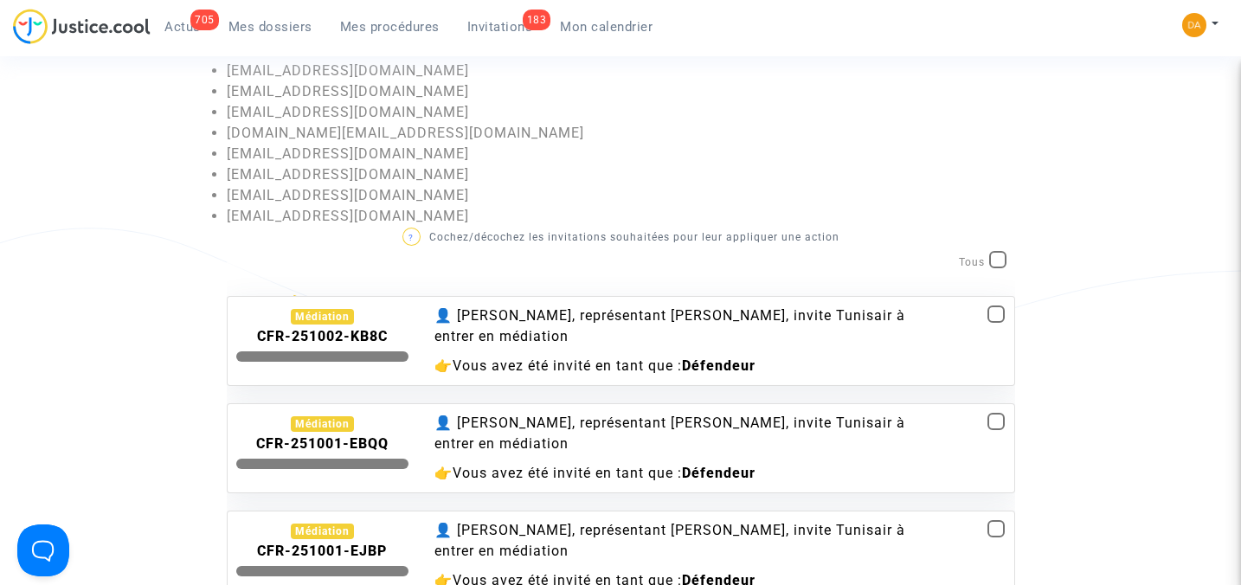
scroll to position [115, 0]
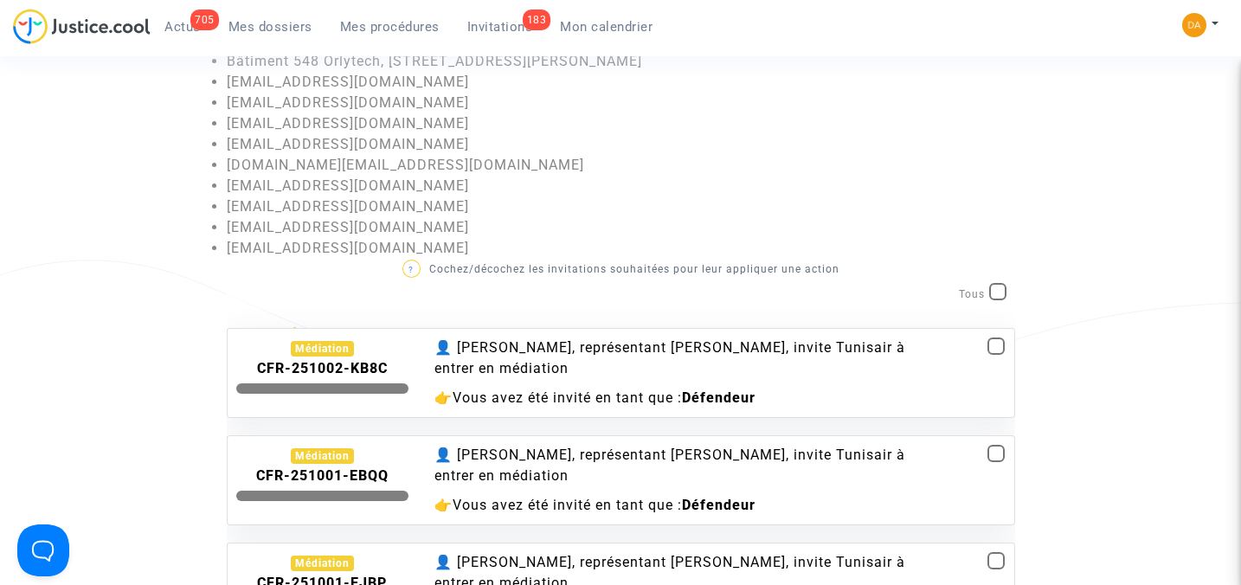
click at [987, 347] on span at bounding box center [995, 345] width 17 height 17
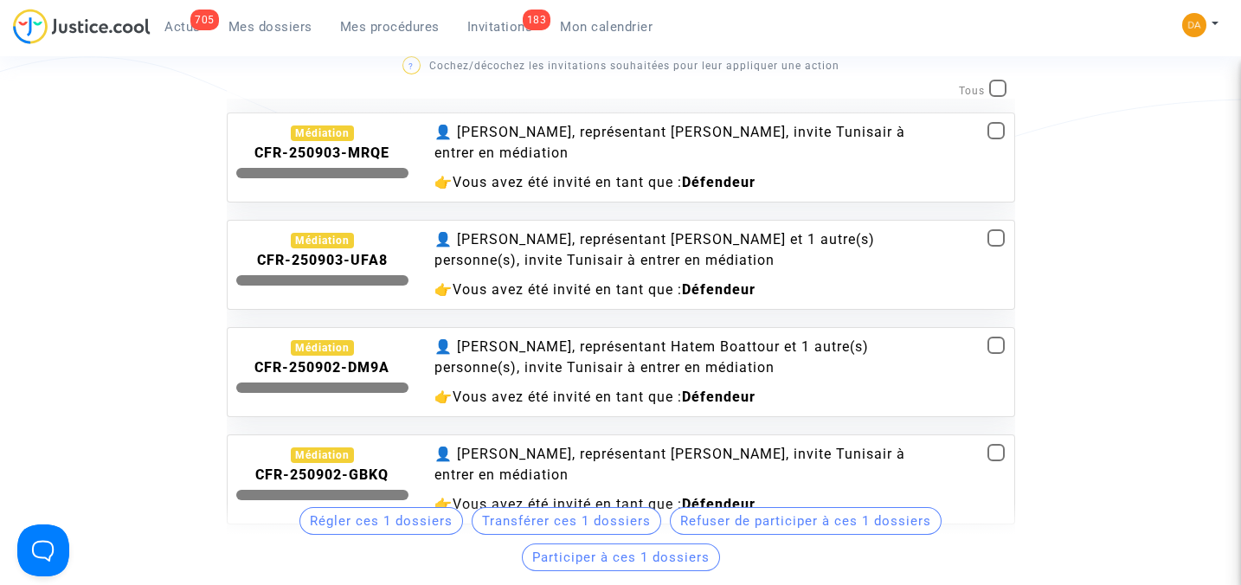
scroll to position [0, 0]
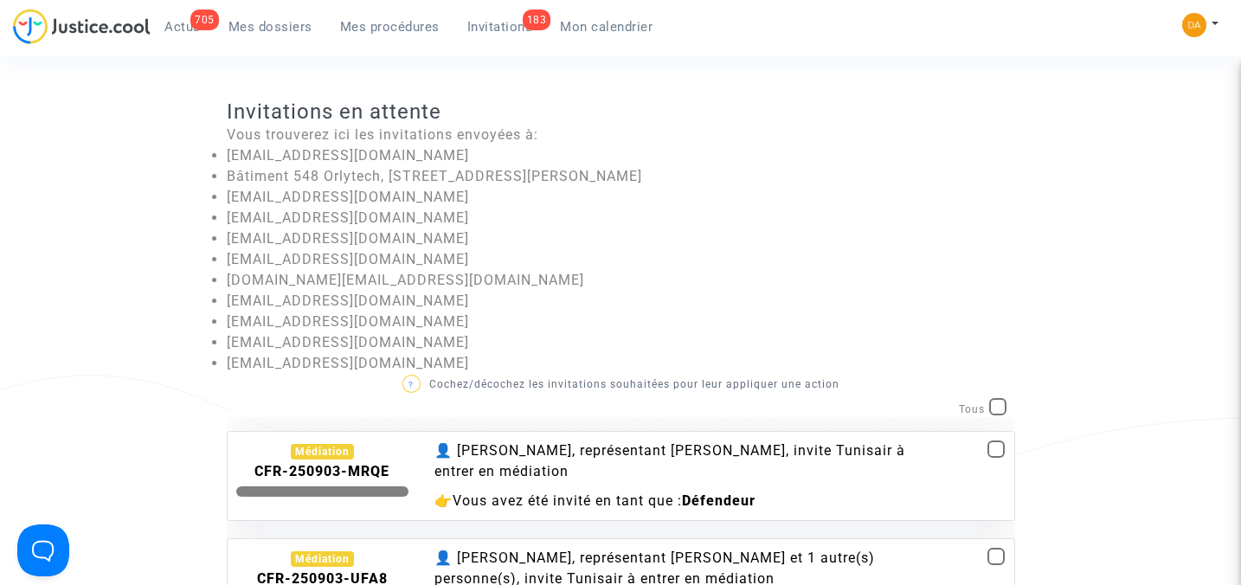
click at [144, 448] on invitations-list "Invitations en attente Vous trouverez ici les invitations envoyées à: customerc…" at bounding box center [620, 492] width 1117 height 786
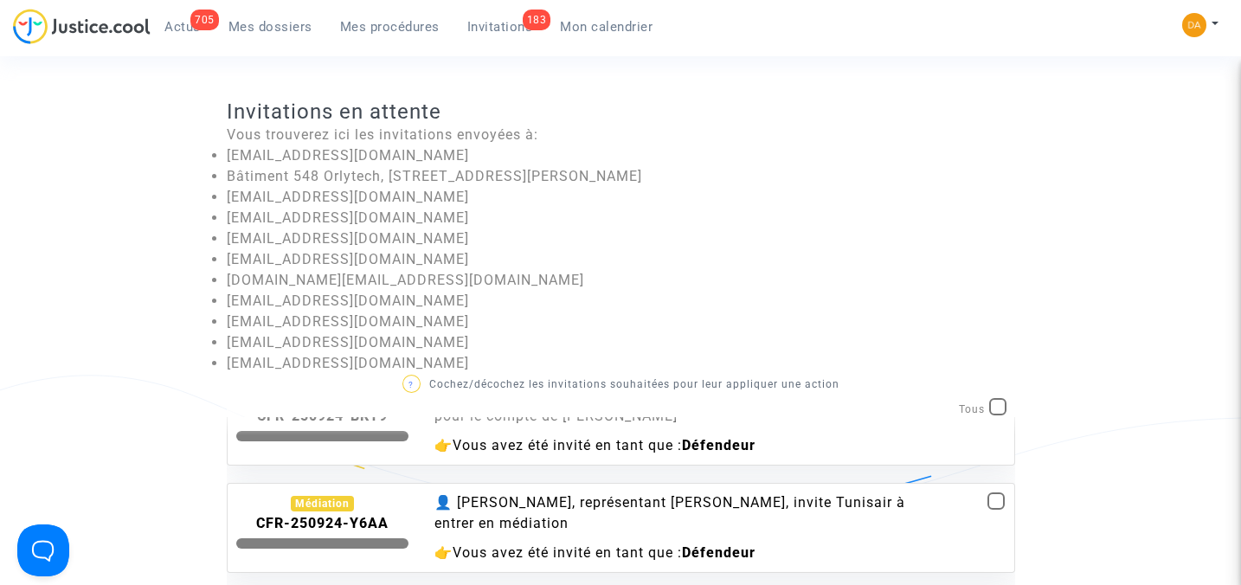
scroll to position [1615, 0]
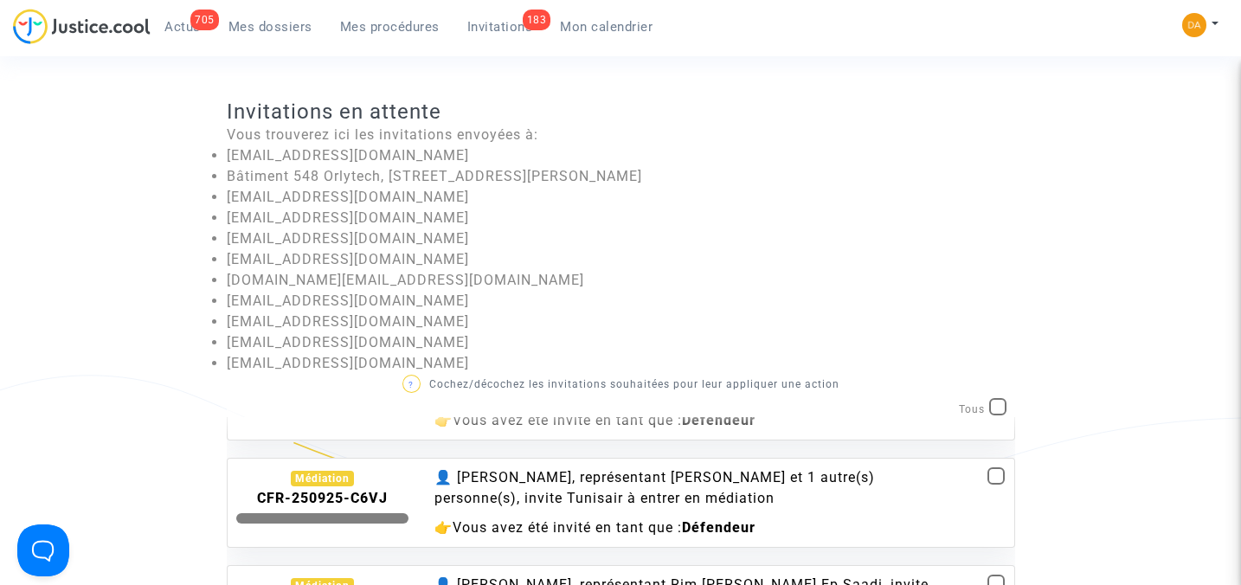
click at [995, 492] on div at bounding box center [985, 502] width 67 height 71
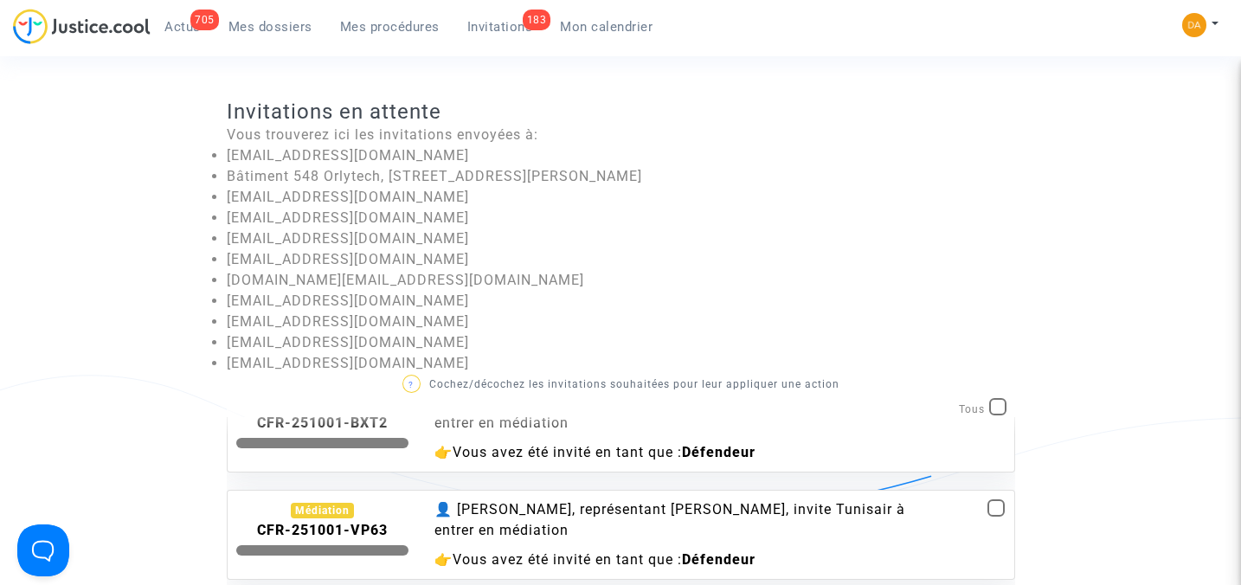
scroll to position [0, 0]
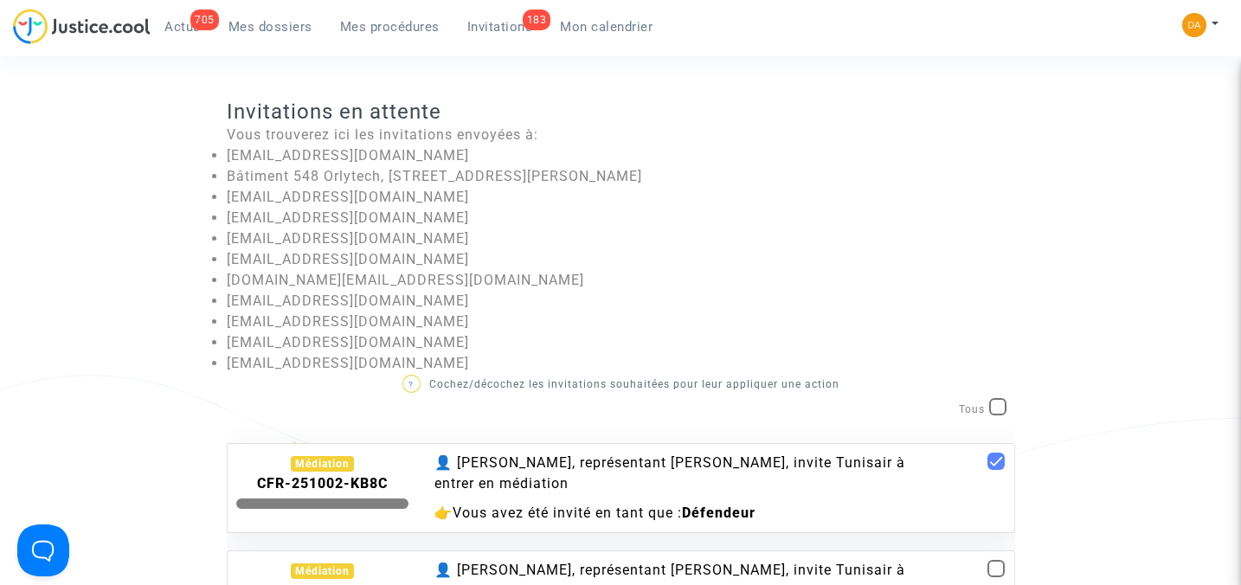
click at [993, 407] on span at bounding box center [997, 406] width 17 height 17
click at [997, 415] on input "checkbox" at bounding box center [997, 415] width 1 height 1
click at [997, 408] on span at bounding box center [997, 406] width 17 height 17
click at [997, 415] on input "checkbox" at bounding box center [997, 415] width 1 height 1
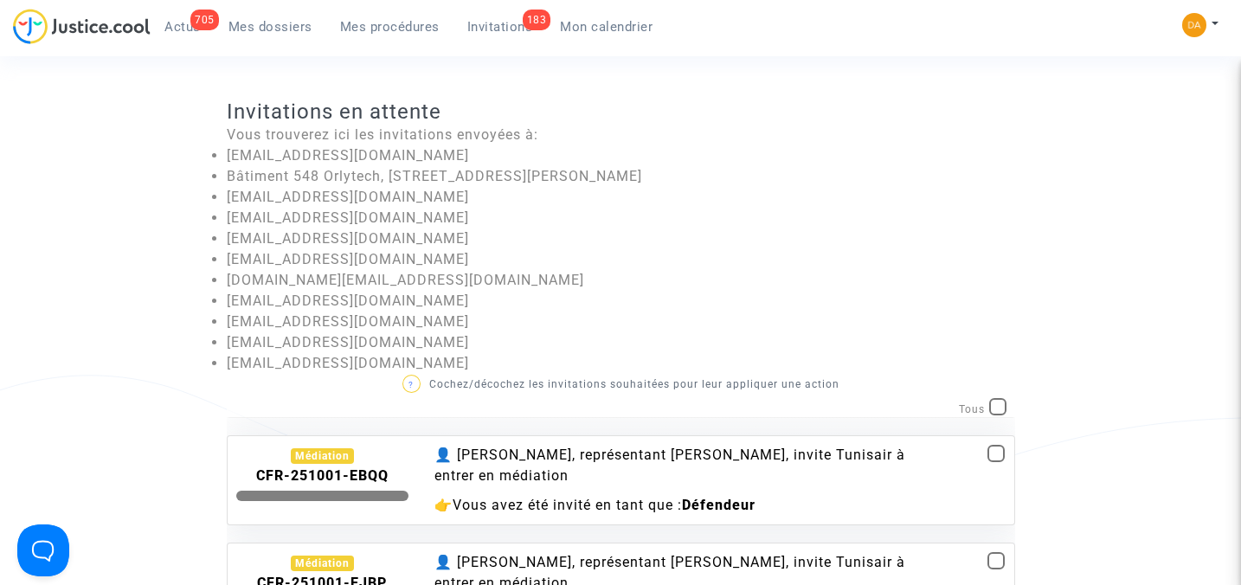
click at [602, 498] on span "Vous avez été invité en tant que :" at bounding box center [566, 505] width 229 height 16
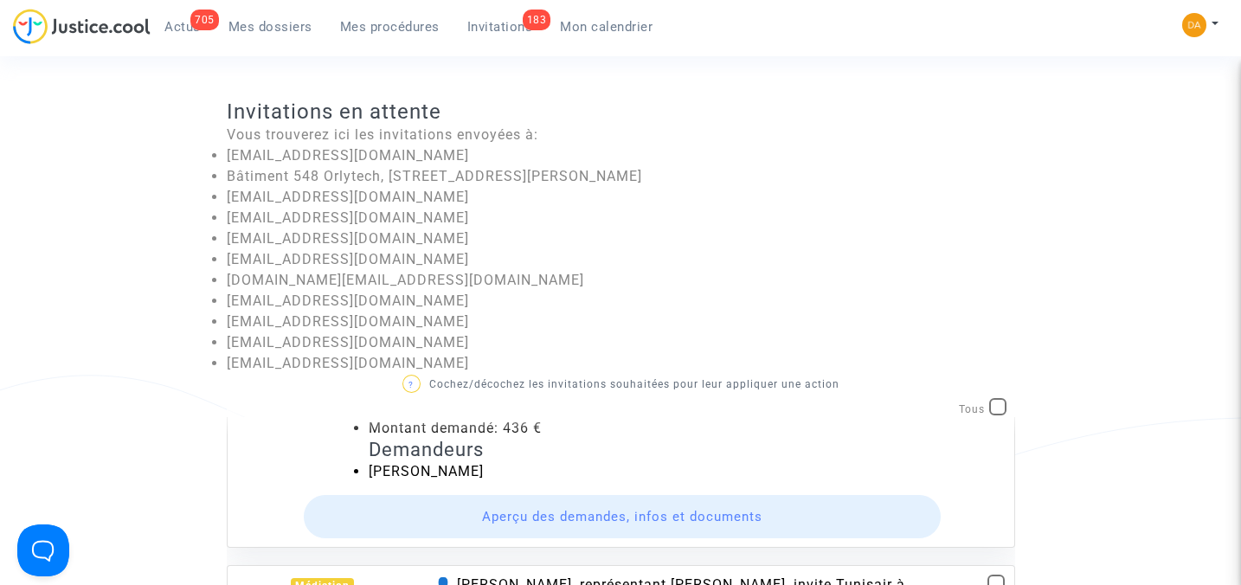
scroll to position [346, 0]
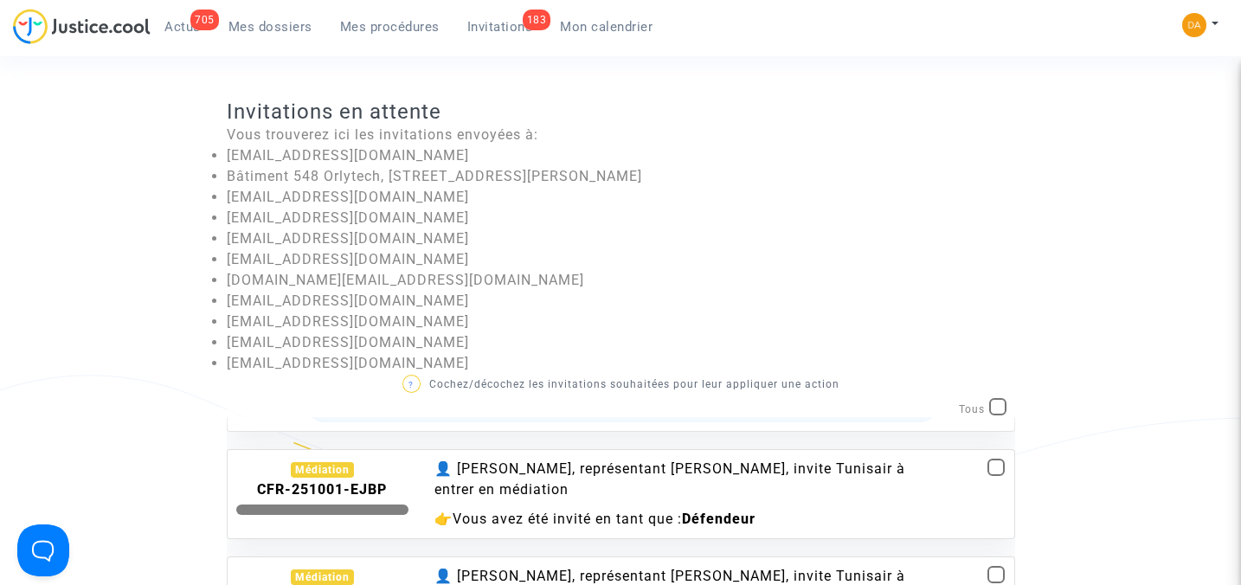
click at [546, 493] on div "👤 Pitcher Avocat, représentant Mokhtar Zemzemi, invite Tunisair à entrer en méd…" at bounding box center [686, 480] width 504 height 42
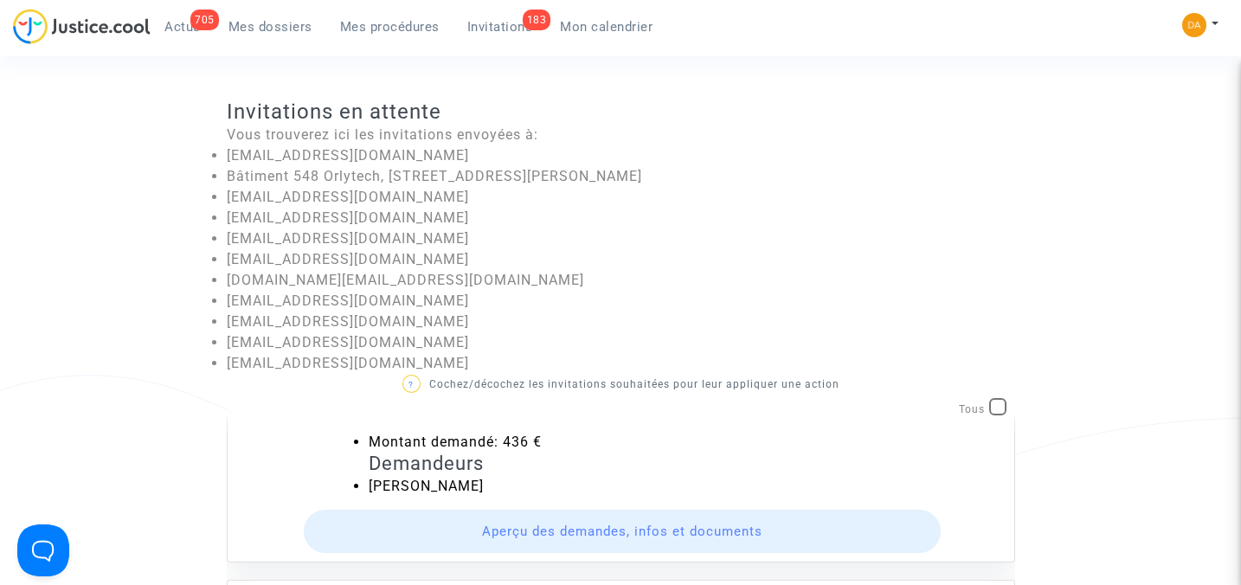
scroll to position [576, 0]
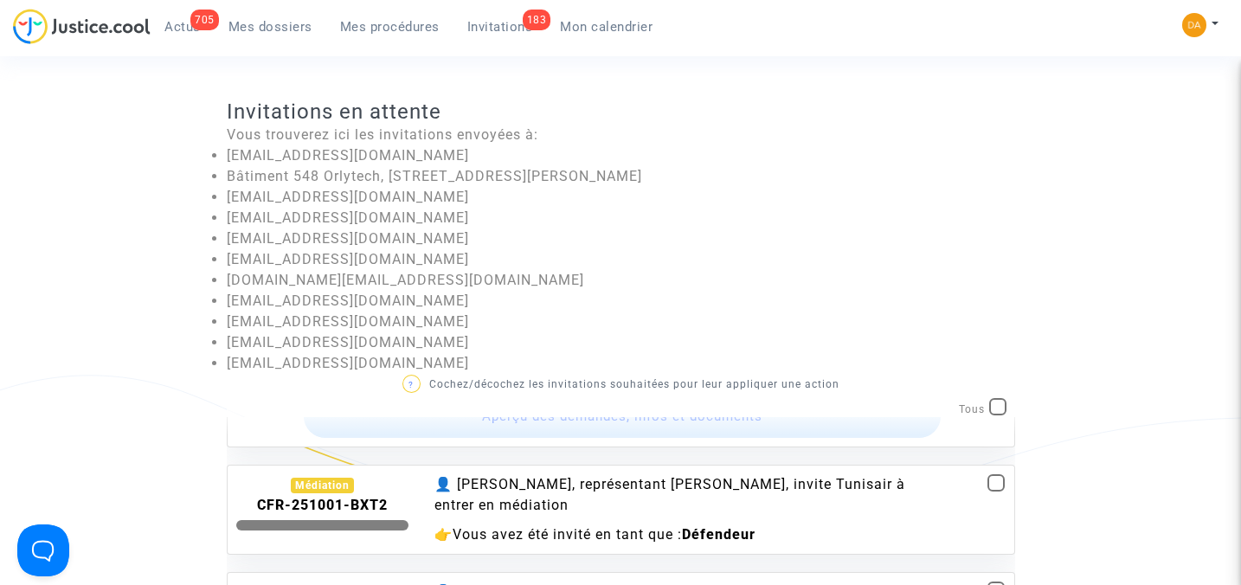
click at [546, 508] on div "👤 Pitcher Avocat, représentant Marouane Krifa, invite Tunisair à entrer en médi…" at bounding box center [686, 495] width 504 height 42
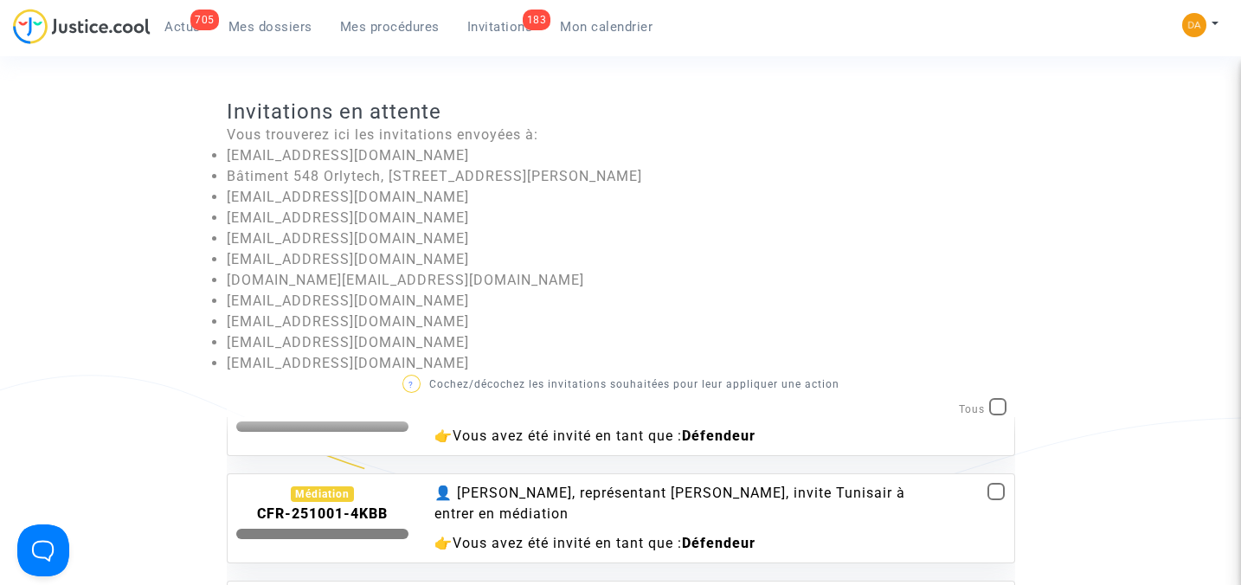
scroll to position [922, 0]
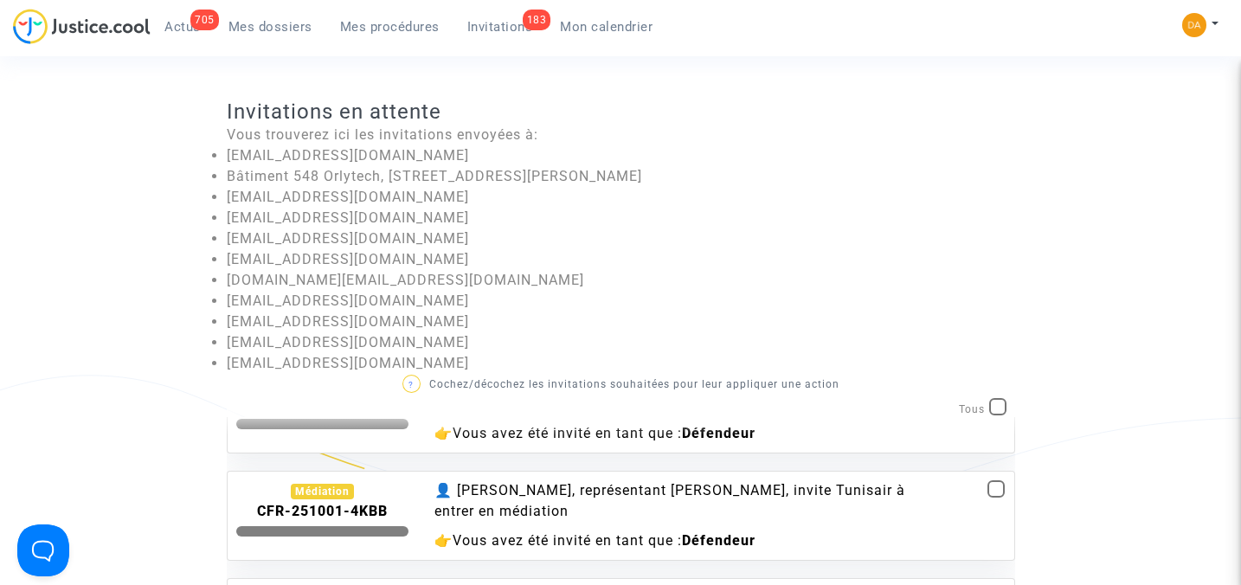
click at [549, 504] on div "👤 Pitcher Avocat, représentant Fanta Toure, invite Tunisair à entrer en médiati…" at bounding box center [686, 501] width 504 height 42
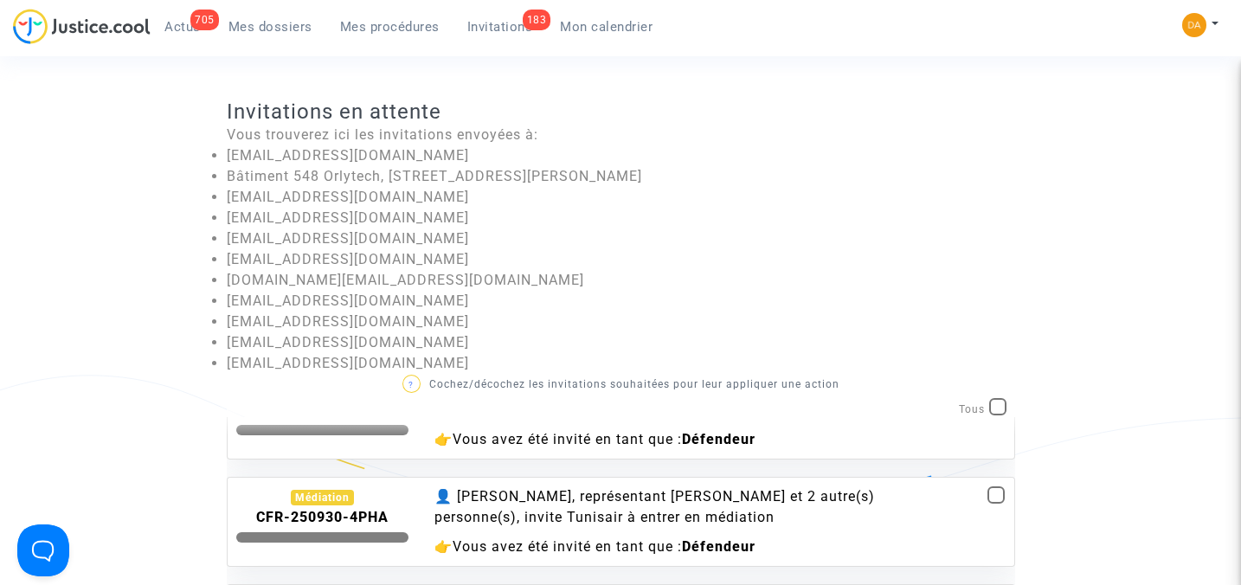
scroll to position [1268, 0]
click at [554, 515] on div "👤 Pitcher Avocat, représentant Nessrine Naili et 2 autre(s) personne(s), invite…" at bounding box center [686, 507] width 504 height 42
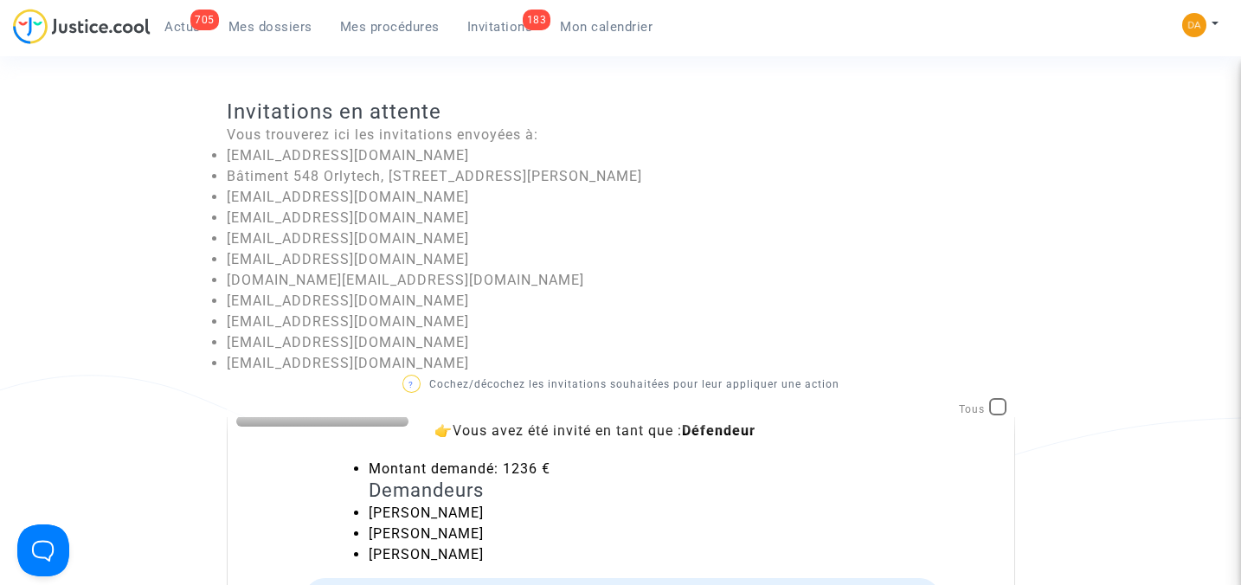
scroll to position [1615, 0]
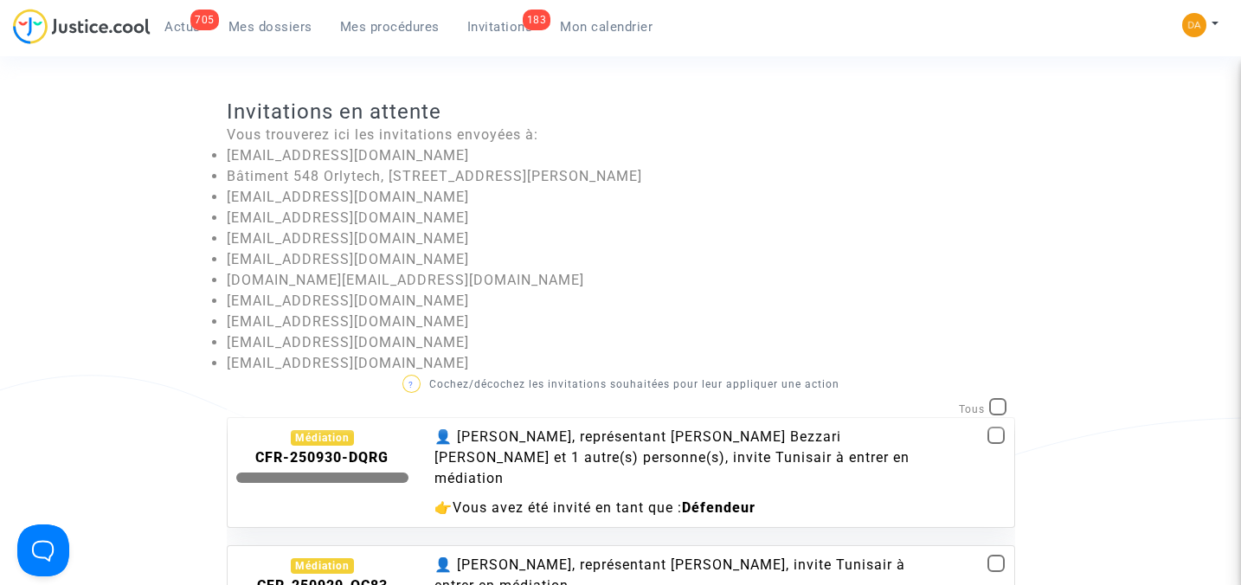
click at [564, 465] on div "👤 Pitcher Avocat, représentant Myriam Bezzari Malhi et 1 autre(s) personne(s), …" at bounding box center [686, 473] width 530 height 92
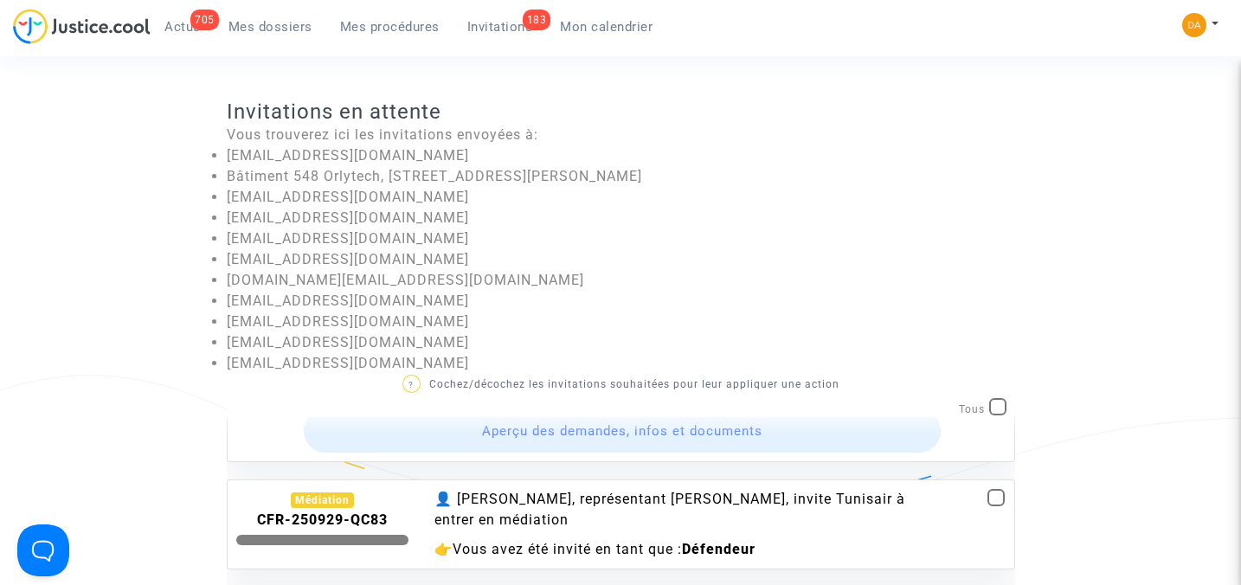
scroll to position [1845, 0]
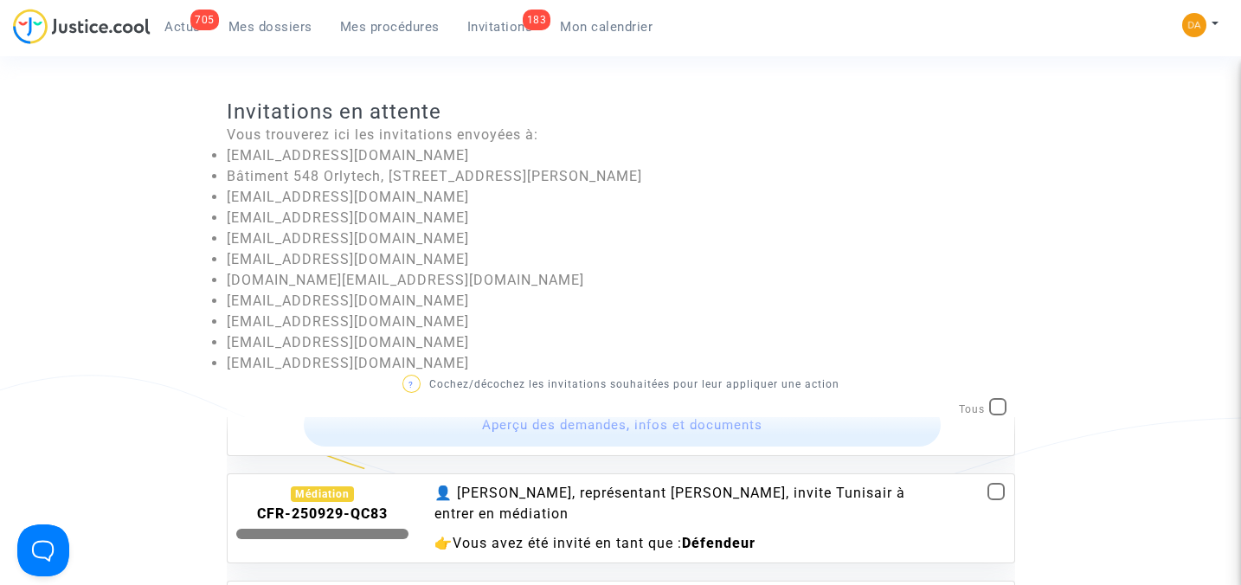
click at [568, 501] on div "👤 Pitcher Avocat, représentant Romuald Diaz-Oliva, invite Tunisair à entrer en …" at bounding box center [686, 518] width 530 height 71
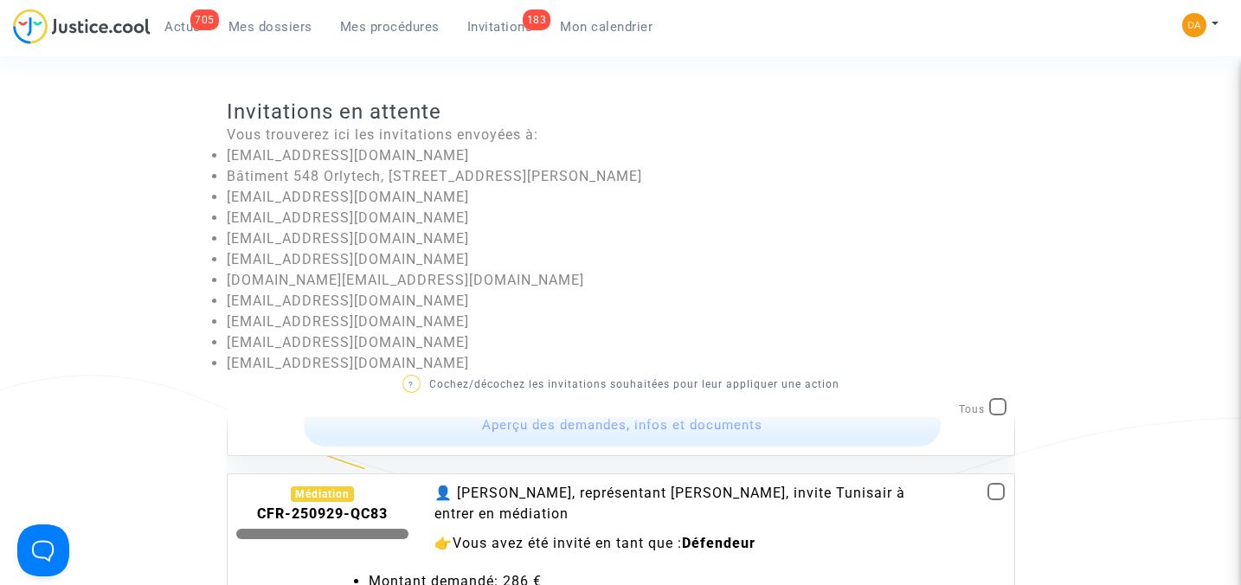
click at [987, 483] on span at bounding box center [995, 491] width 17 height 17
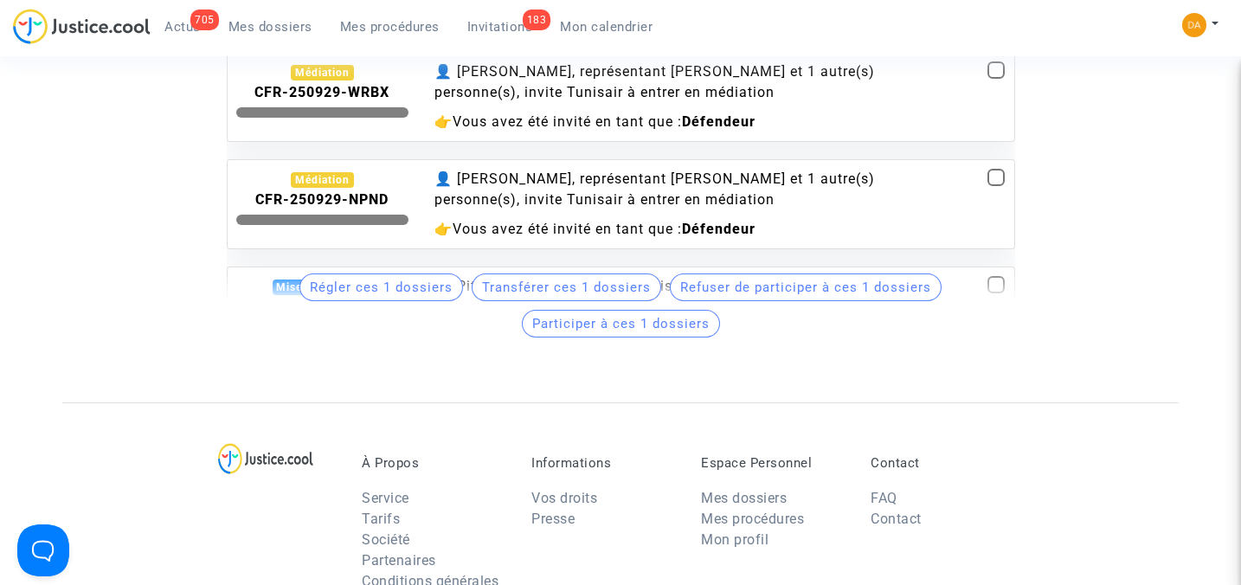
scroll to position [549, 0]
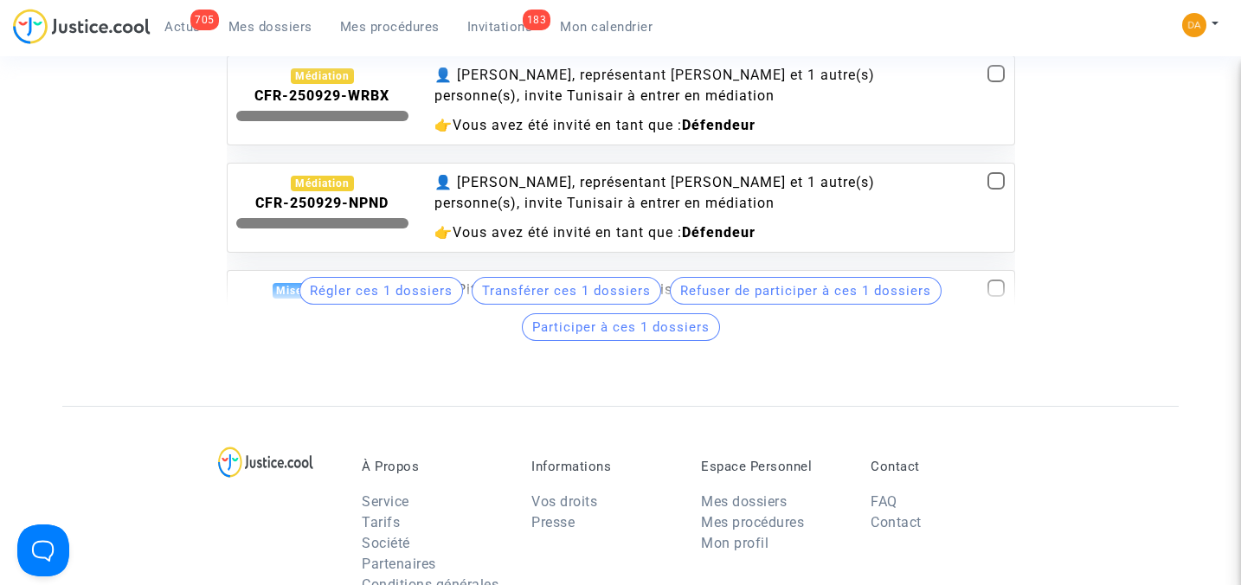
click at [639, 329] on span "Participer à ces 1 dossiers" at bounding box center [620, 327] width 177 height 16
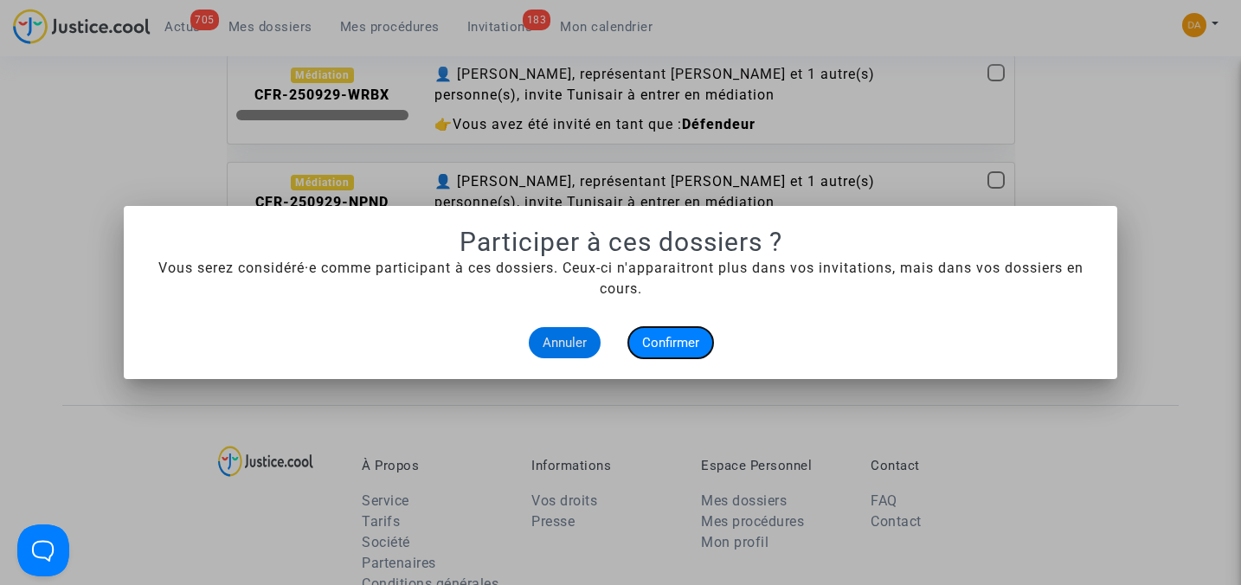
click at [674, 348] on span "Confirmer" at bounding box center [670, 343] width 57 height 16
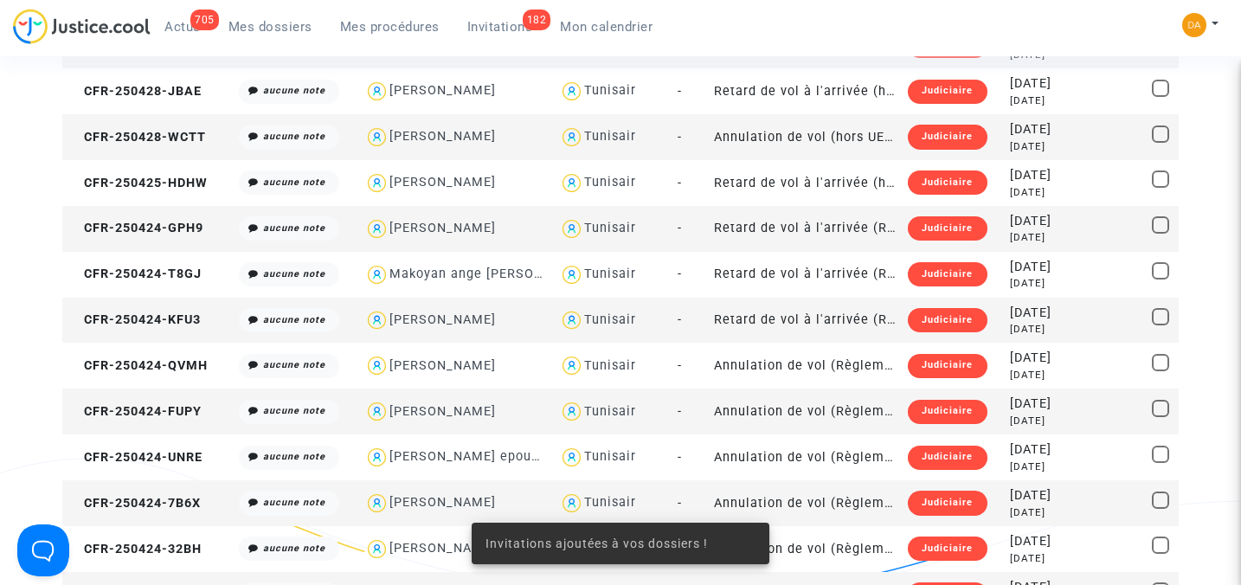
scroll to position [2712, 0]
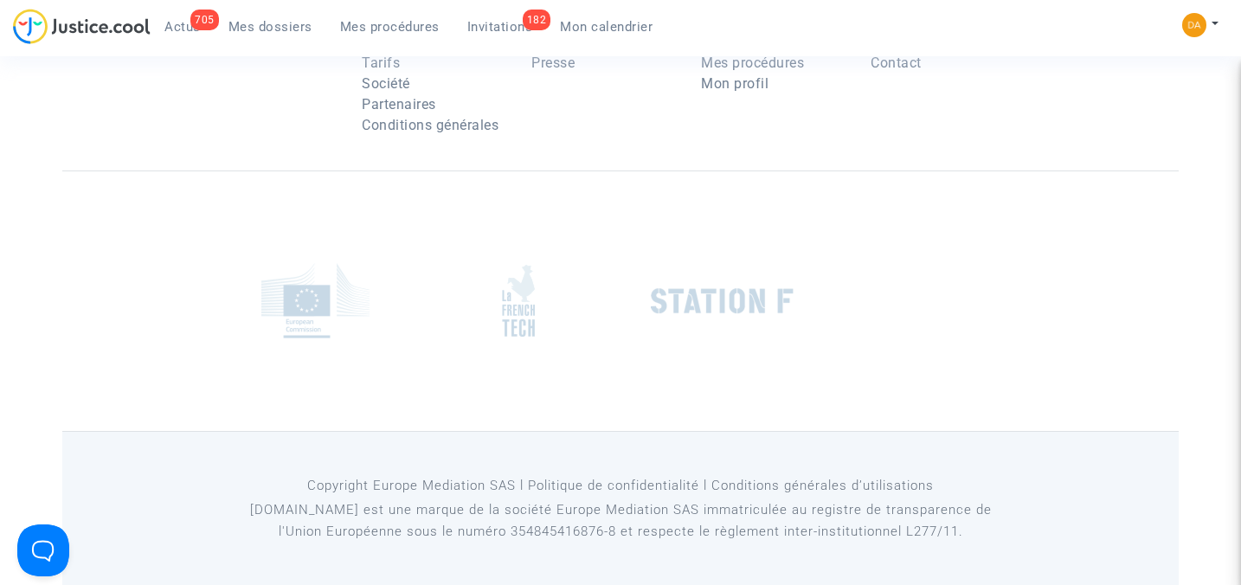
click at [243, 31] on span "Mes dossiers" at bounding box center [270, 27] width 84 height 16
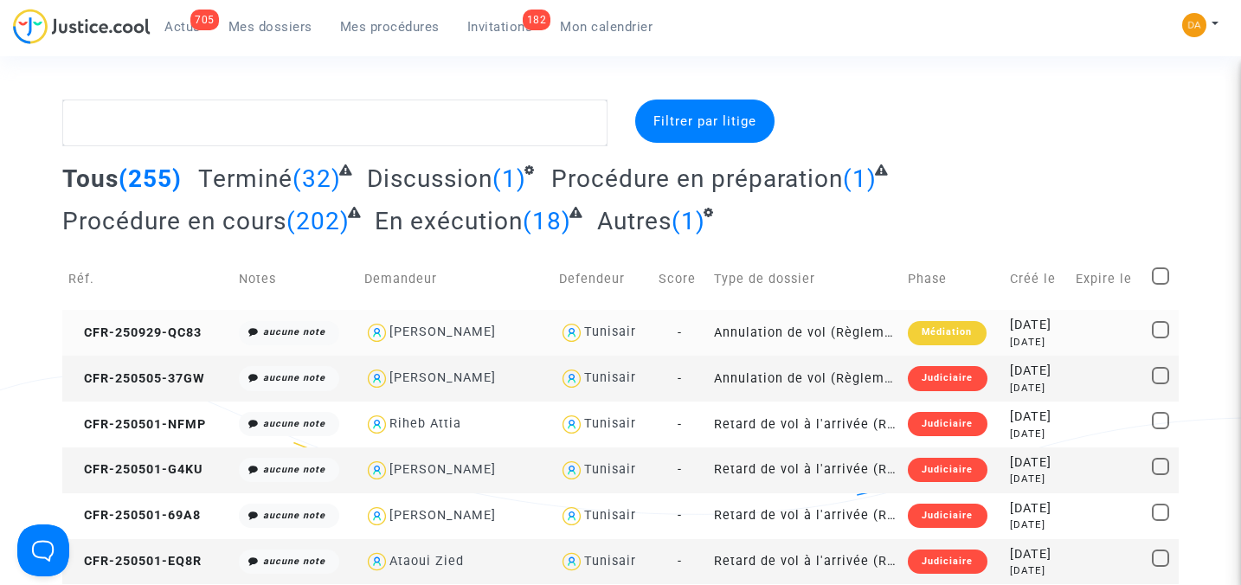
click at [922, 328] on div "Médiation" at bounding box center [947, 333] width 78 height 24
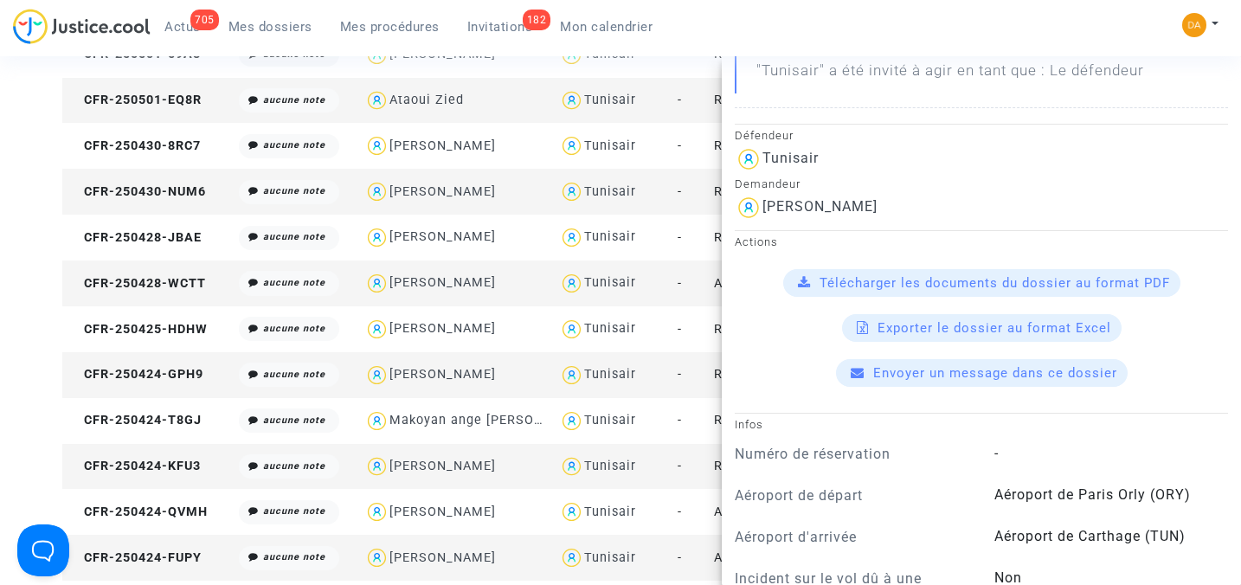
scroll to position [461, 0]
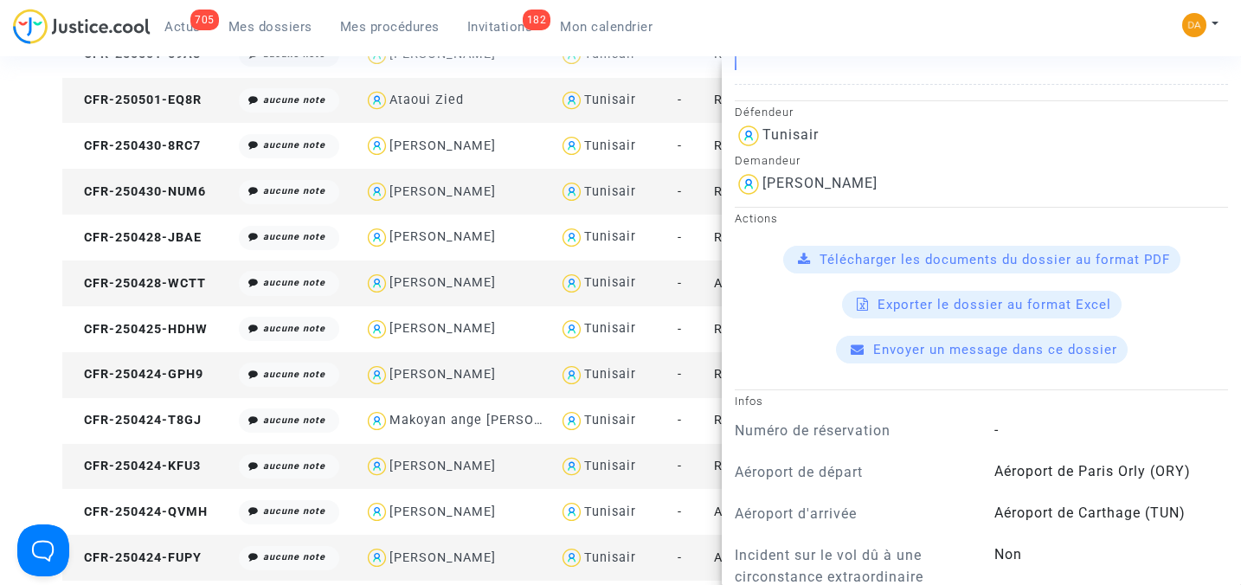
click at [934, 258] on span "Télécharger les documents du dossier au format PDF" at bounding box center [994, 260] width 350 height 16
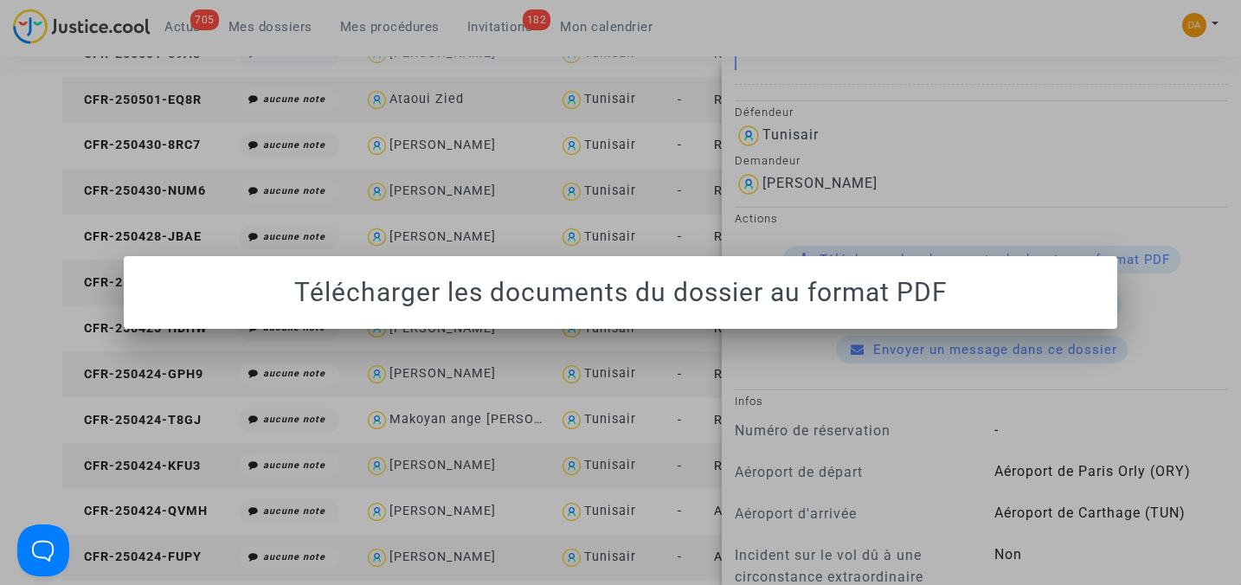
scroll to position [0, 0]
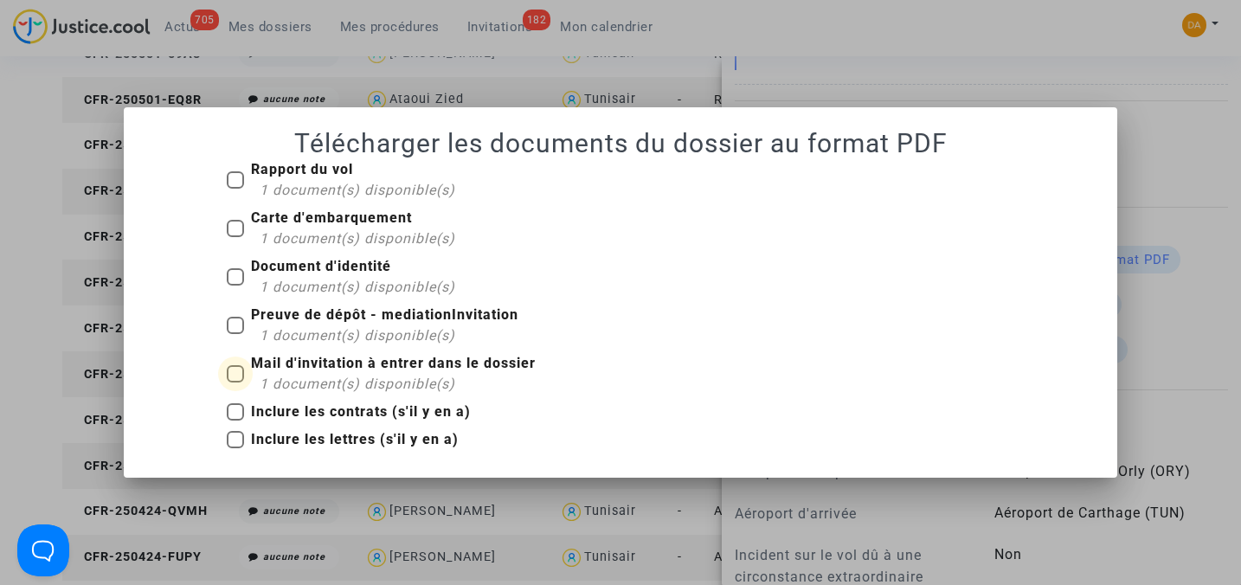
click at [234, 377] on span at bounding box center [235, 373] width 17 height 17
click at [234, 382] on input "Mail d'invitation à entrer dans le dossier 1 document(s) disponible(s)" at bounding box center [234, 382] width 1 height 1
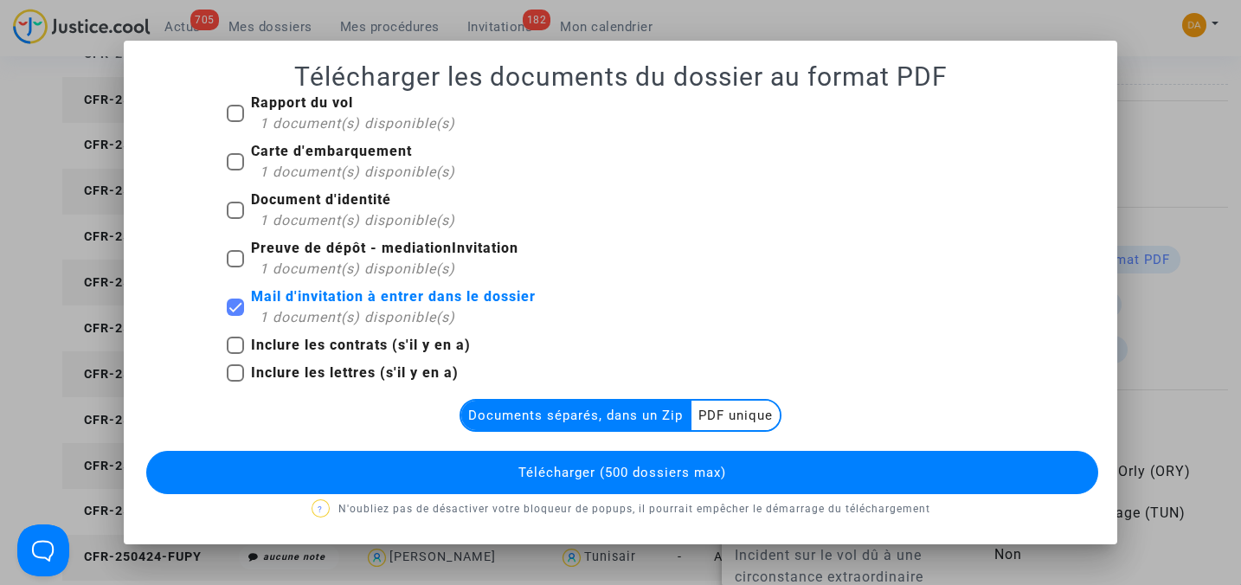
click at [745, 420] on multi-toggle-item "PDF unique" at bounding box center [735, 415] width 88 height 29
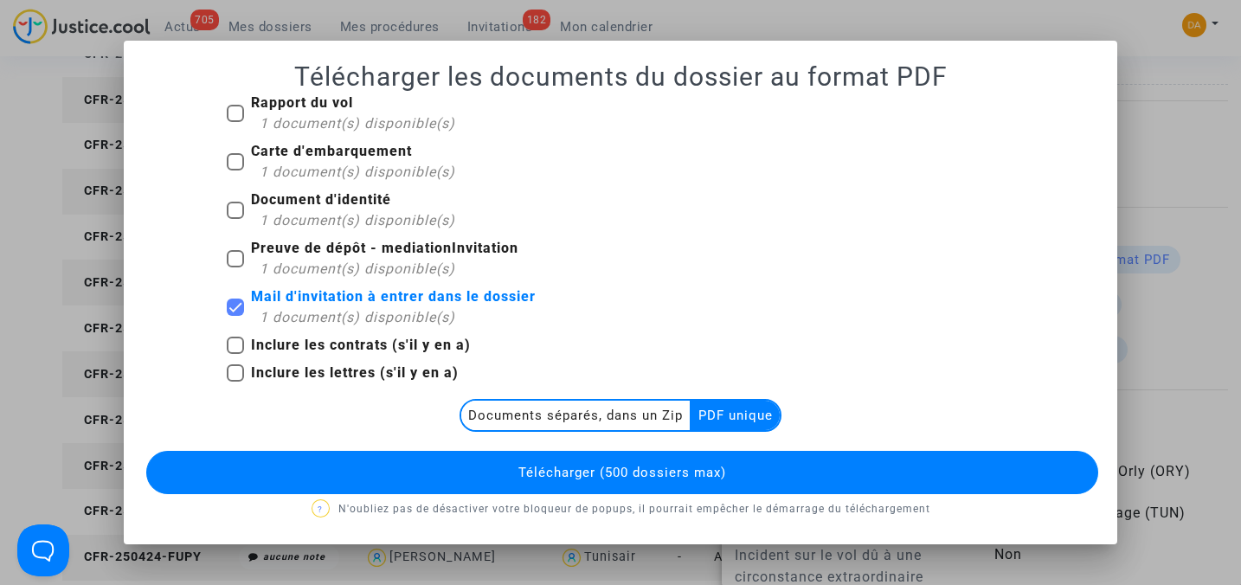
click at [716, 472] on span "Télécharger (500 dossiers max)" at bounding box center [622, 473] width 208 height 16
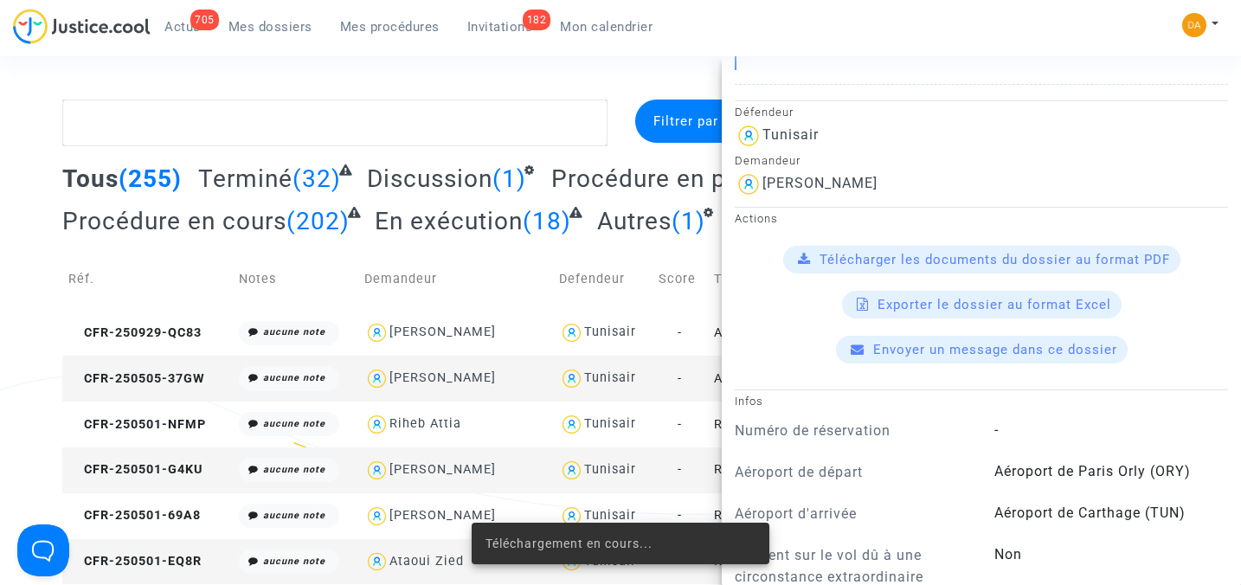
scroll to position [461, 0]
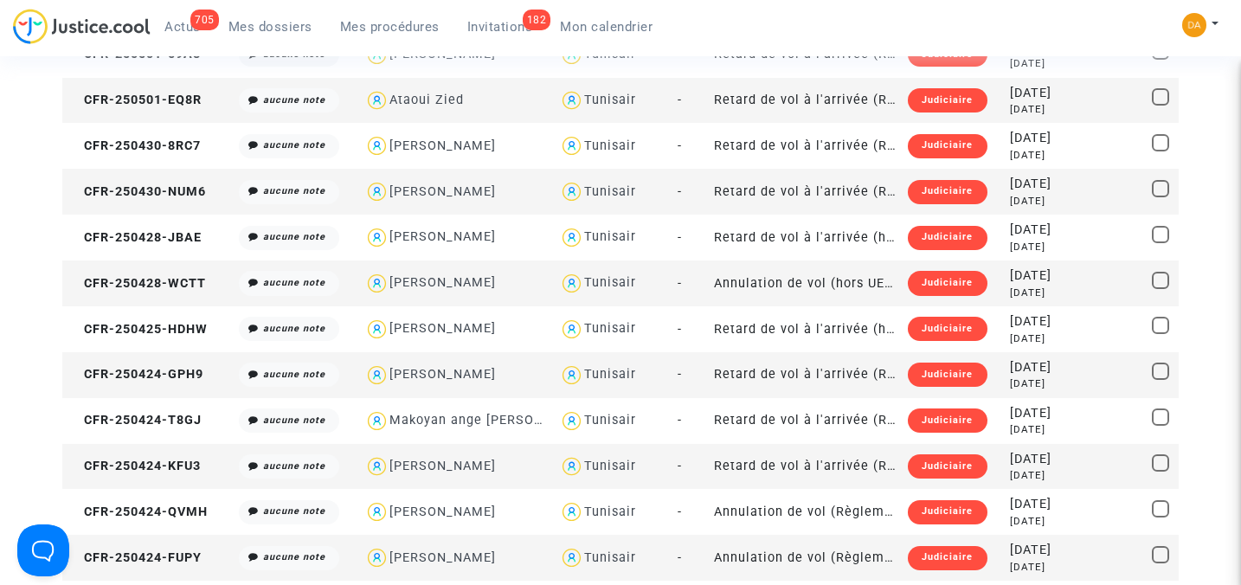
click at [607, 31] on span "Mon calendrier" at bounding box center [606, 27] width 93 height 16
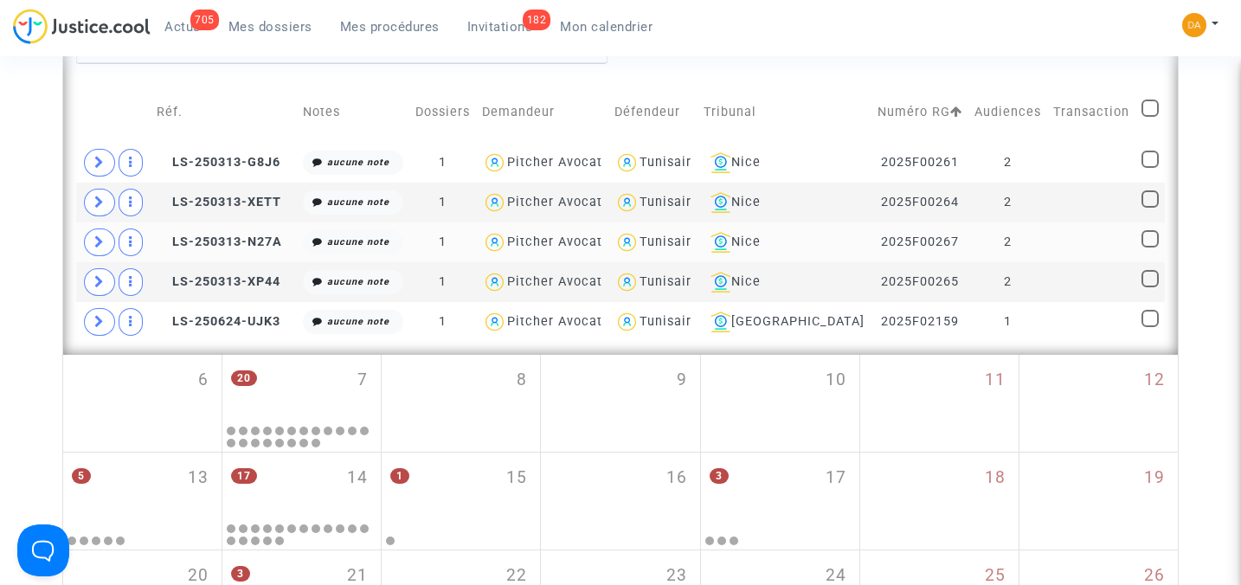
scroll to position [346, 0]
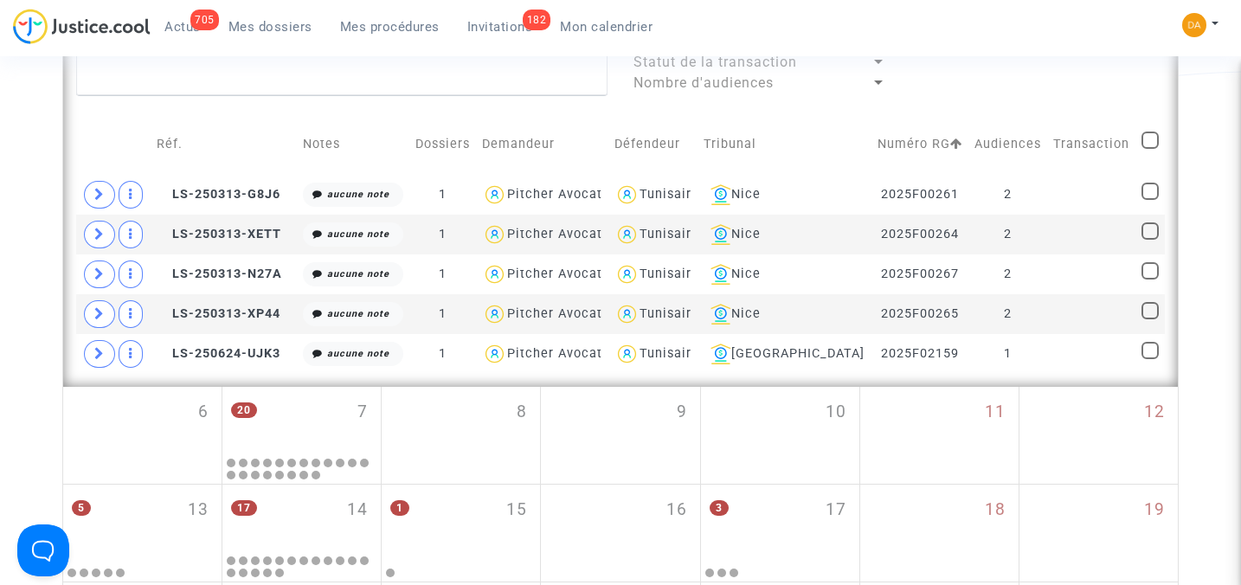
click at [258, 29] on span "Mes dossiers" at bounding box center [270, 27] width 84 height 16
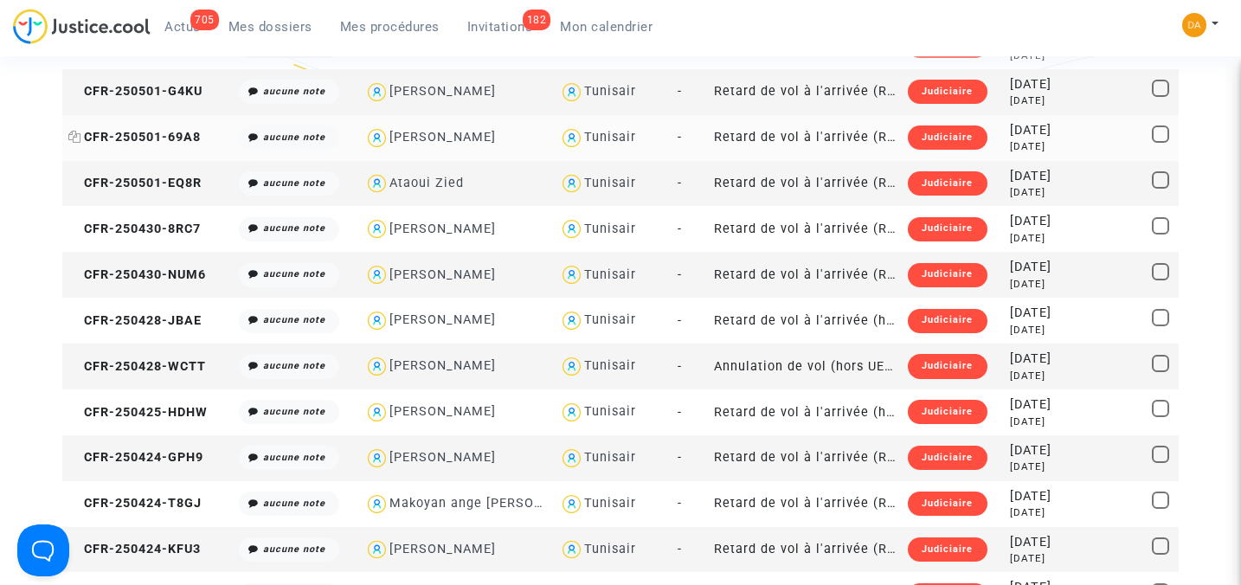
scroll to position [346, 0]
